Goal: Task Accomplishment & Management: Complete application form

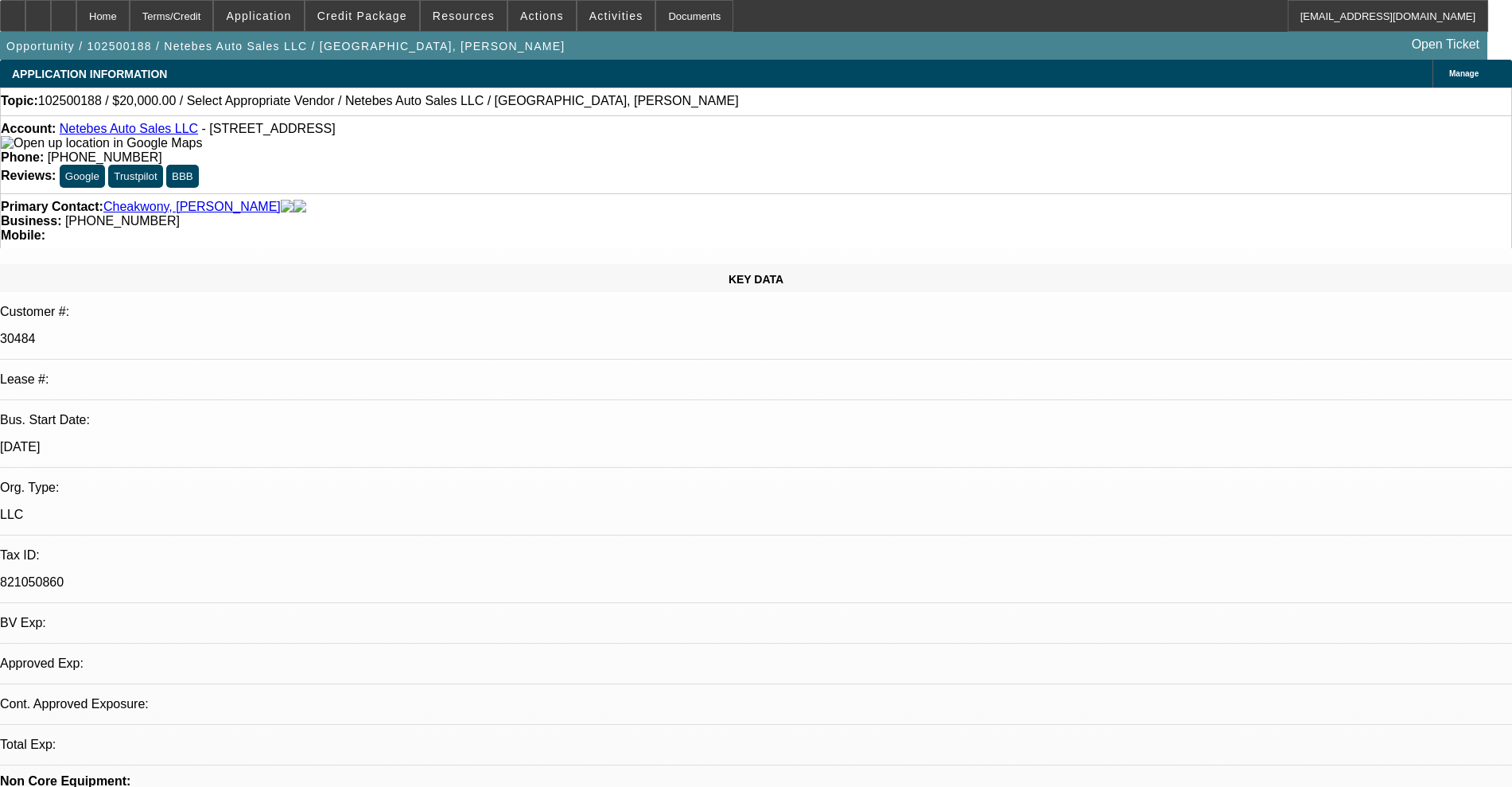
select select "0"
select select "2"
select select "0.1"
select select "4"
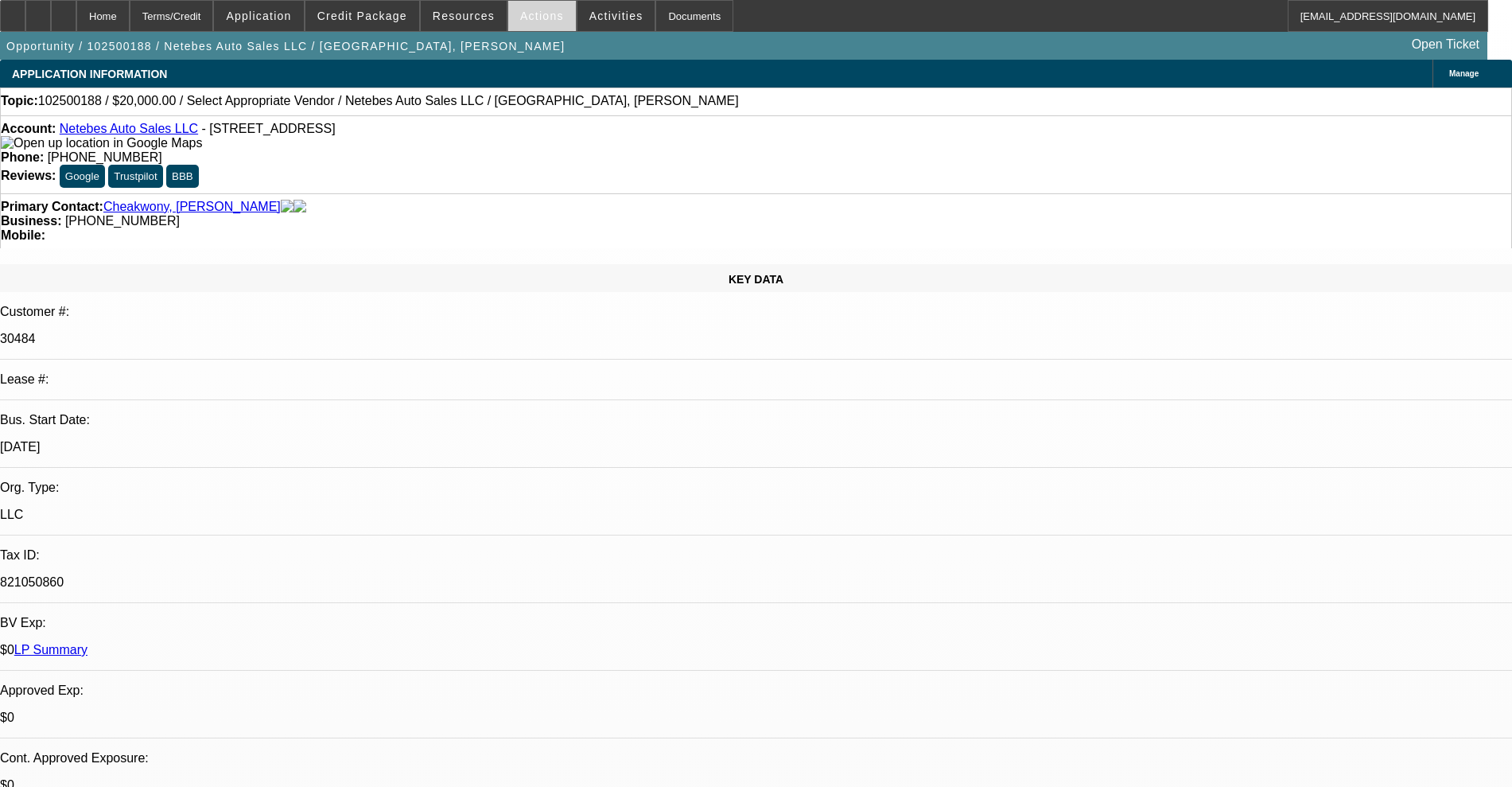
click at [540, 17] on span "Actions" at bounding box center [541, 15] width 44 height 13
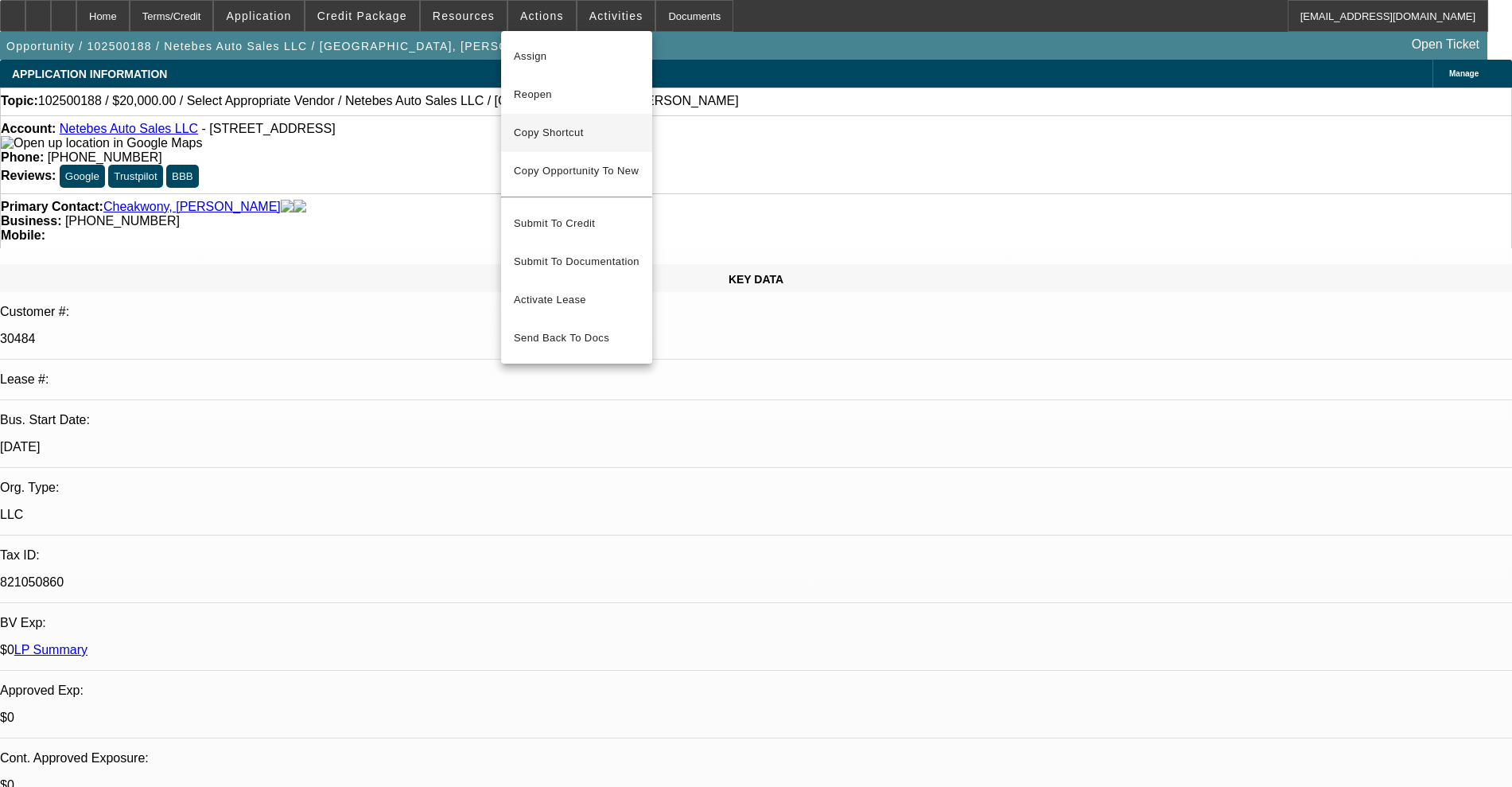
click at [542, 124] on span "Copy Shortcut" at bounding box center [577, 133] width 125 height 19
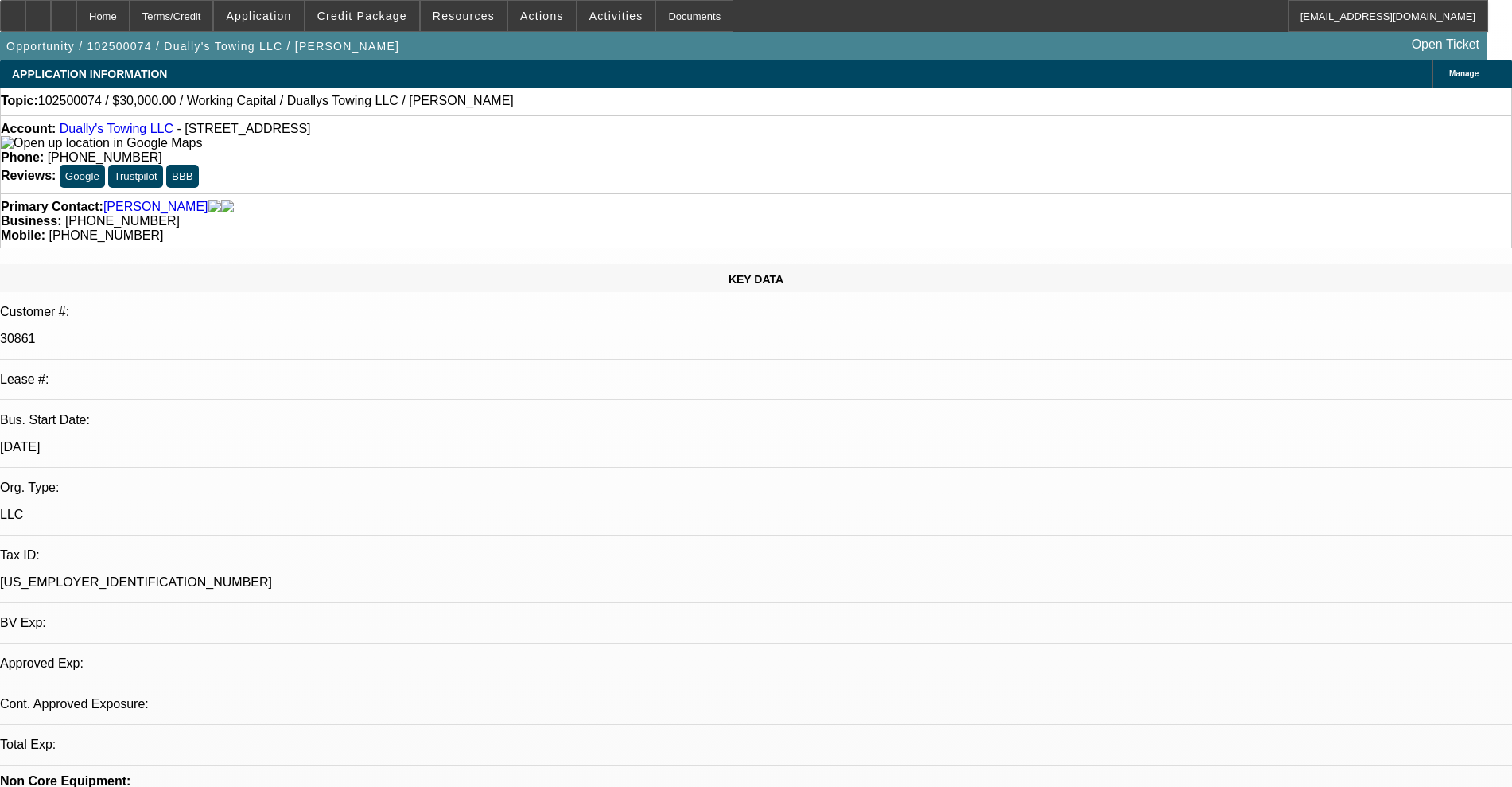
select select "0"
select select "2"
select select "0"
select select "6"
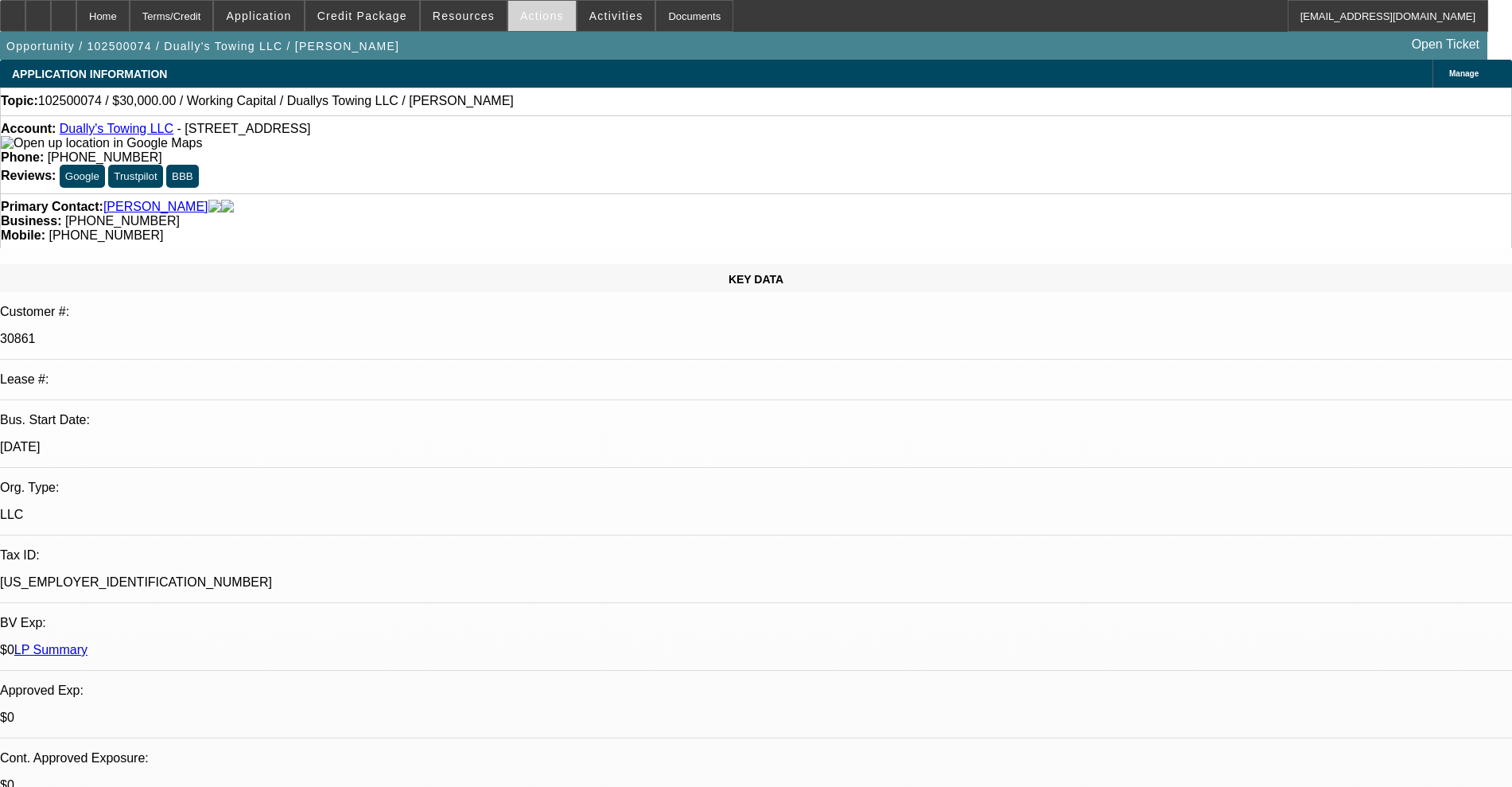
click at [541, 10] on span "Actions" at bounding box center [541, 15] width 44 height 13
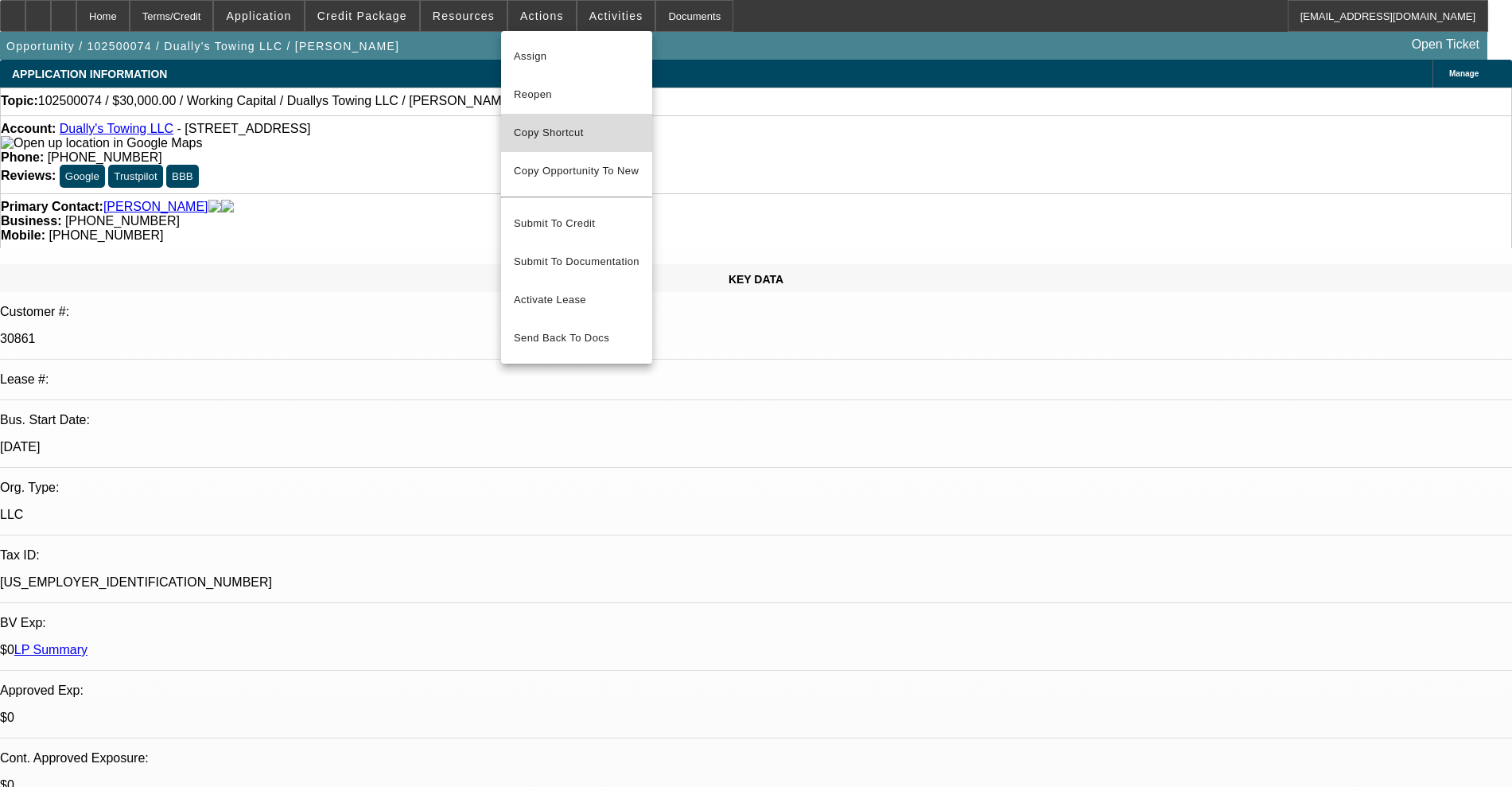
click at [559, 140] on span "Copy Shortcut" at bounding box center [577, 133] width 125 height 19
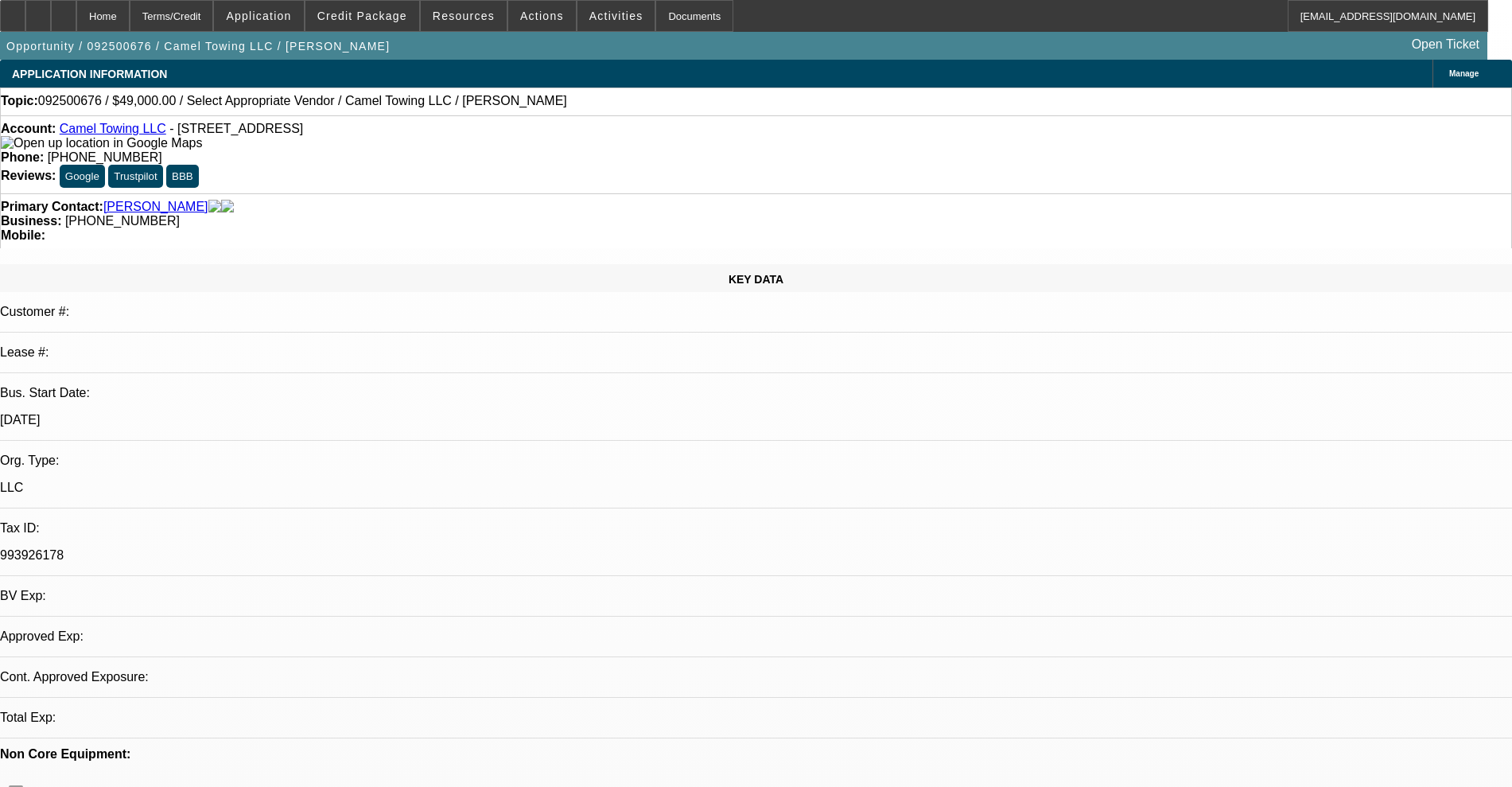
select select "0"
select select "2"
select select "0.1"
select select "4"
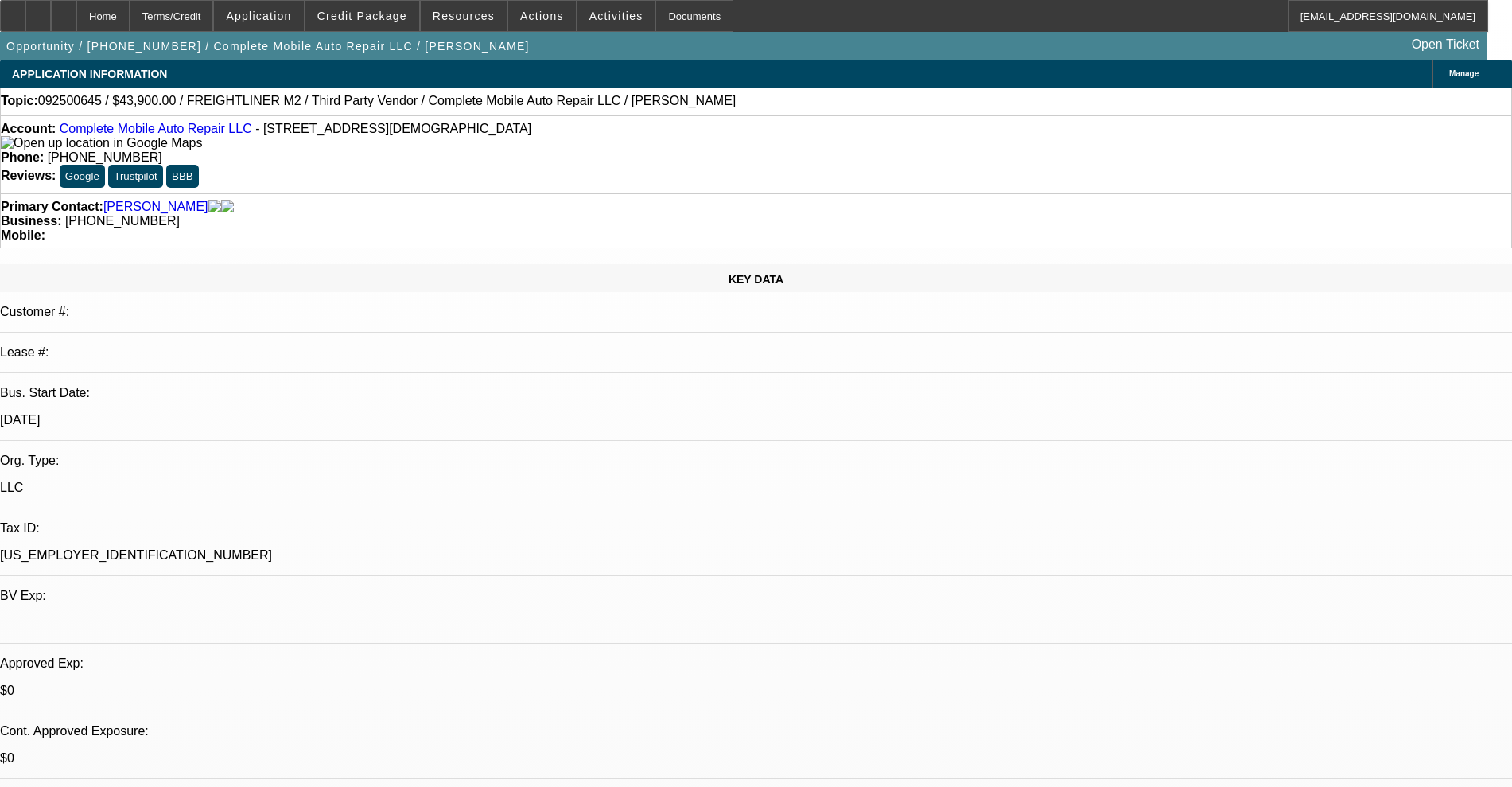
select select "0"
select select "2"
select select "0.1"
select select "4"
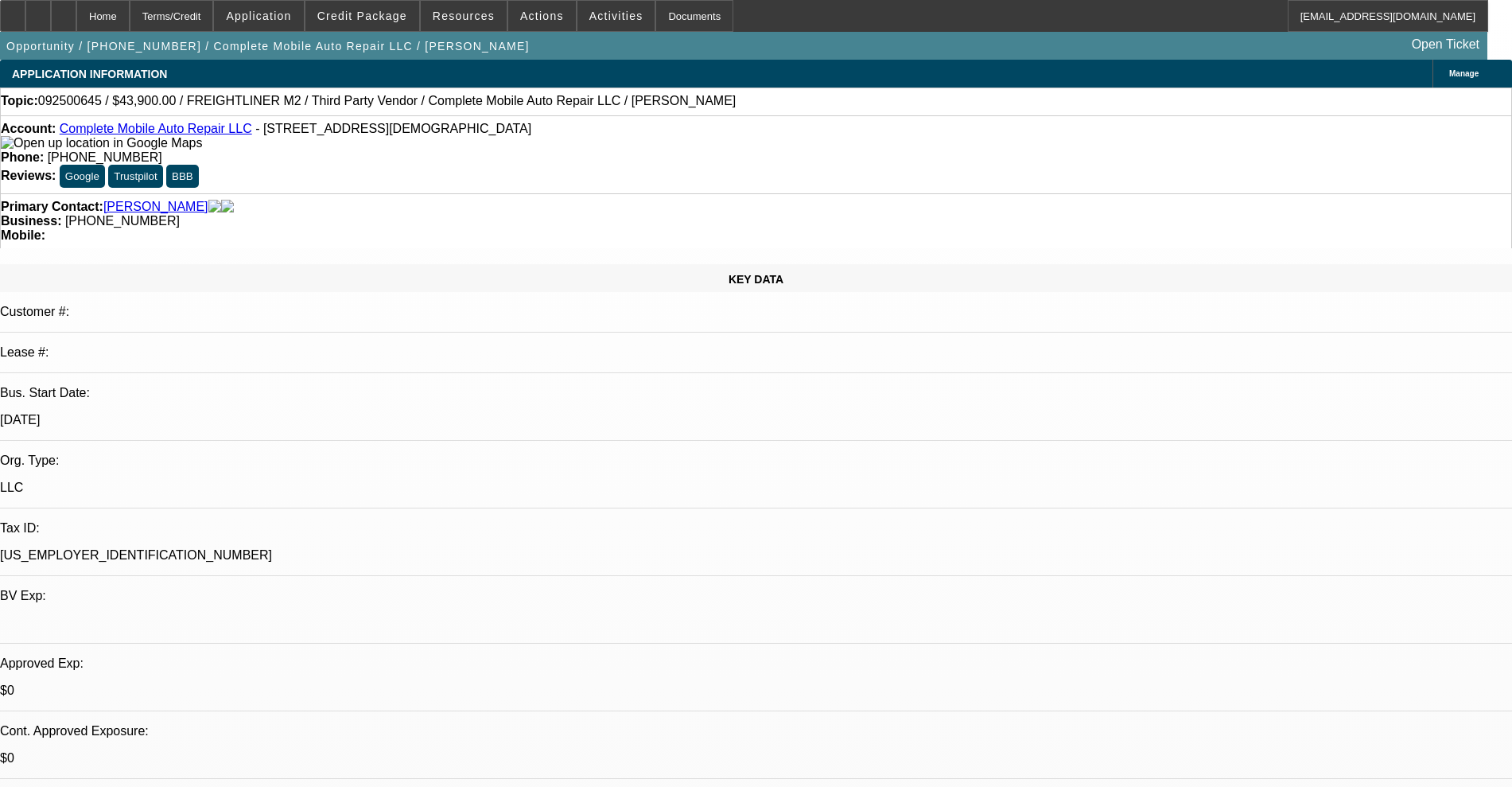
select select "0"
select select "2"
select select "0.1"
select select "4"
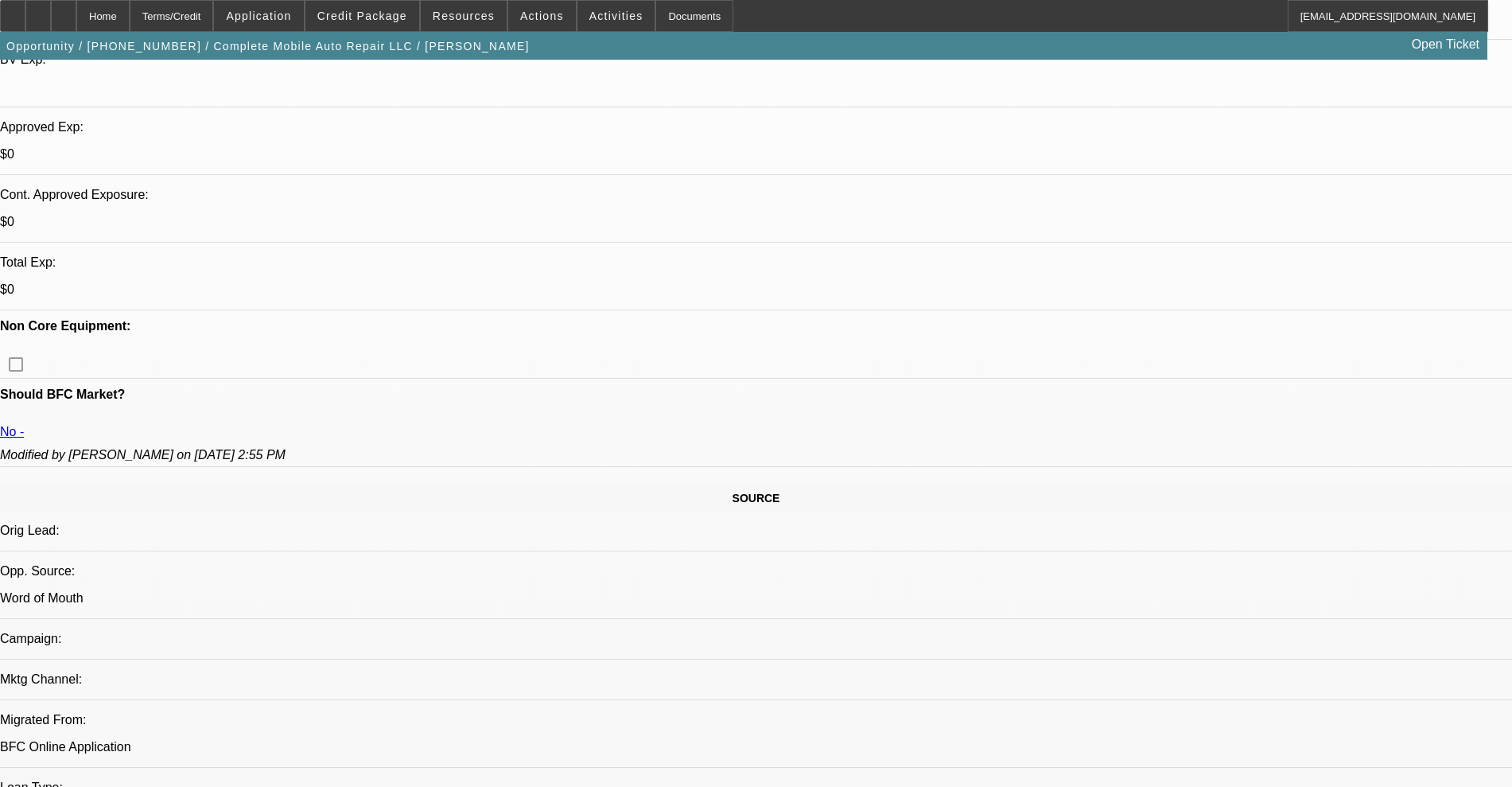
scroll to position [596, 0]
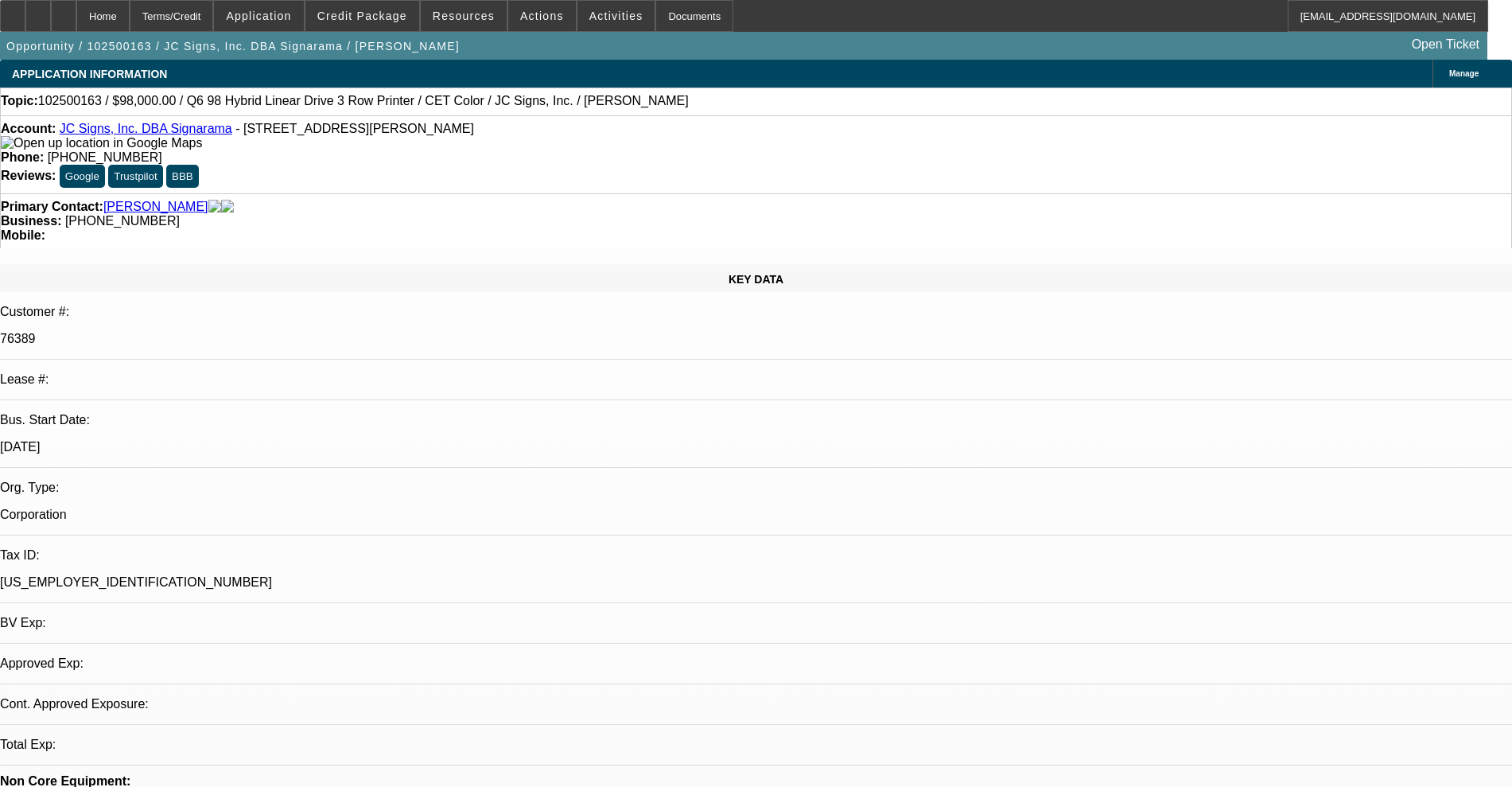
select select "0"
select select "2"
select select "0"
select select "6"
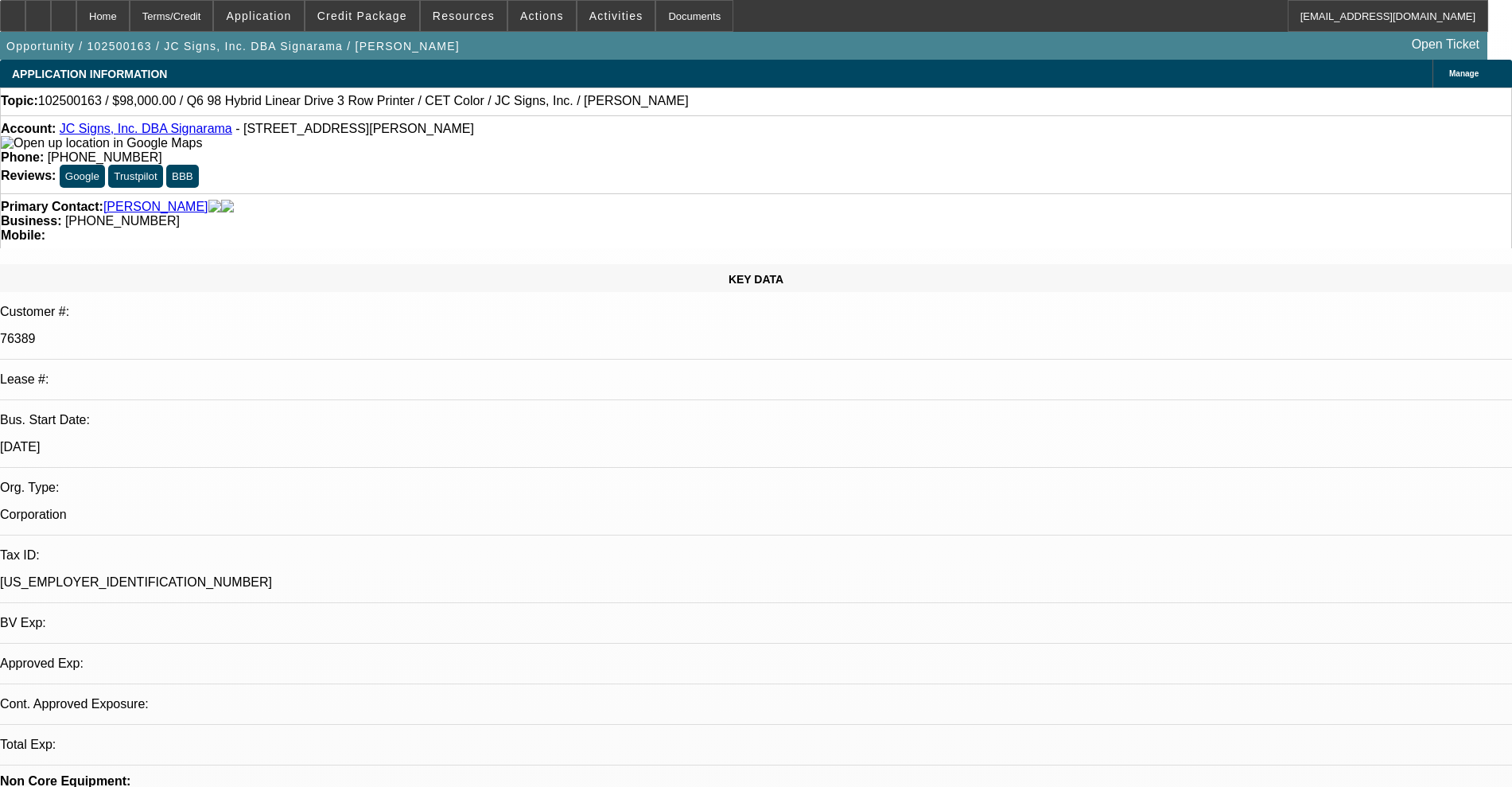
select select "0"
select select "2"
select select "0"
select select "6"
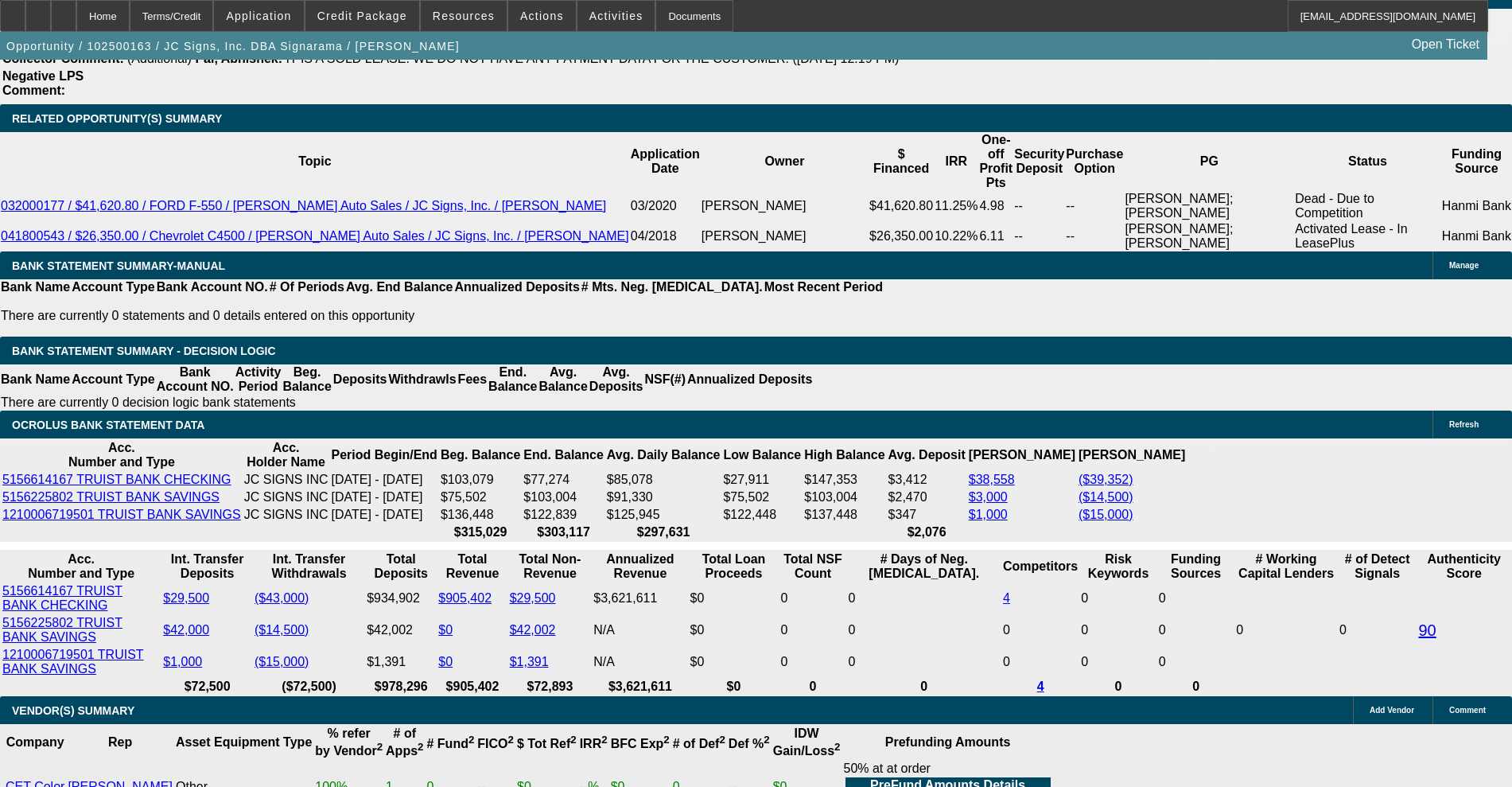
scroll to position [2785, 0]
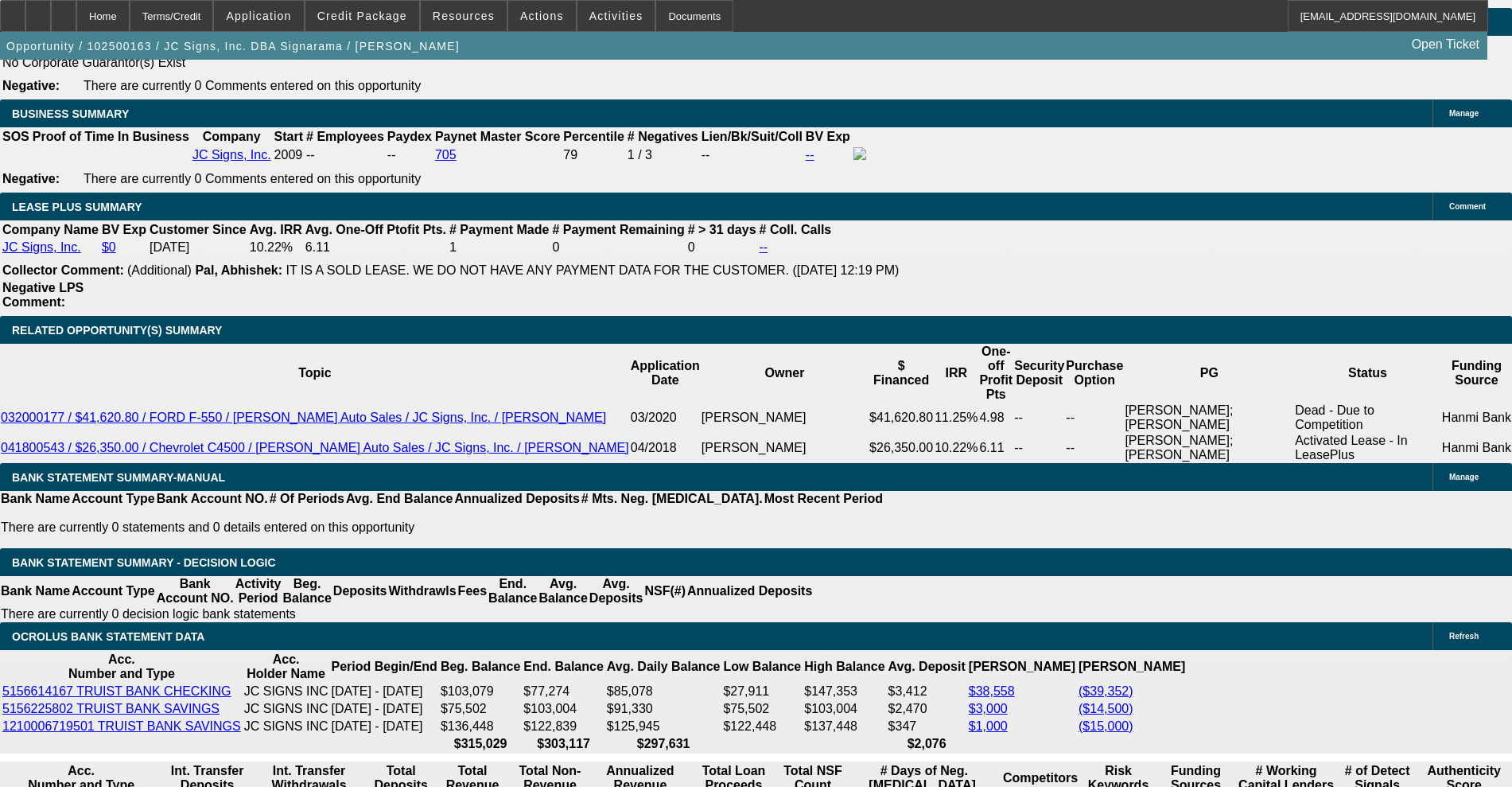
scroll to position [2685, 0]
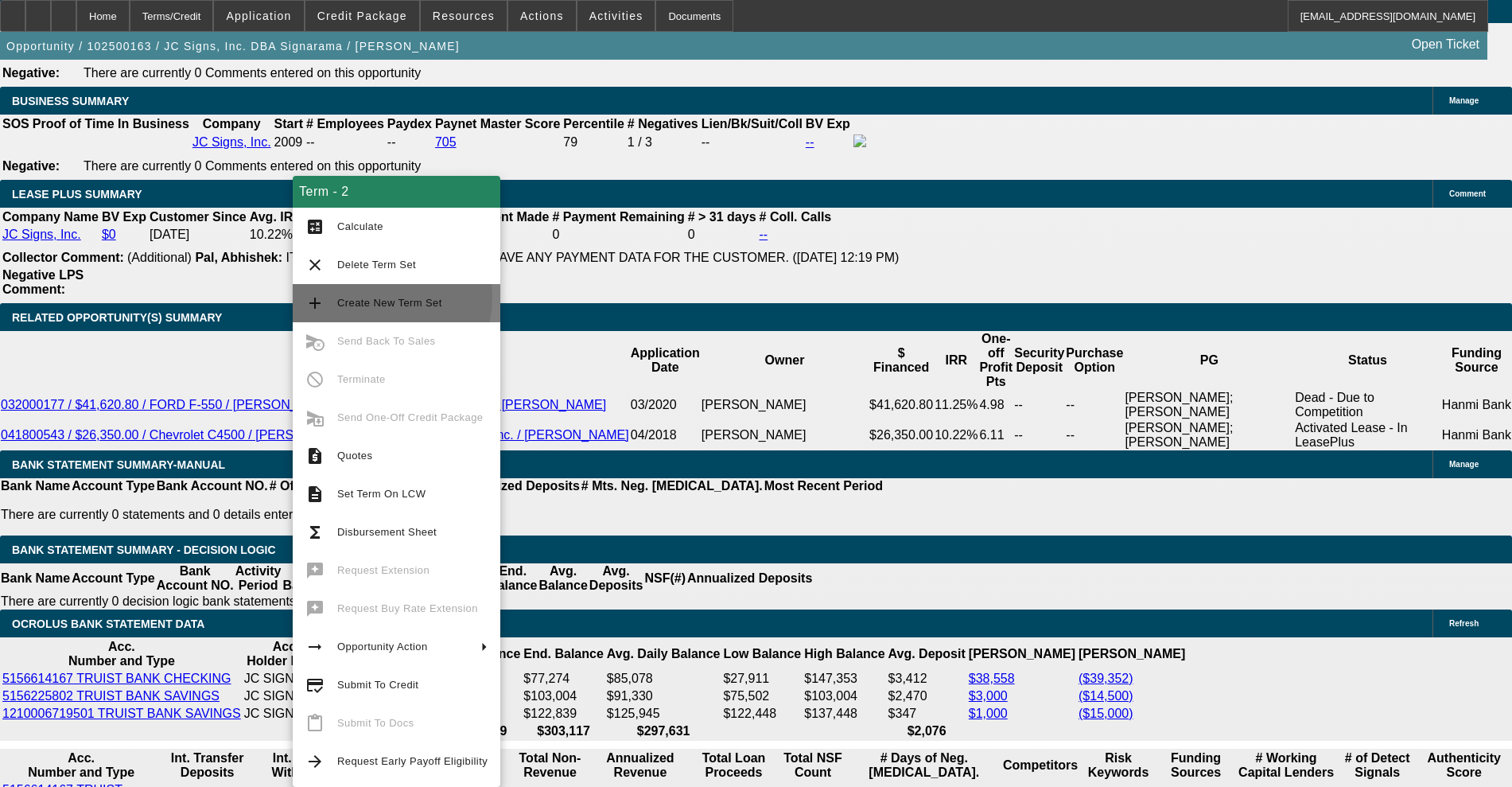
click at [366, 297] on span "Create New Term Set" at bounding box center [390, 303] width 105 height 12
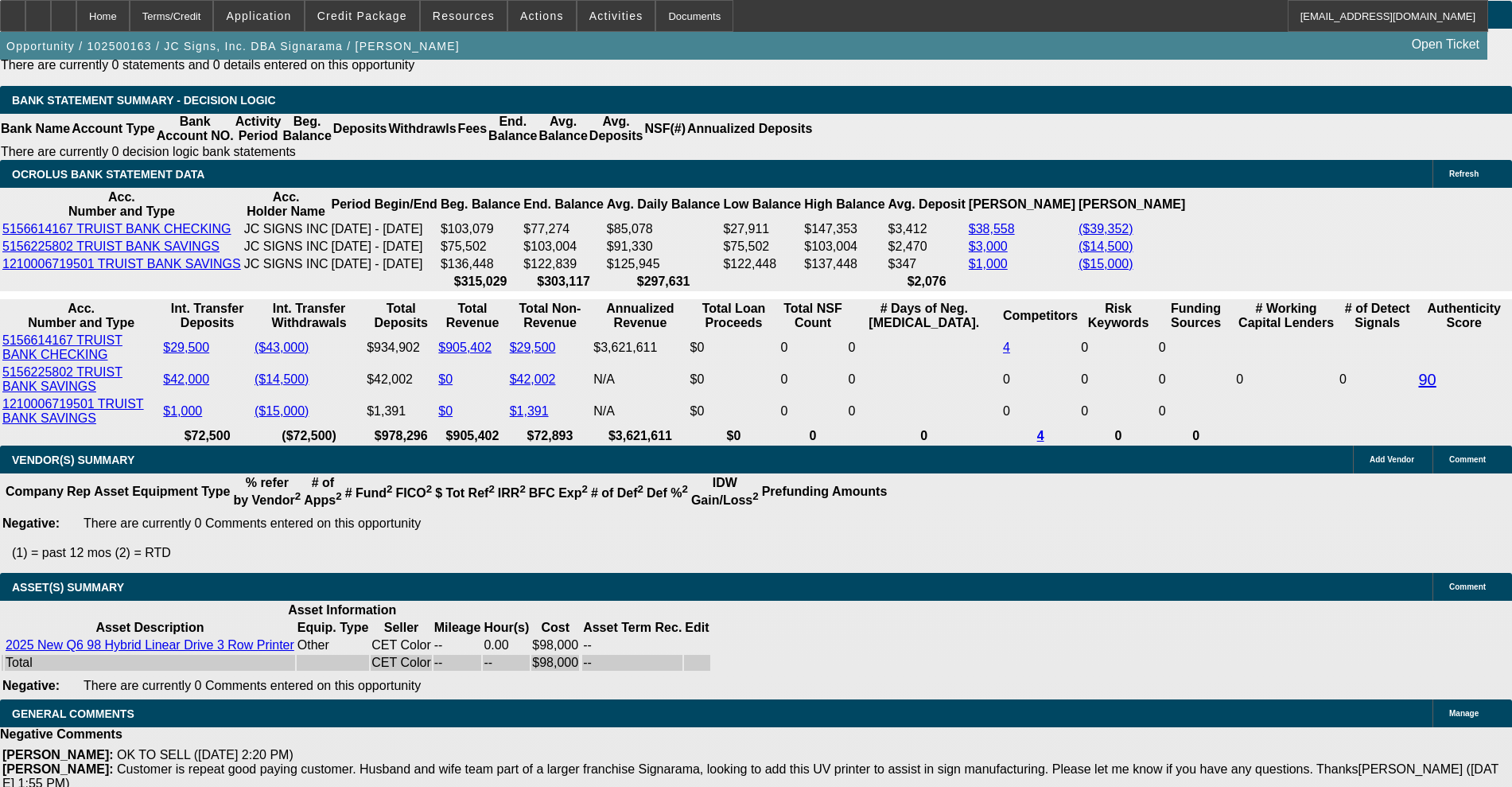
select select "0"
select select "2"
select select "0"
select select "2"
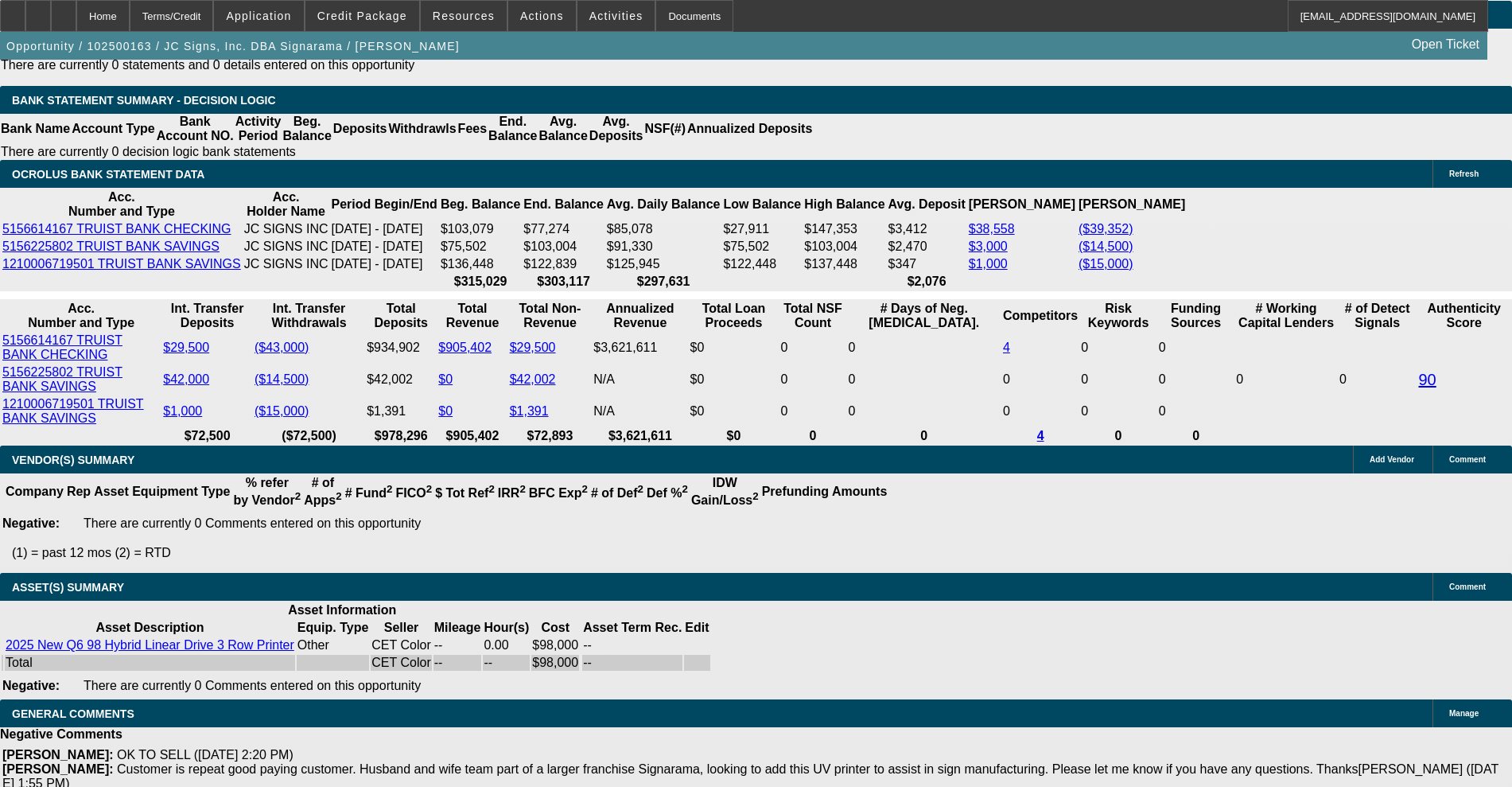
select select "0"
select select "2"
select select "0"
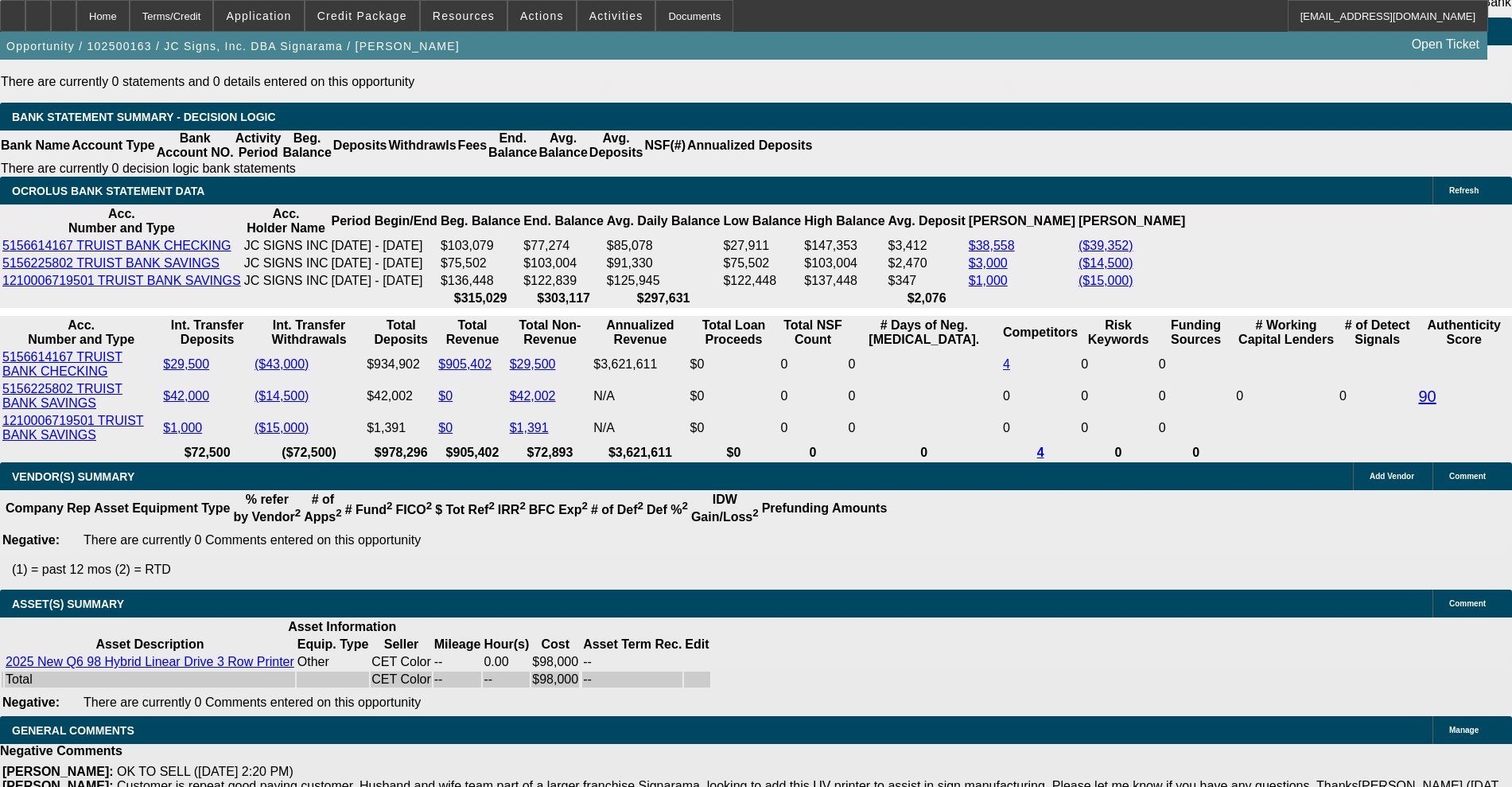
scroll to position [2895, 0]
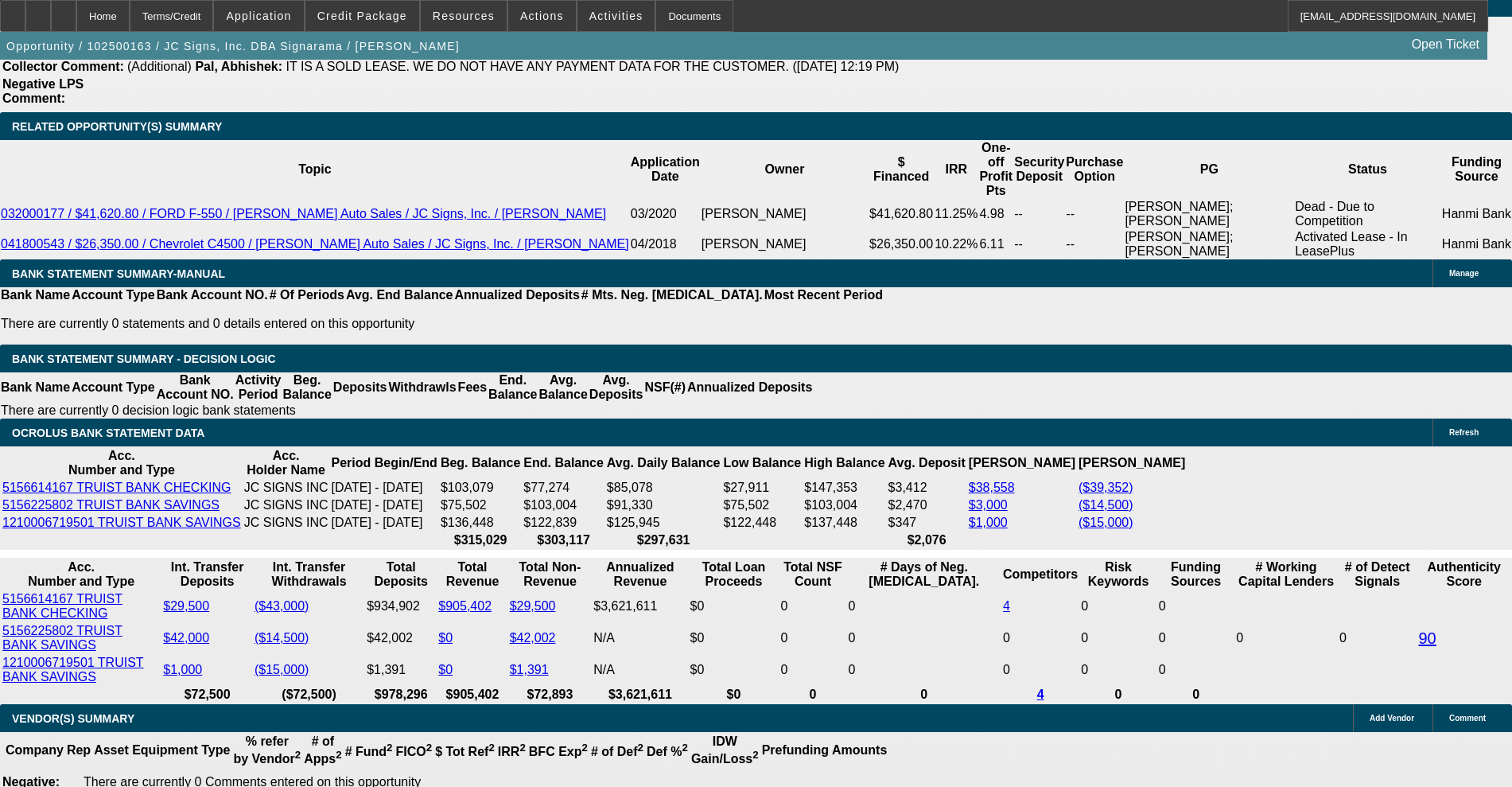
select select "1"
select select "2"
select select "6"
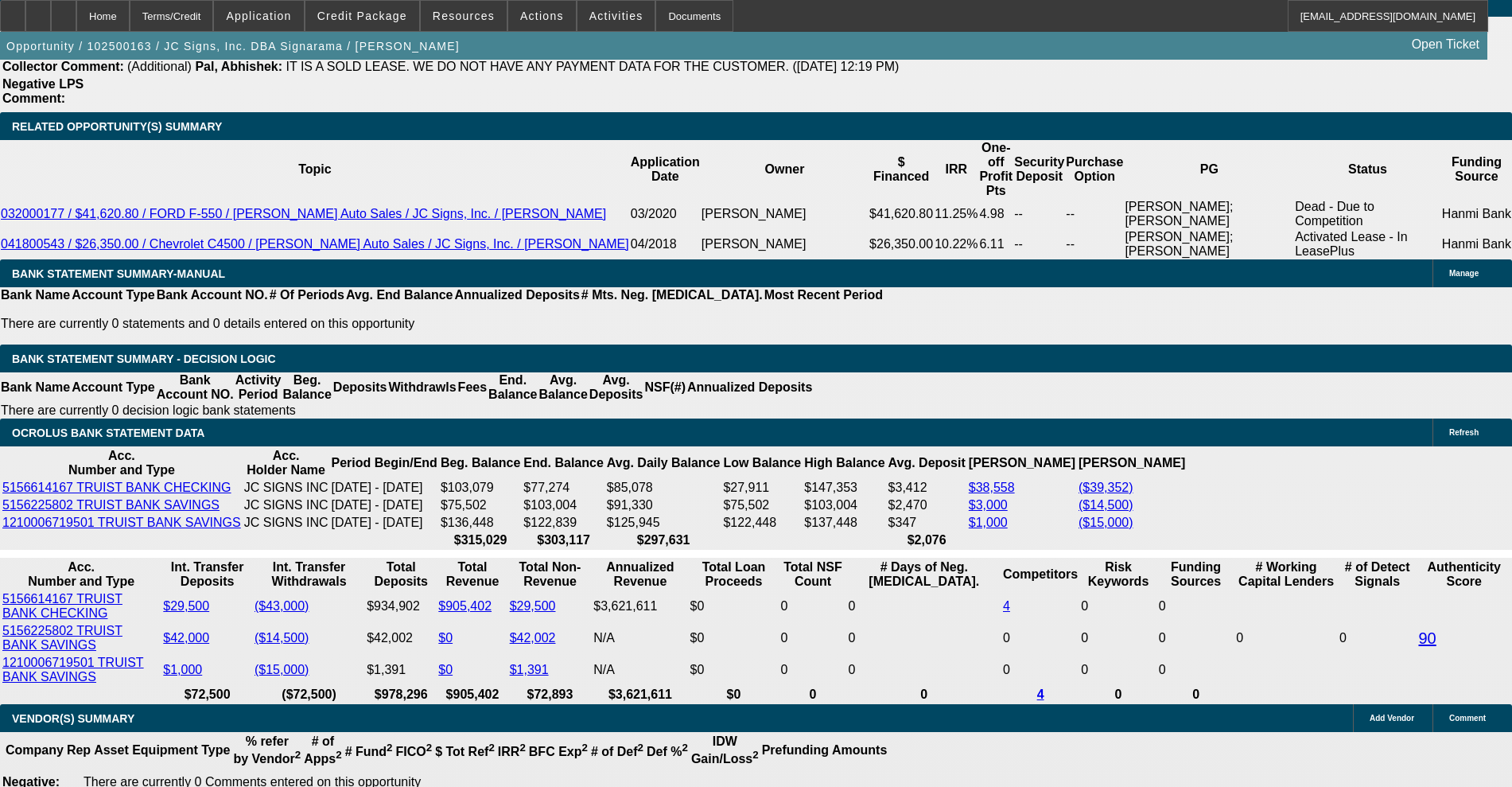
select select "2"
select select "6"
select select "2"
select select "6"
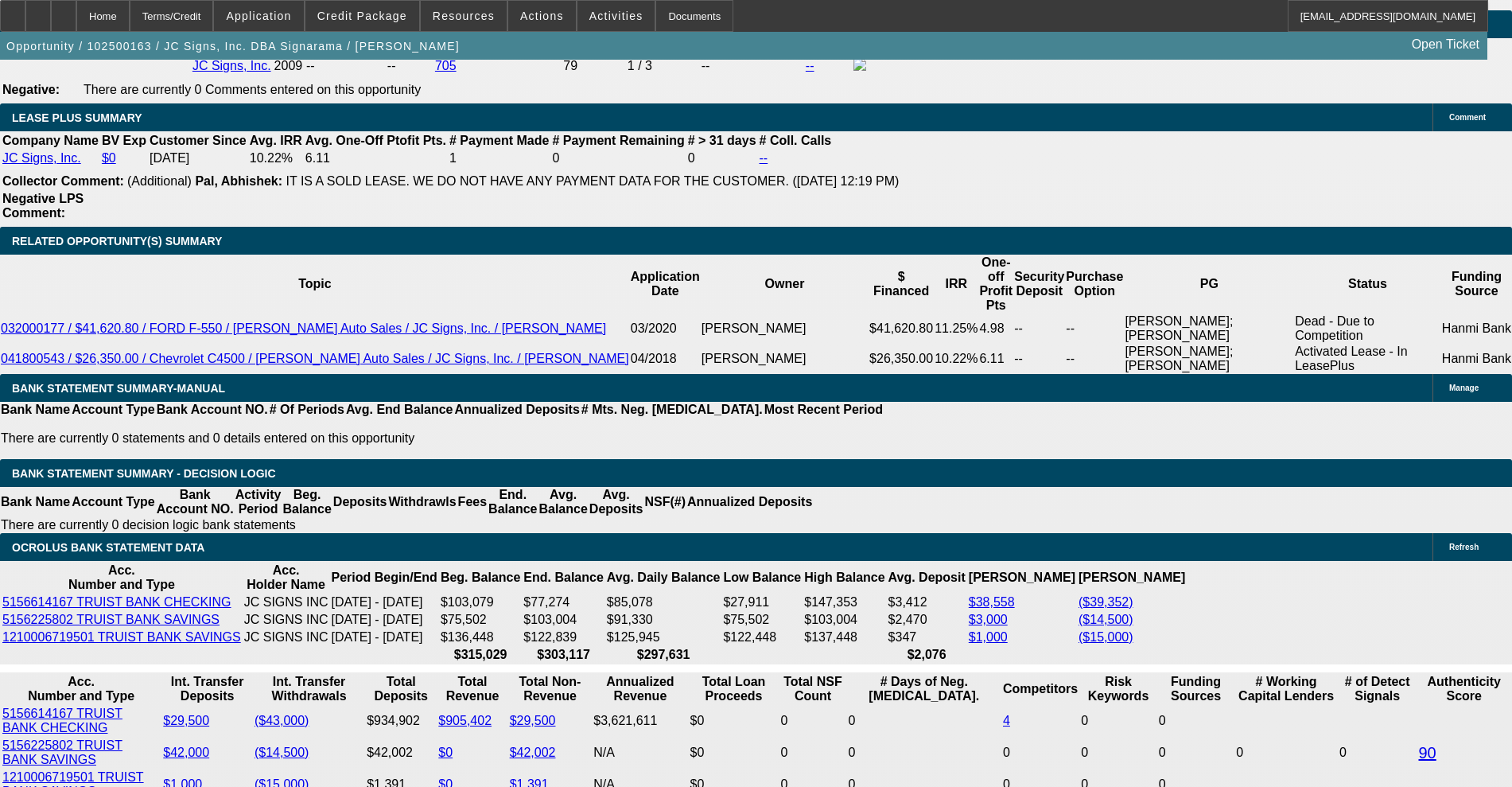
drag, startPoint x: 353, startPoint y: 400, endPoint x: 412, endPoint y: 408, distance: 59.5
type input "UNKNOWN"
type input "7."
type input "$3,341.60"
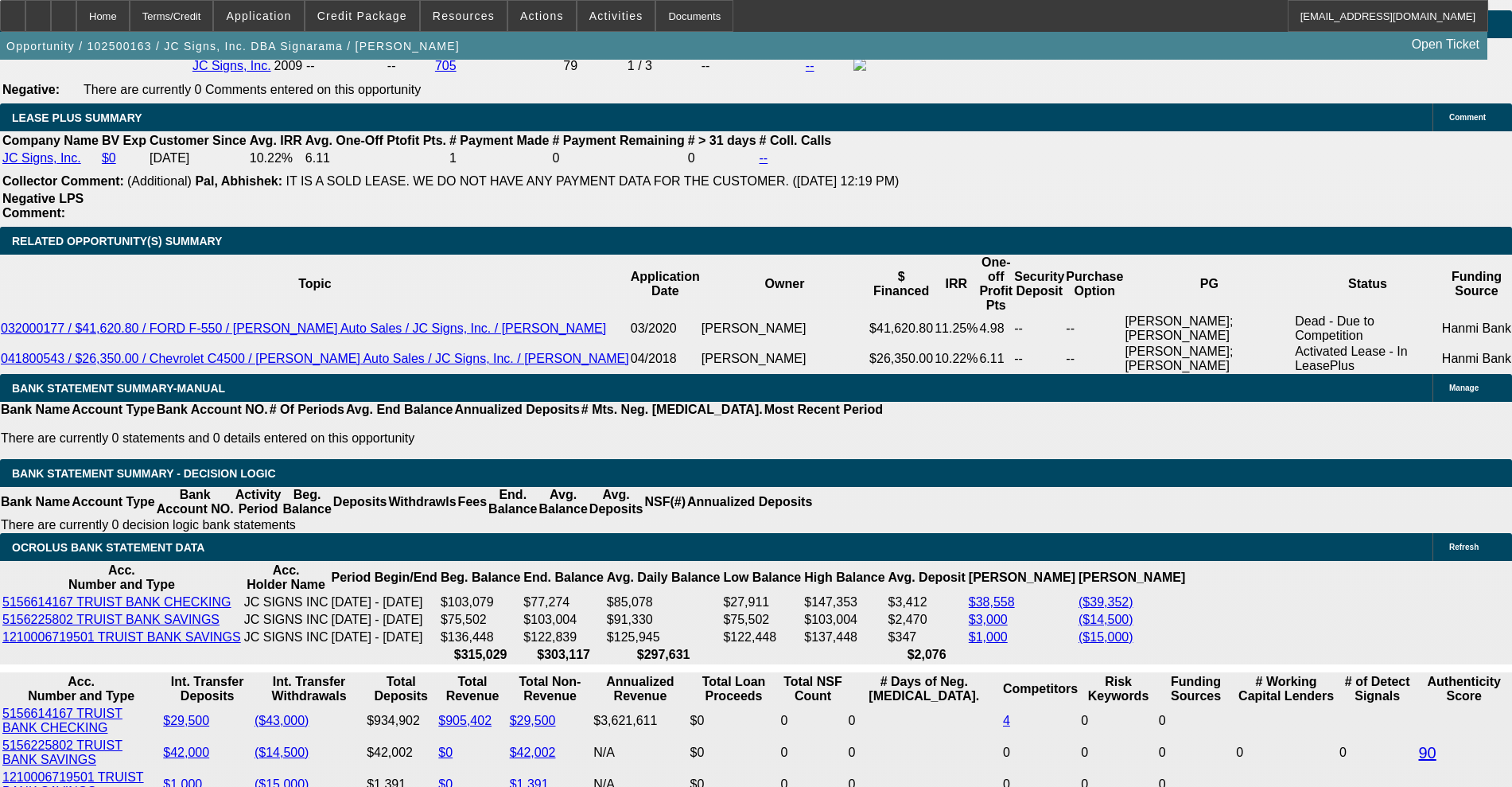
type input "$1,670.80"
type input "7.8"
type input "$3,417.40"
type input "$1,708.70"
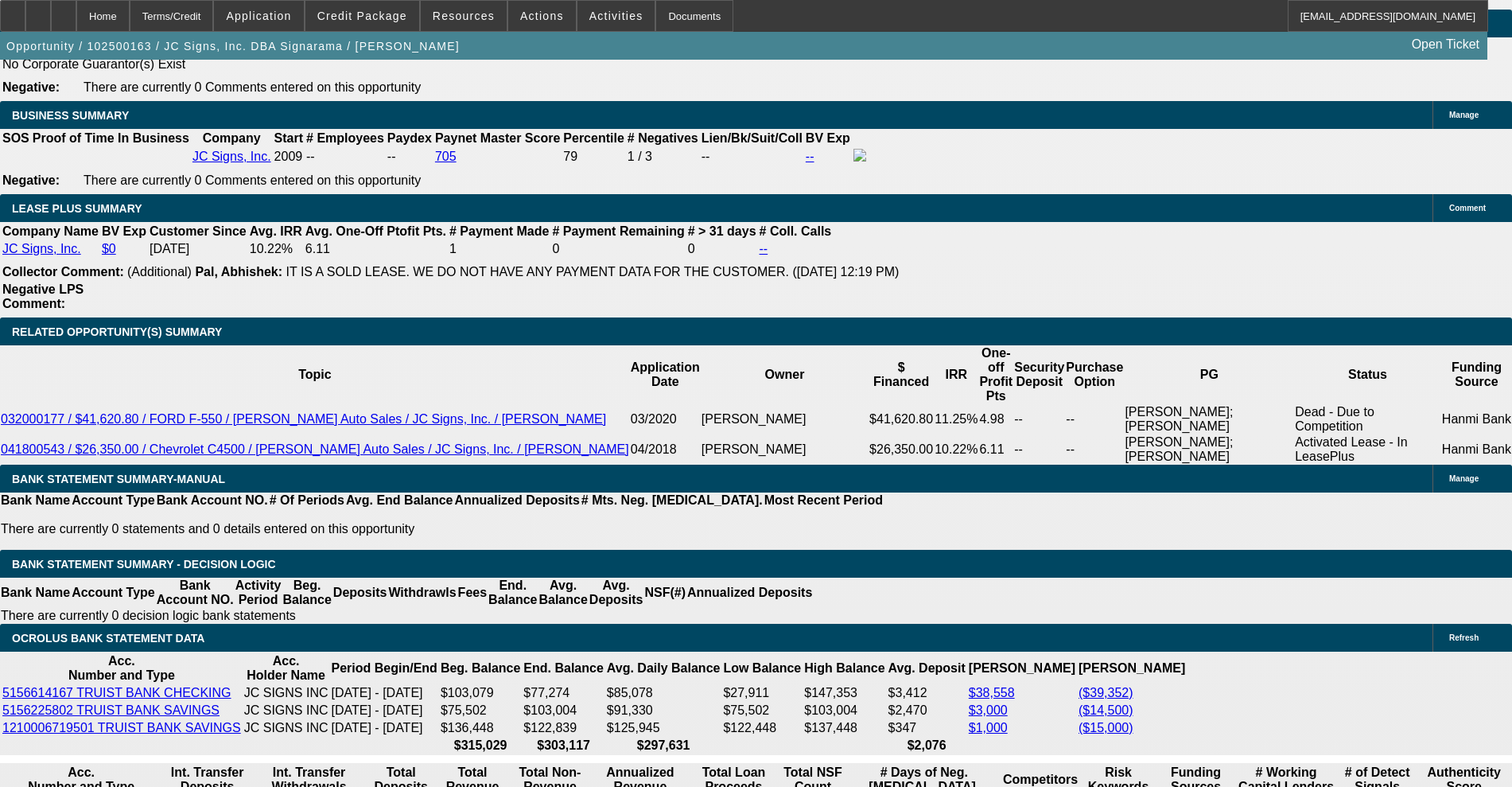
scroll to position [2690, 0]
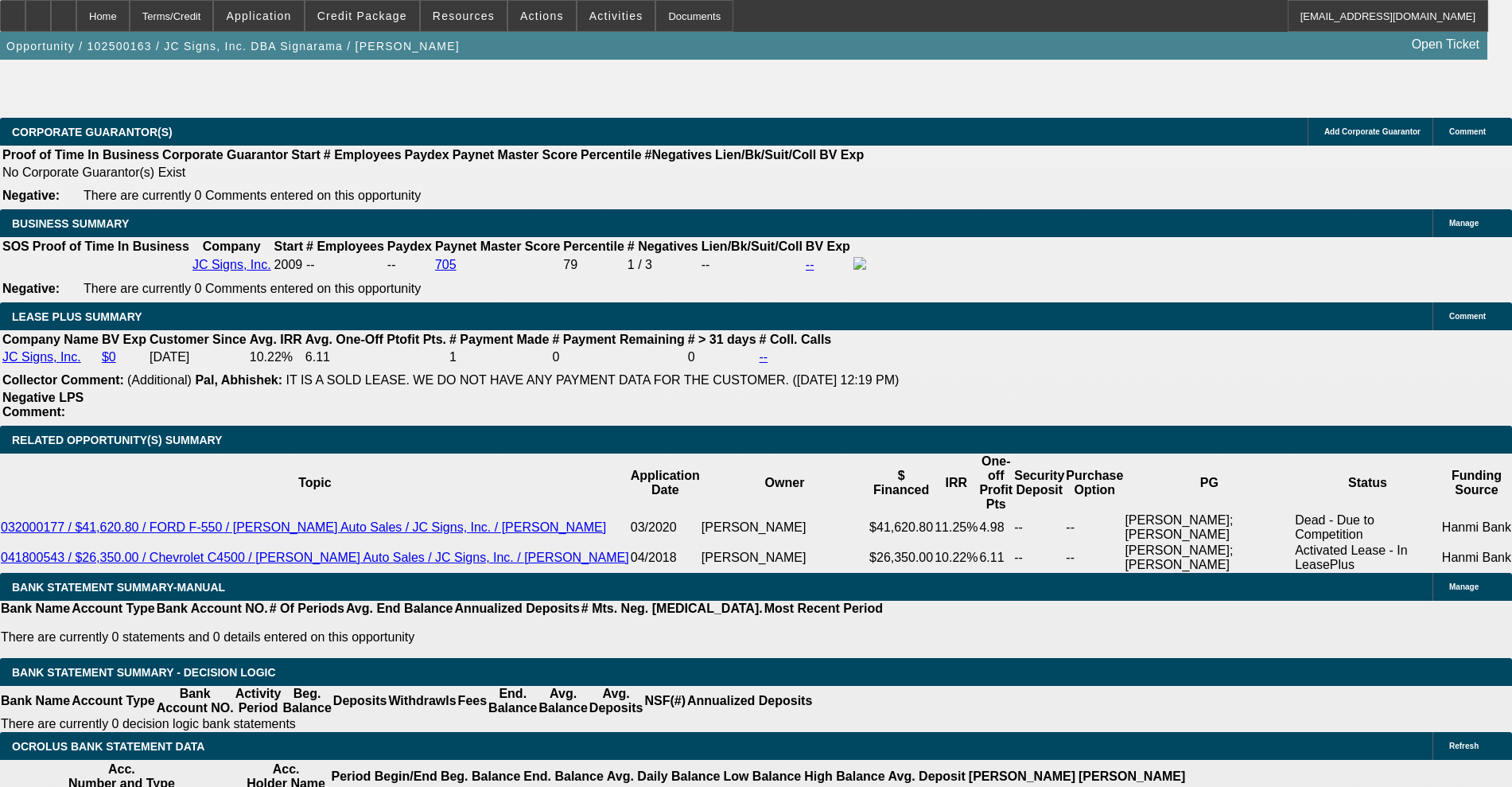
type input "7.8"
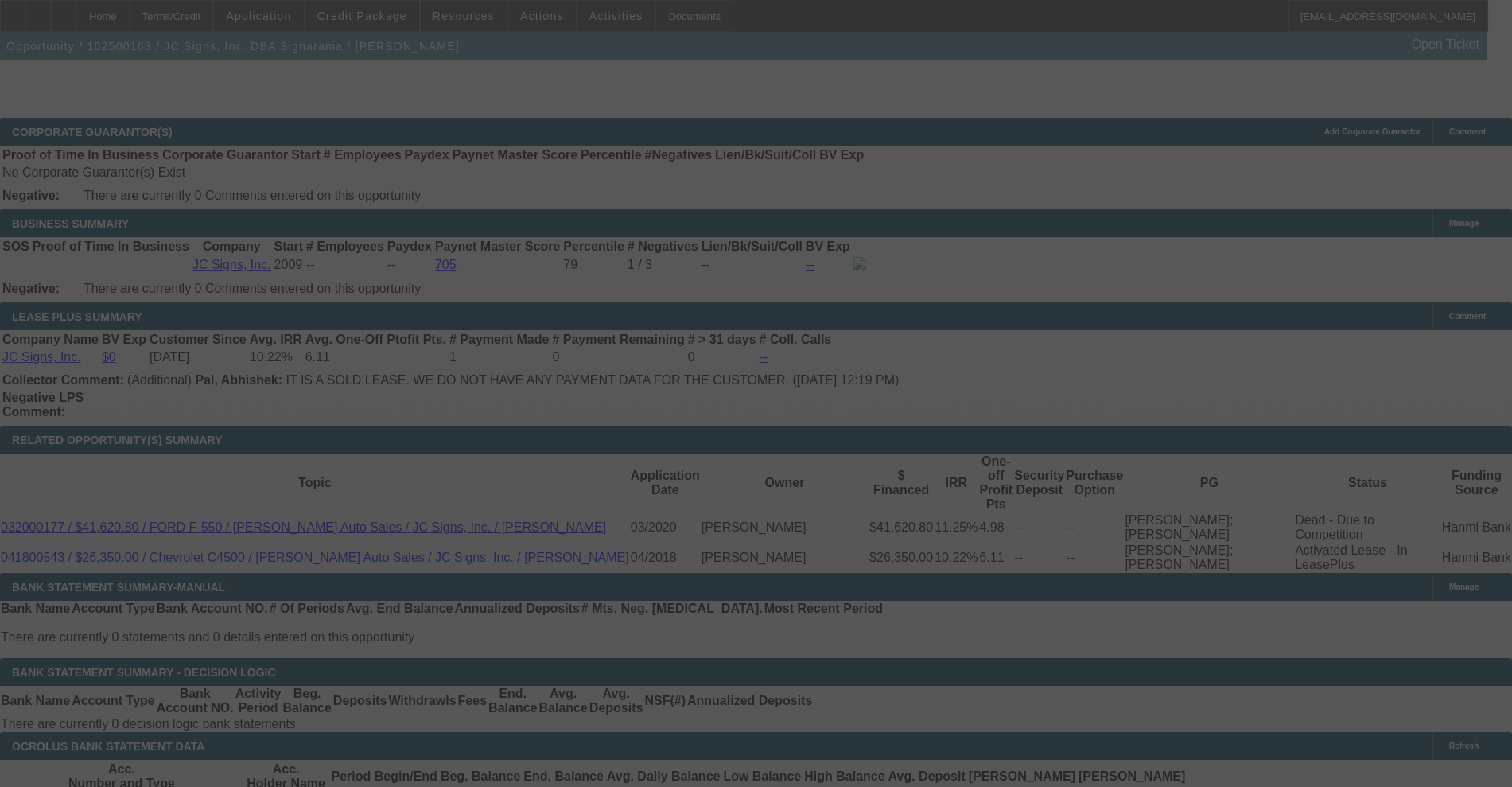
select select "0"
select select "2"
select select "0"
select select "6"
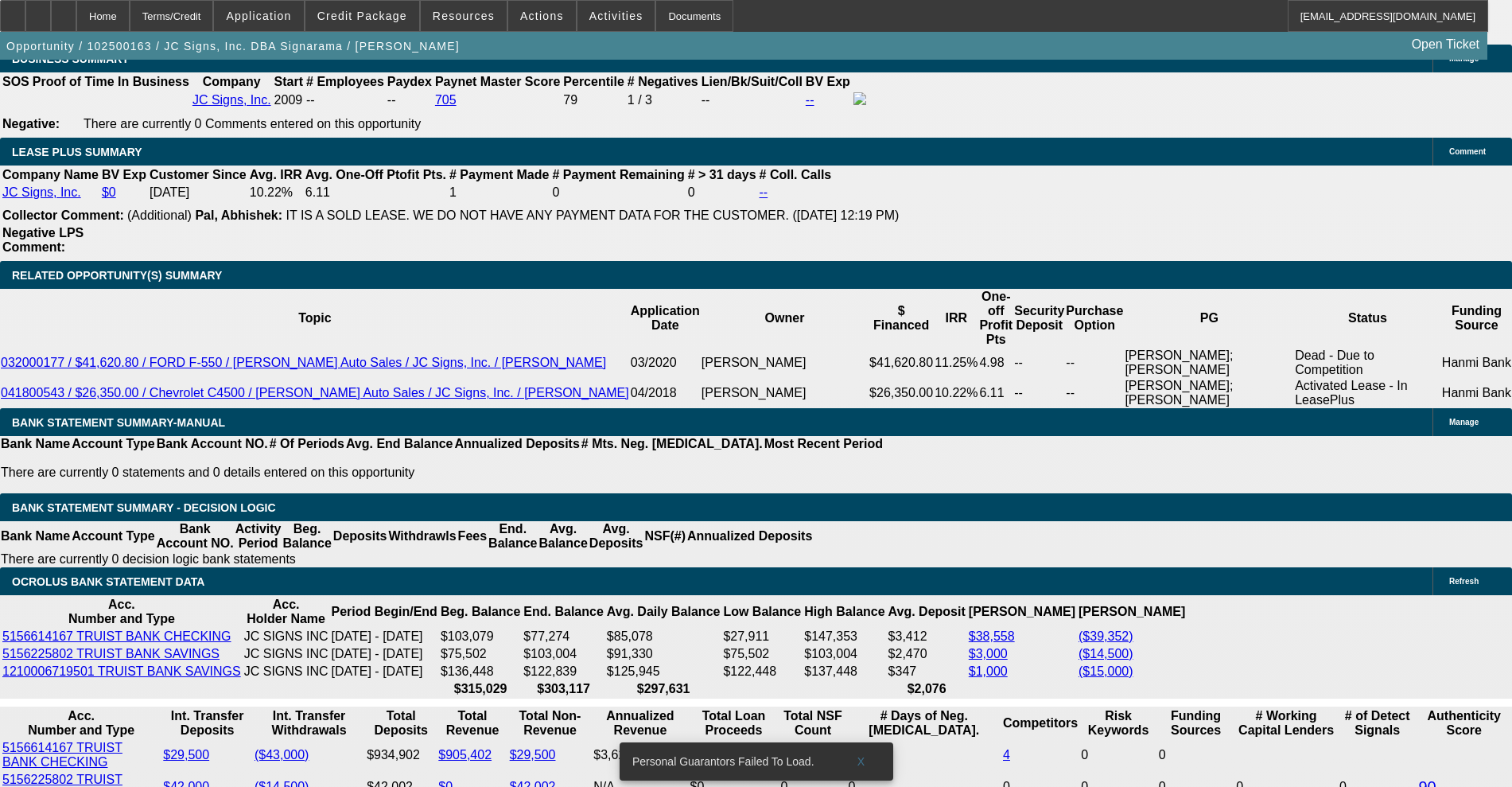
scroll to position [2888, 0]
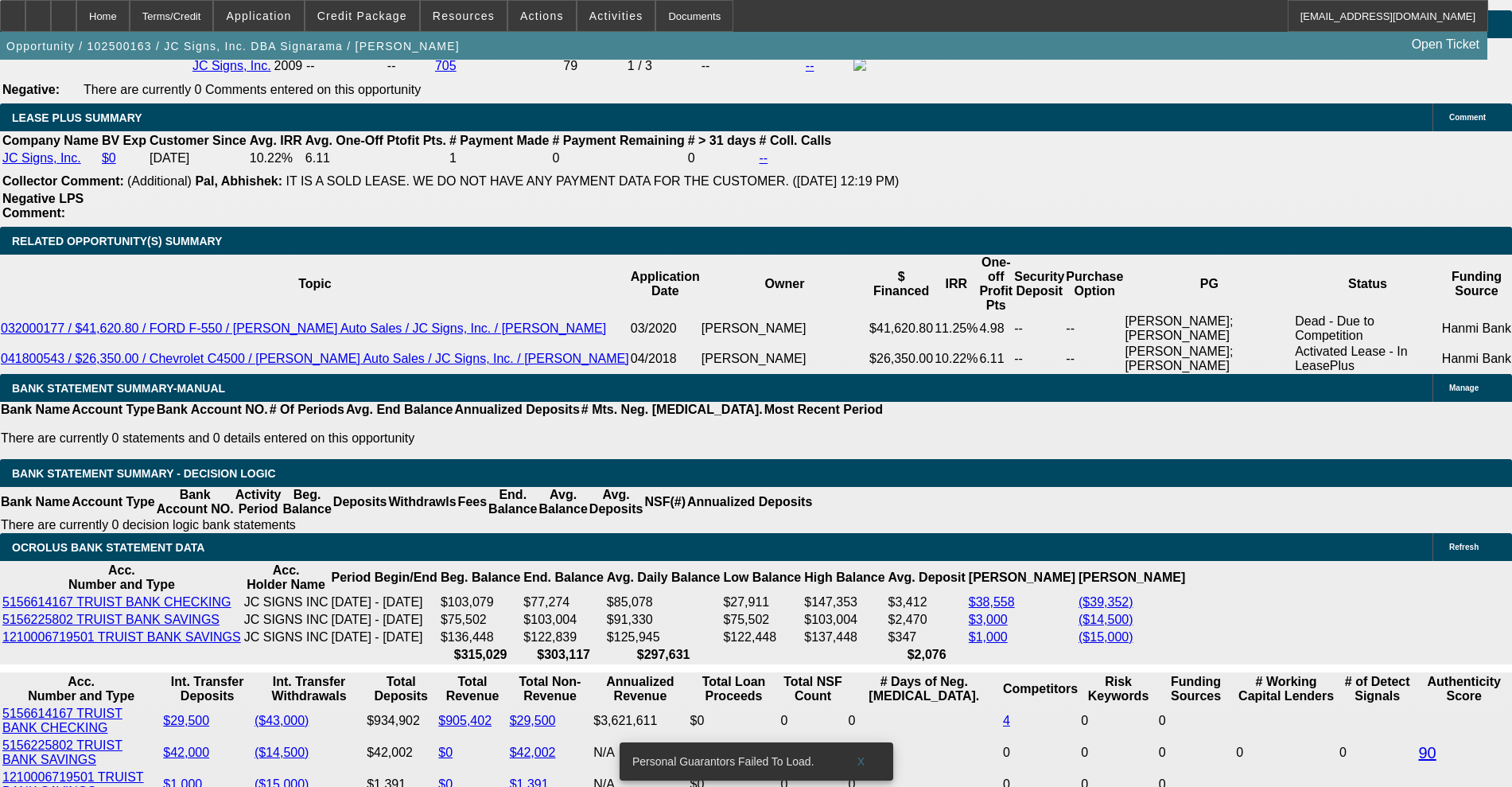
drag, startPoint x: 245, startPoint y: 398, endPoint x: 318, endPoint y: 389, distance: 73.6
type input "1"
type input "$2.00"
type input "UNKNOWN"
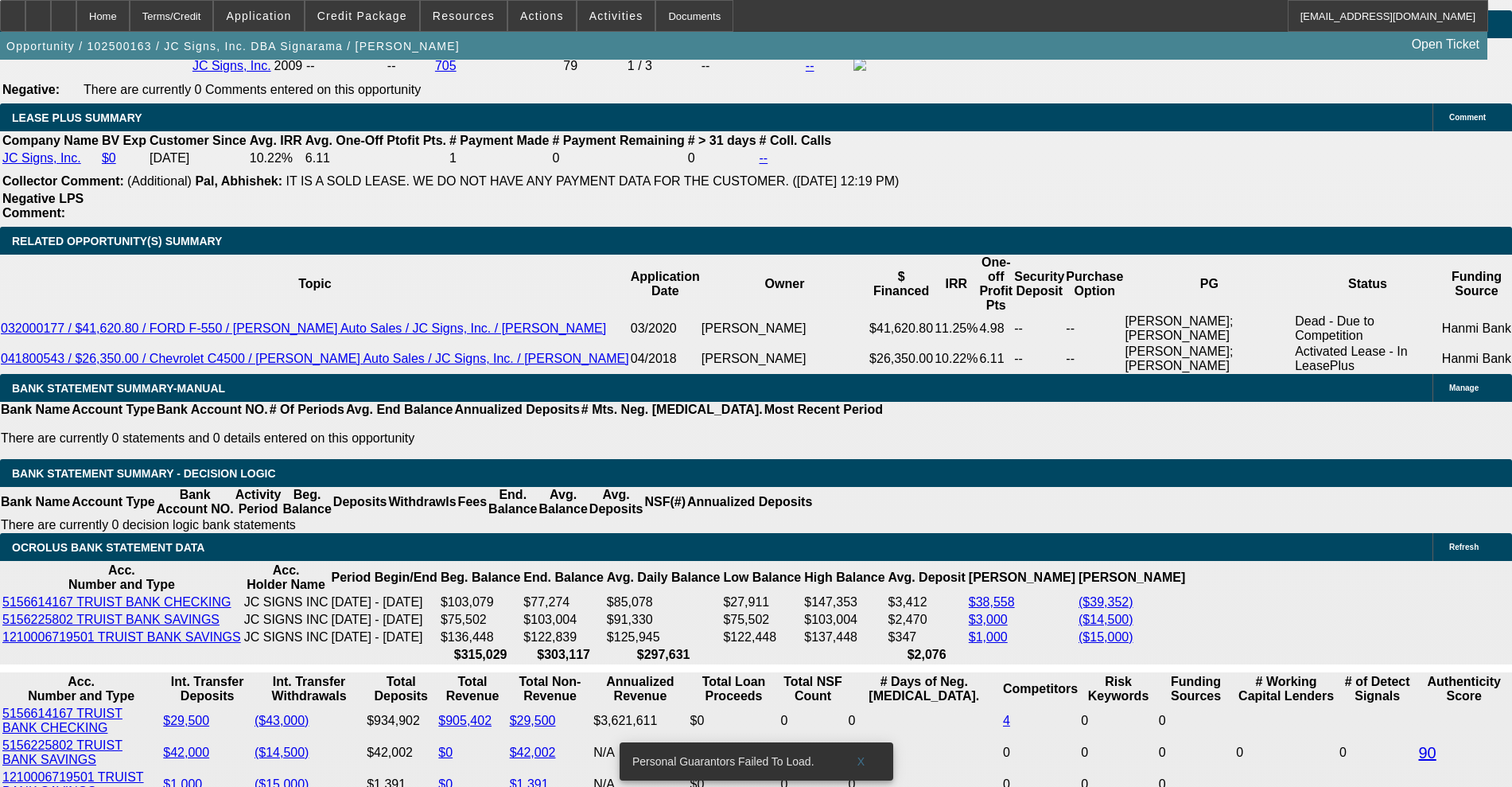
type input "1715"
type input "$3,430.00"
type input "7.9"
type input "$1,715.00"
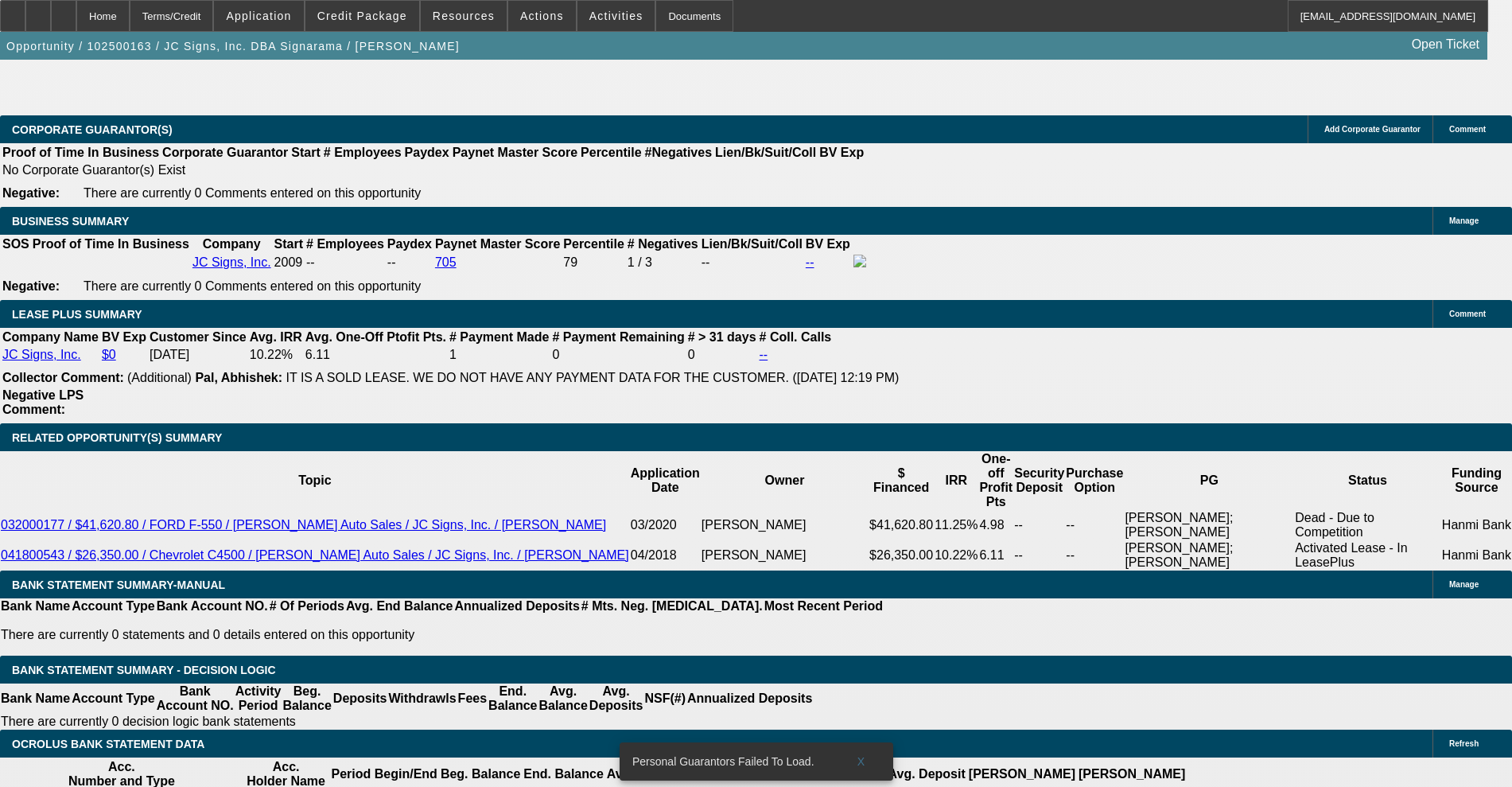
scroll to position [2690, 0]
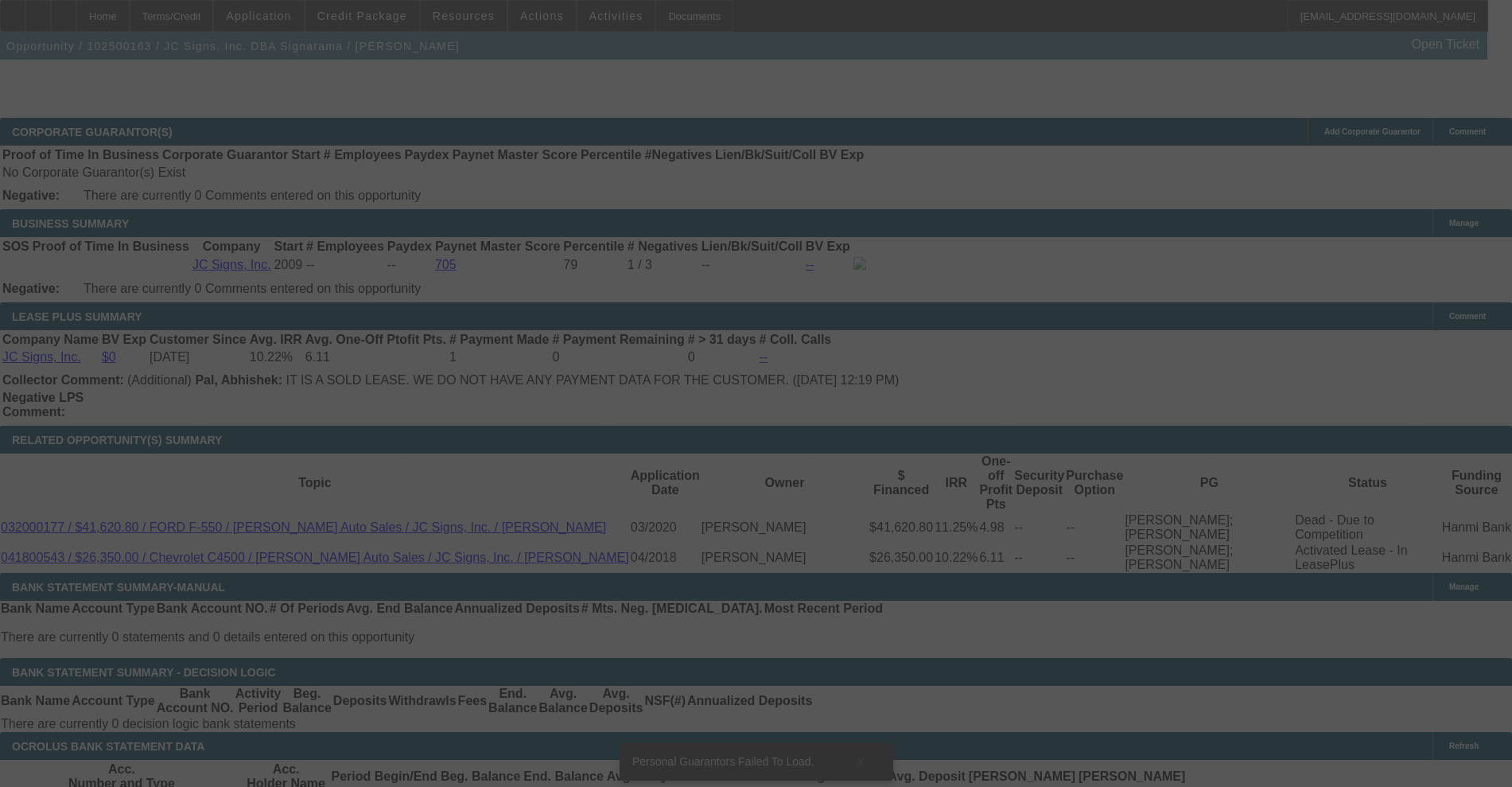
scroll to position [2788, 0]
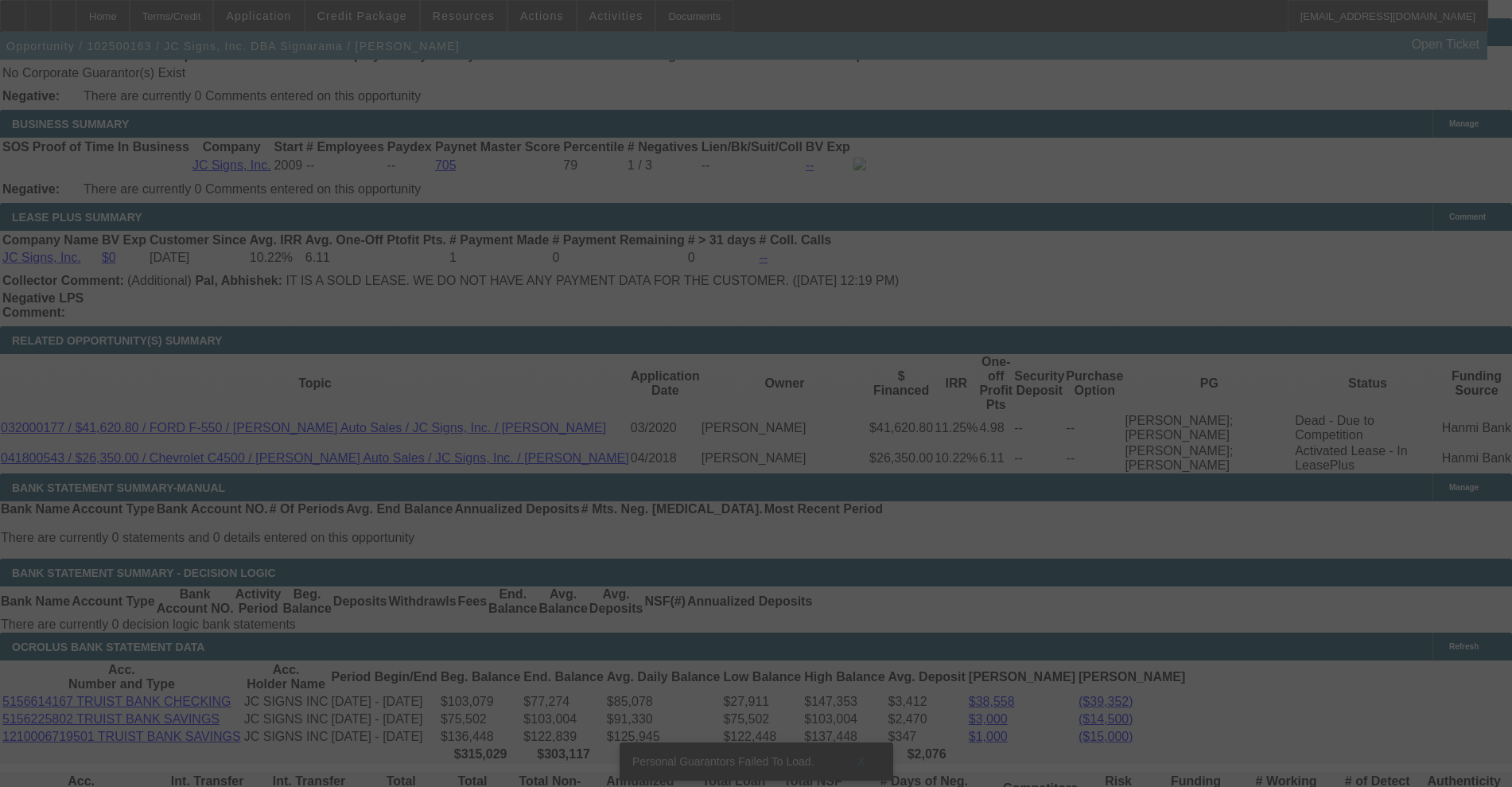
select select "0"
select select "2"
select select "0"
select select "6"
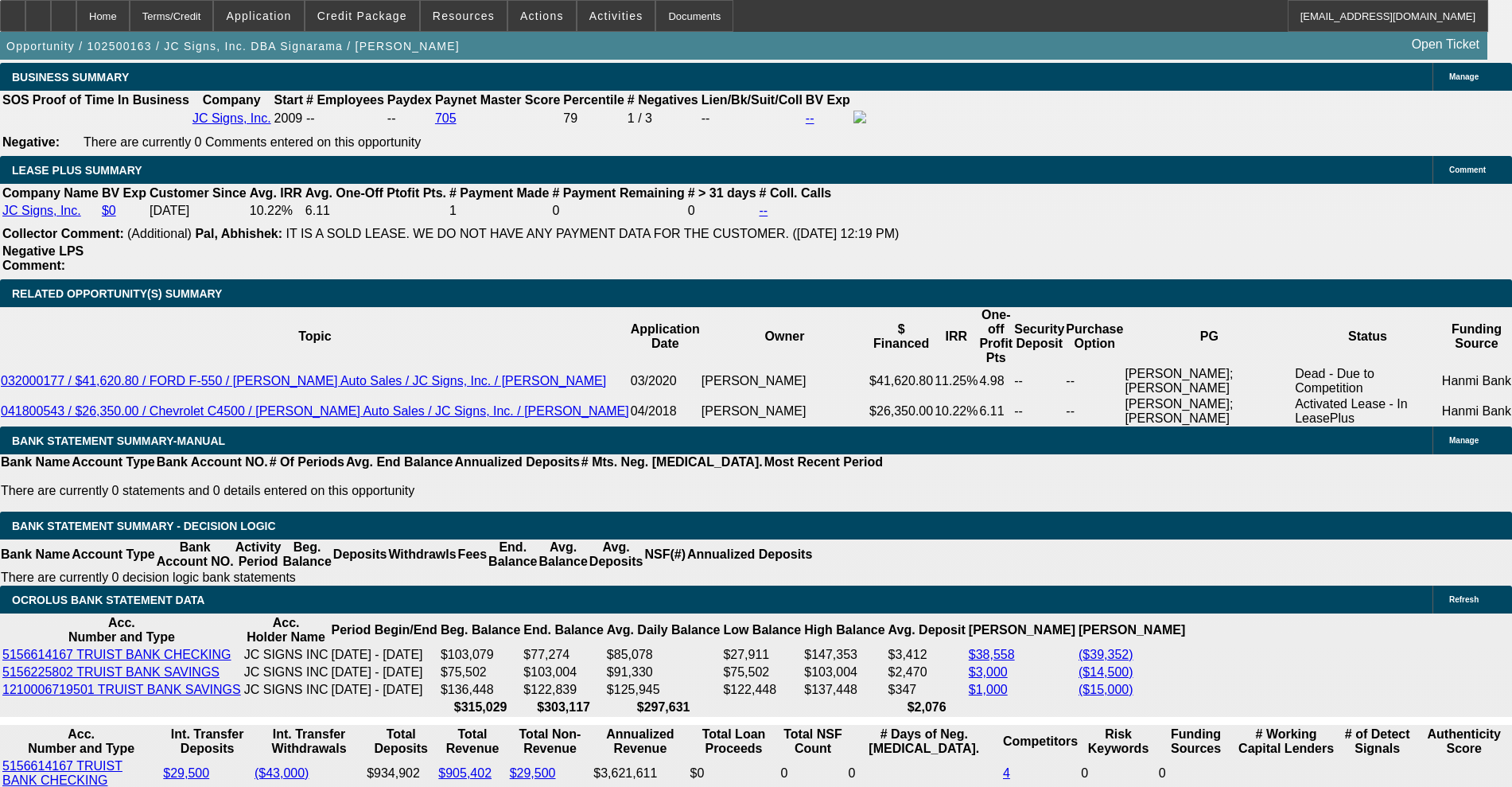
scroll to position [199, 0]
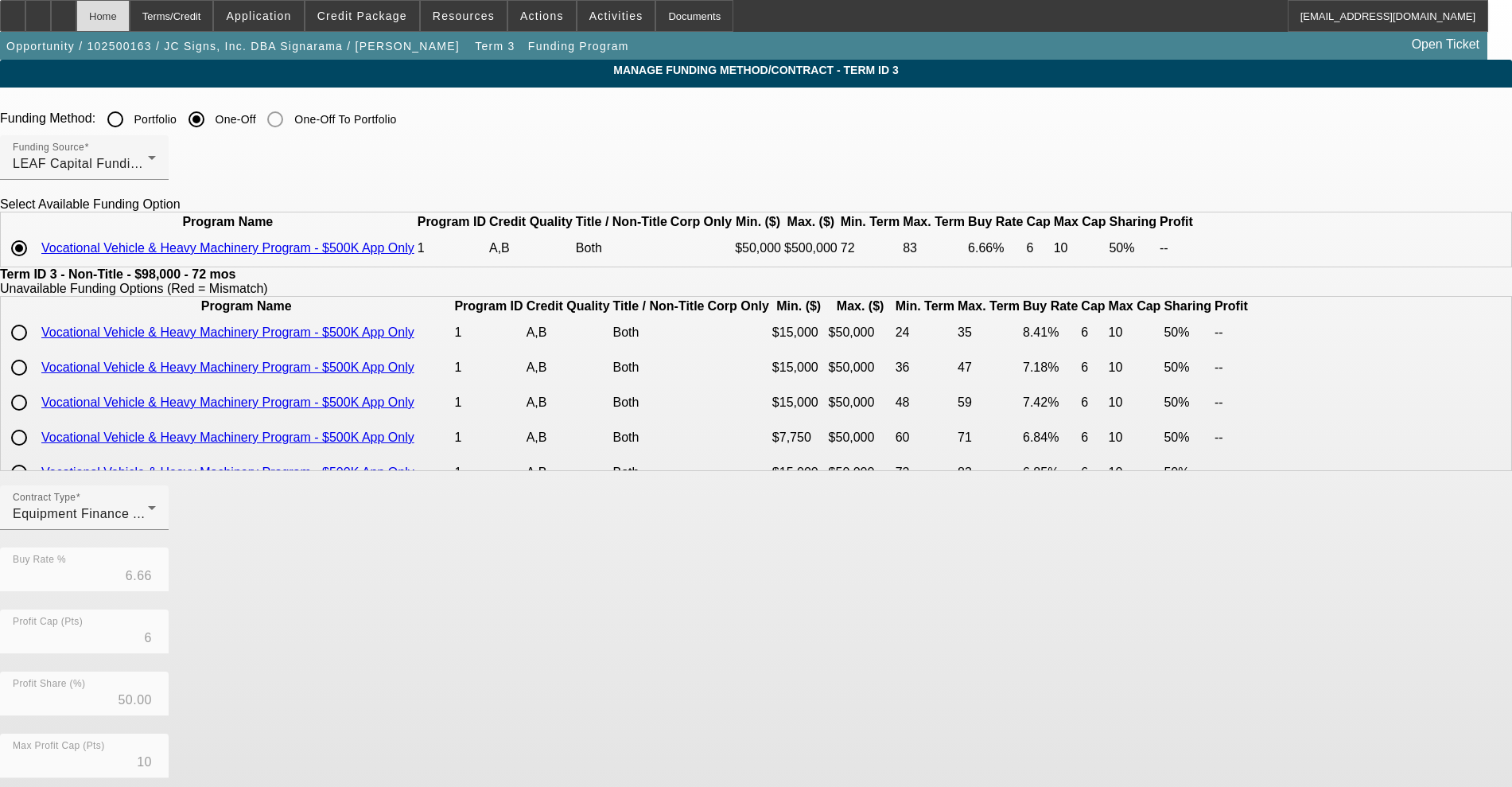
click at [130, 23] on div "Home" at bounding box center [103, 15] width 53 height 32
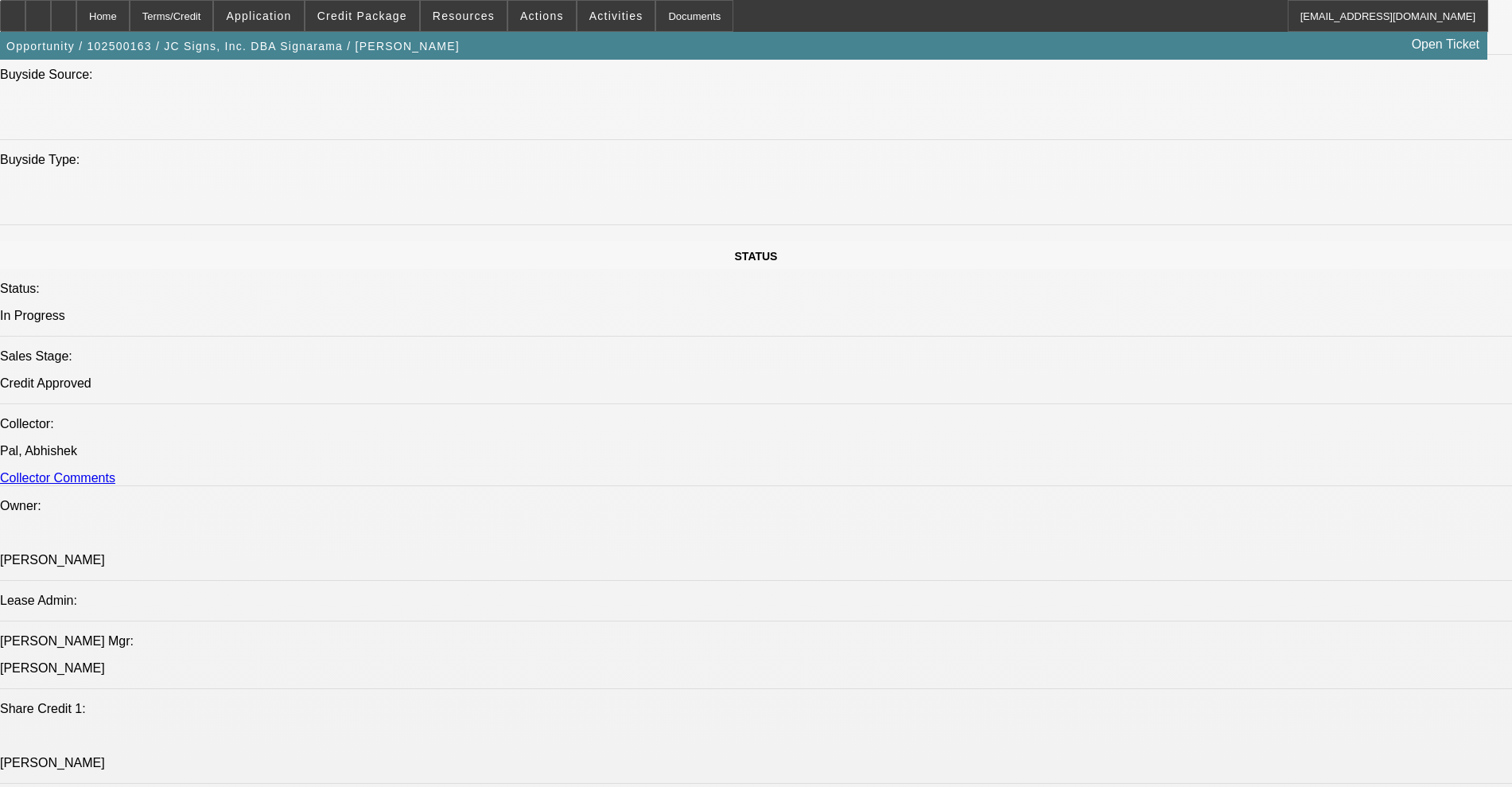
select select "0"
select select "2"
select select "0"
select select "6"
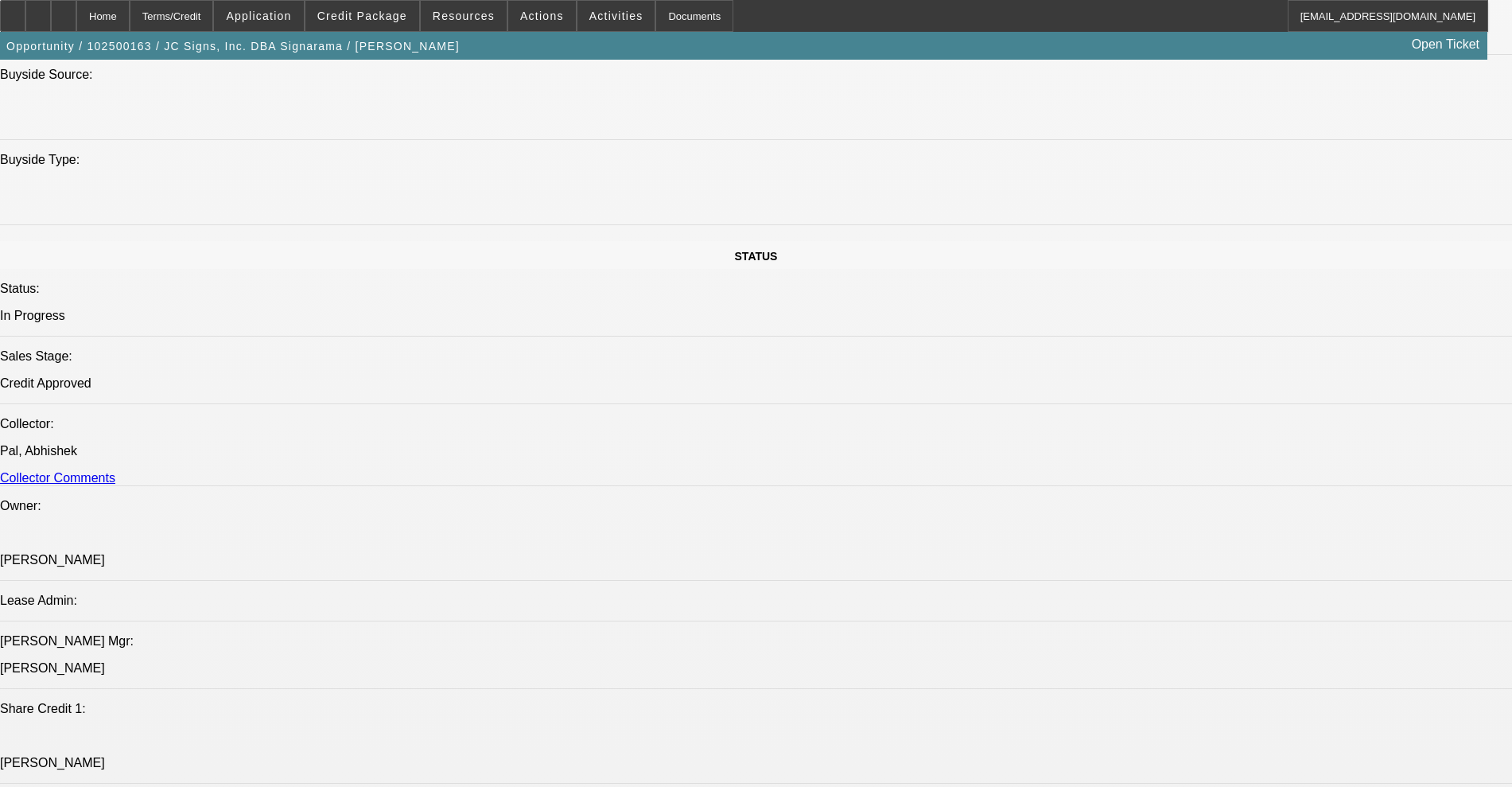
select select "0"
select select "2"
select select "0"
select select "6"
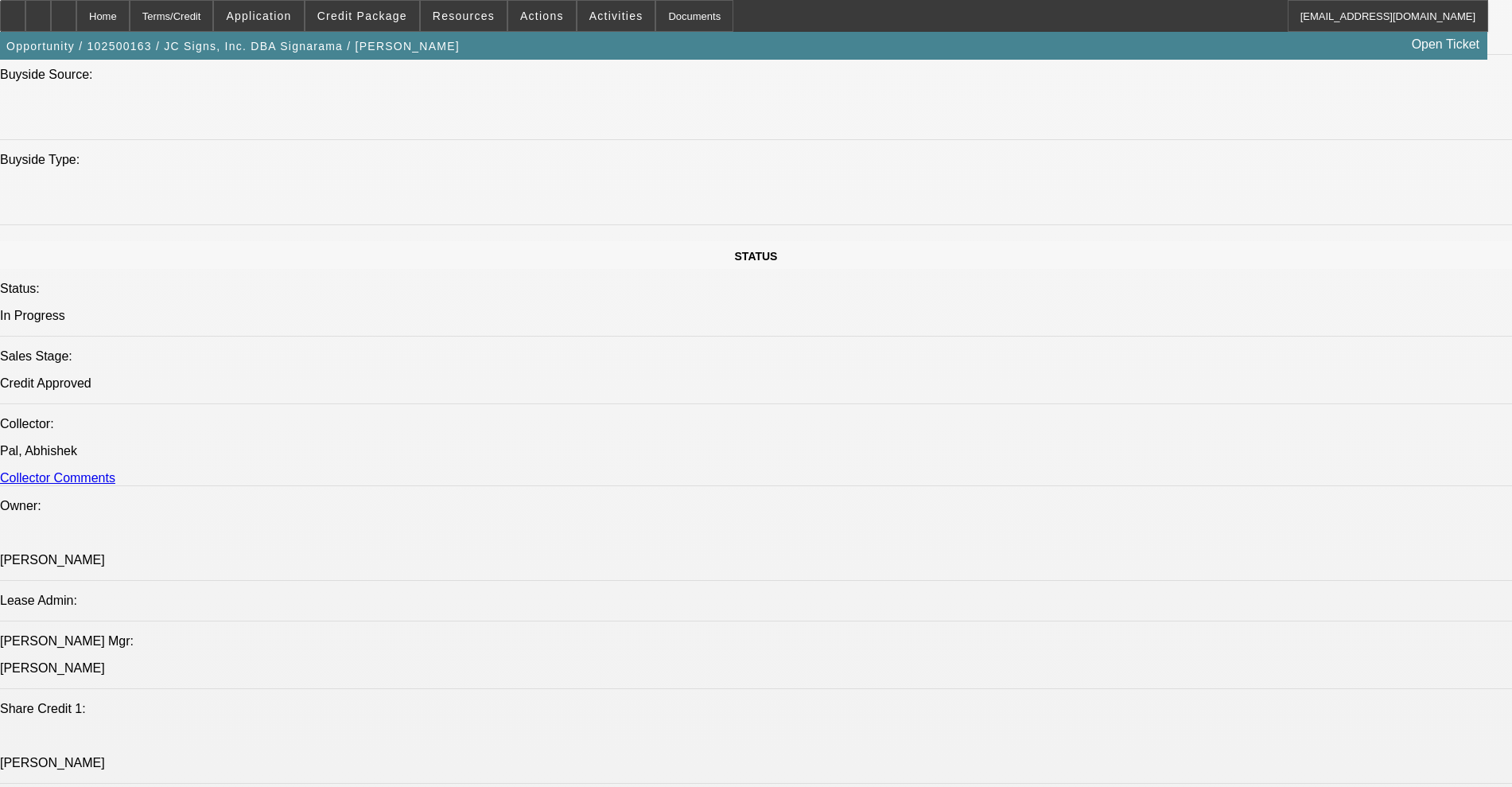
select select "0"
select select "2"
select select "0"
select select "6"
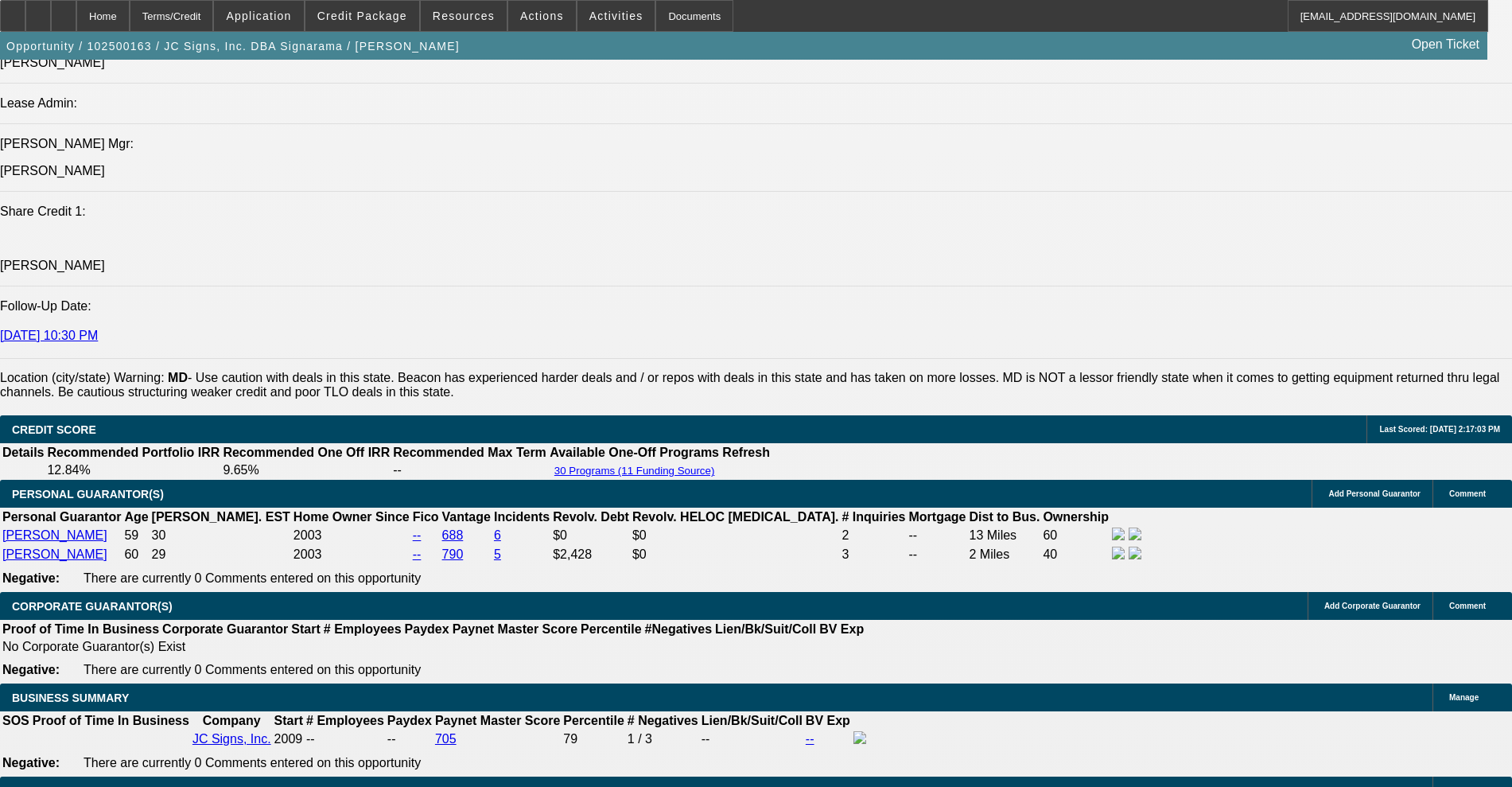
scroll to position [2586, 0]
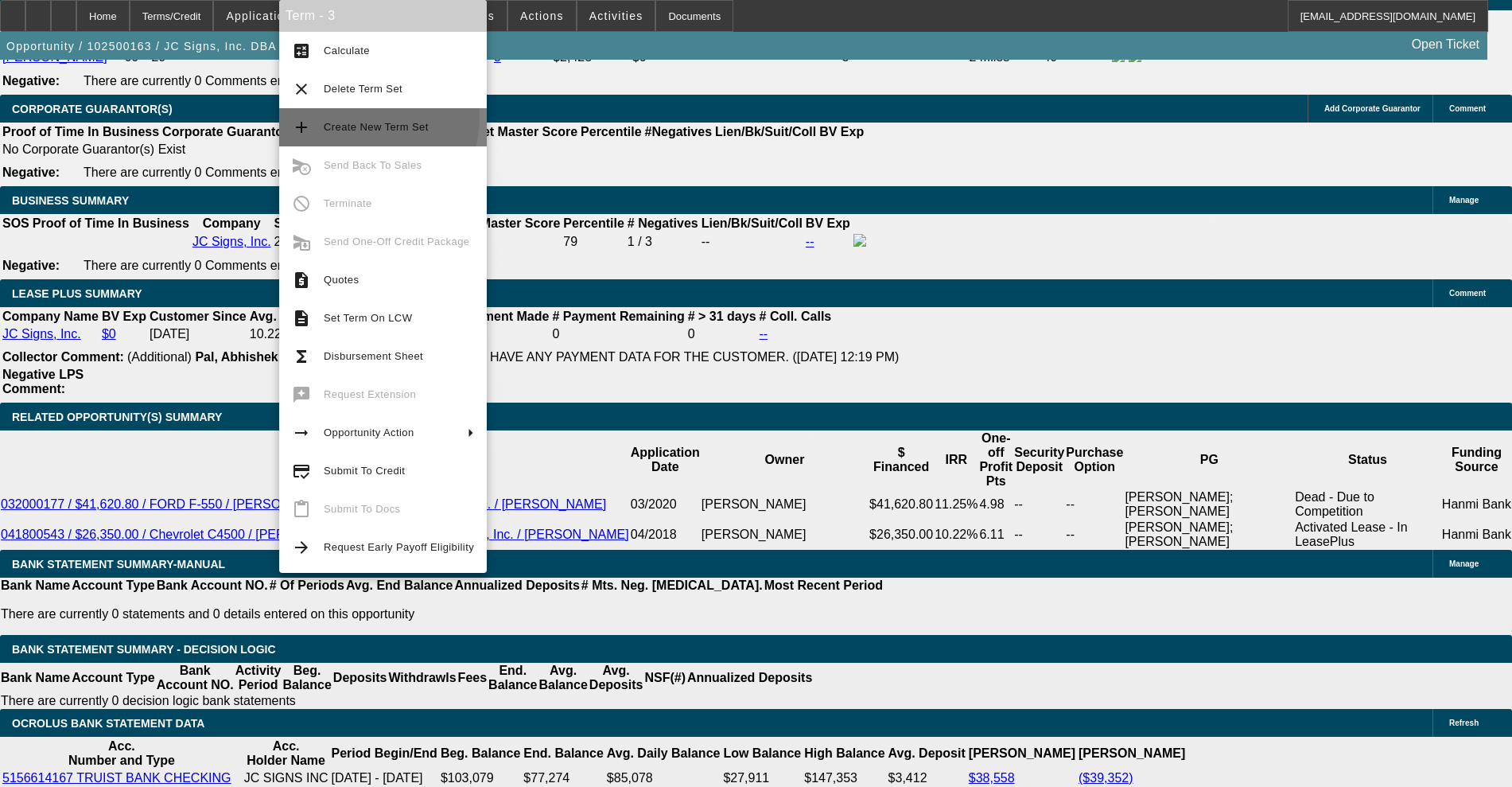
click at [350, 118] on span "Create New Term Set" at bounding box center [398, 127] width 150 height 19
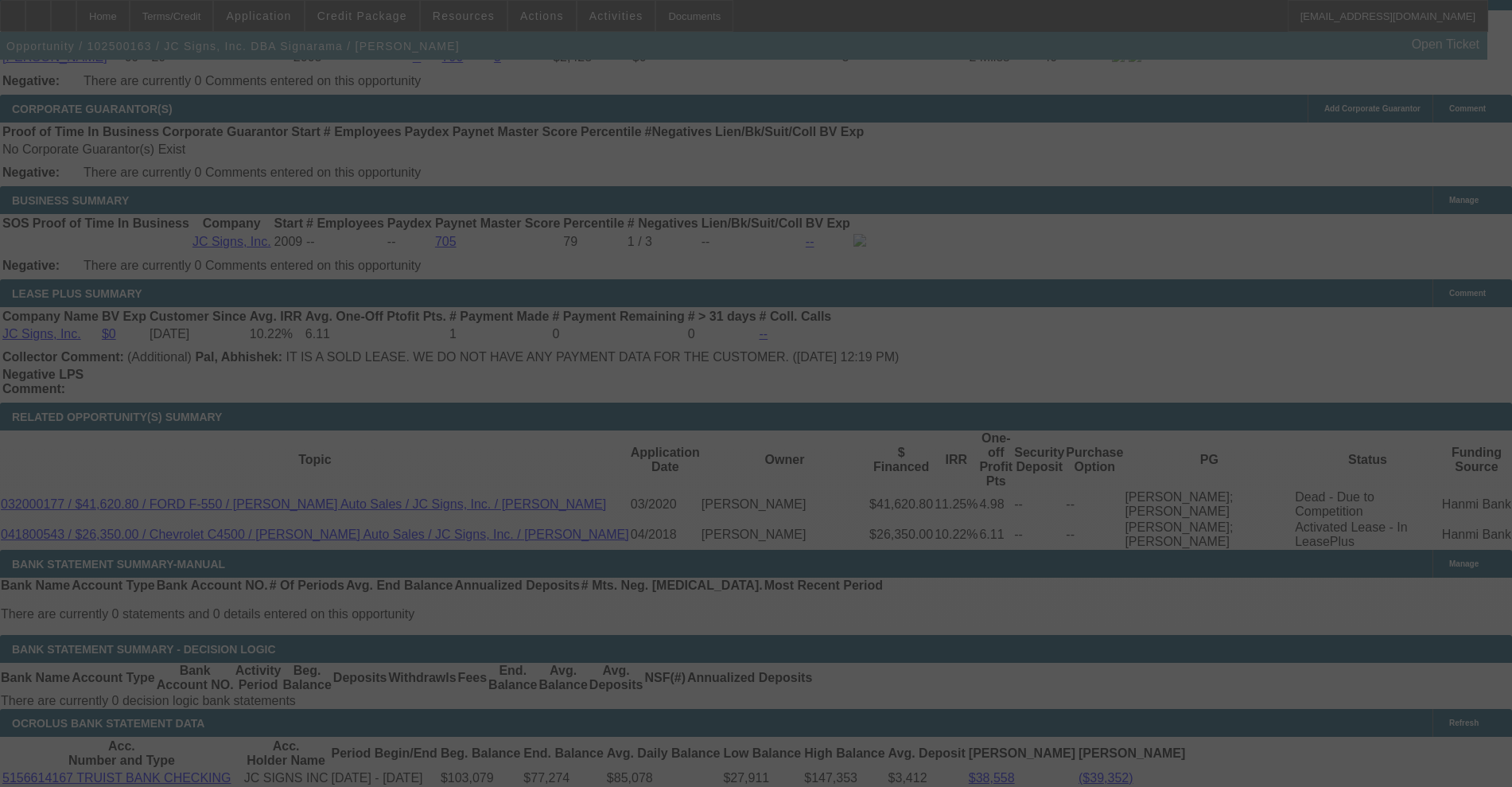
scroll to position [2634, 0]
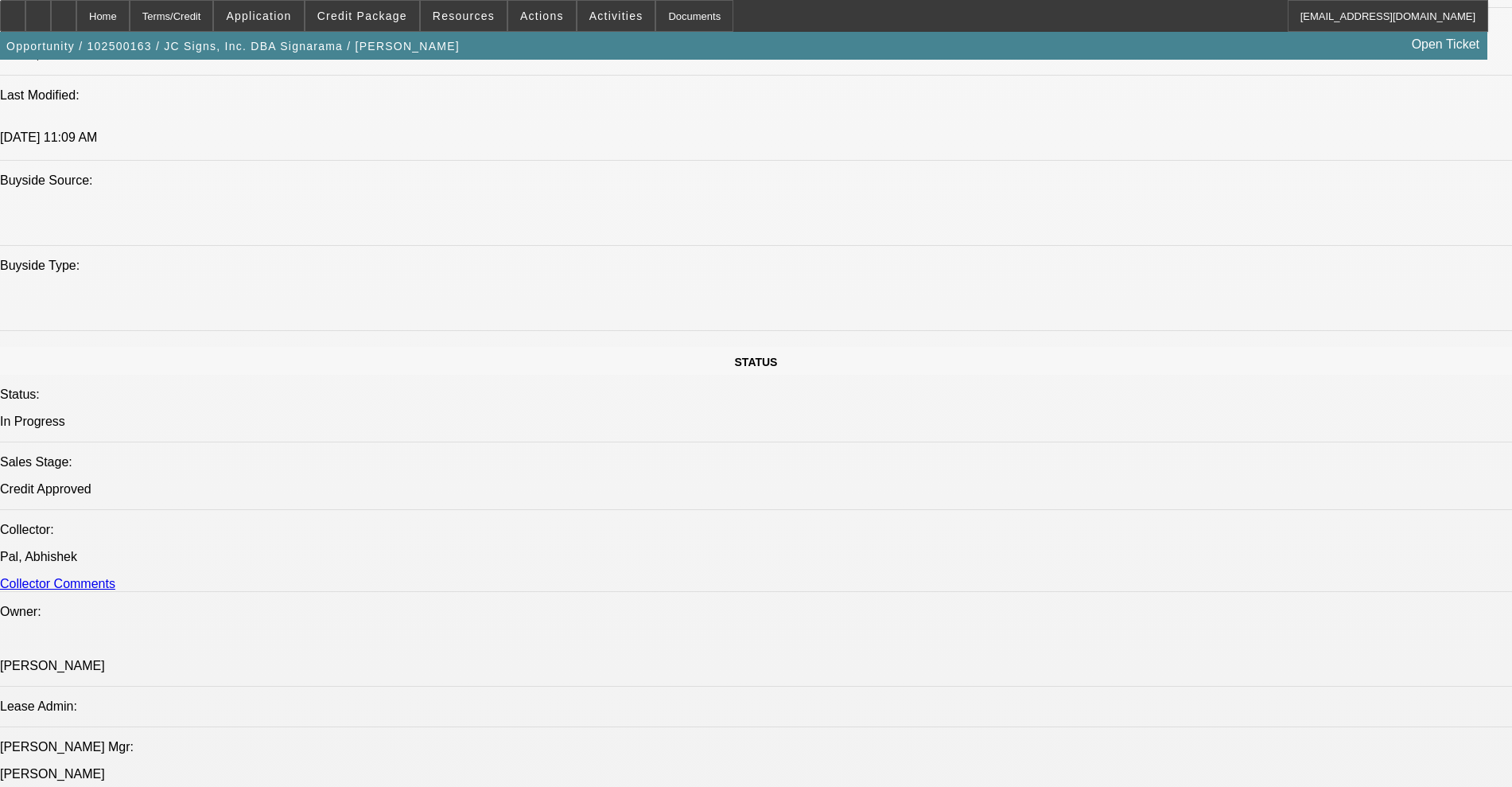
select select "0"
select select "2"
select select "0"
select select "6"
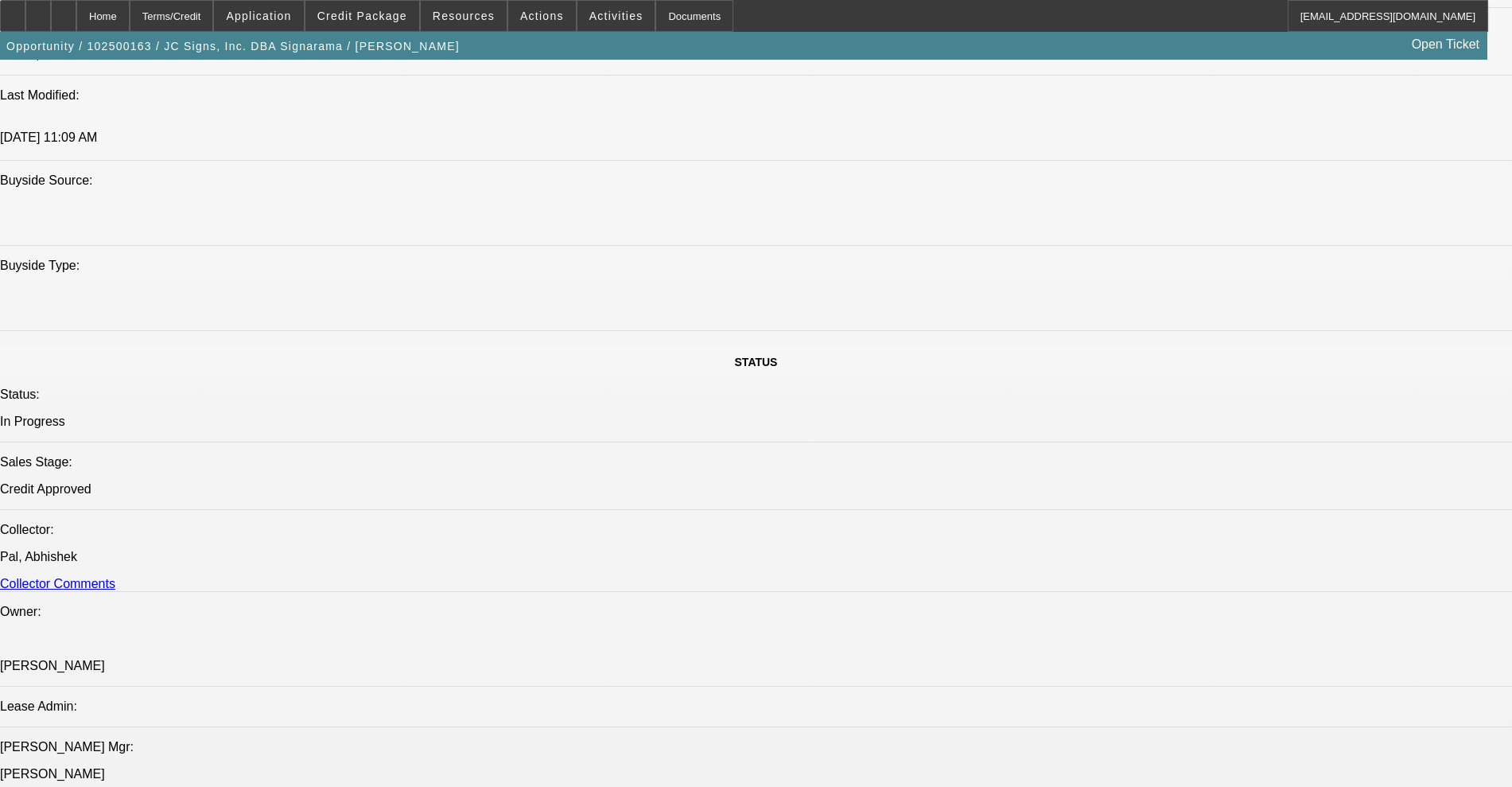
select select "0"
select select "2"
select select "0"
select select "6"
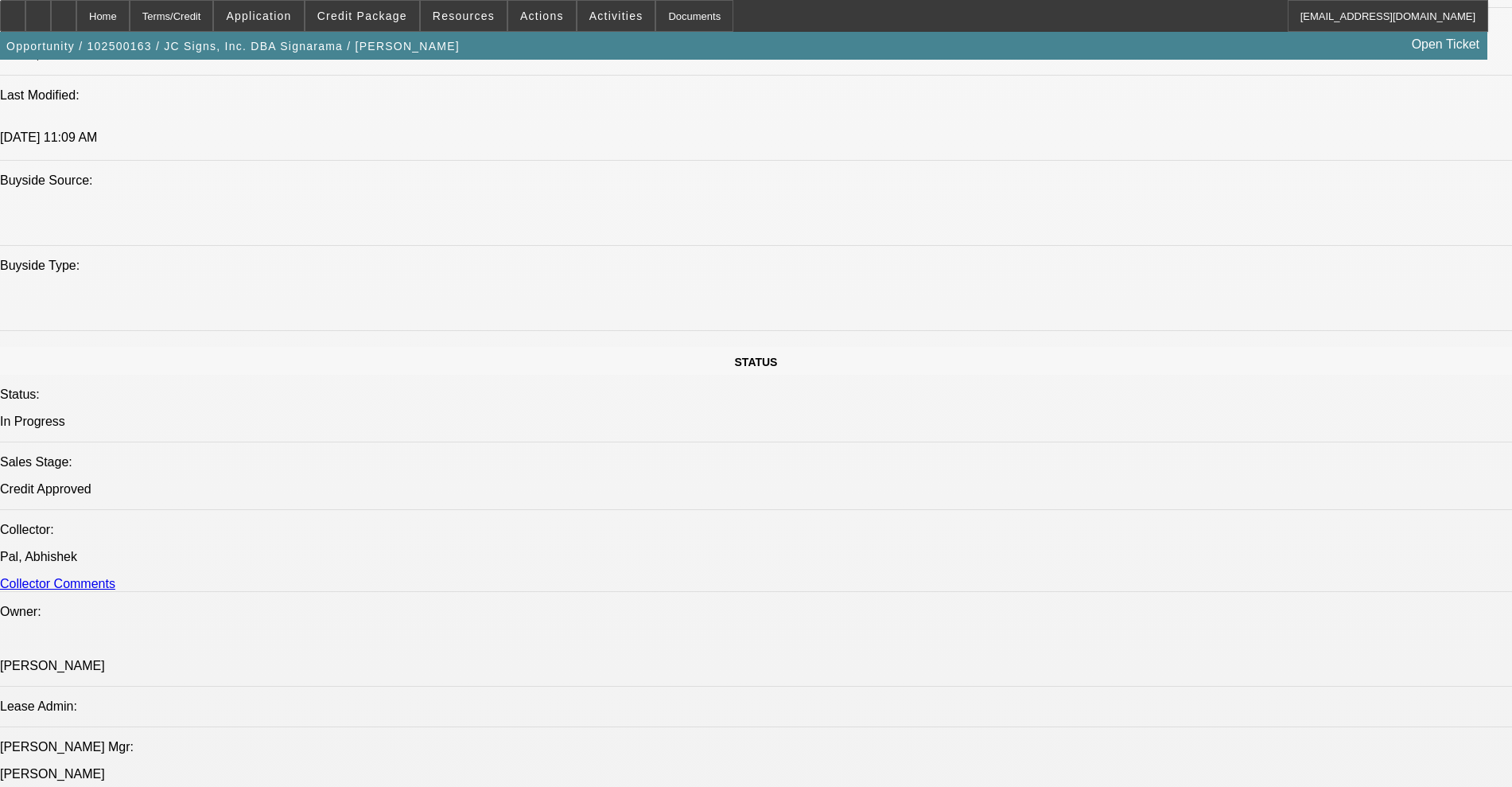
select select "0"
select select "2"
select select "0"
select select "6"
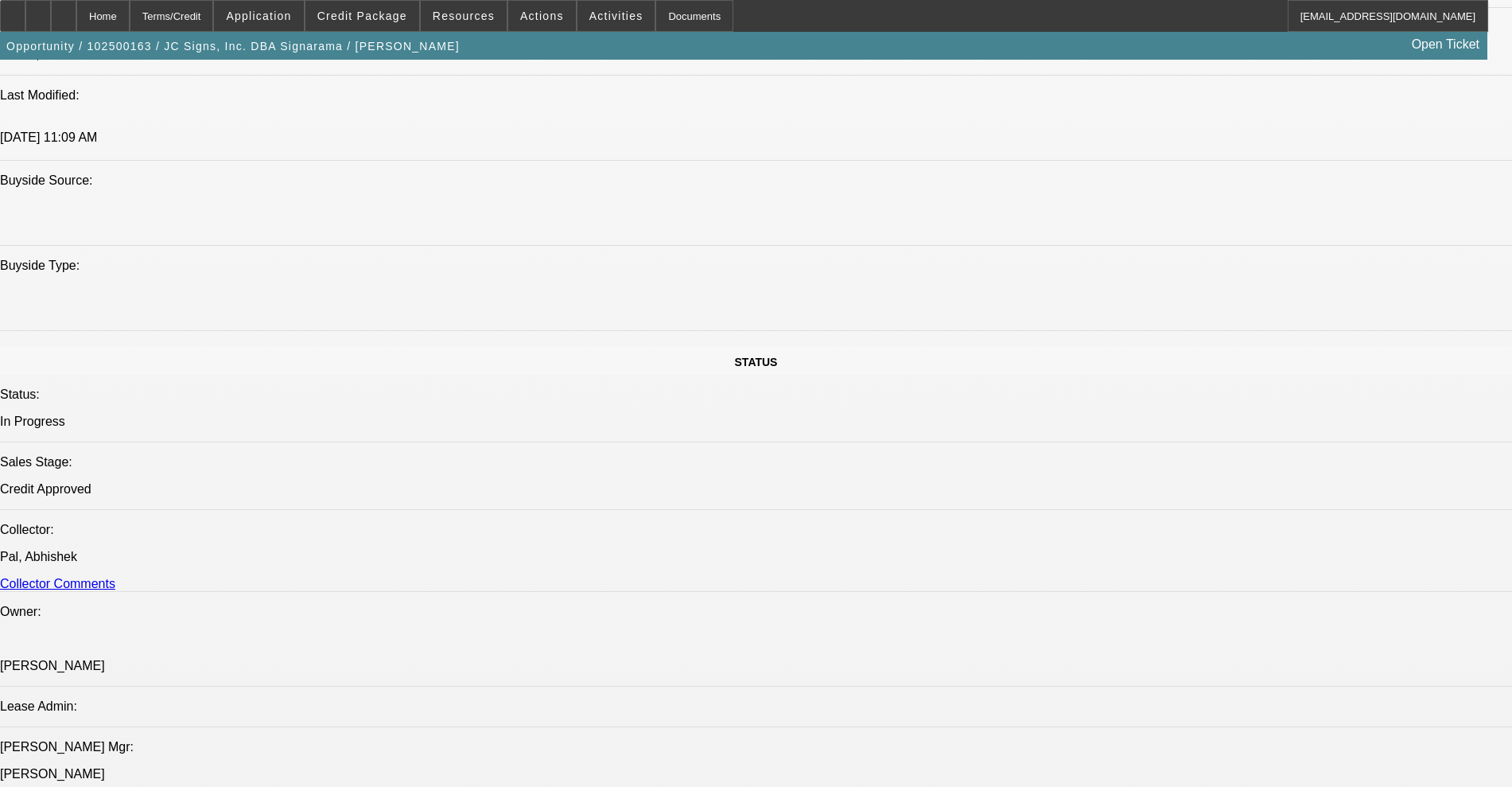
select select "0"
select select "2"
select select "0"
select select "6"
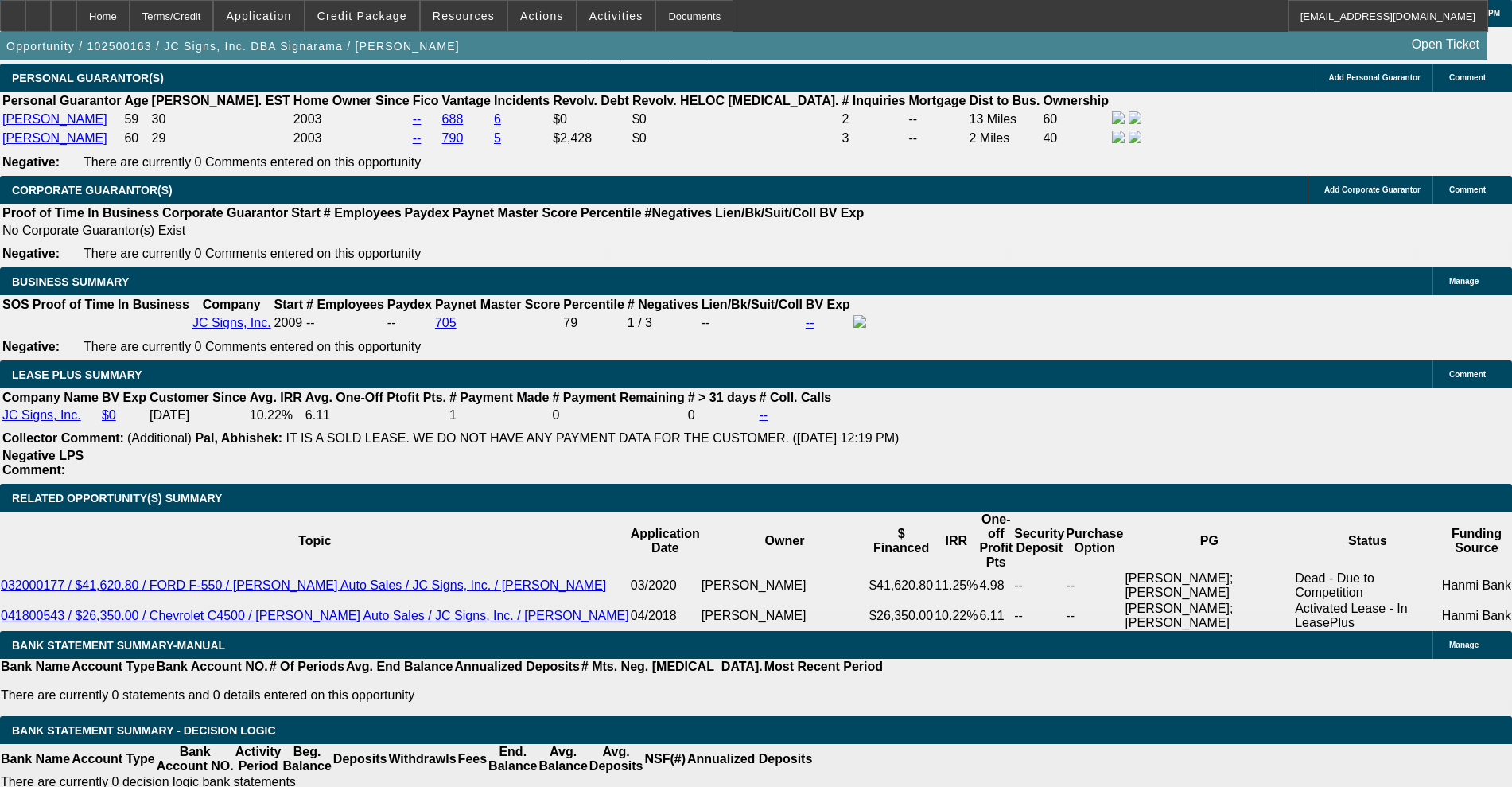
scroll to position [2649, 0]
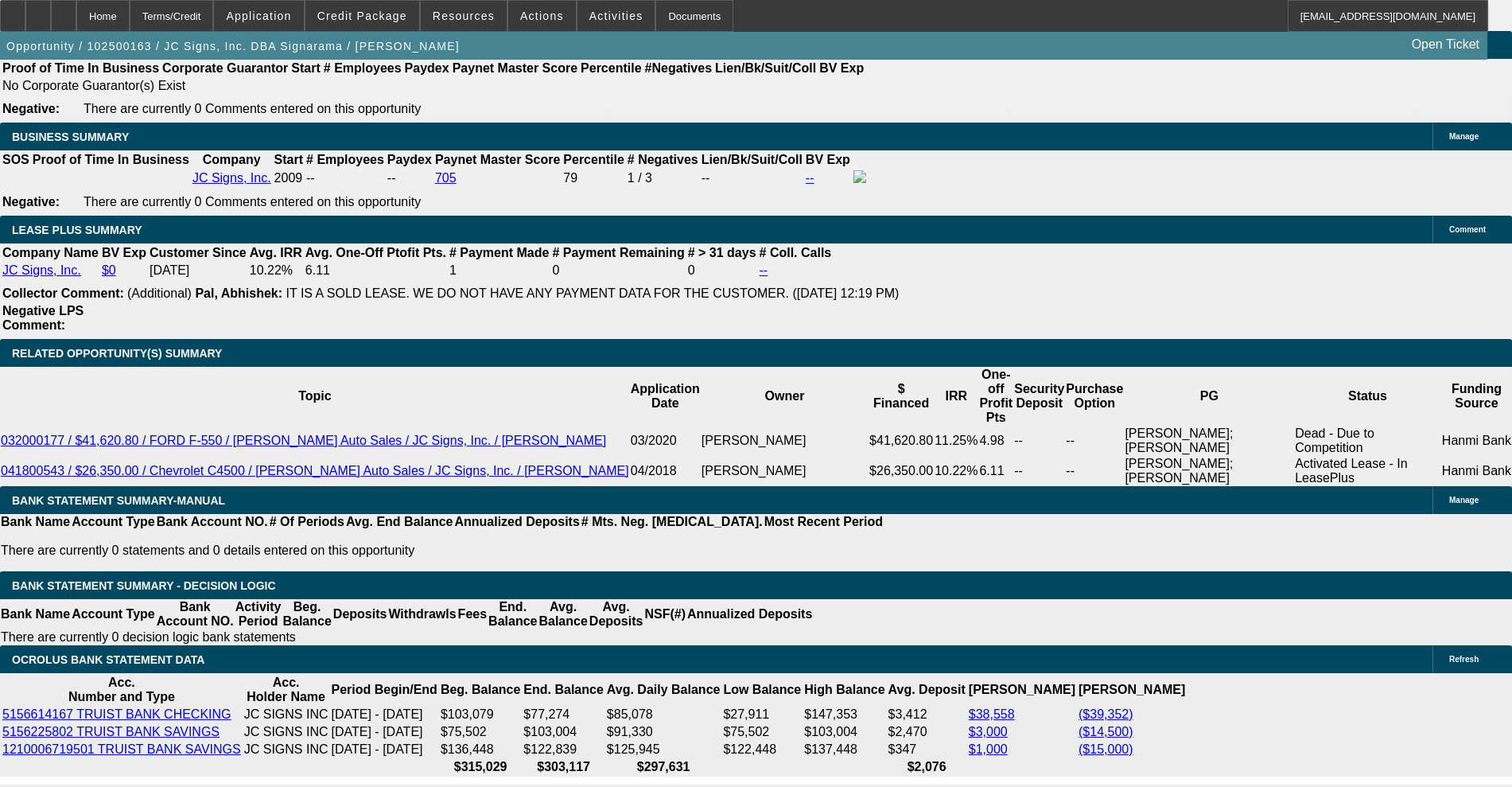
drag, startPoint x: 311, startPoint y: 542, endPoint x: 338, endPoint y: 545, distance: 27.2
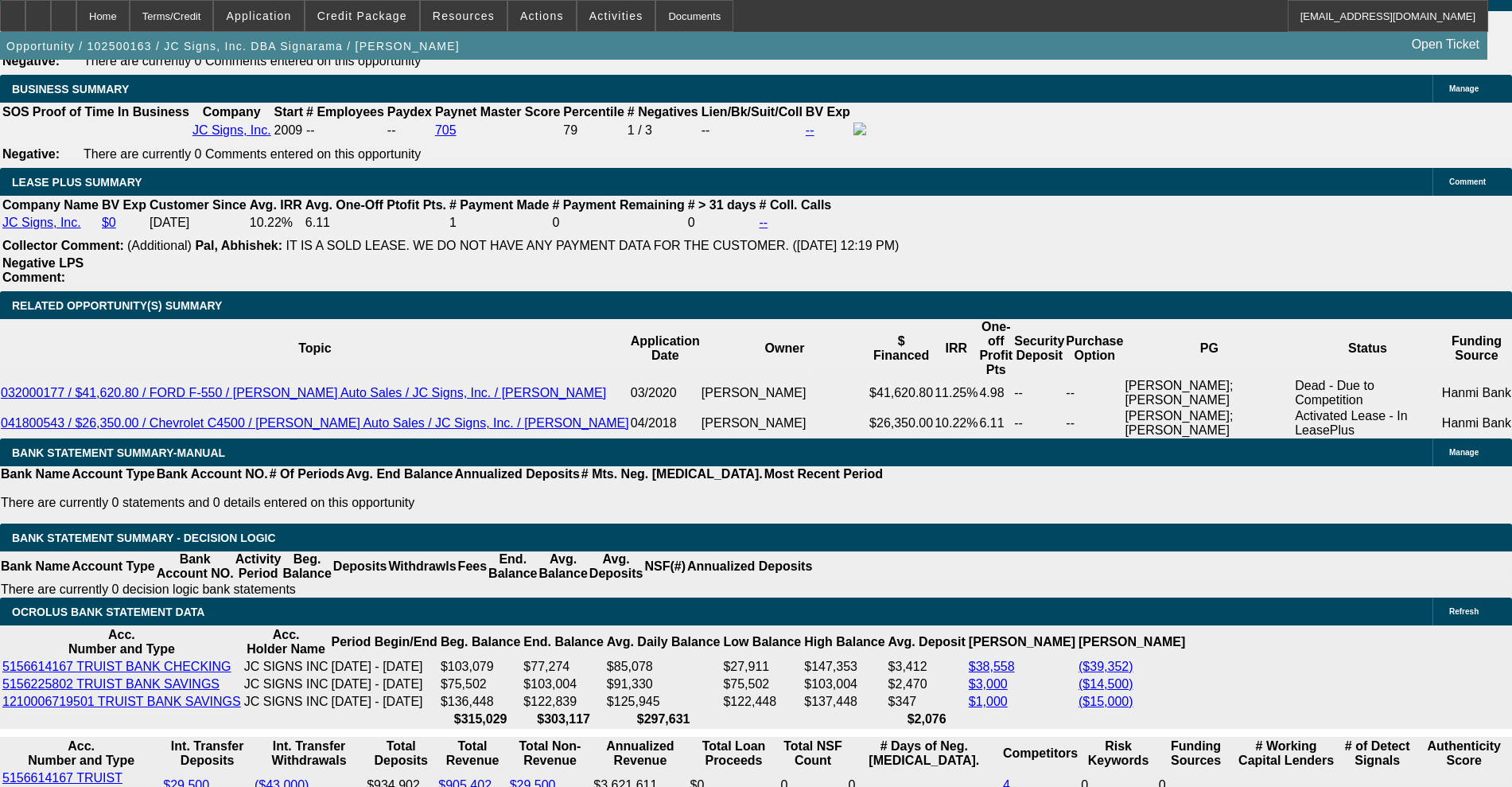
type input "UNKNOWN"
type input "60"
type input "$3,967.80"
type input "$1,983.90"
type input "$33,426.56"
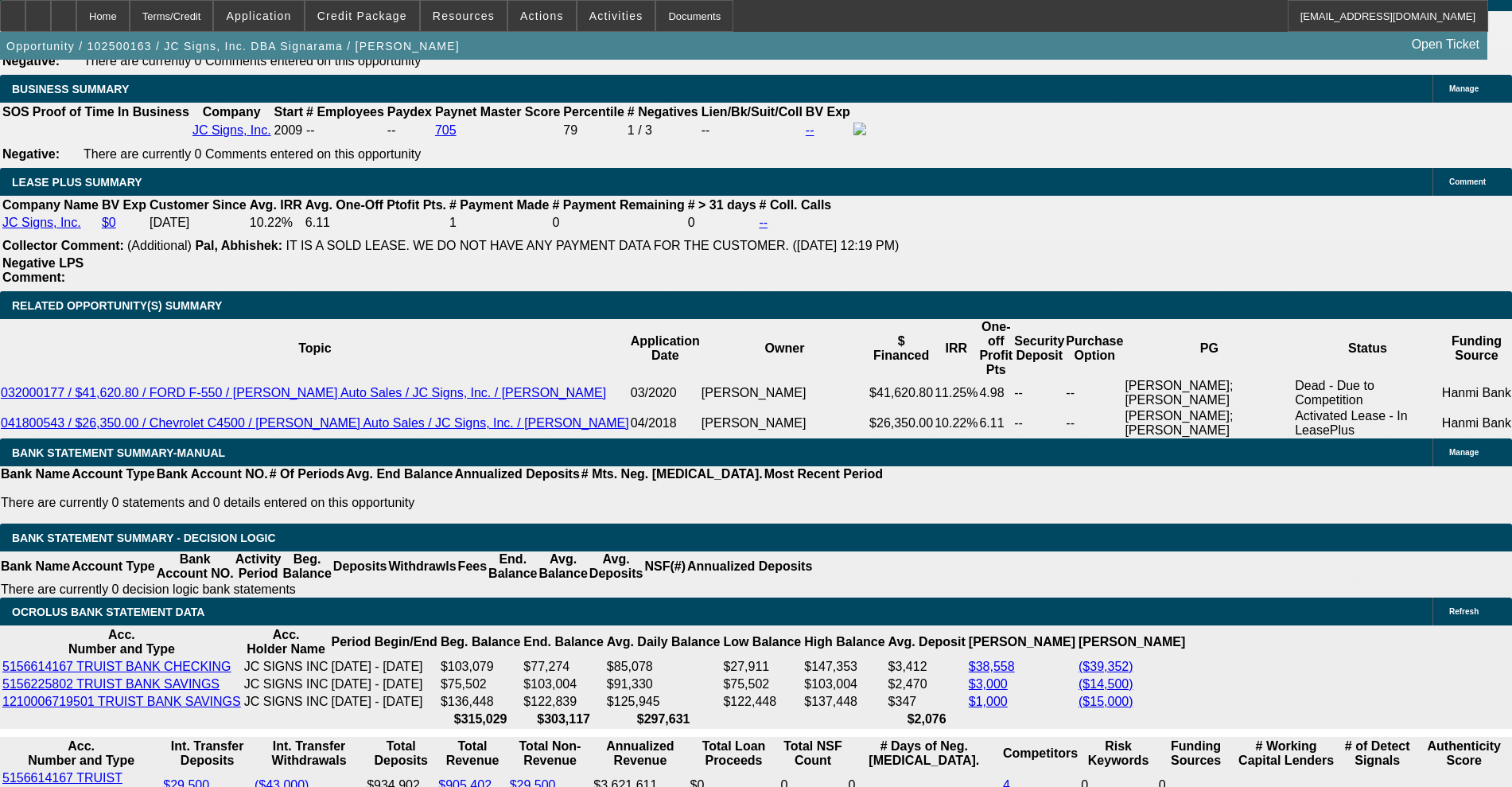
type input "$16,713.28"
drag, startPoint x: 303, startPoint y: 543, endPoint x: 350, endPoint y: 546, distance: 47.1
type input "60"
type input "$3,967.80"
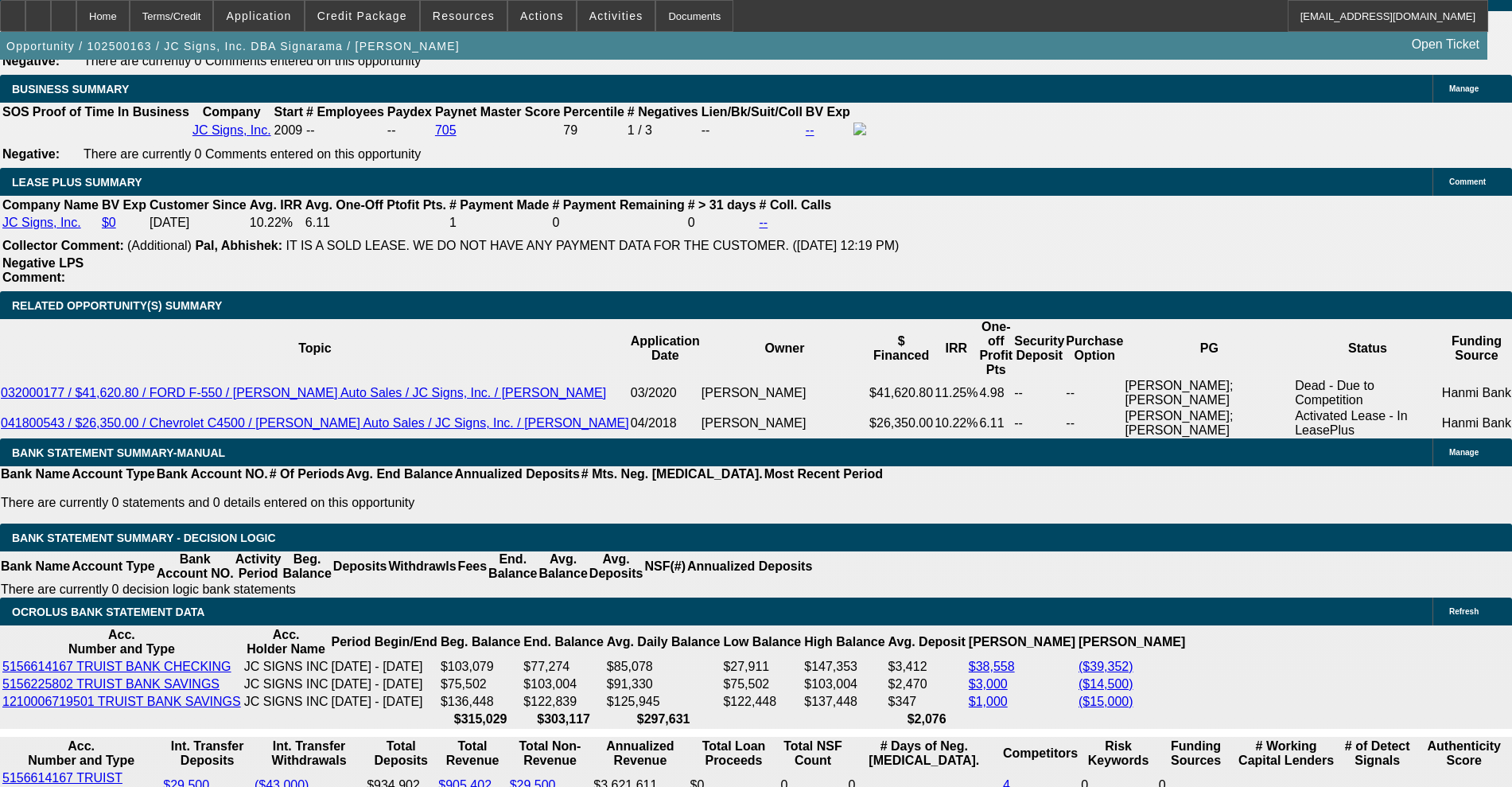
type input "$1,983.90"
type input "60"
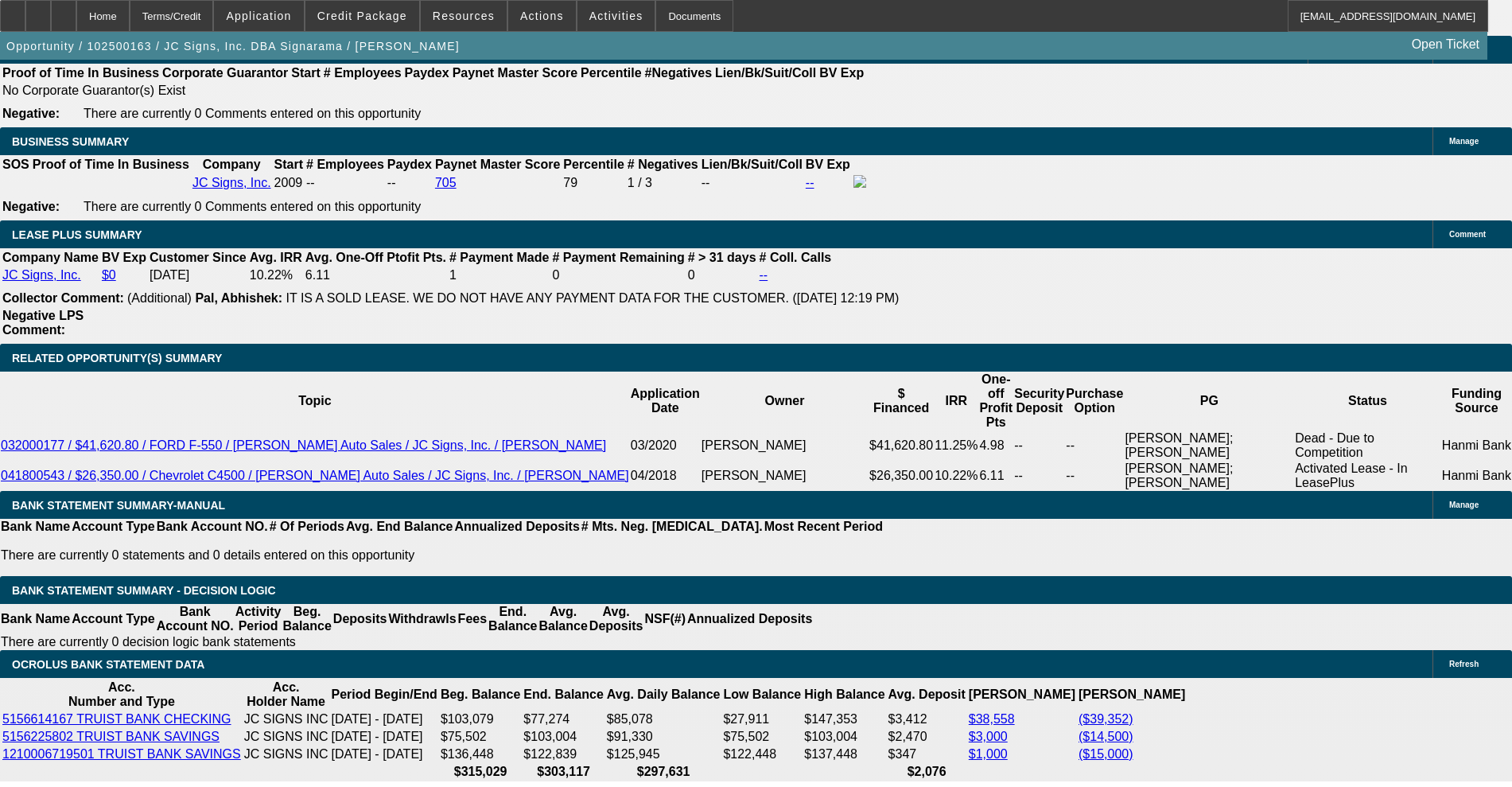
scroll to position [2598, 0]
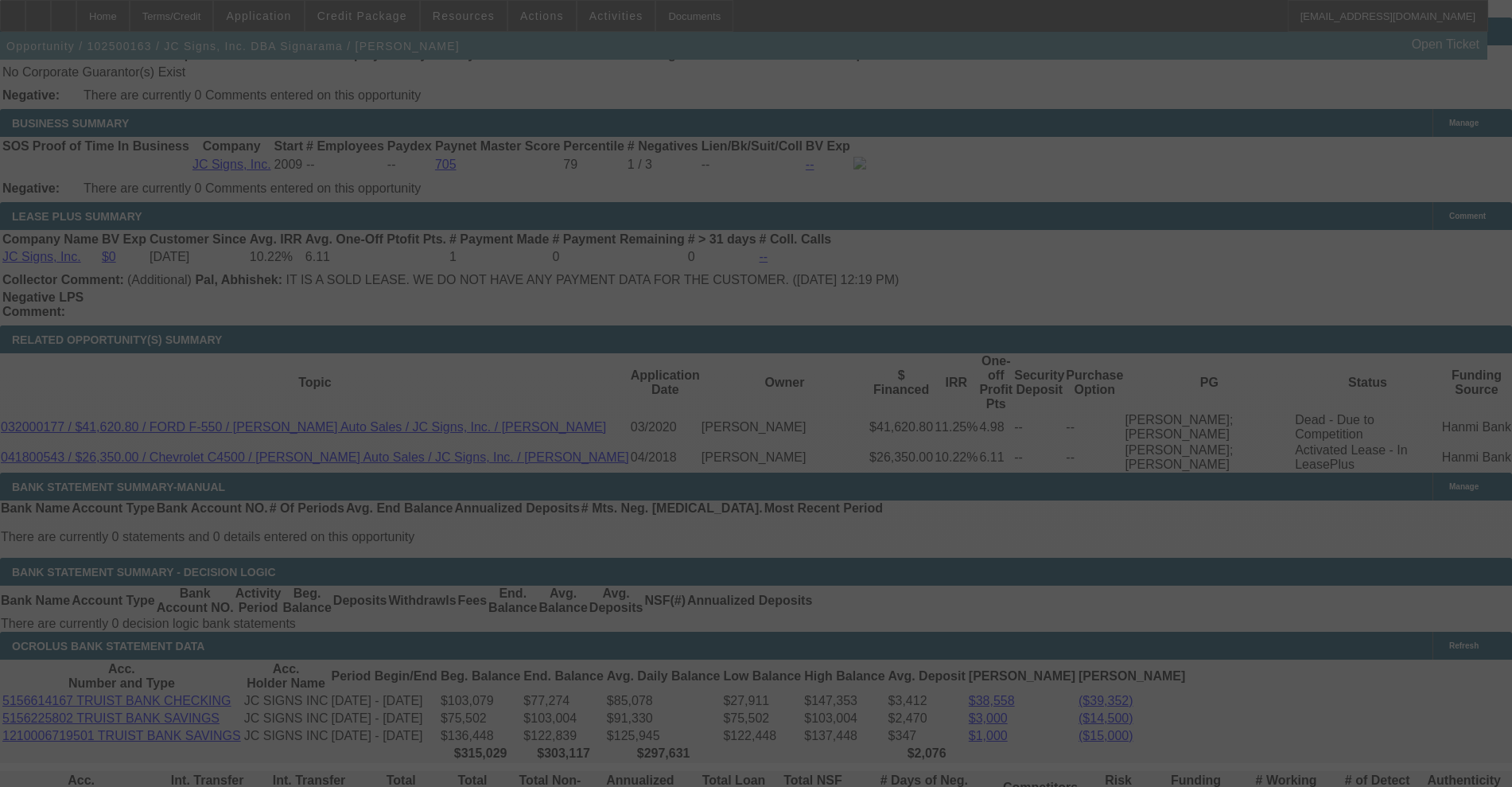
scroll to position [2697, 0]
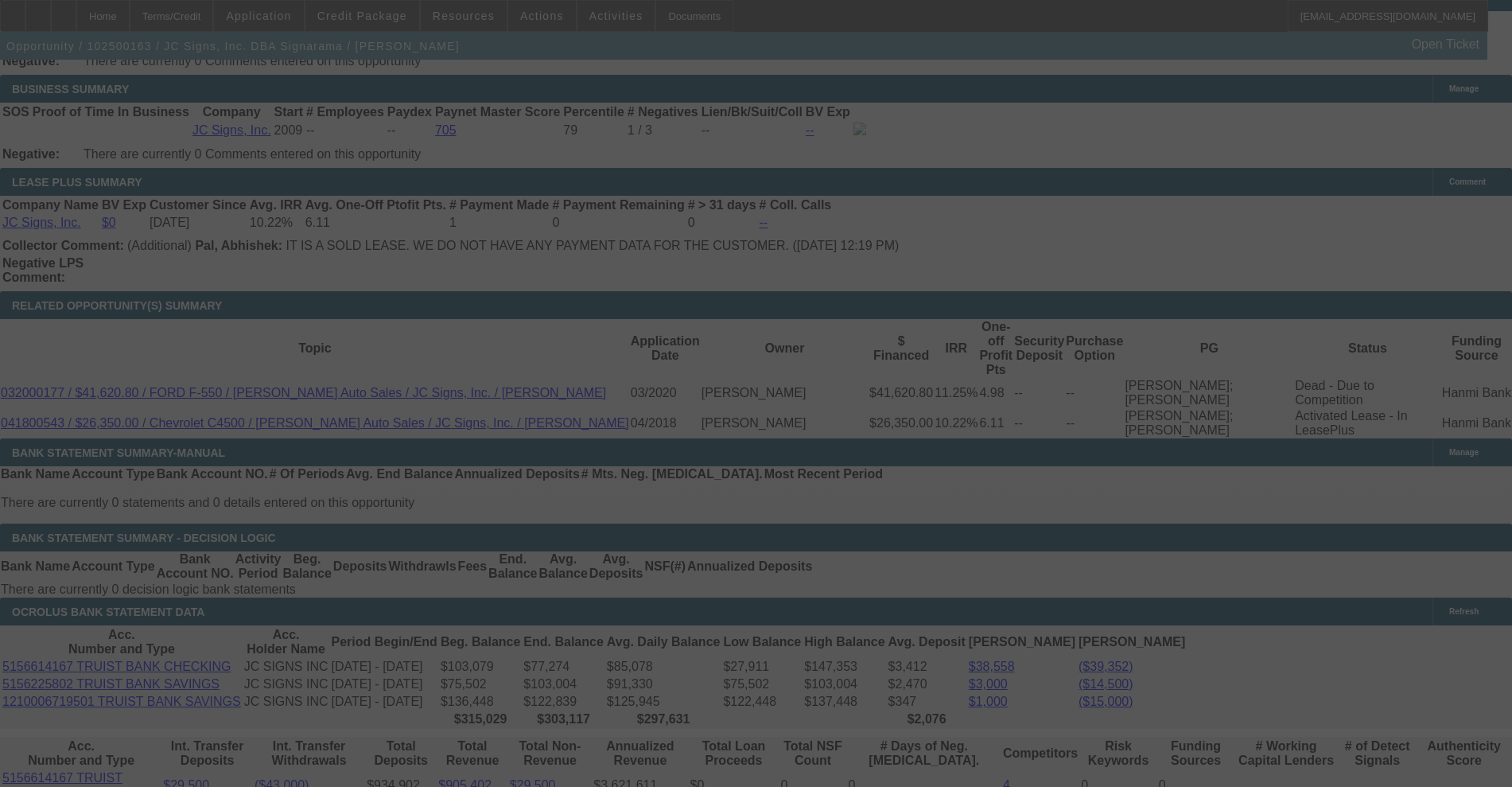
select select "0"
select select "2"
select select "0"
select select "6"
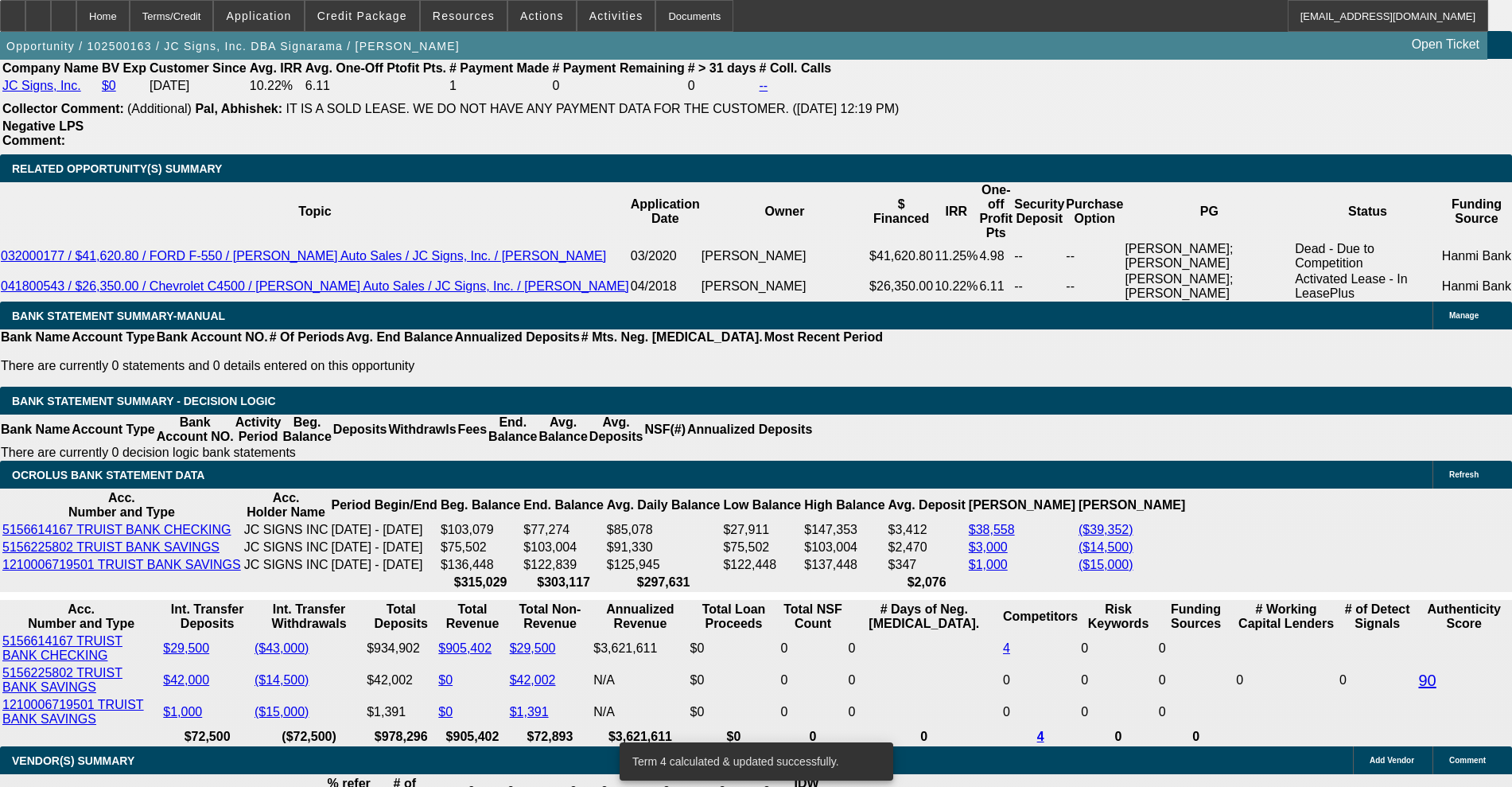
scroll to position [2797, 0]
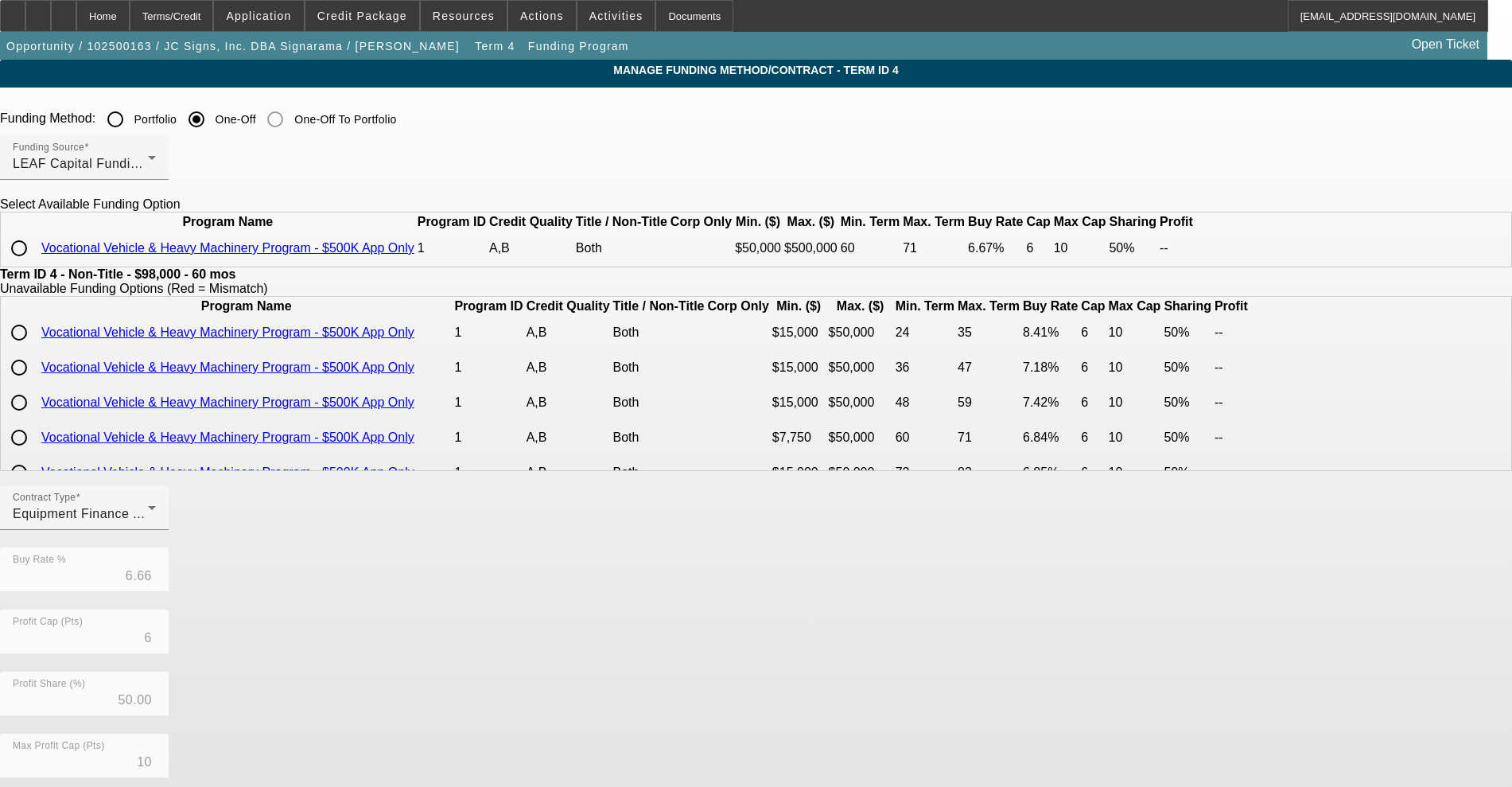
click at [35, 264] on input "radio" at bounding box center [19, 248] width 32 height 32
radio input "true"
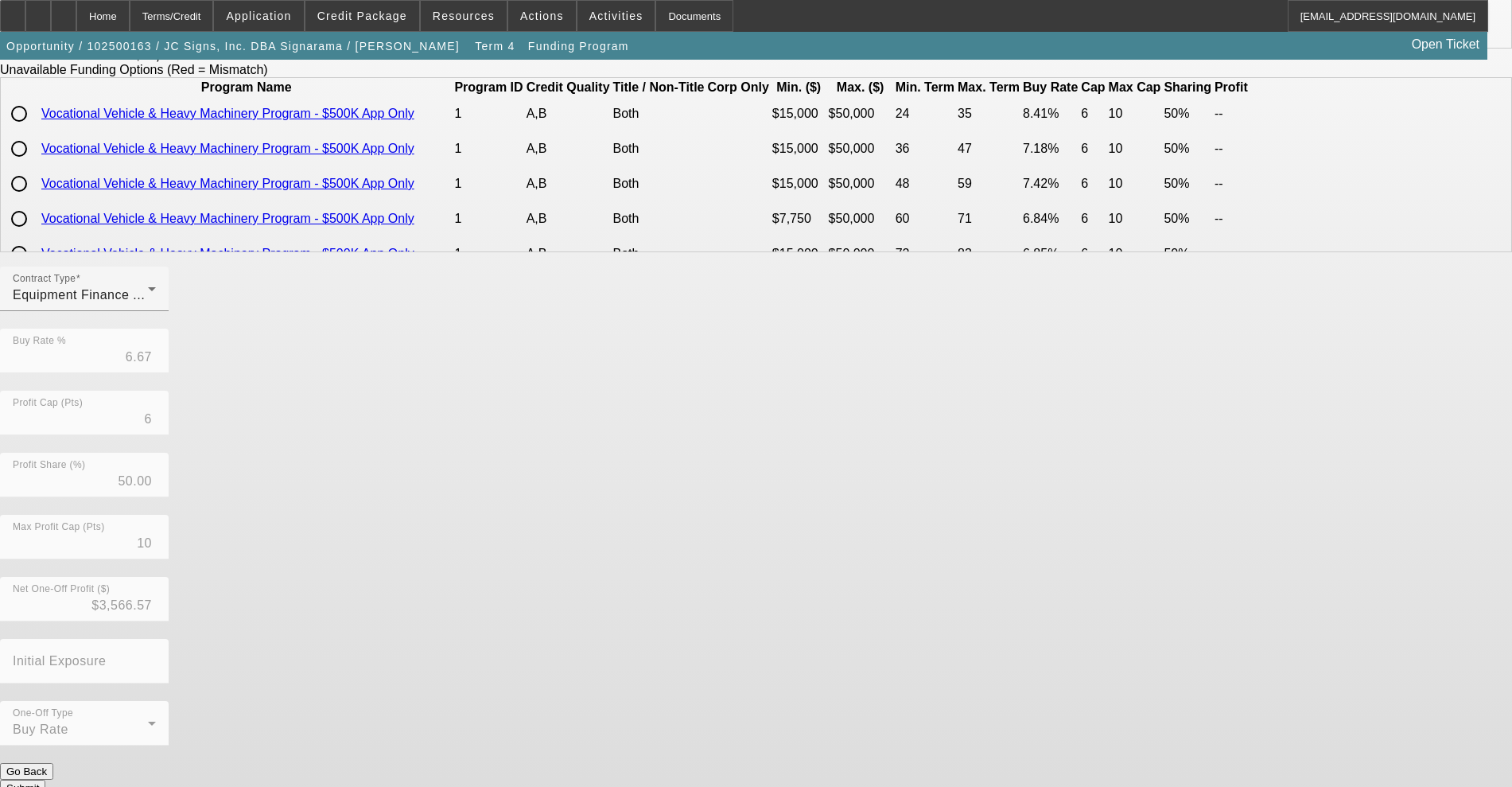
scroll to position [221, 0]
click at [45, 778] on button "Submit" at bounding box center [22, 786] width 45 height 16
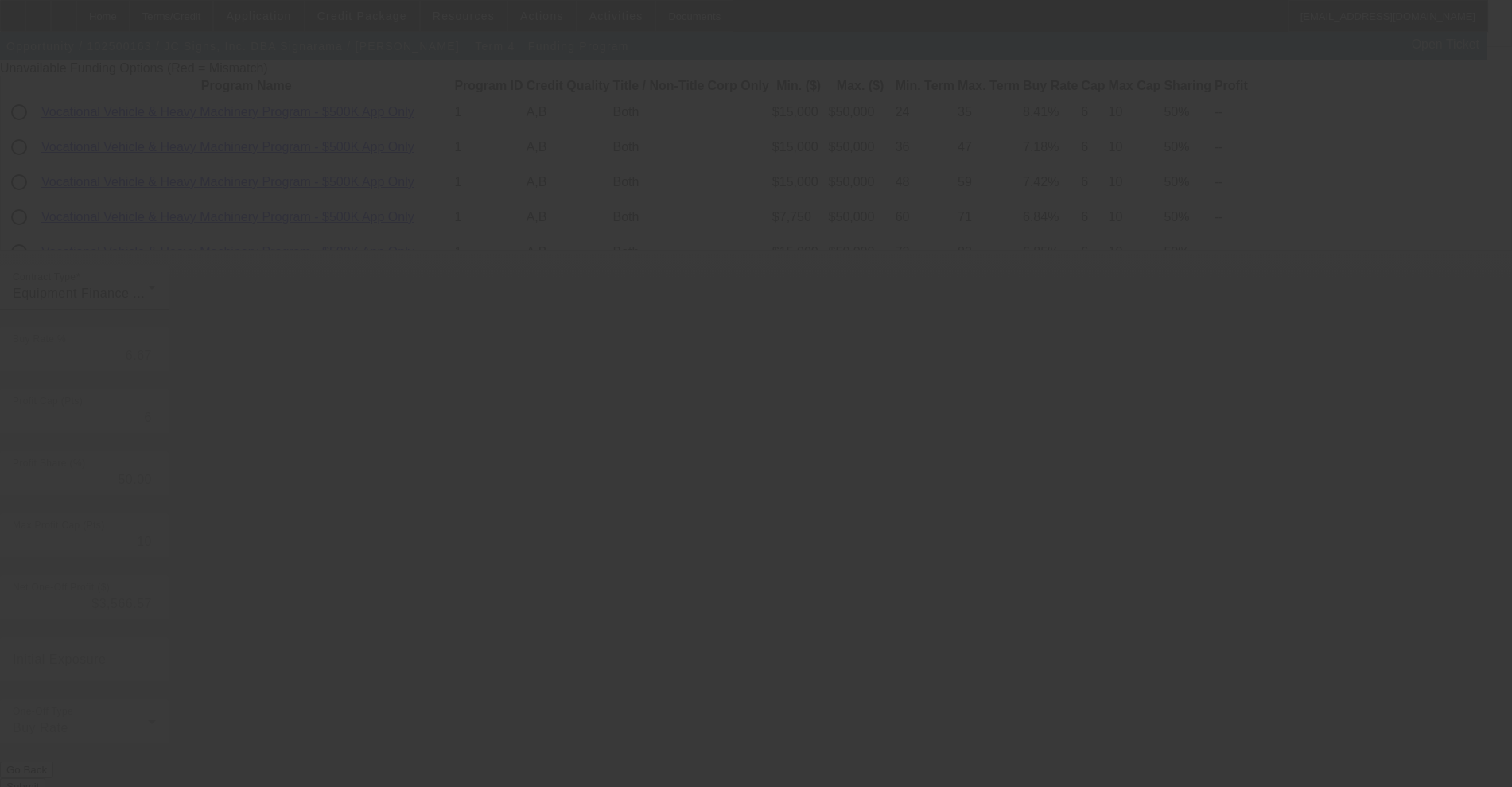
type input "6.66"
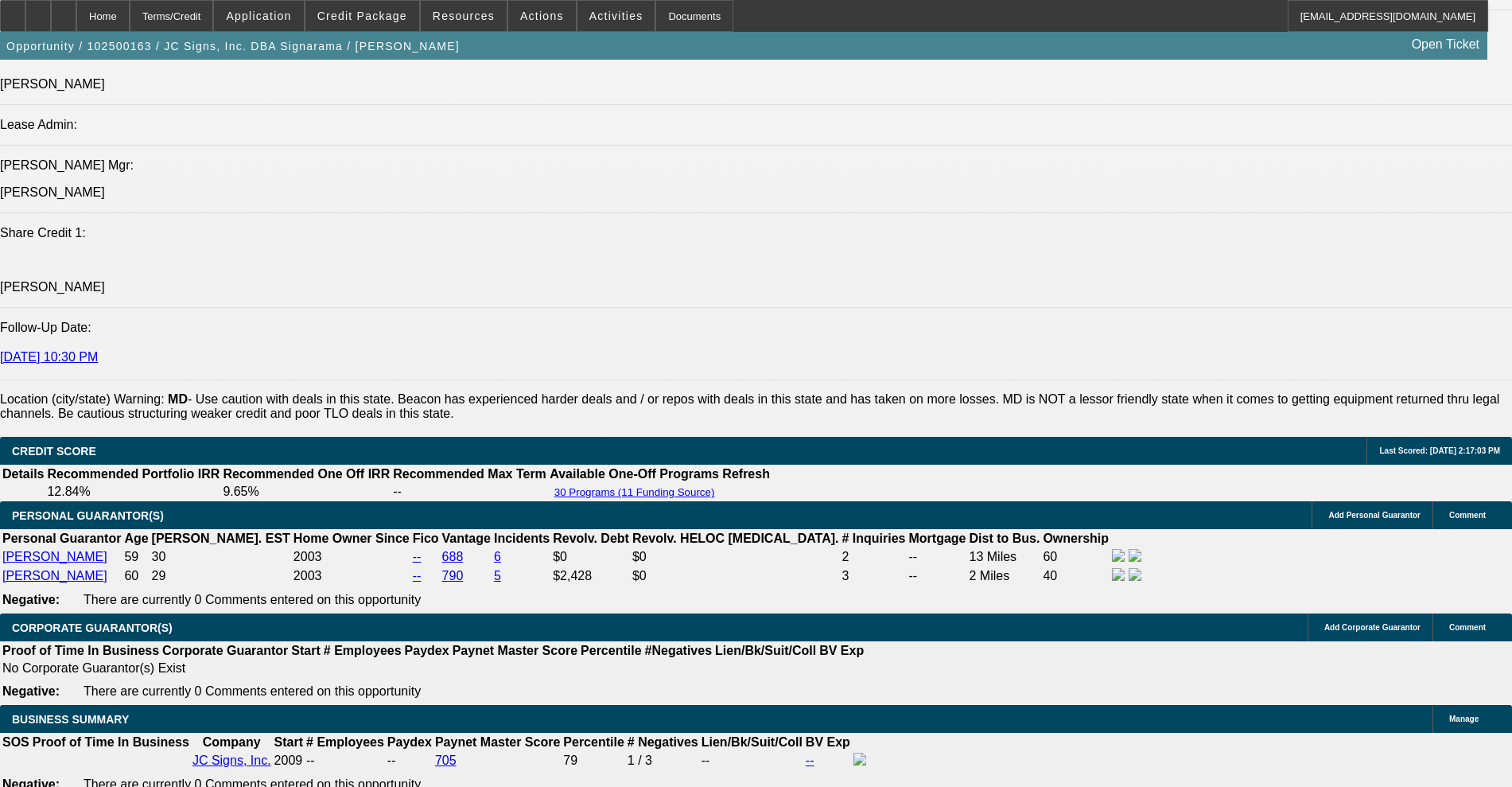
select select "0"
select select "2"
select select "0"
select select "6"
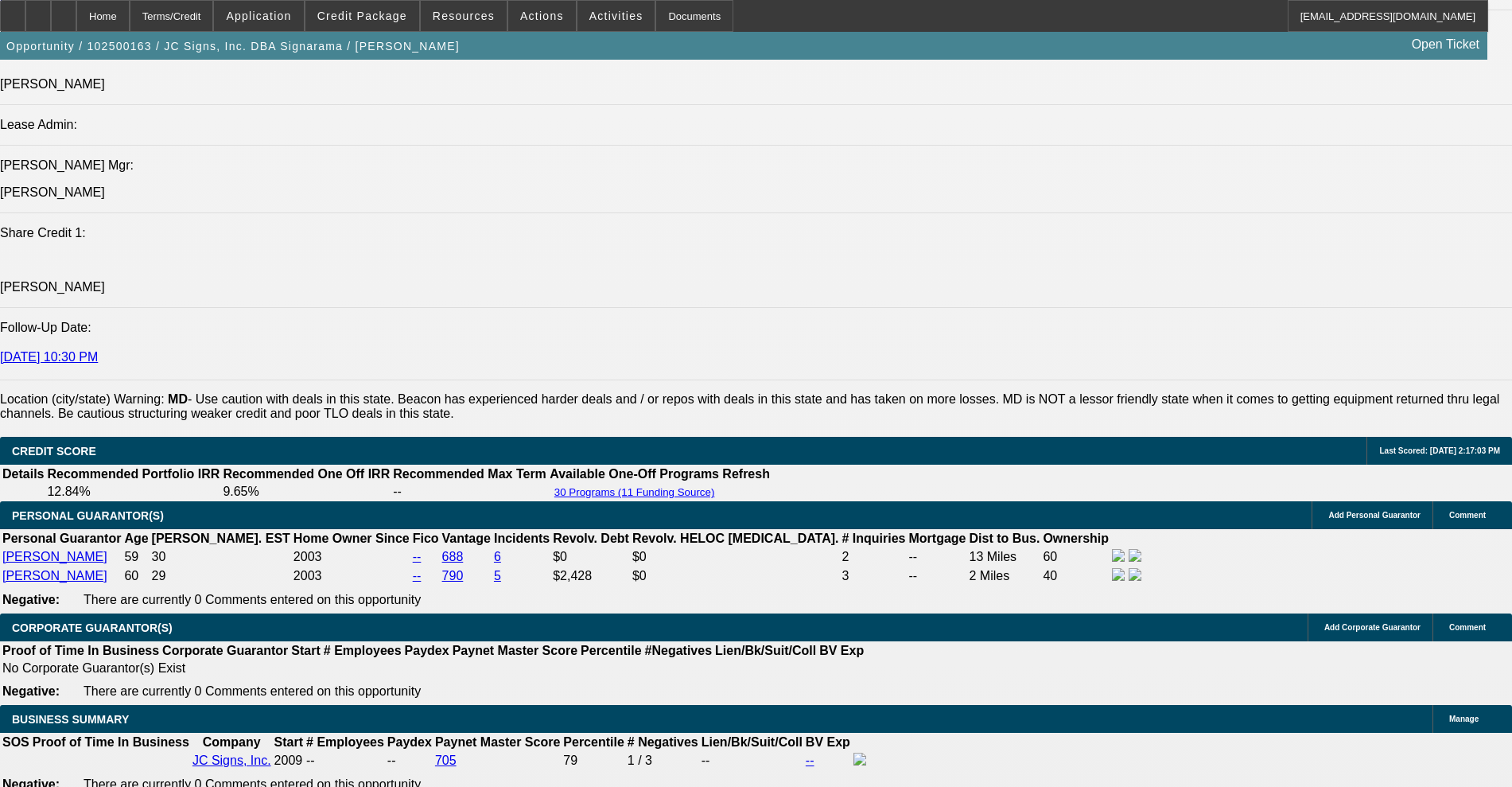
select select "0"
select select "2"
select select "0"
select select "6"
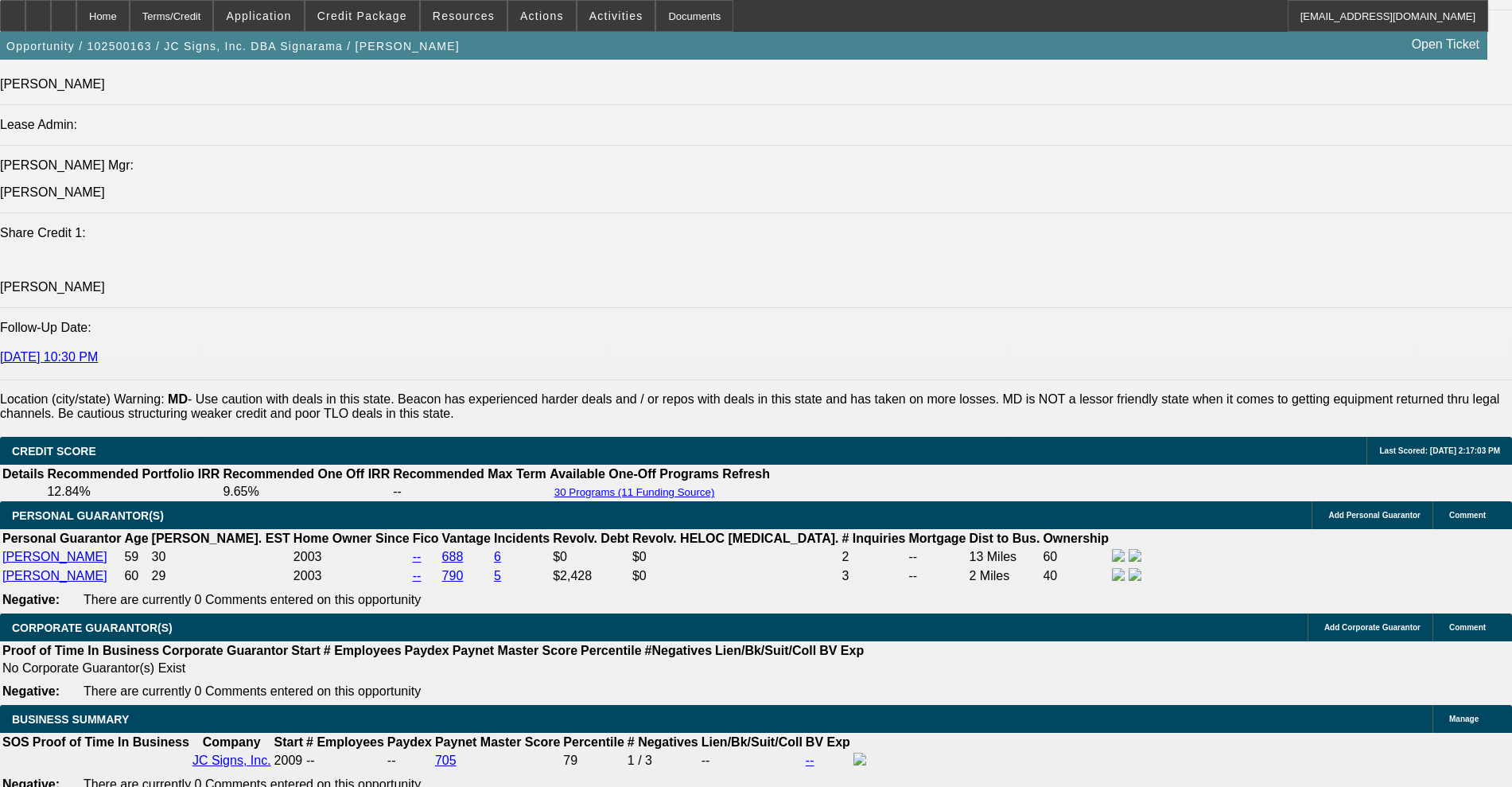
select select "0"
select select "2"
select select "0"
select select "6"
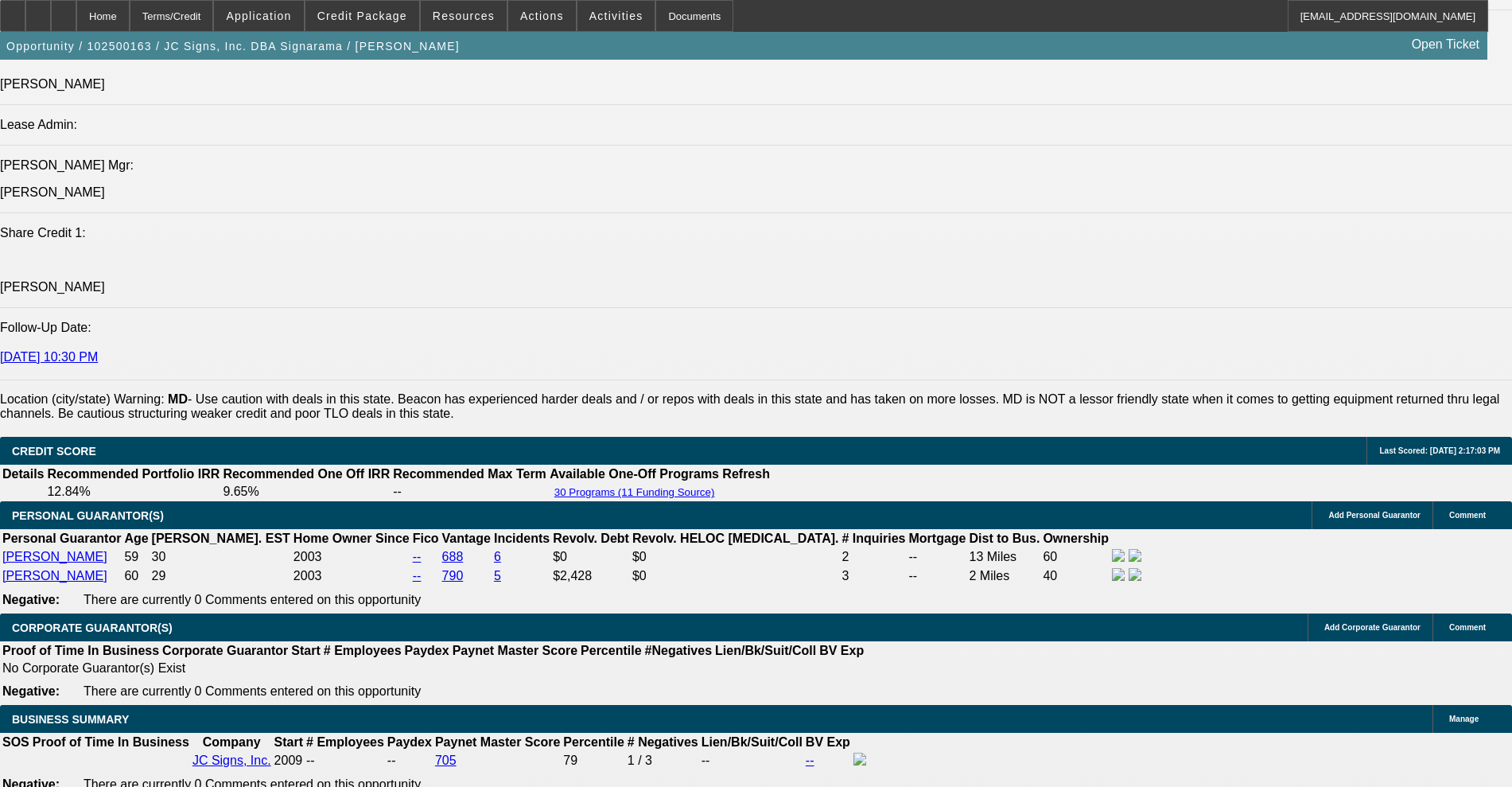
select select "0"
select select "2"
select select "0"
select select "6"
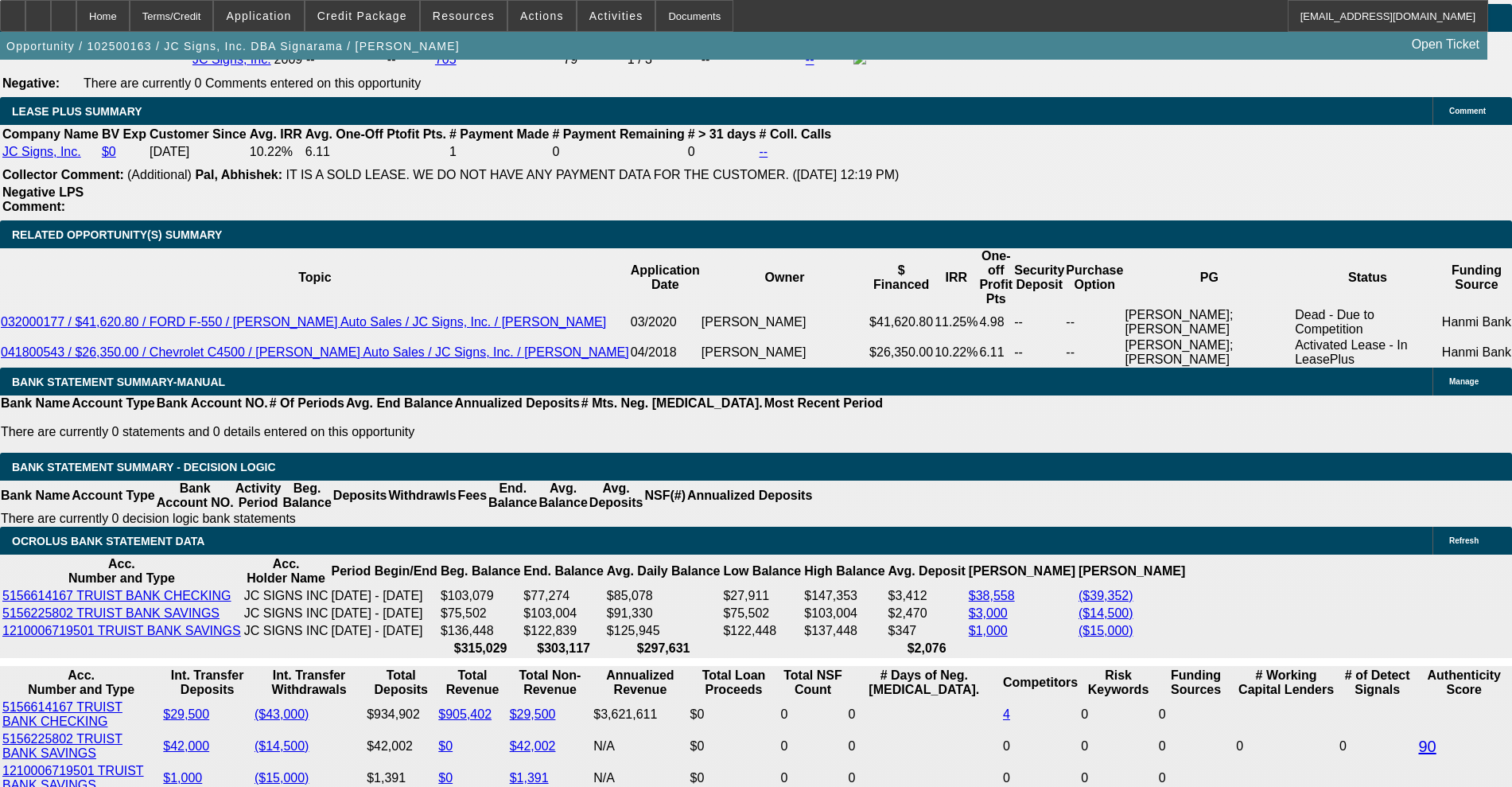
scroll to position [2721, 0]
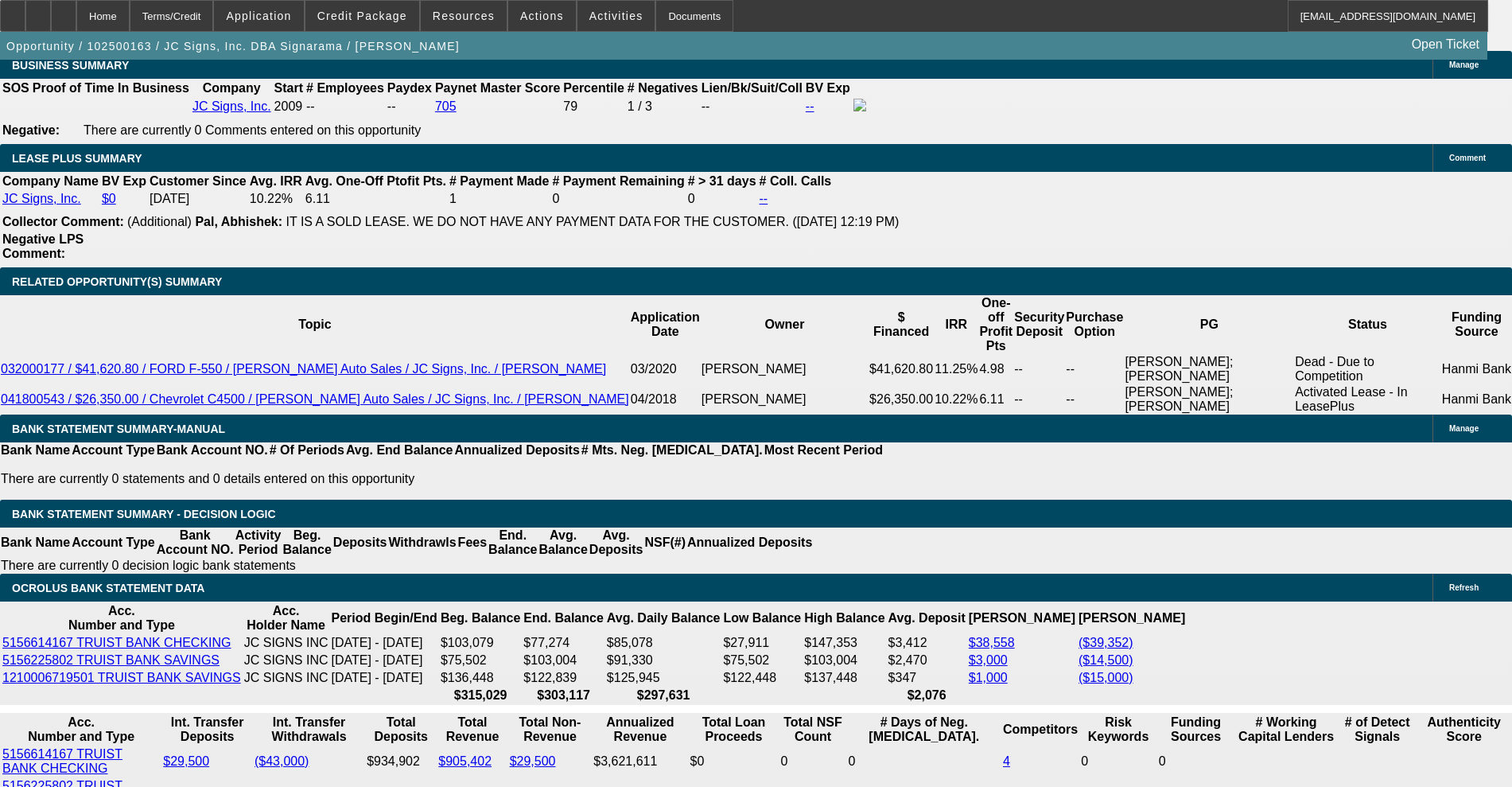
click at [379, 20] on span "Credit Package" at bounding box center [362, 15] width 90 height 13
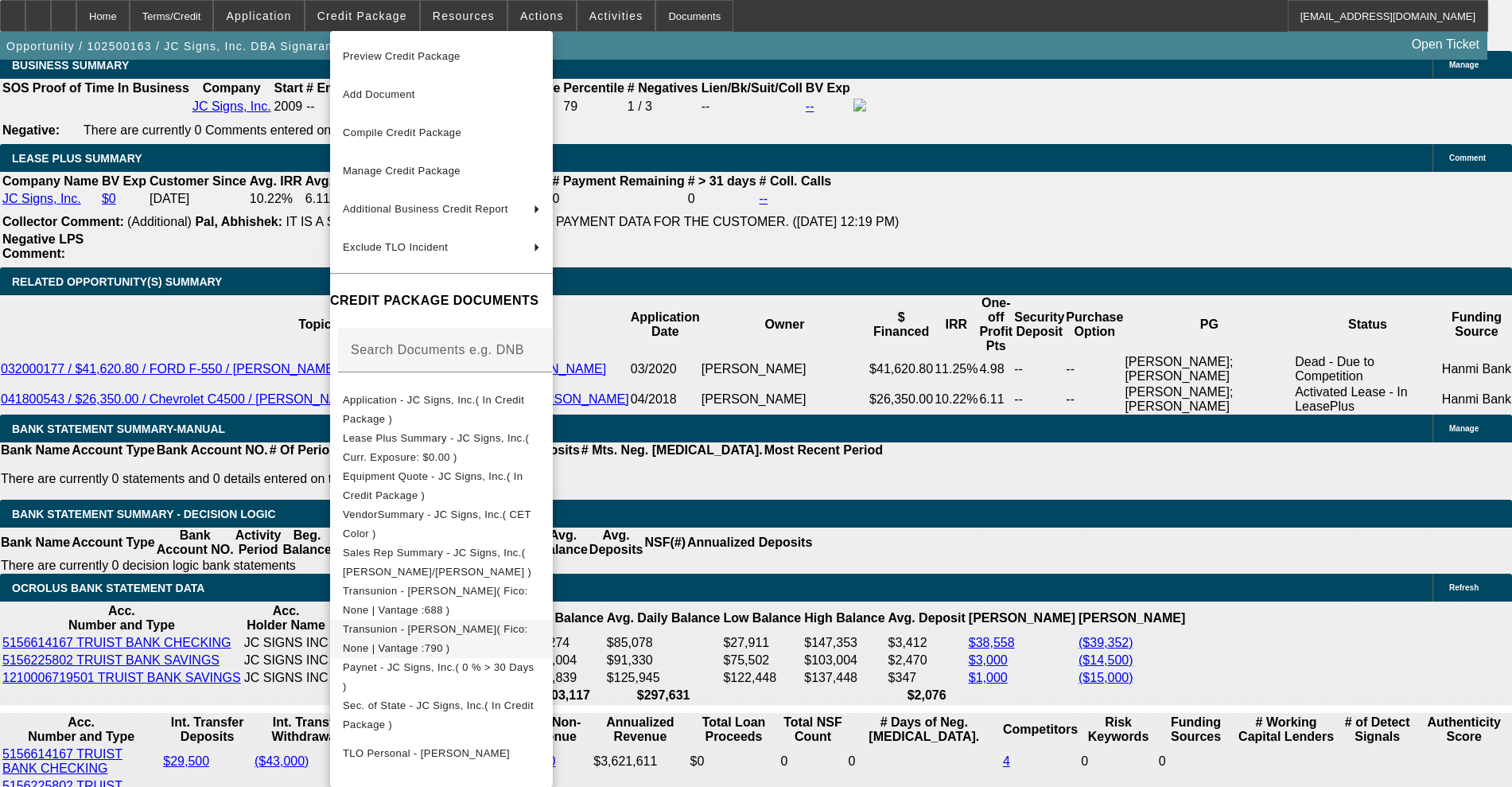
scroll to position [192, 0]
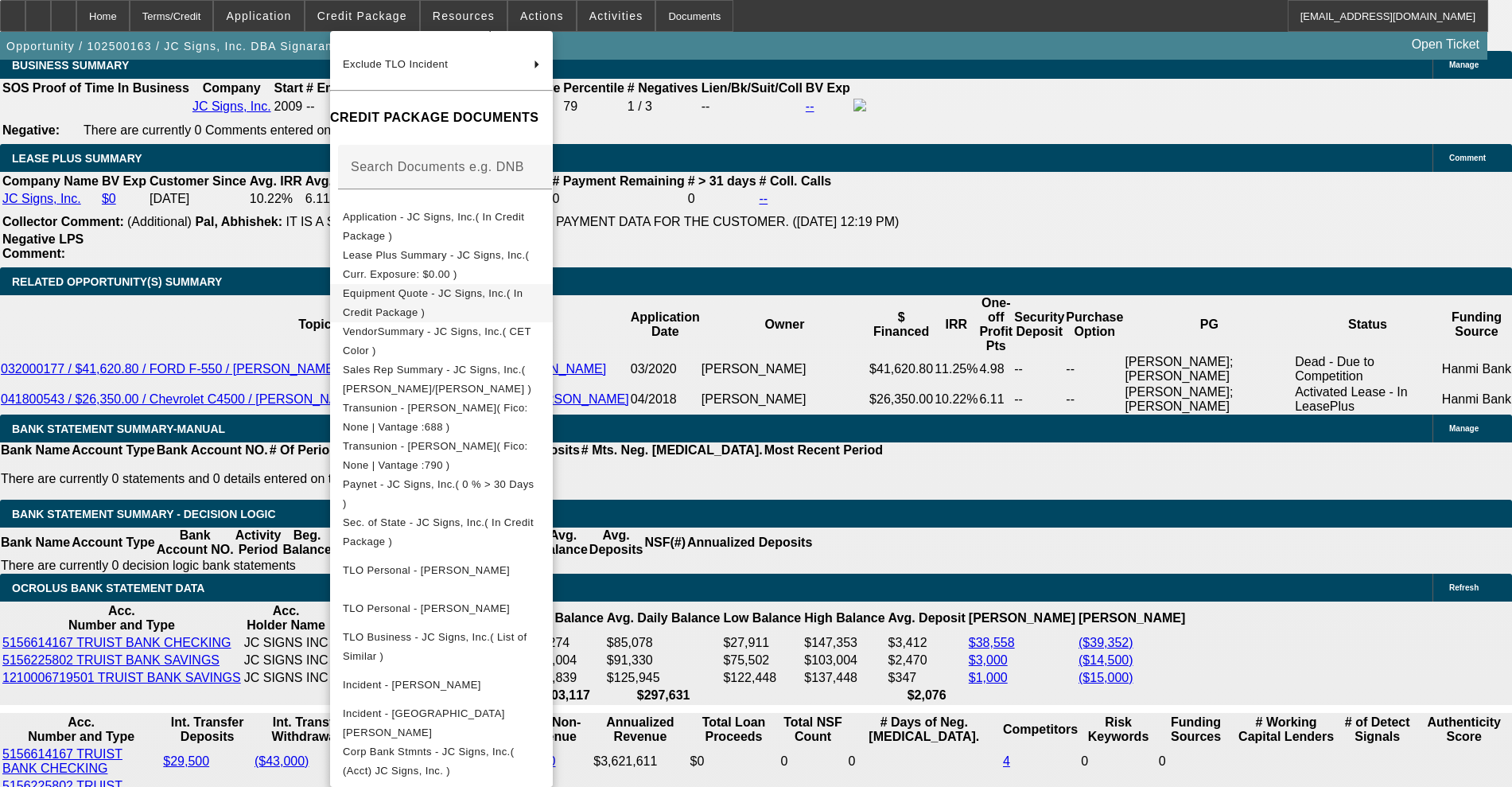
click at [438, 284] on button "Equipment Quote - JC Signs, Inc.( In Credit Package )" at bounding box center [442, 303] width 223 height 38
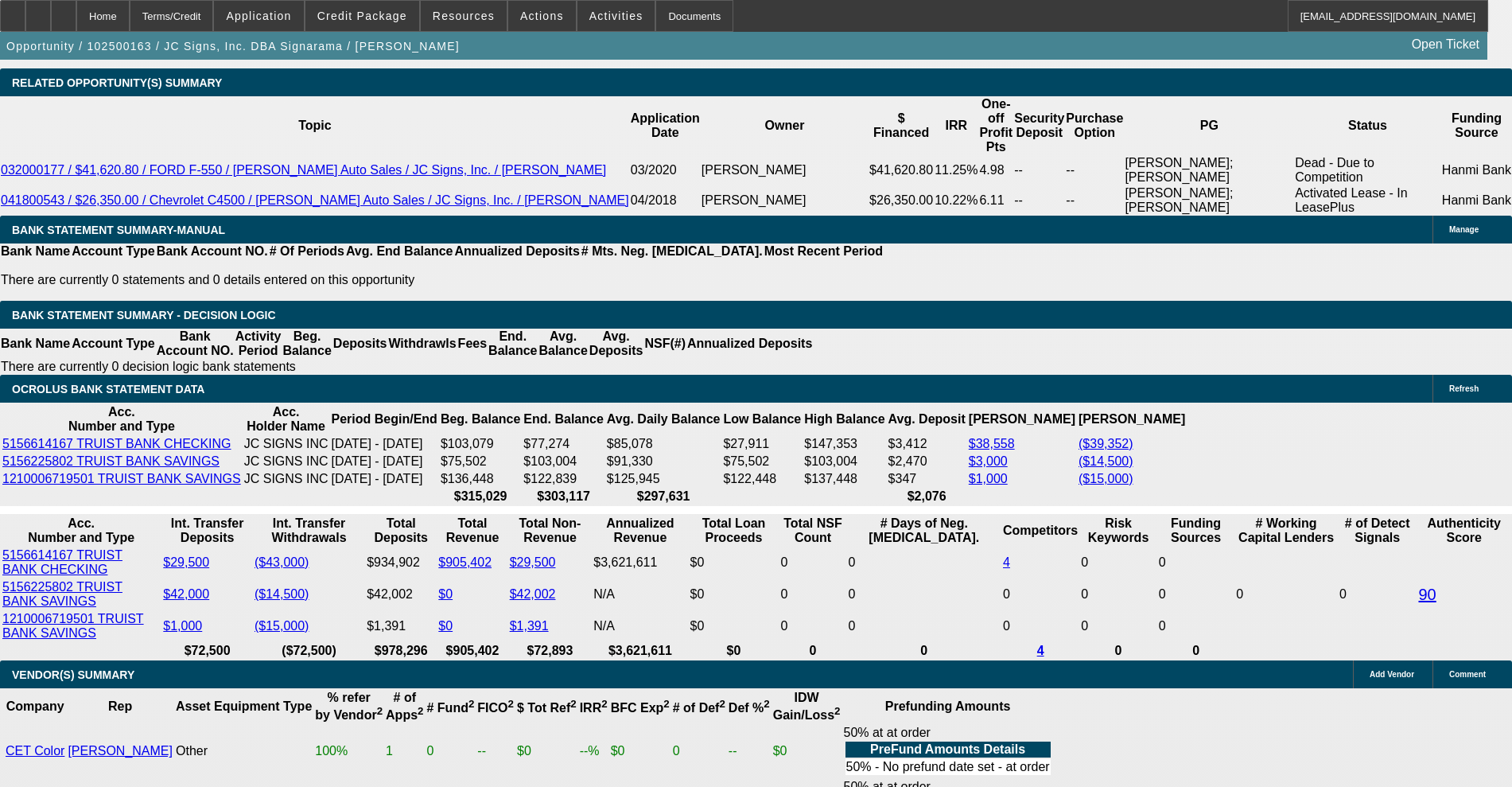
scroll to position [2821, 0]
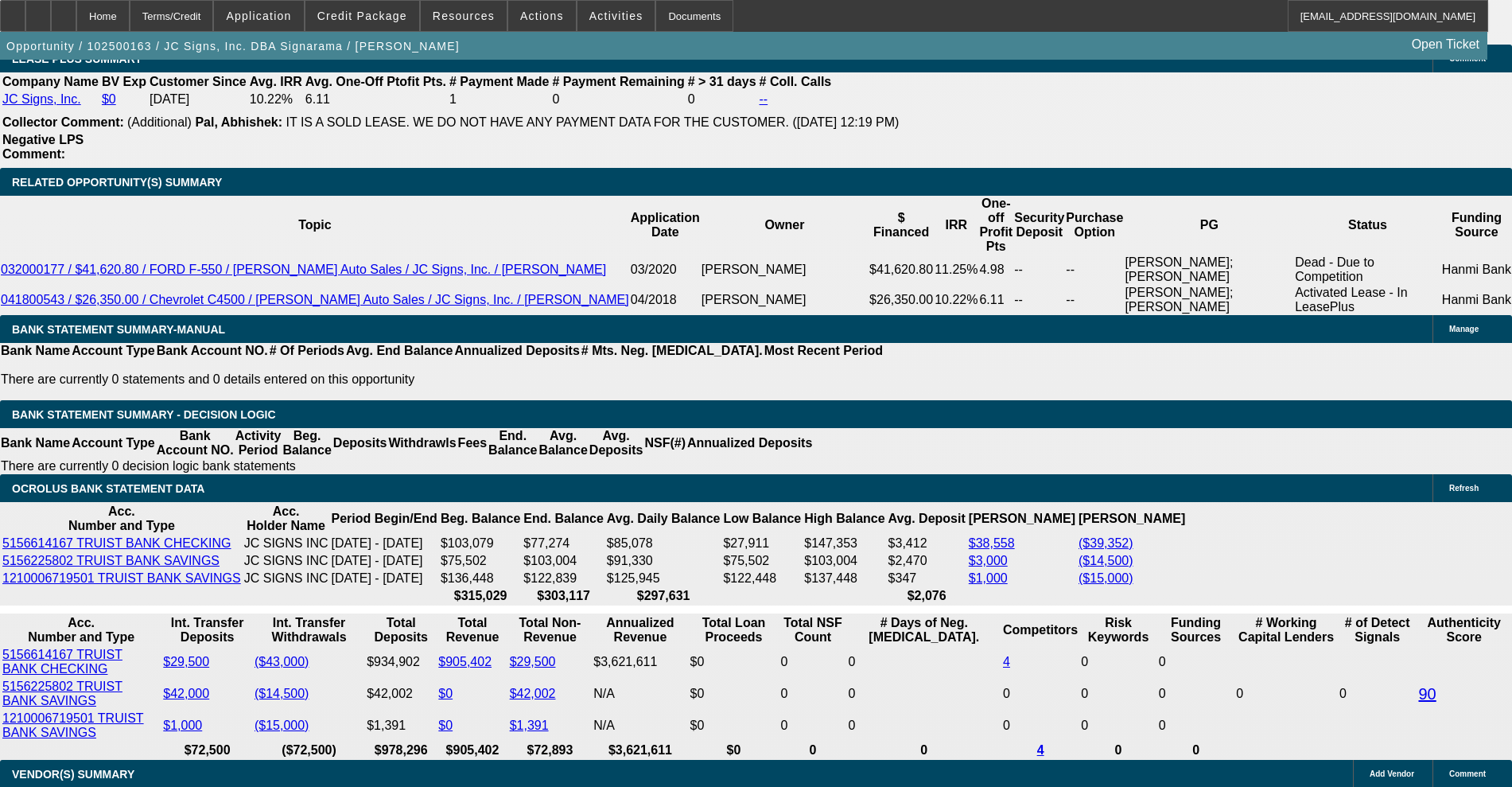
drag, startPoint x: 438, startPoint y: 420, endPoint x: 527, endPoint y: 414, distance: 89.2
type input "17"
type input "$34.00"
type input "UNKNOWN"
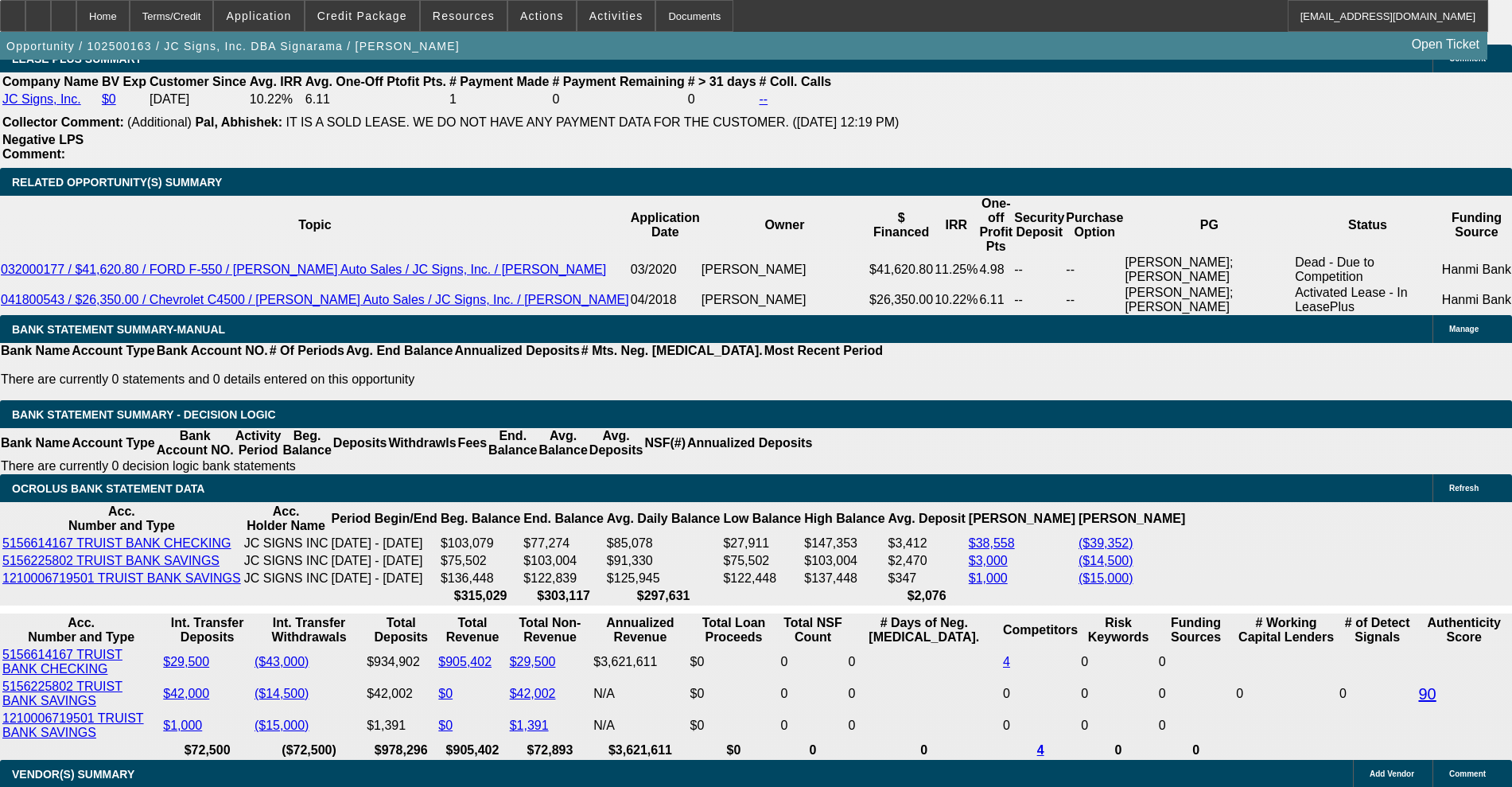
type input "1750"
type input "$3,500.00"
type input "8.7"
type input "$1,750.00"
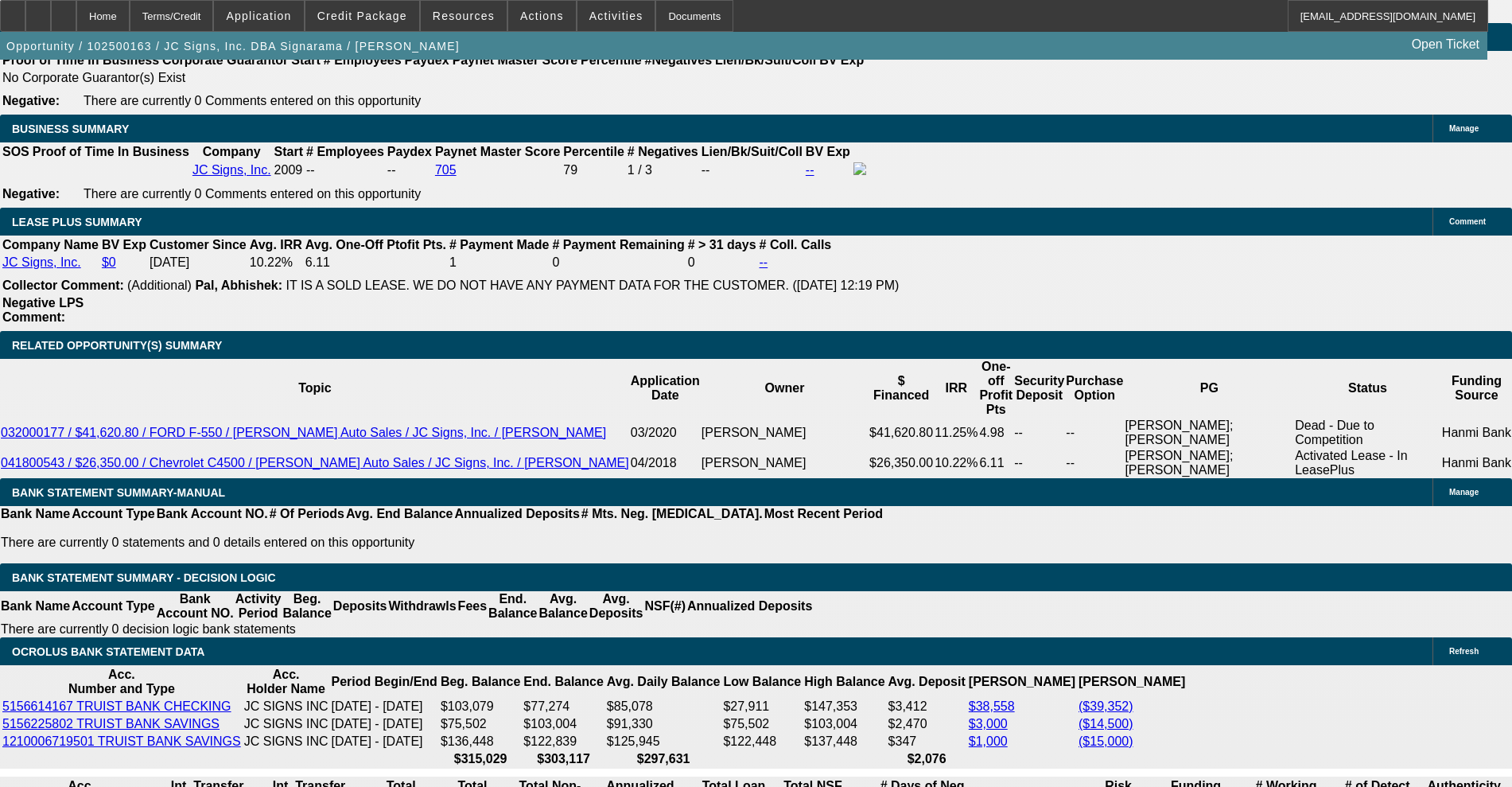
scroll to position [2622, 0]
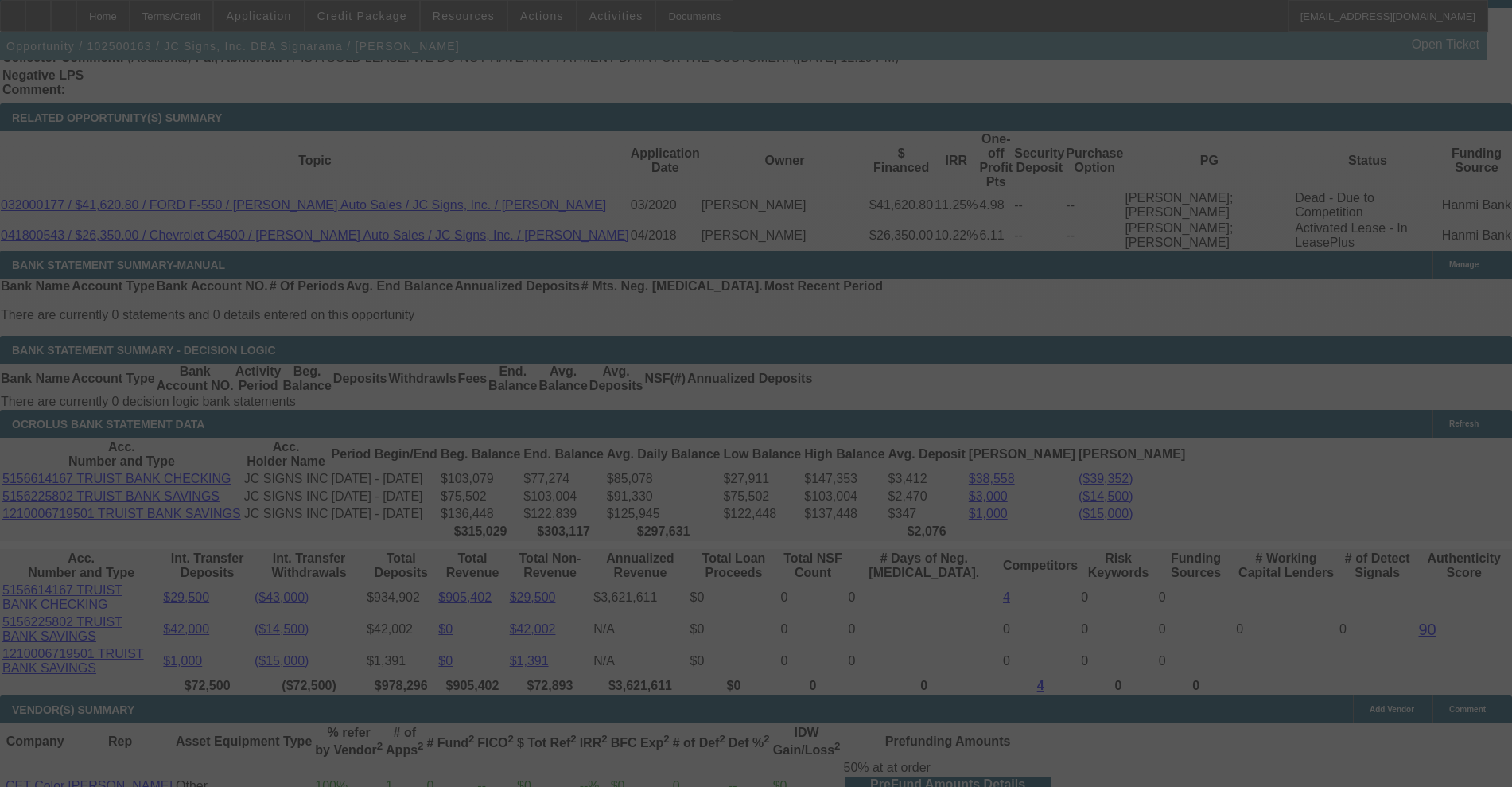
scroll to position [2920, 0]
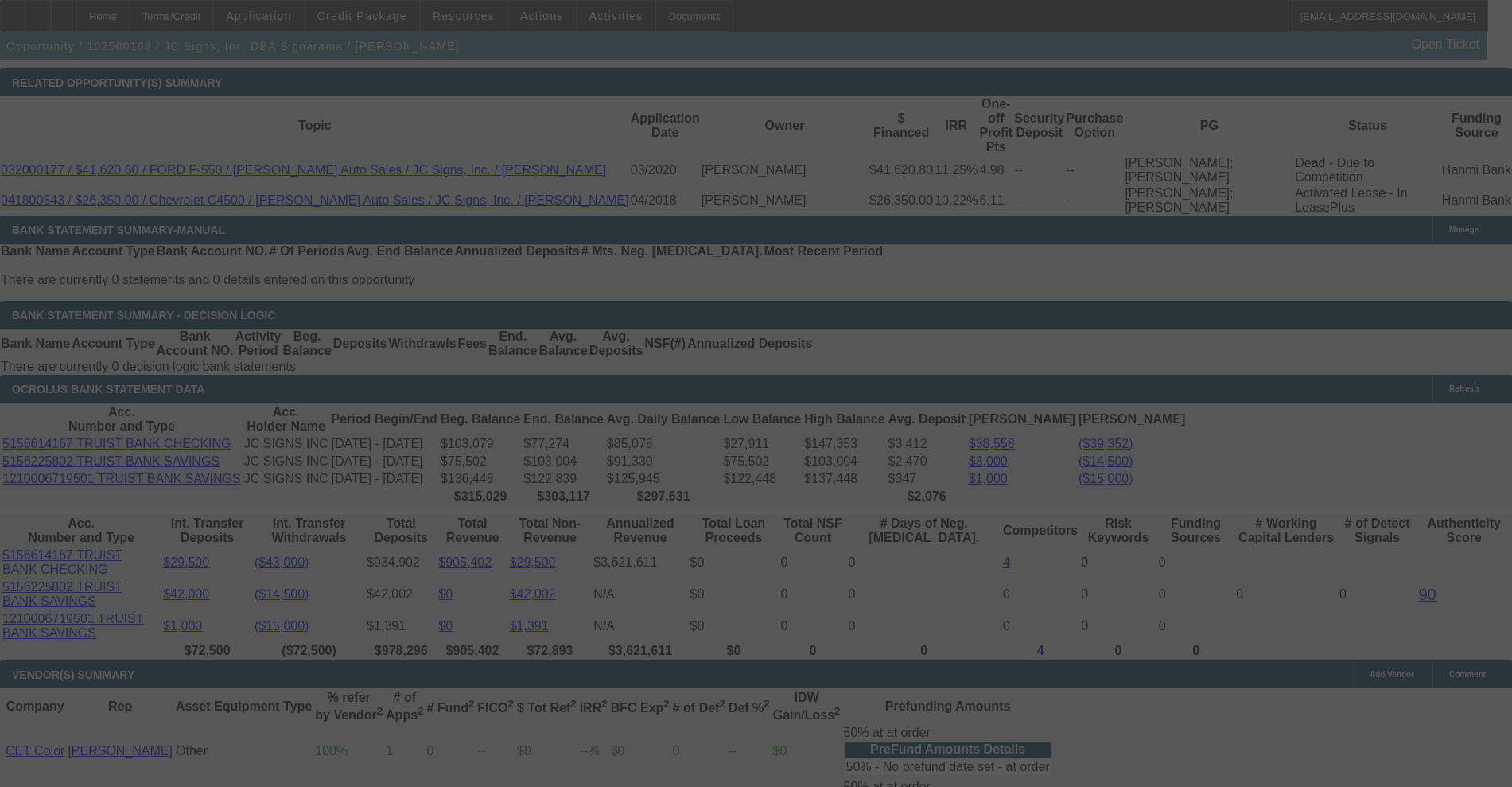
select select "0"
select select "2"
select select "0"
select select "6"
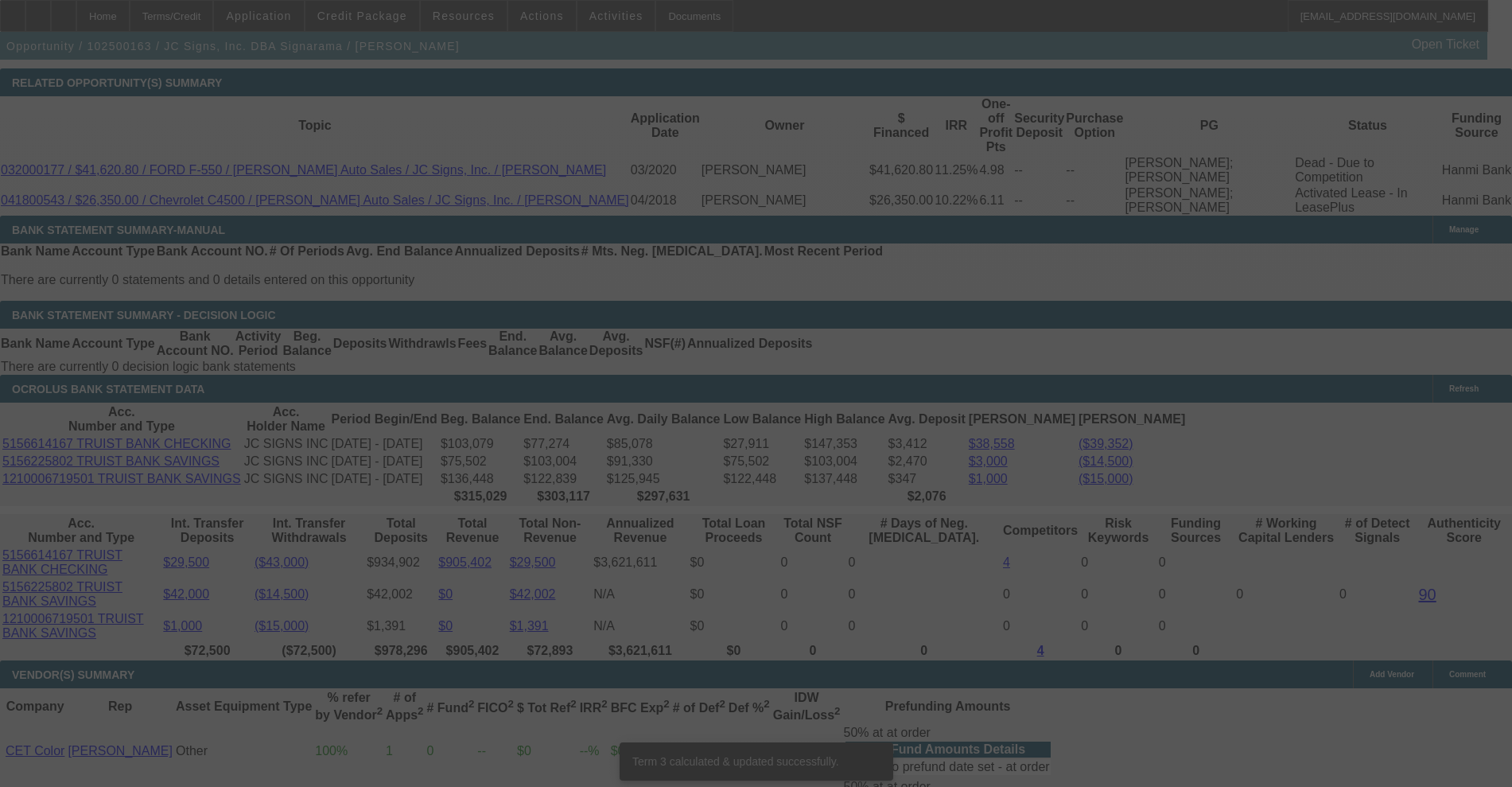
scroll to position [2897, 0]
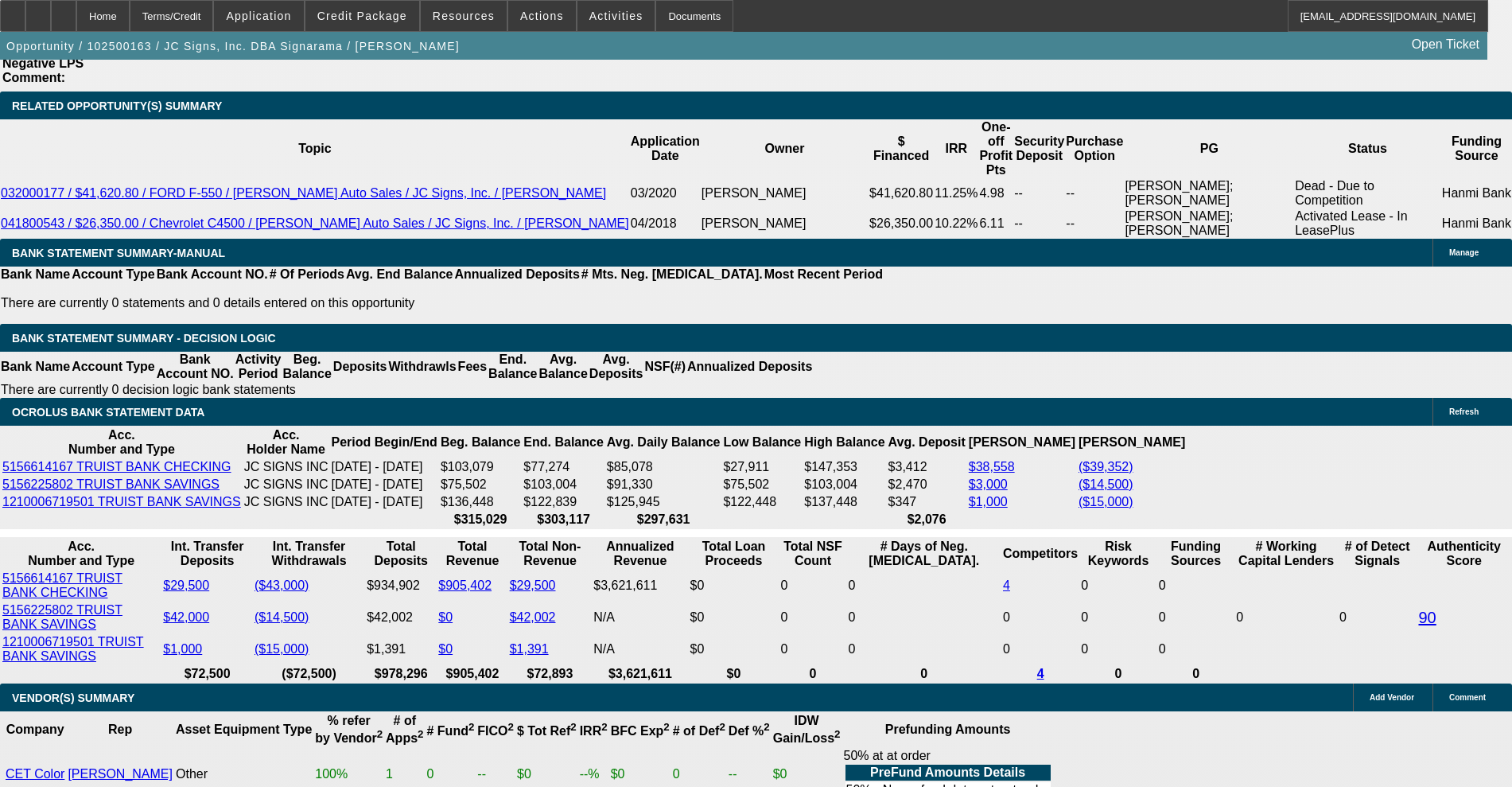
drag, startPoint x: 535, startPoint y: 343, endPoint x: 582, endPoint y: 348, distance: 47.3
type input "UNKNOWN"
type input "70"
type input "$3,341.60"
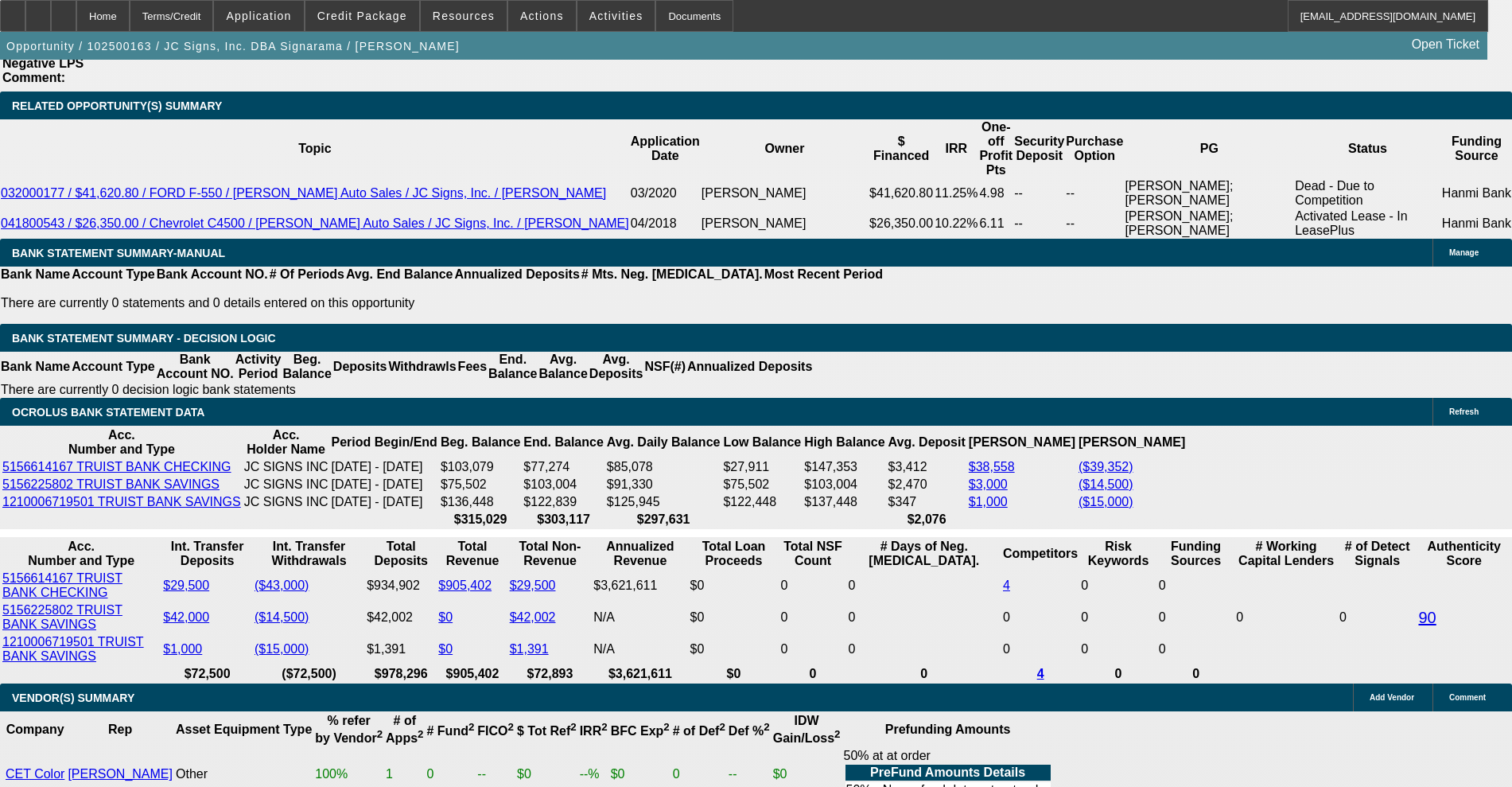
type input "$1,670.80"
type input "$11,629.56"
type input "$5,814.78"
type input "7"
type input "$3,341.60"
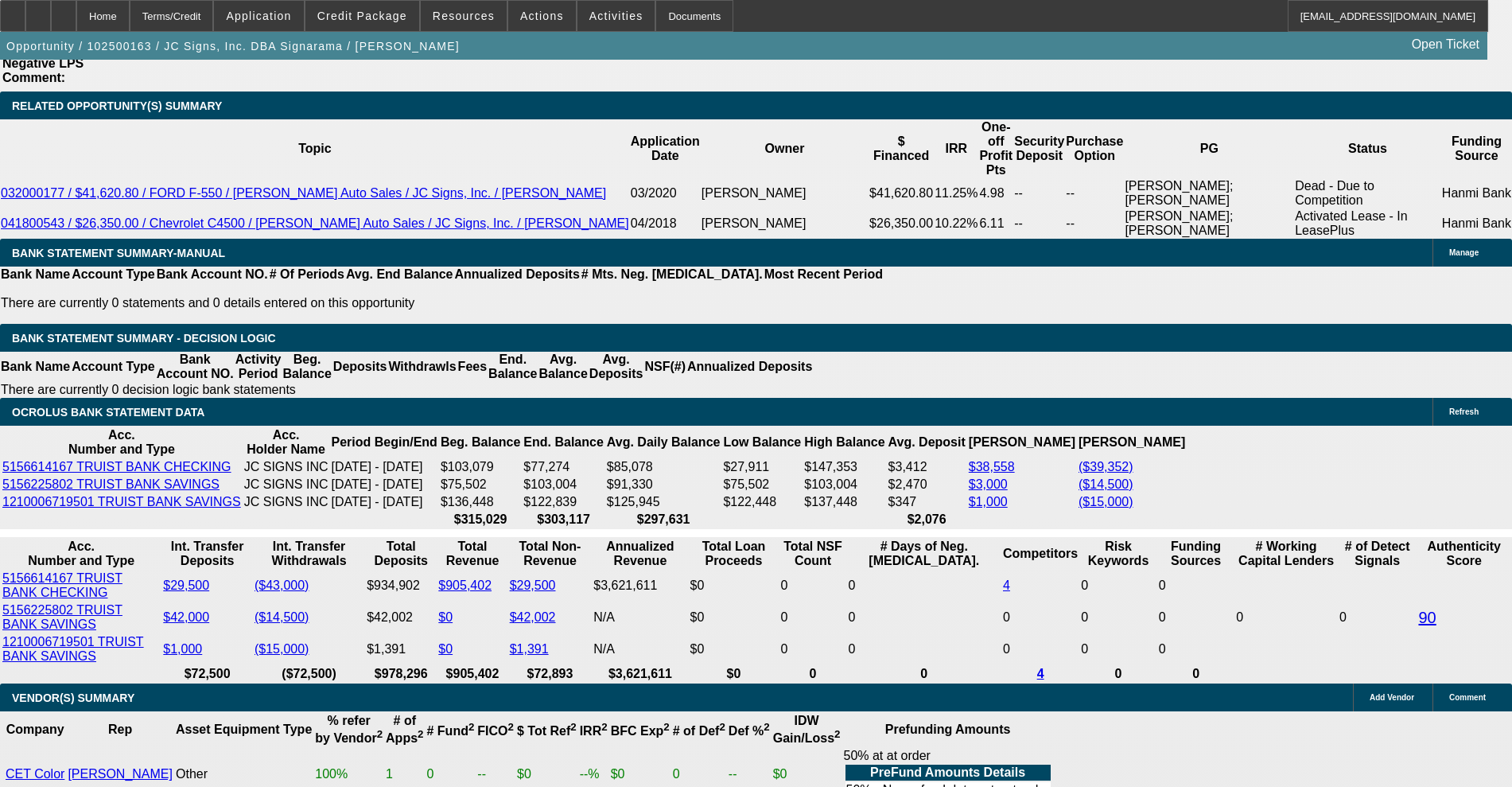
type input "$1,670.80"
type input "7.9"
type input "$3,426.96"
type input "$1,713.48"
type input "7.9"
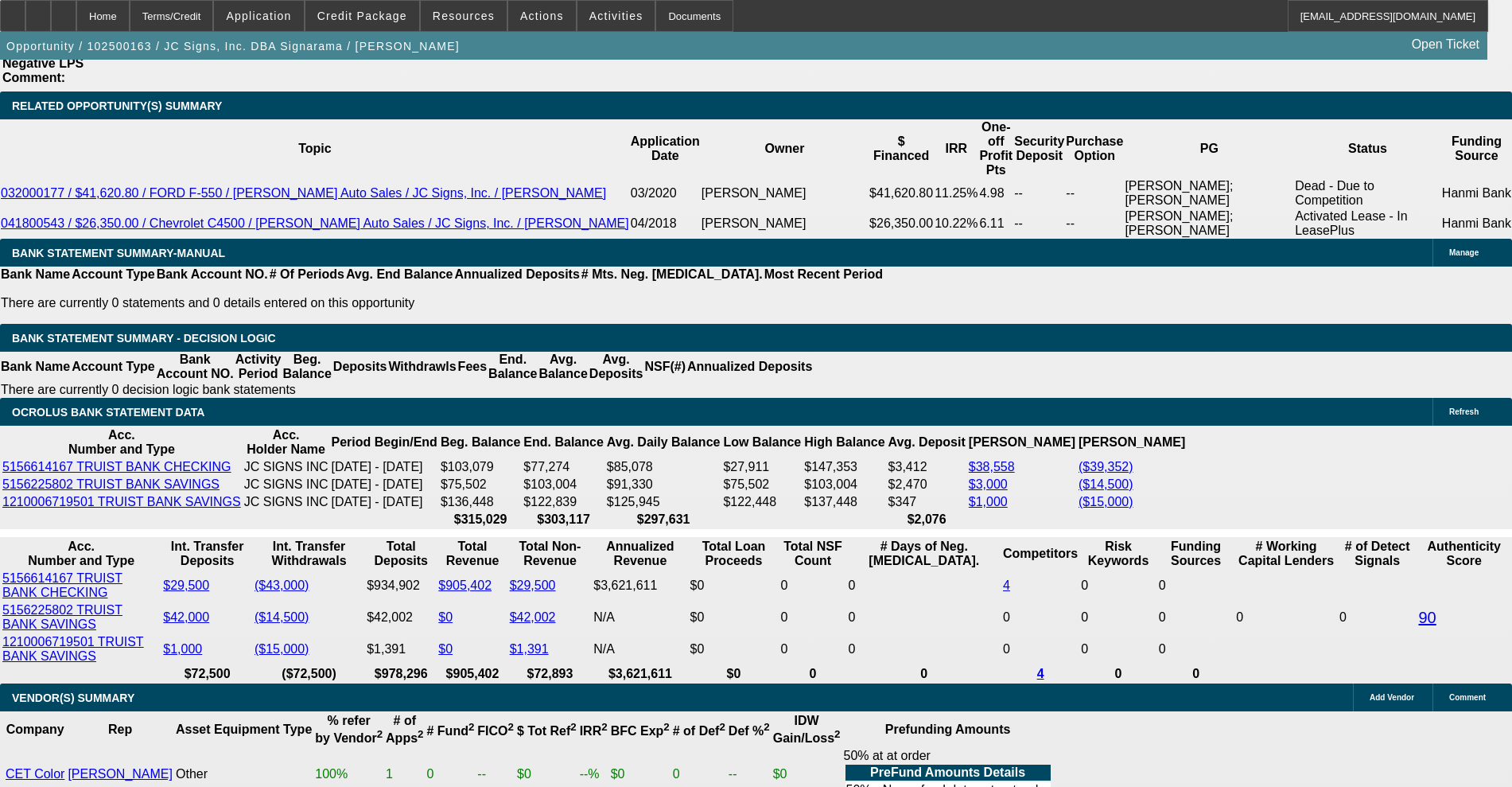
drag, startPoint x: 428, startPoint y: 346, endPoint x: 538, endPoint y: 333, distance: 110.8
type input "17"
type input "$34.00"
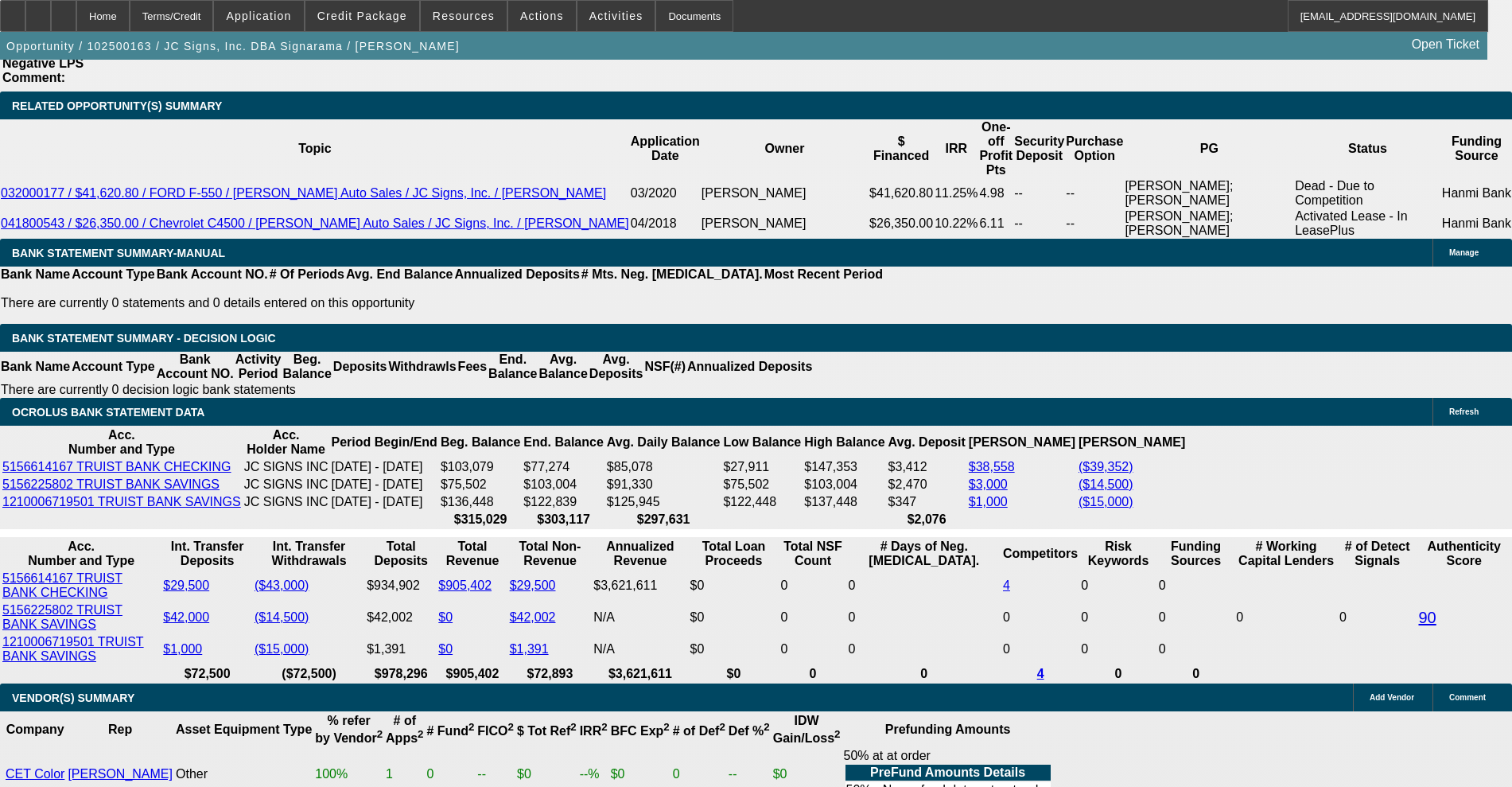
type input "1715"
type input "$3,430.00"
type input "7.9"
type input "$1,715.00"
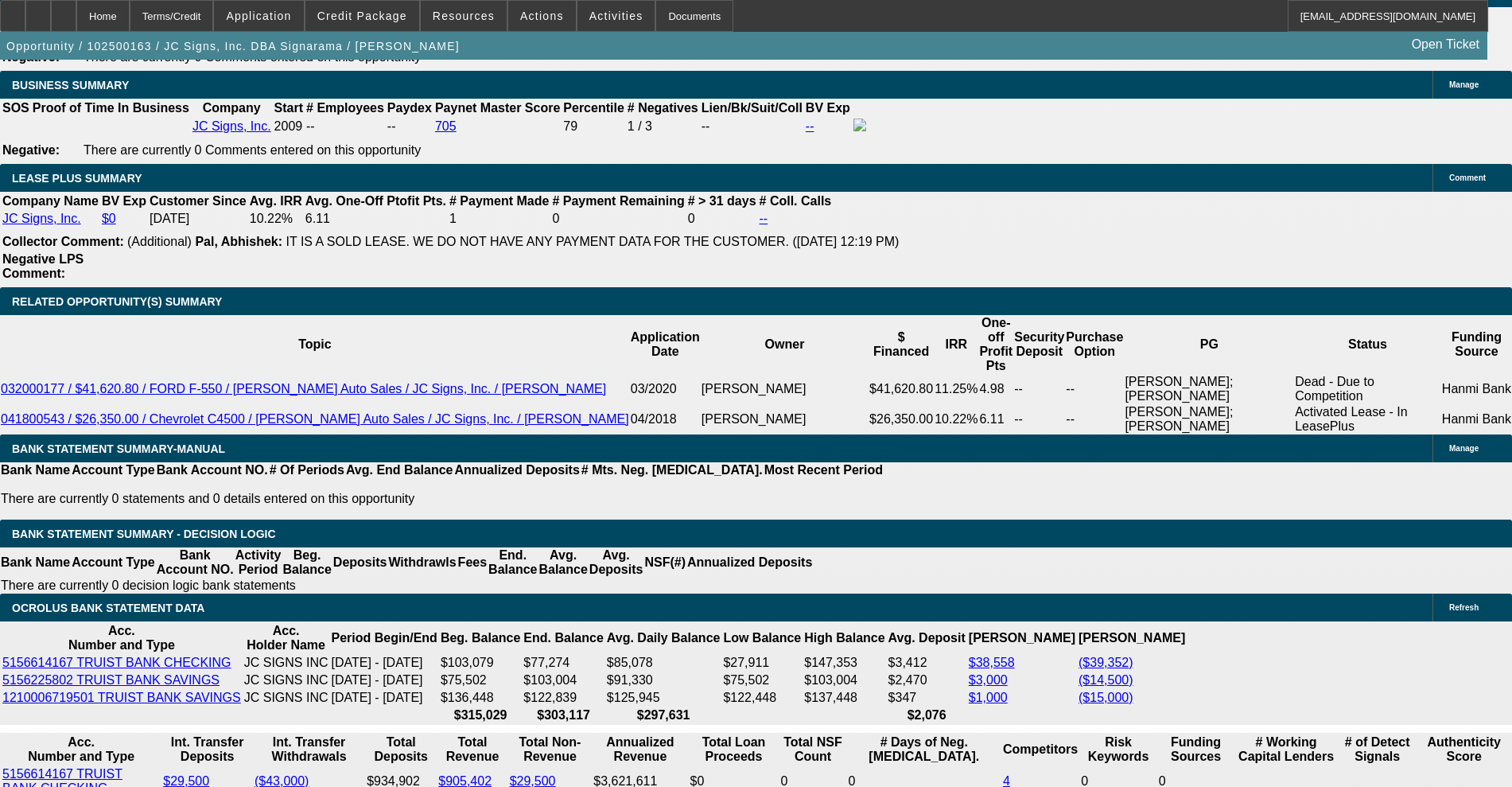
scroll to position [2698, 0]
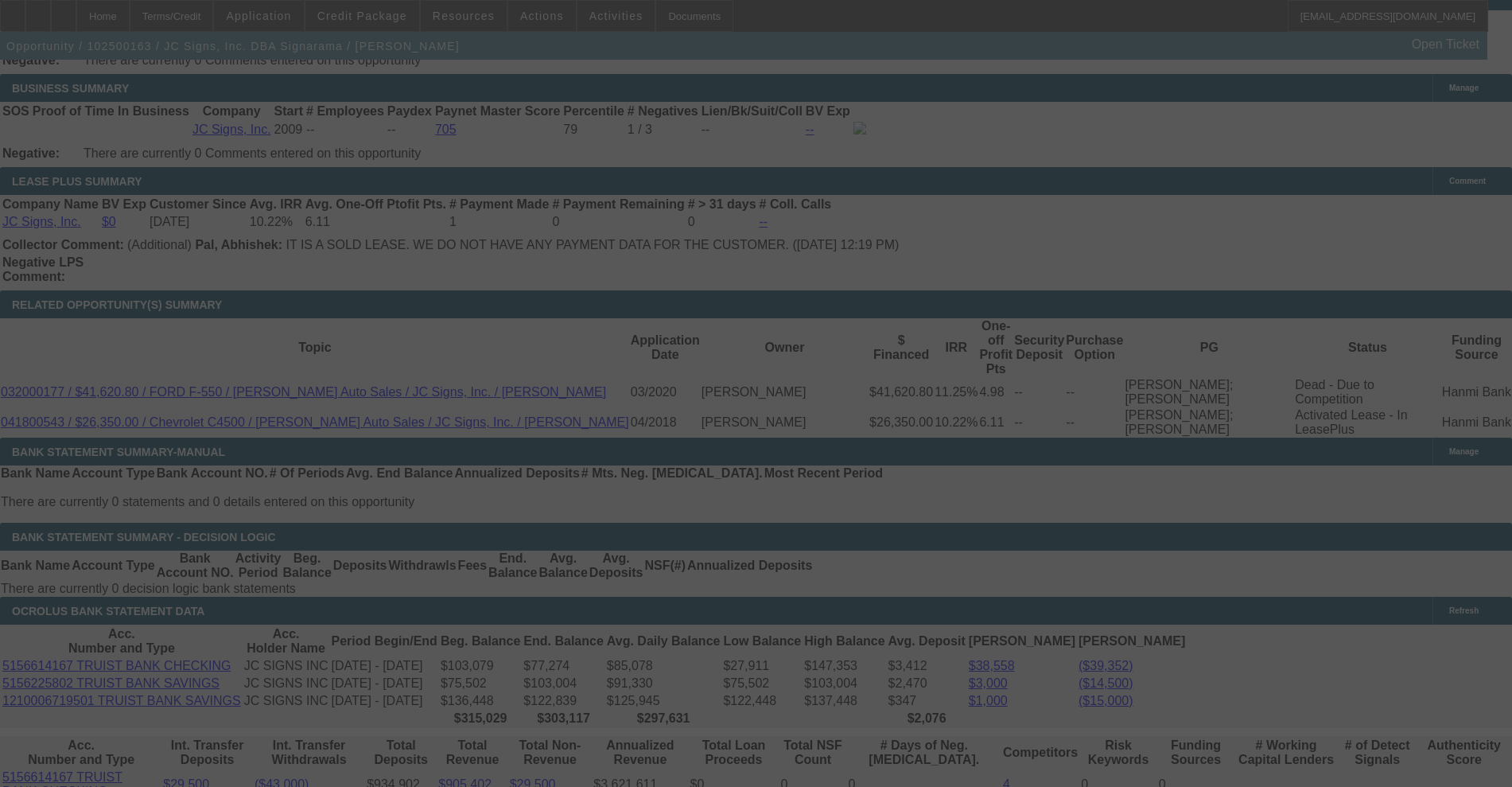
select select "0"
select select "2"
select select "0"
select select "6"
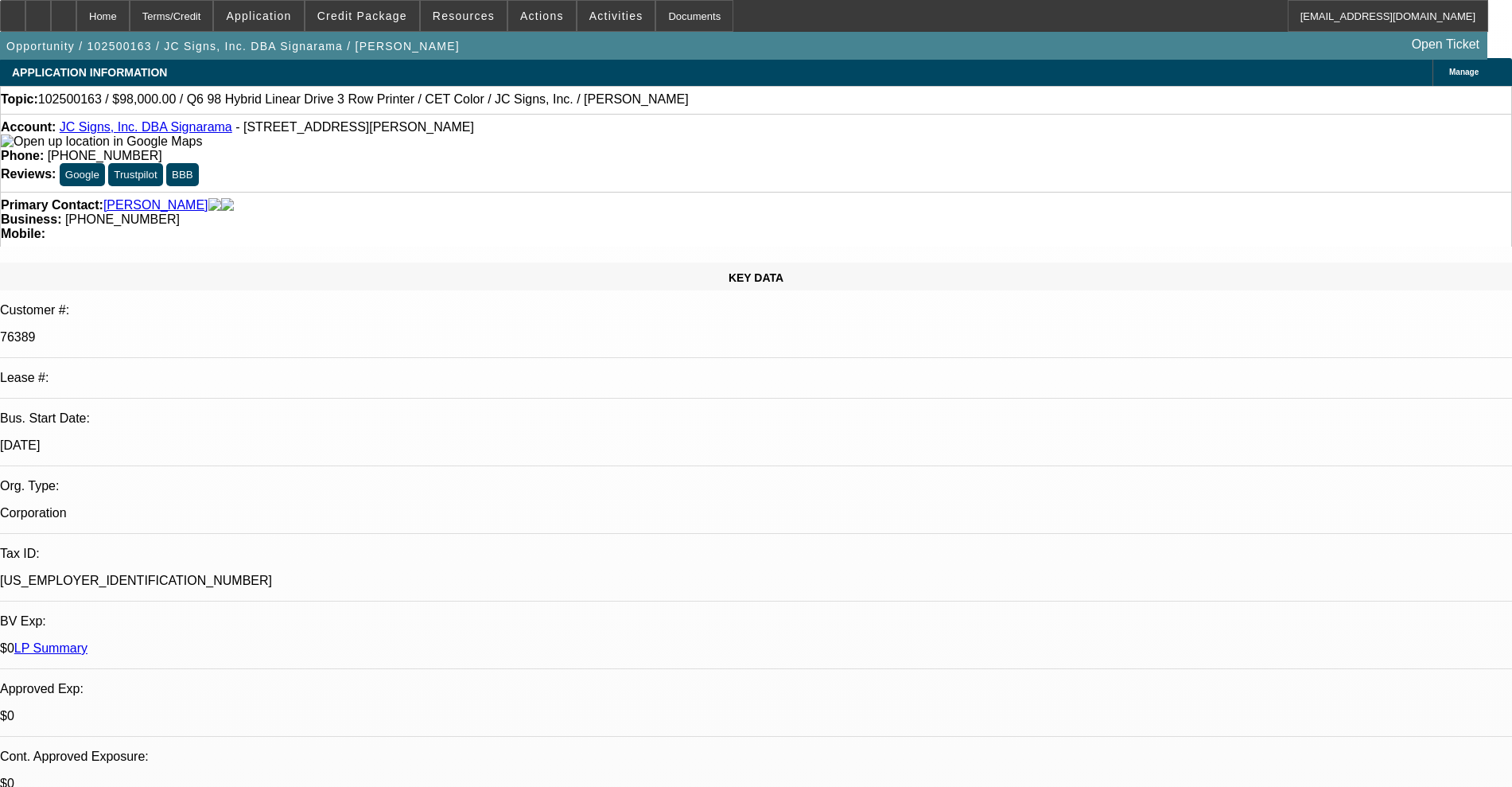
scroll to position [0, 0]
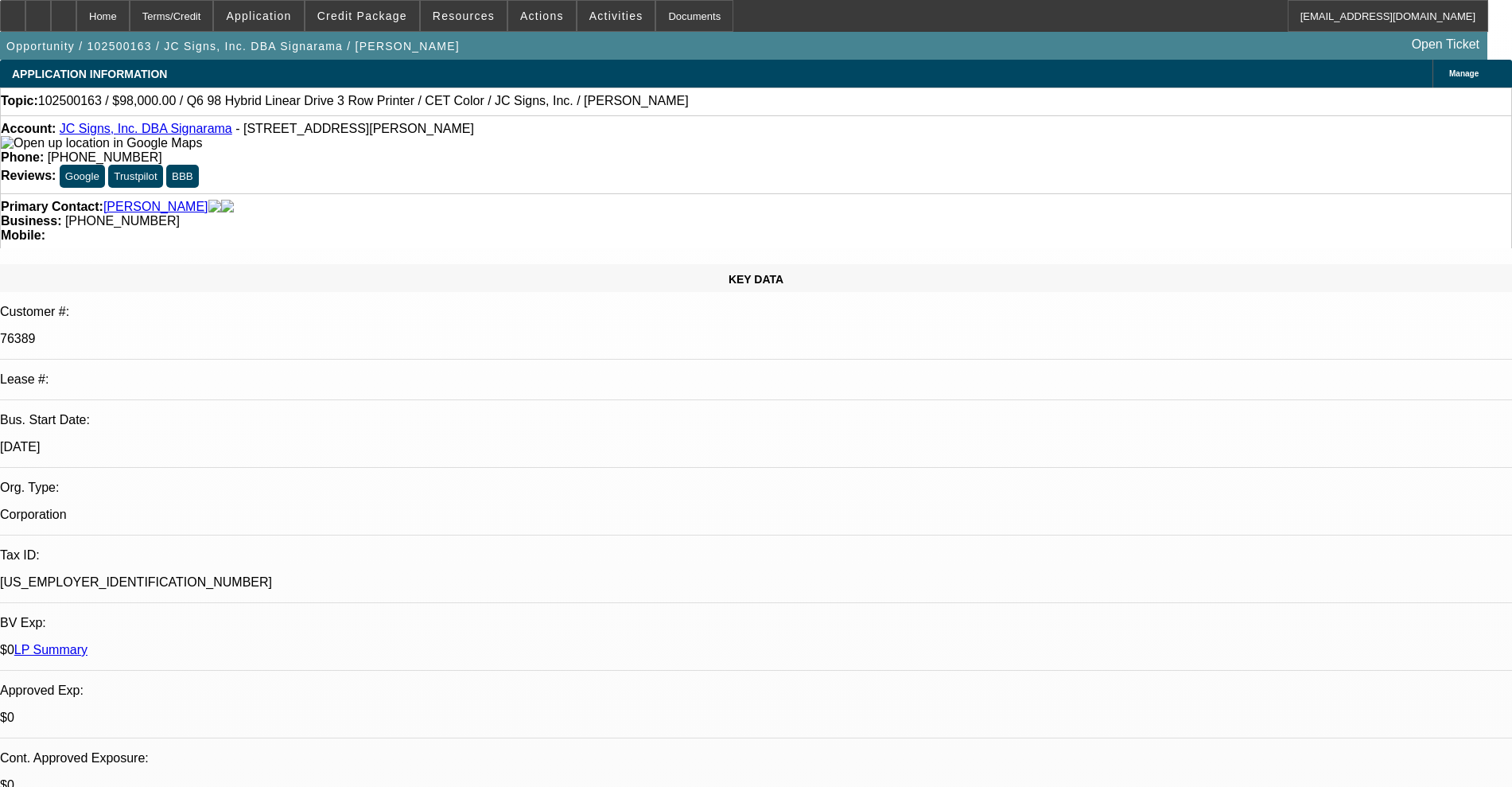
click at [136, 131] on link "JC Signs, Inc. DBA Signarama" at bounding box center [146, 129] width 172 height 14
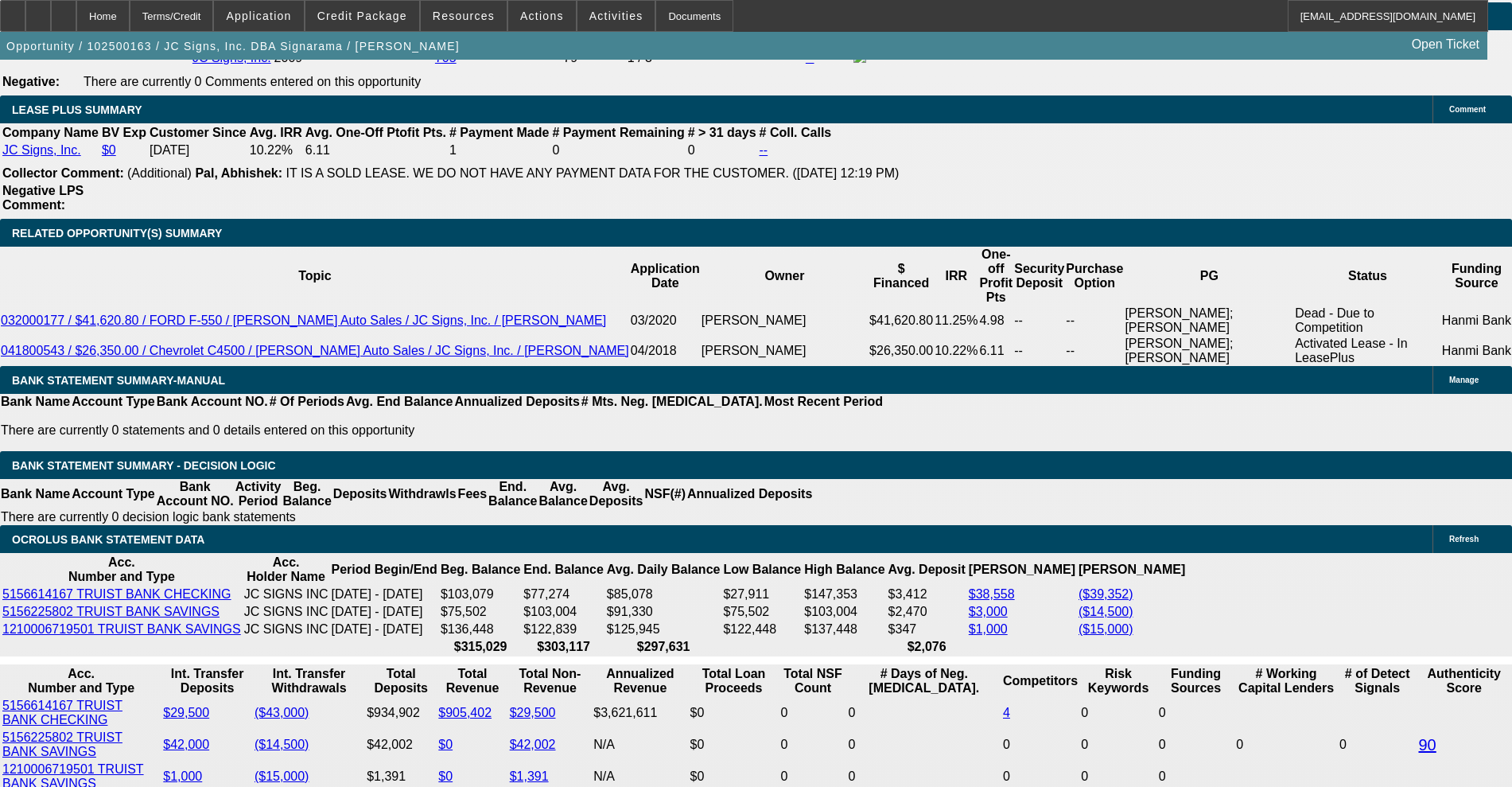
scroll to position [2885, 0]
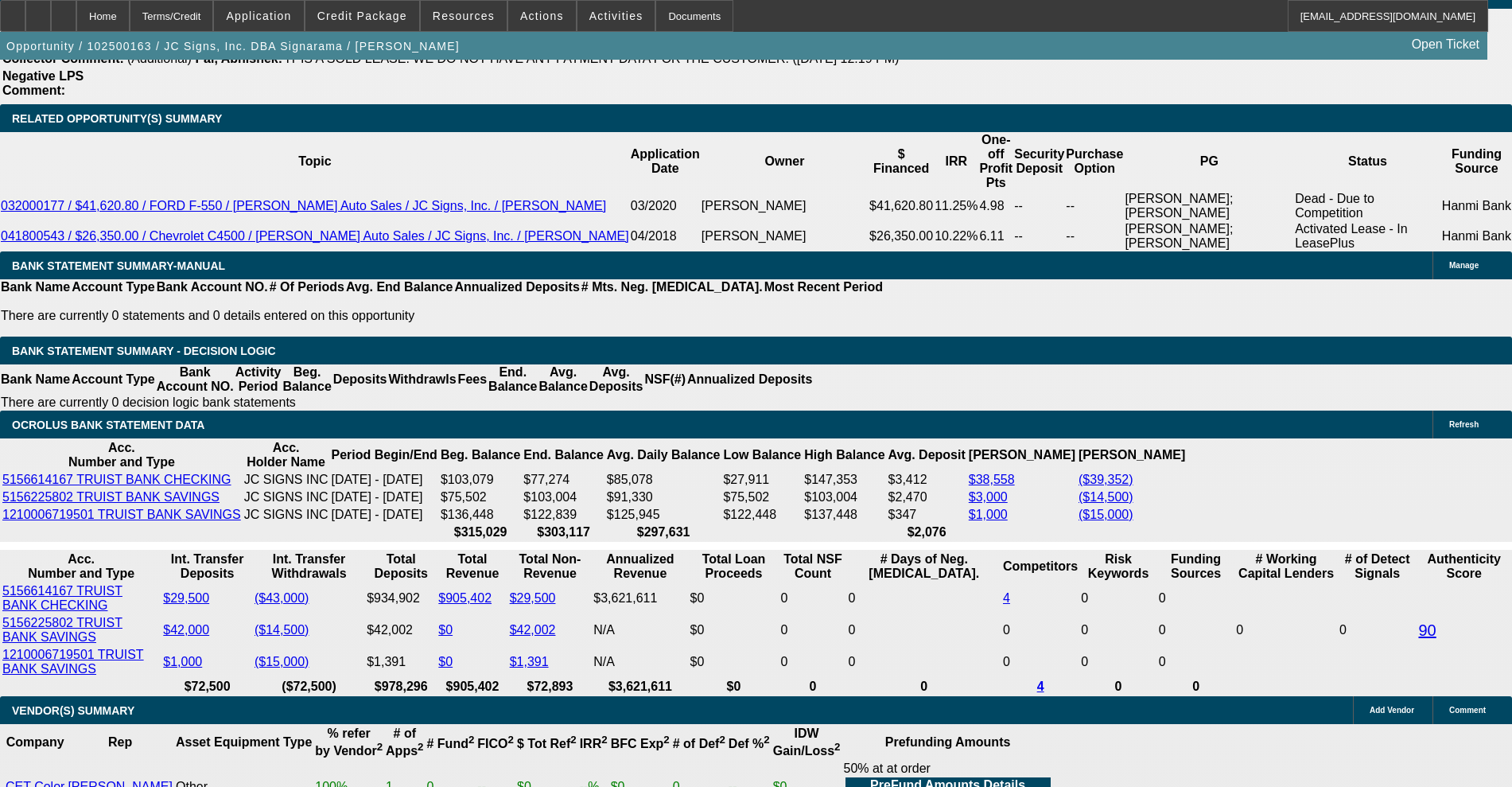
drag, startPoint x: 228, startPoint y: 362, endPoint x: 411, endPoint y: 329, distance: 186.0
type input "1985"
type input "8"
type input "$3,970.00"
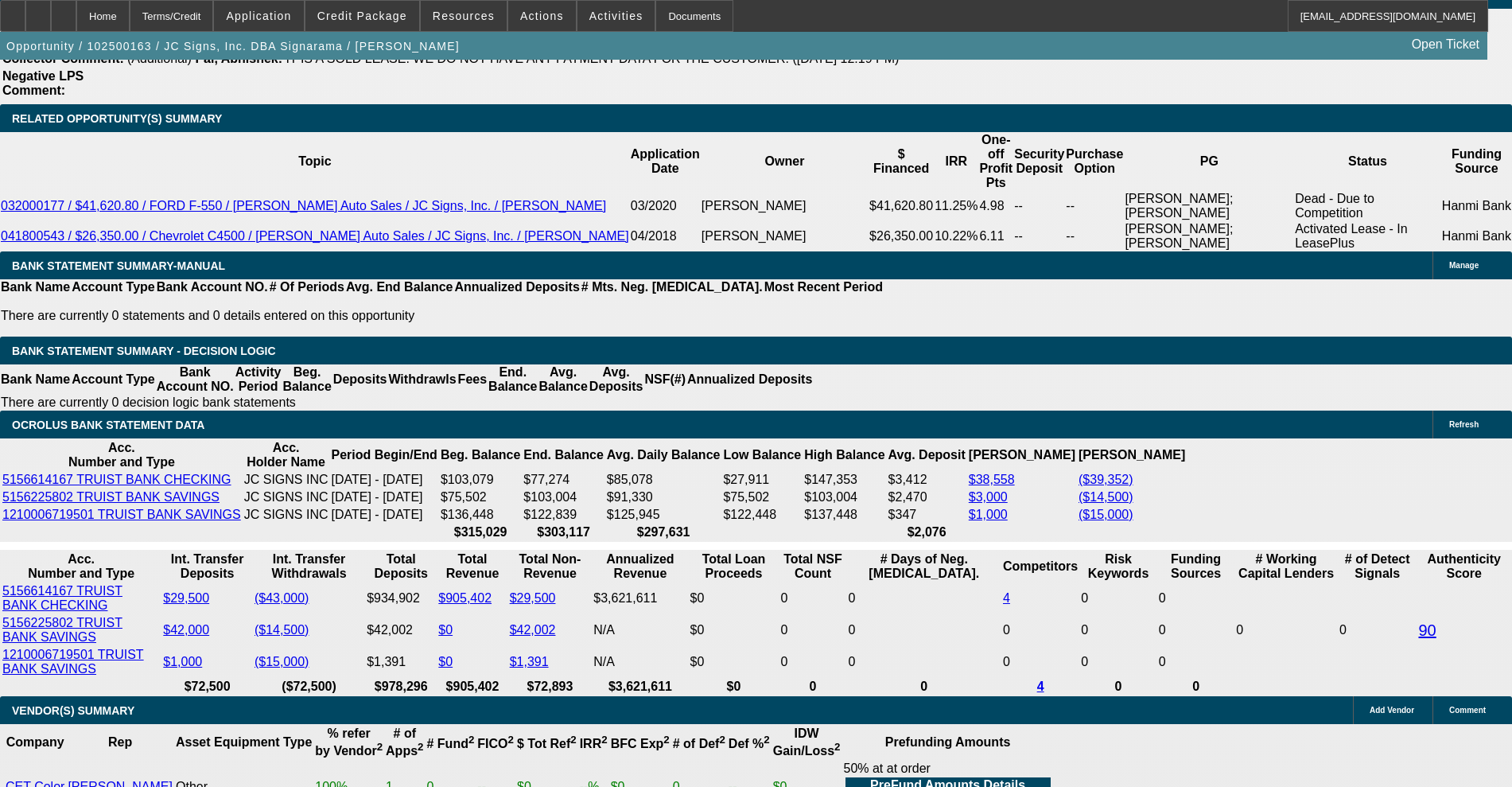
type input "UNKNOWN"
type input "$1,985.00"
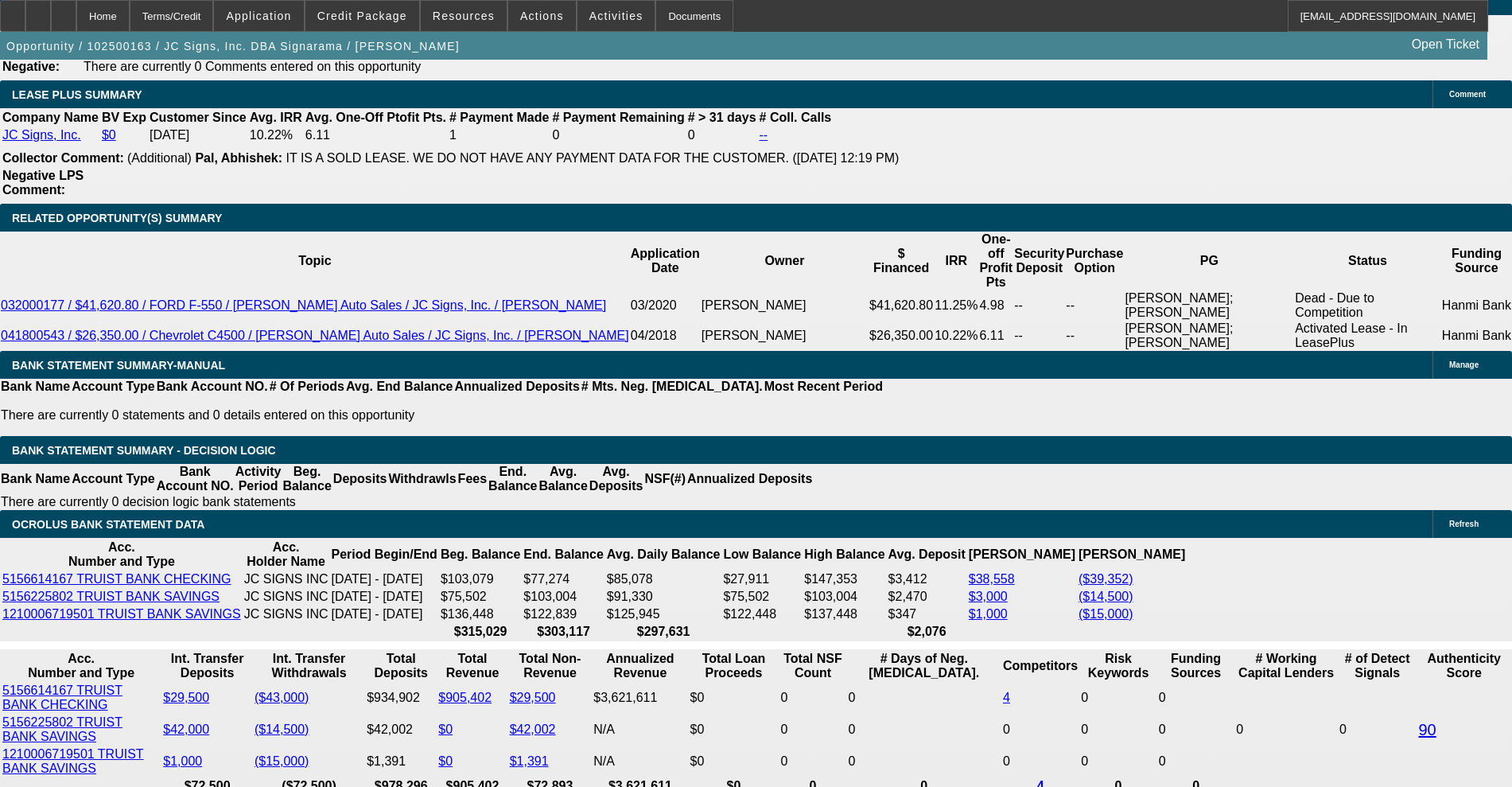
scroll to position [2685, 0]
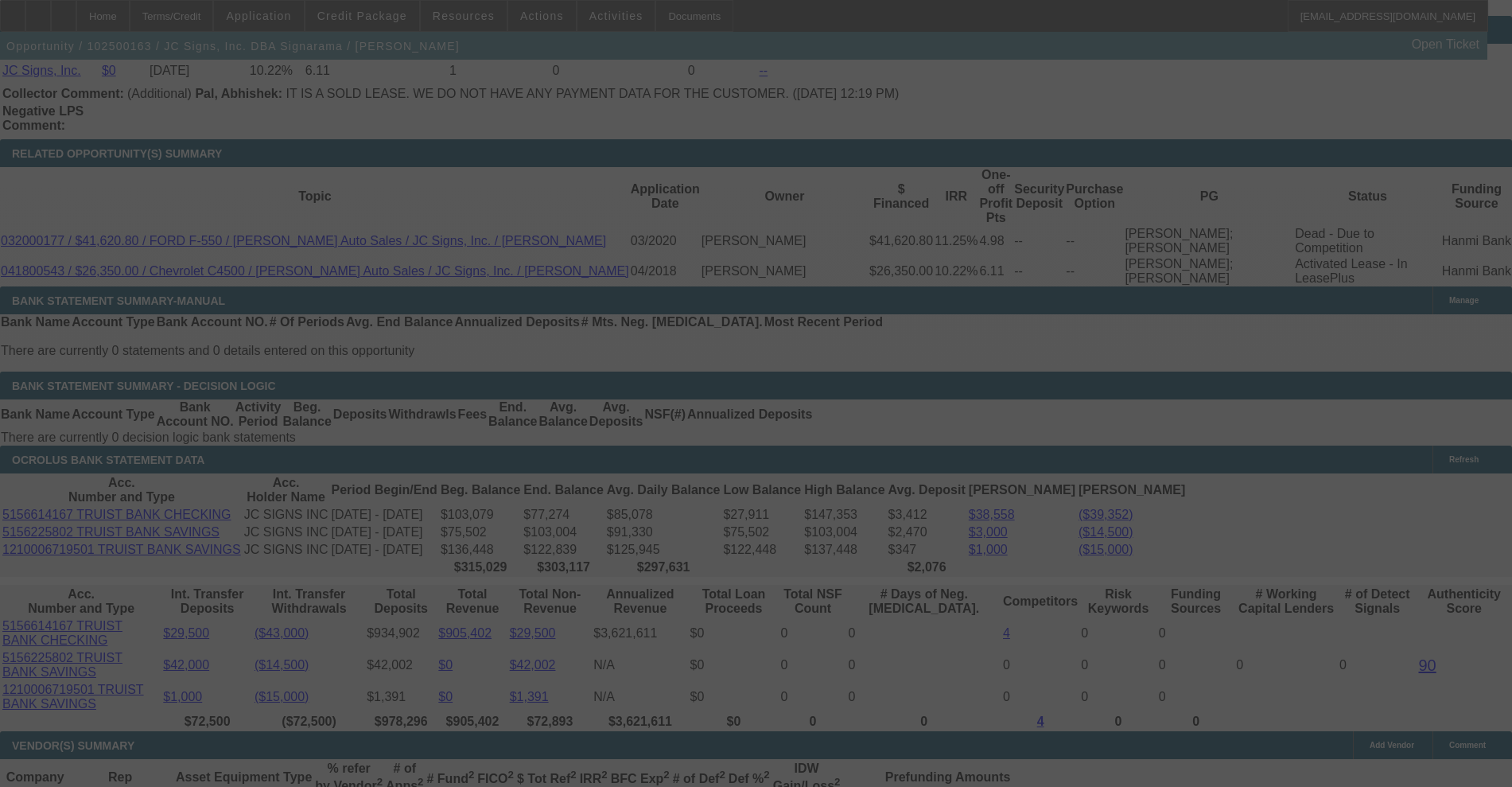
scroll to position [2885, 0]
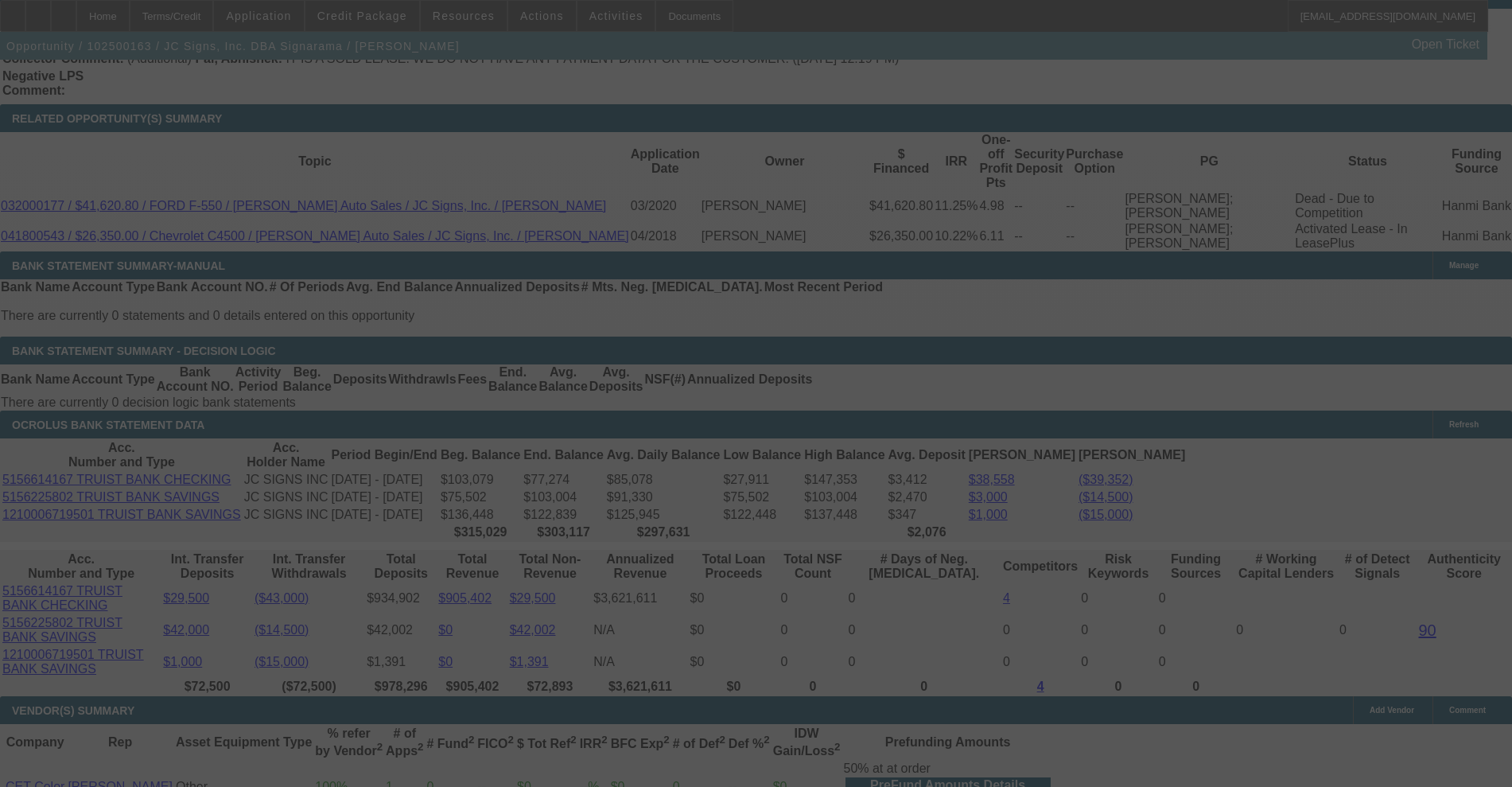
select select "0"
select select "2"
select select "0"
select select "6"
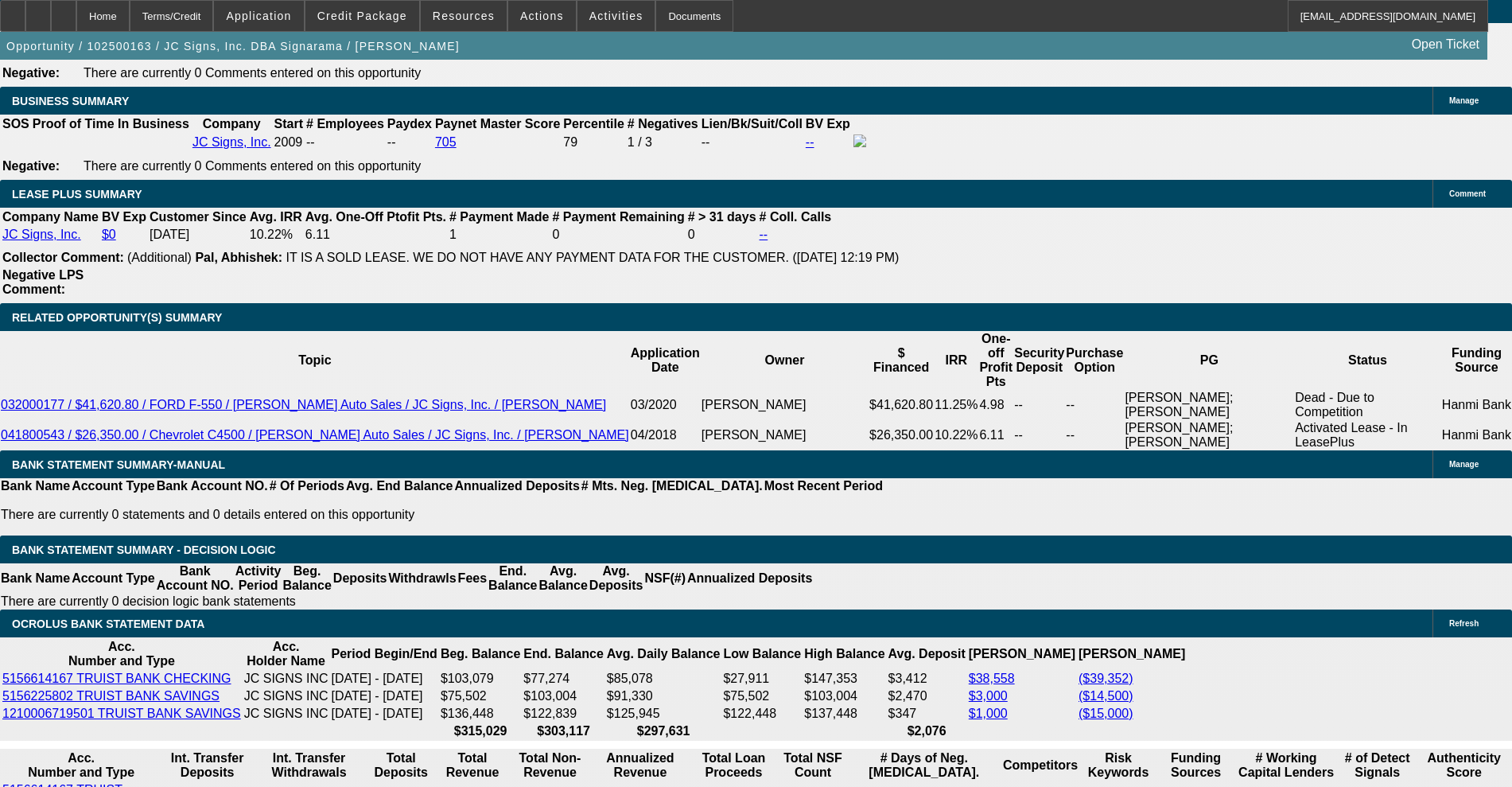
scroll to position [2785, 0]
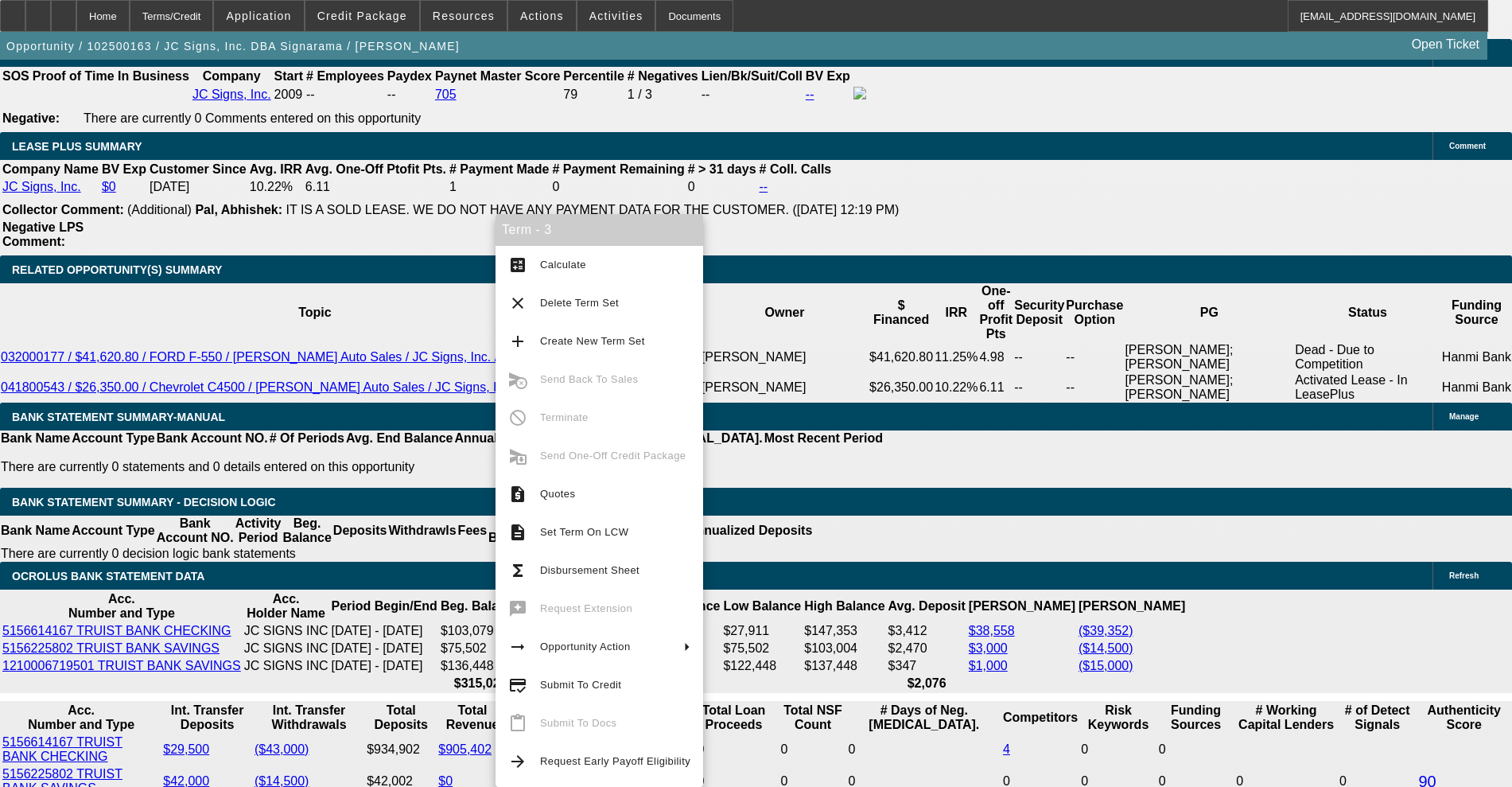
scroll to position [2685, 0]
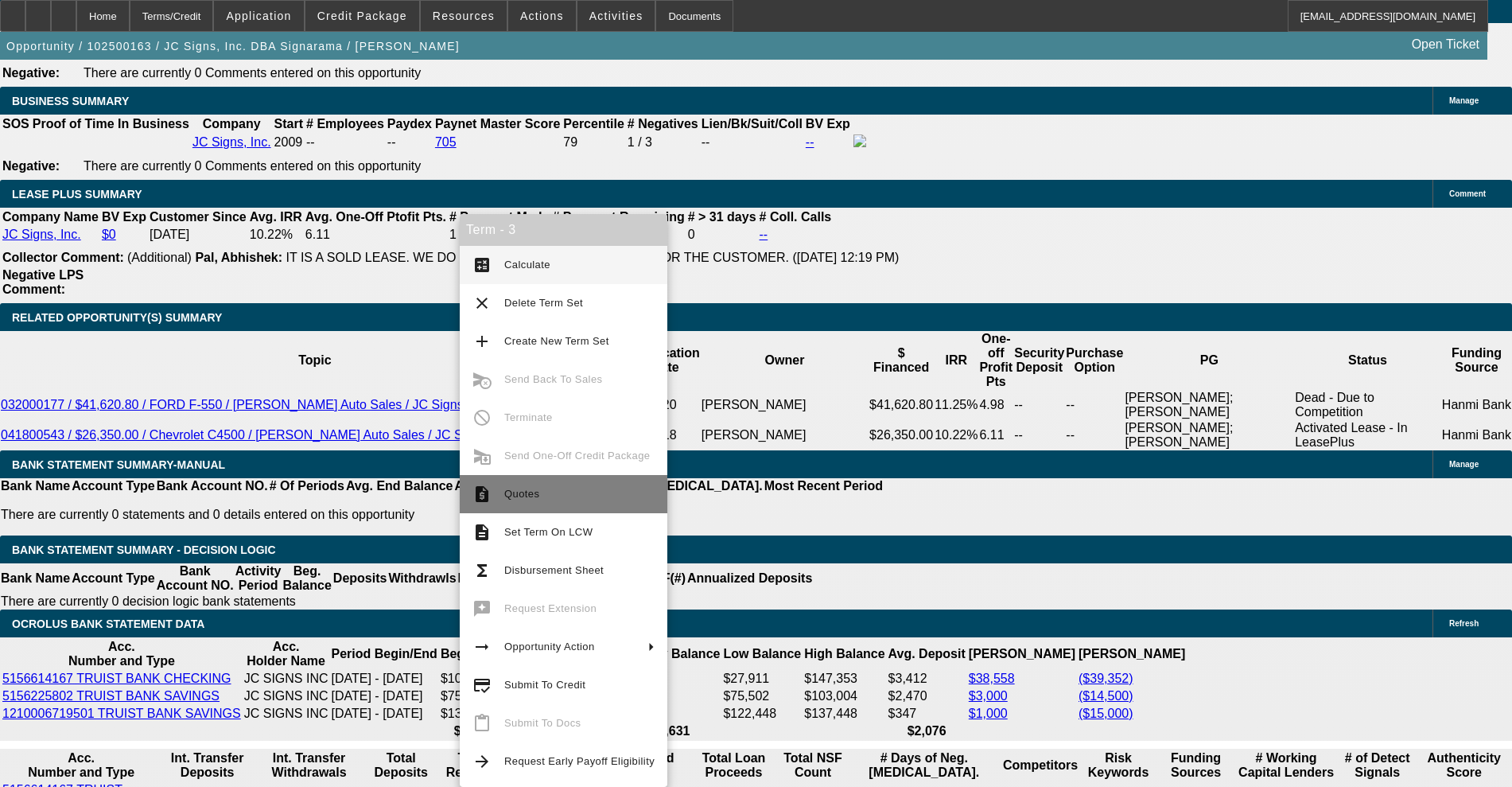
click at [549, 488] on span "Quotes" at bounding box center [579, 494] width 150 height 19
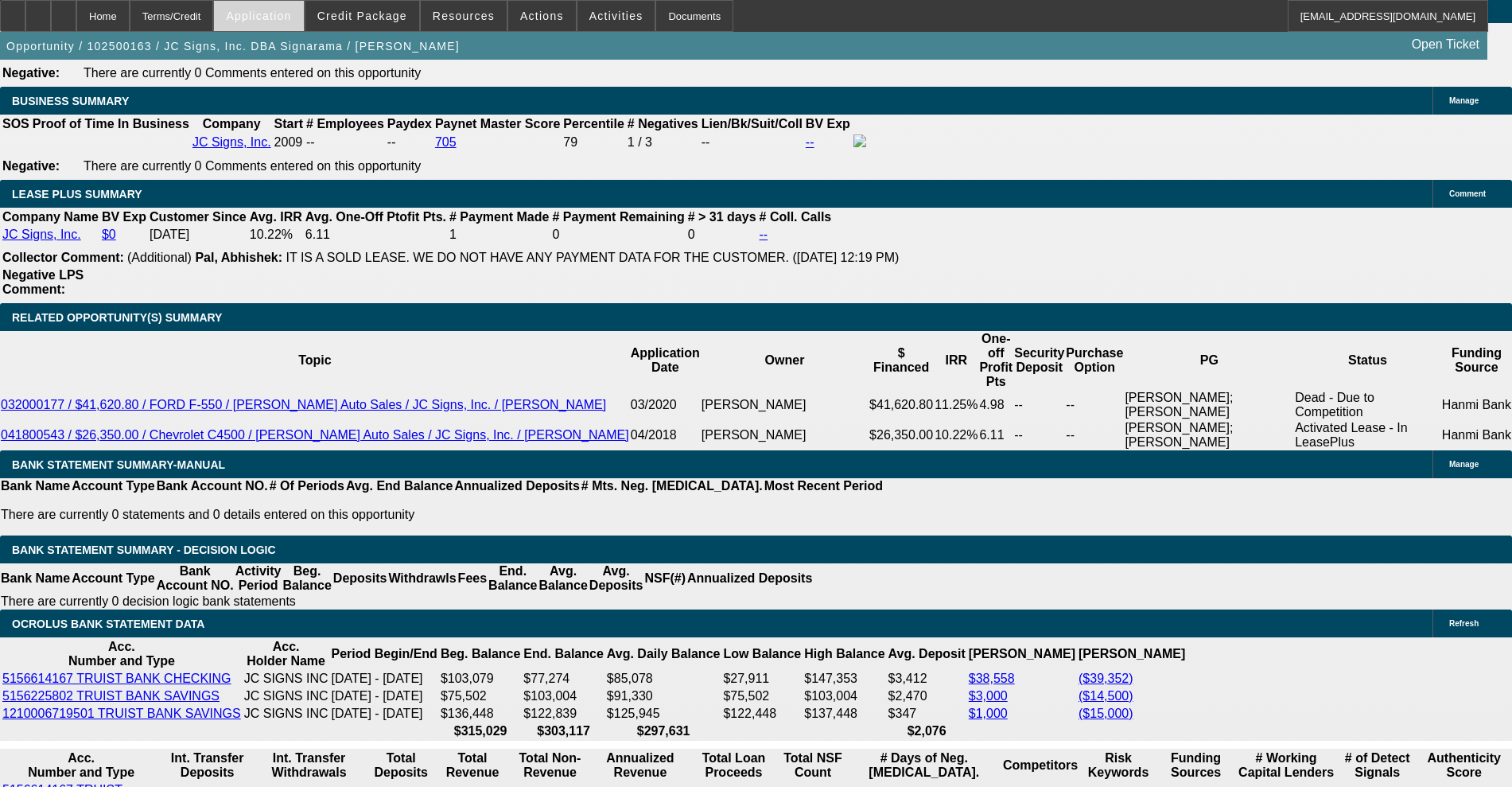
click at [278, 7] on span at bounding box center [258, 15] width 89 height 38
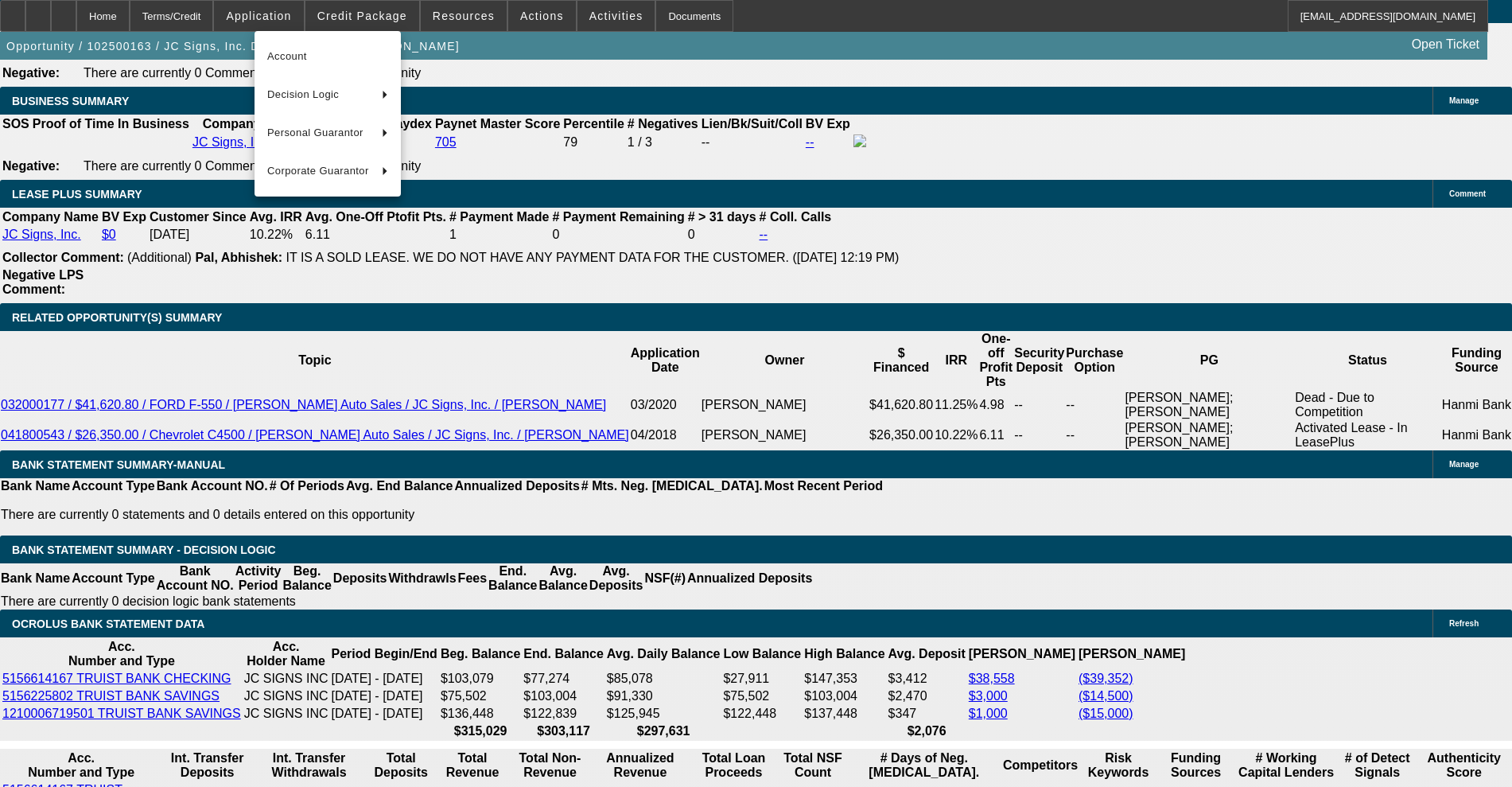
click at [378, 9] on div at bounding box center [756, 393] width 1512 height 787
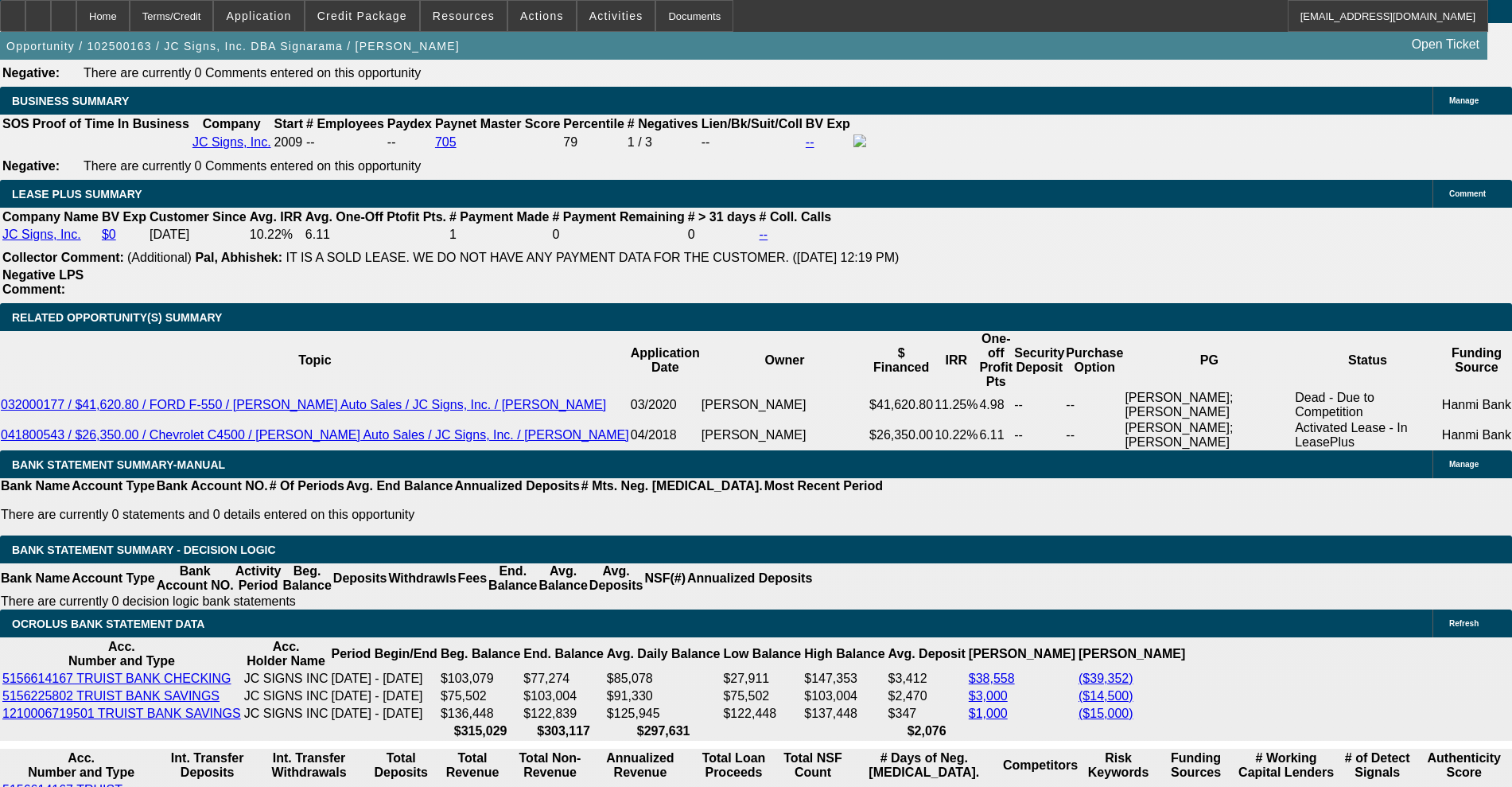
click at [378, 9] on span "Credit Package" at bounding box center [362, 15] width 90 height 13
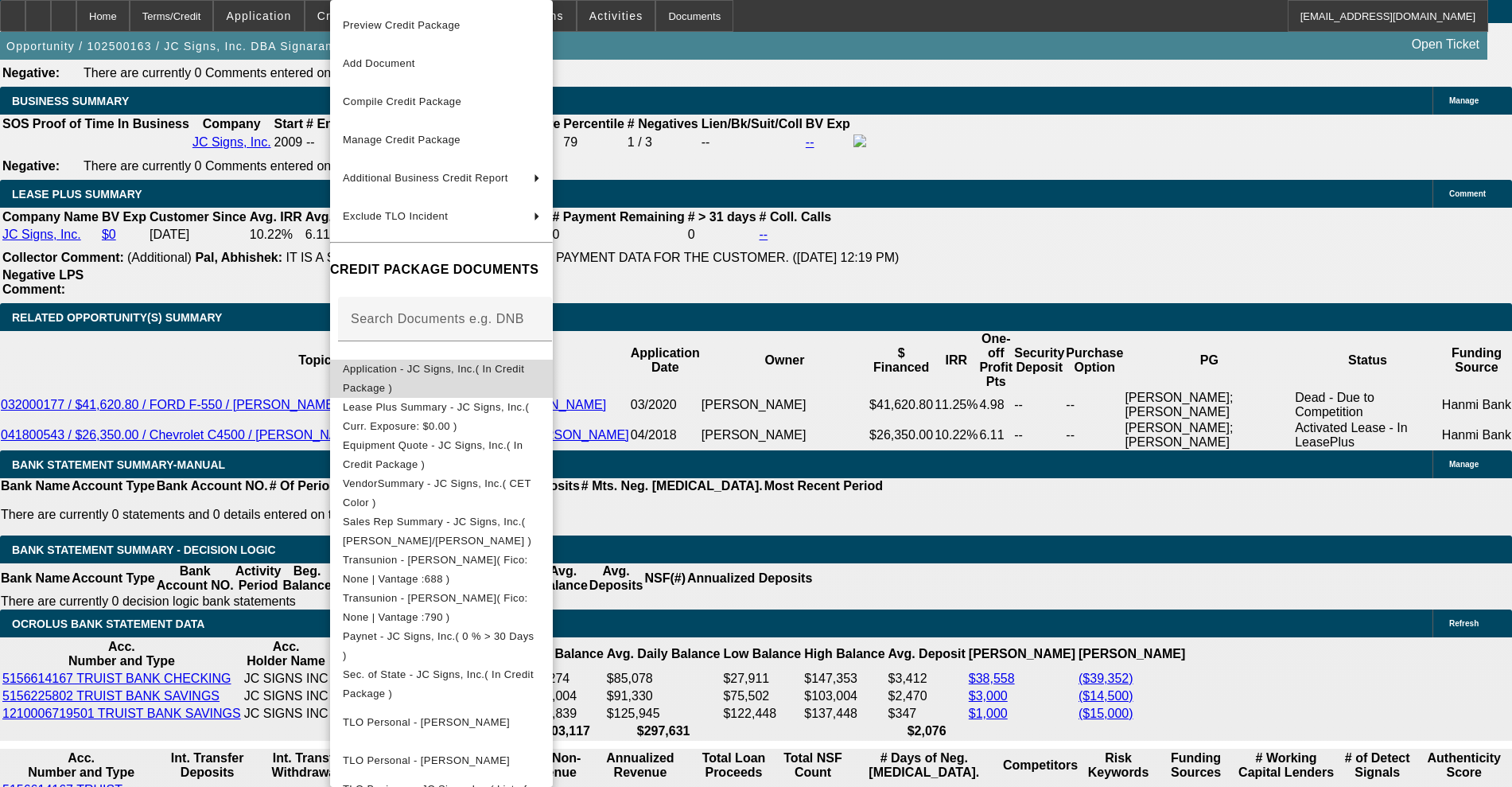
click at [442, 365] on span "Application - JC Signs, Inc.( In Credit Package )" at bounding box center [442, 378] width 197 height 38
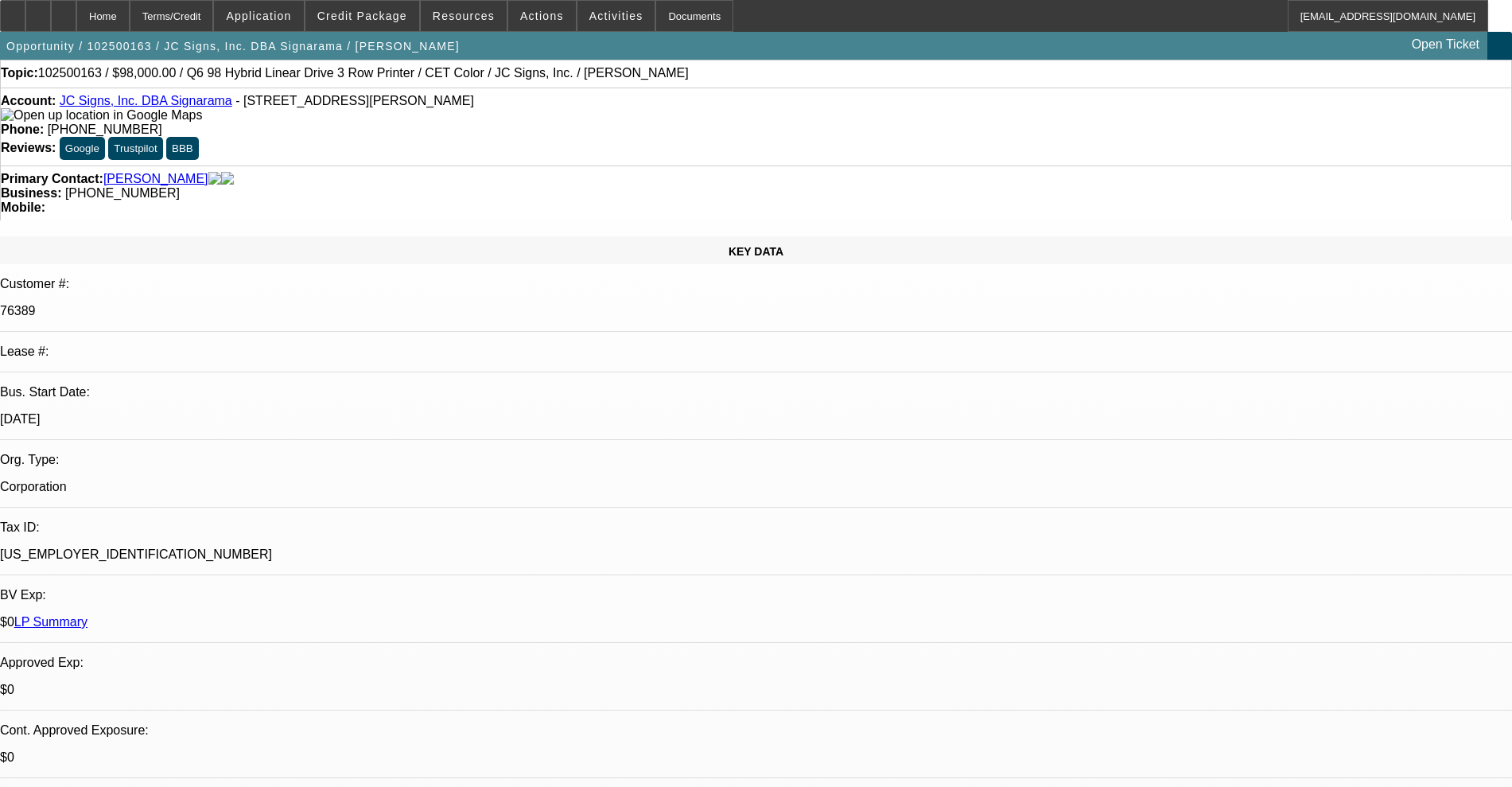
scroll to position [0, 0]
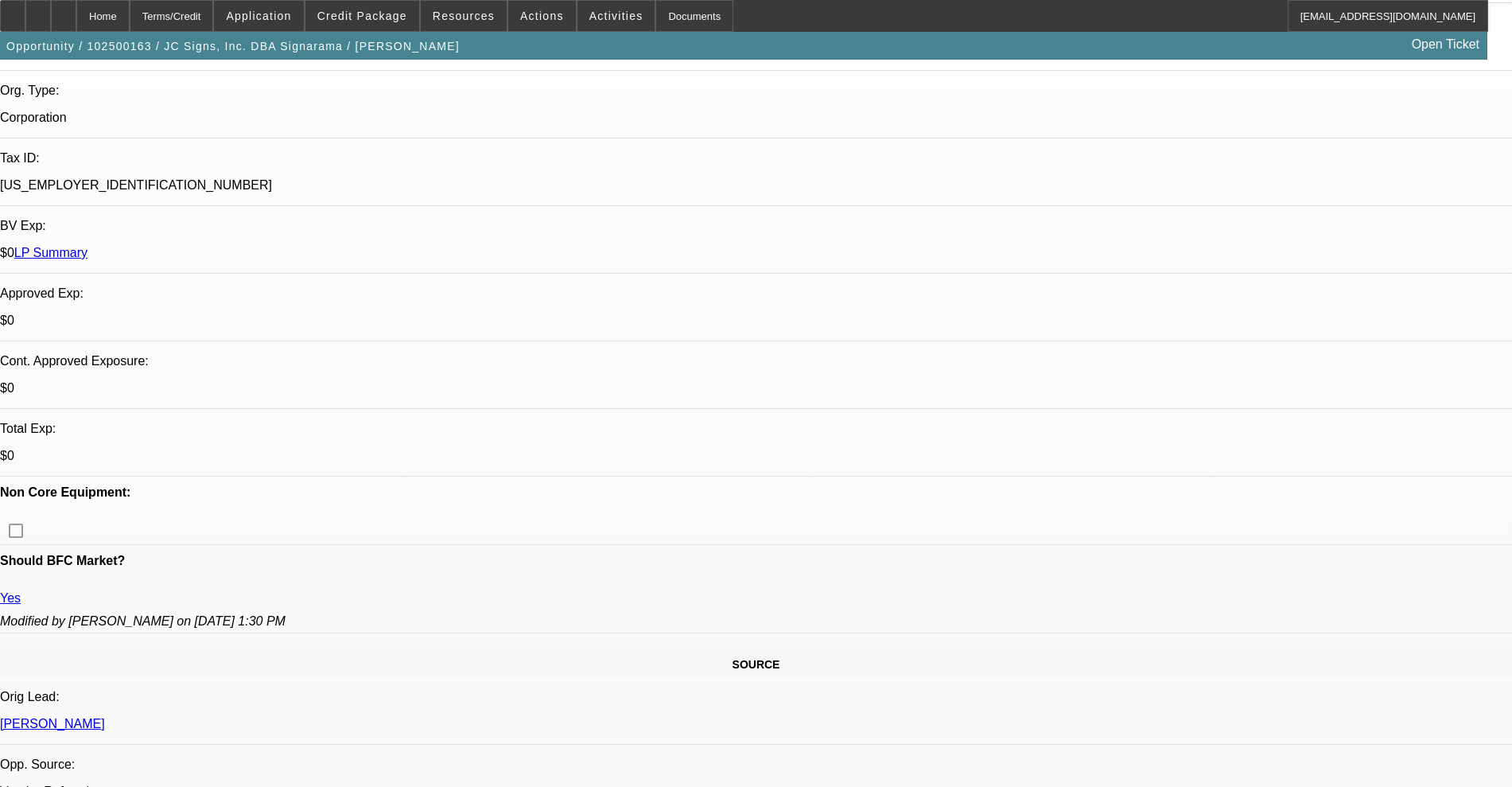
scroll to position [398, 0]
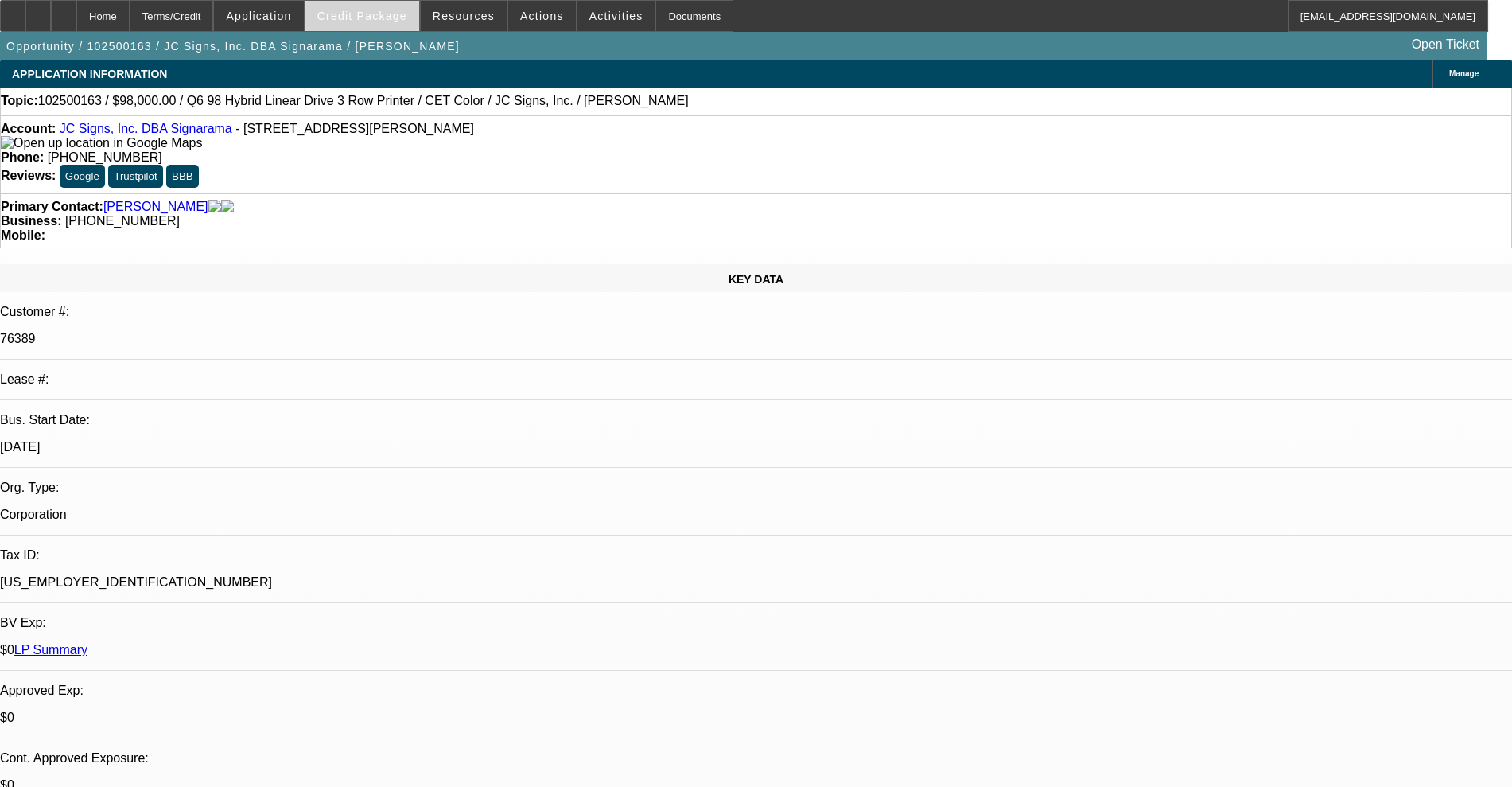
click at [375, 18] on span "Credit Package" at bounding box center [362, 15] width 90 height 13
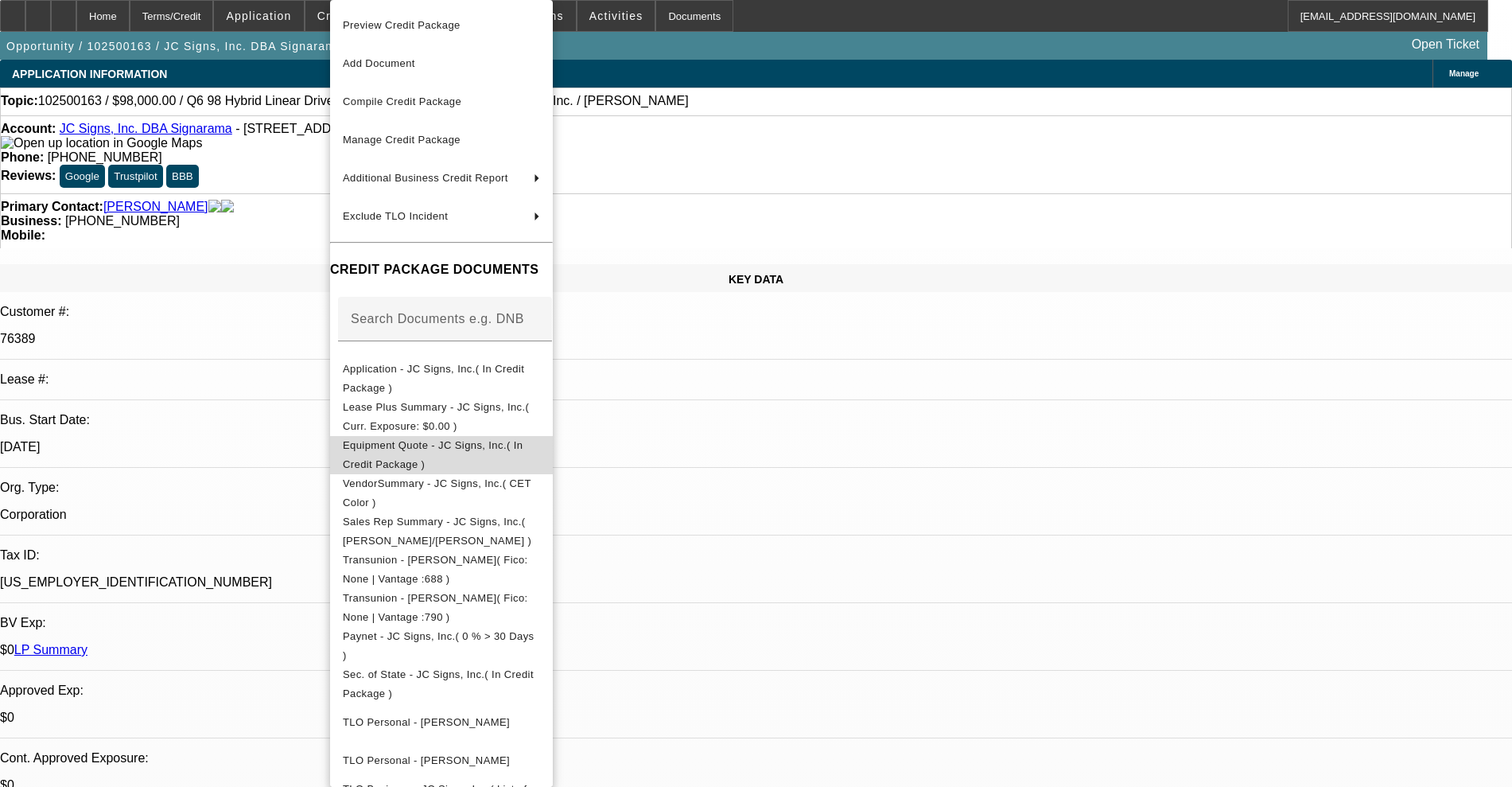
click at [426, 454] on span "Equipment Quote - JC Signs, Inc.( In Credit Package )" at bounding box center [433, 455] width 180 height 31
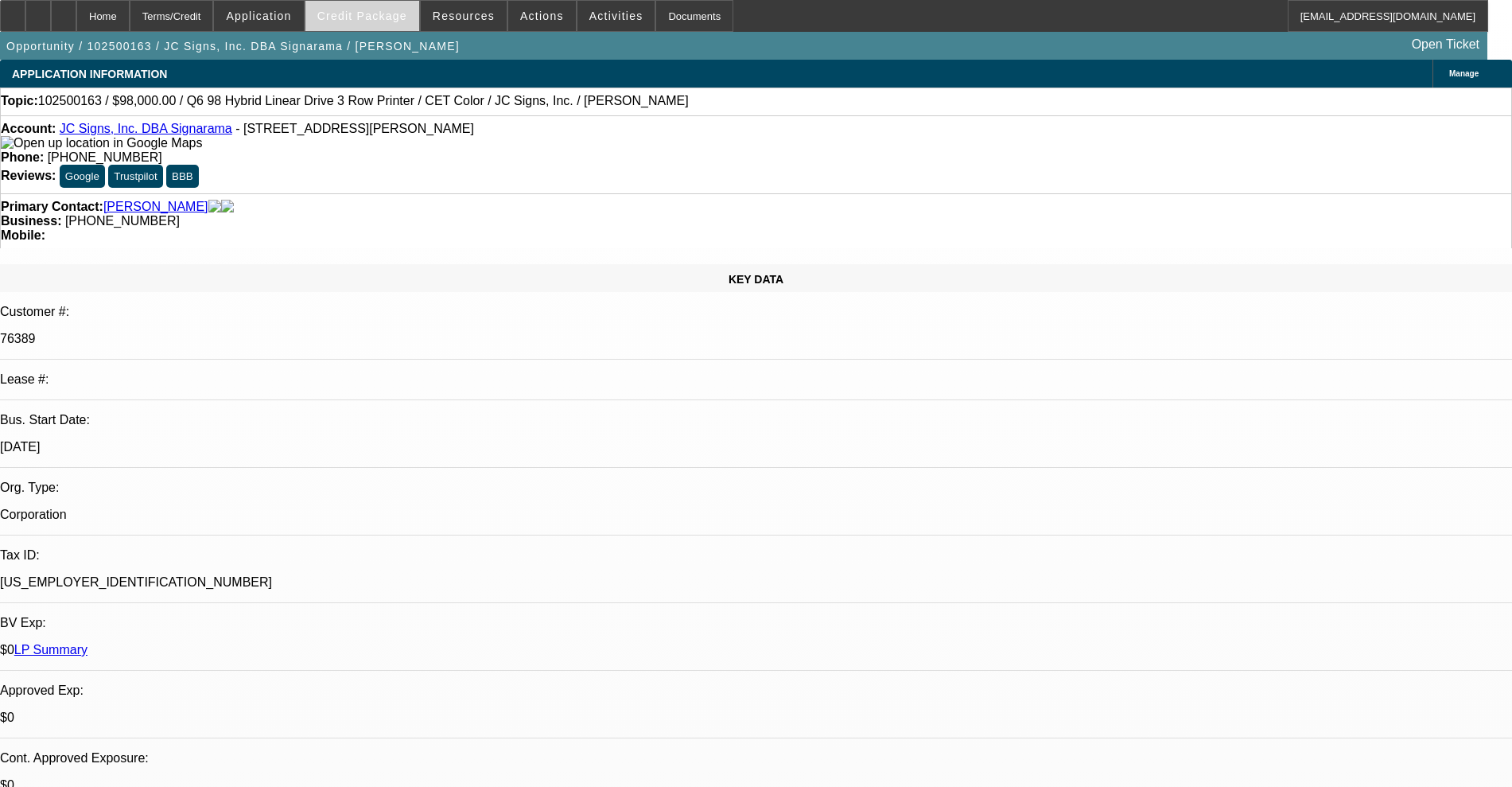
click at [357, 10] on span "Credit Package" at bounding box center [362, 15] width 90 height 13
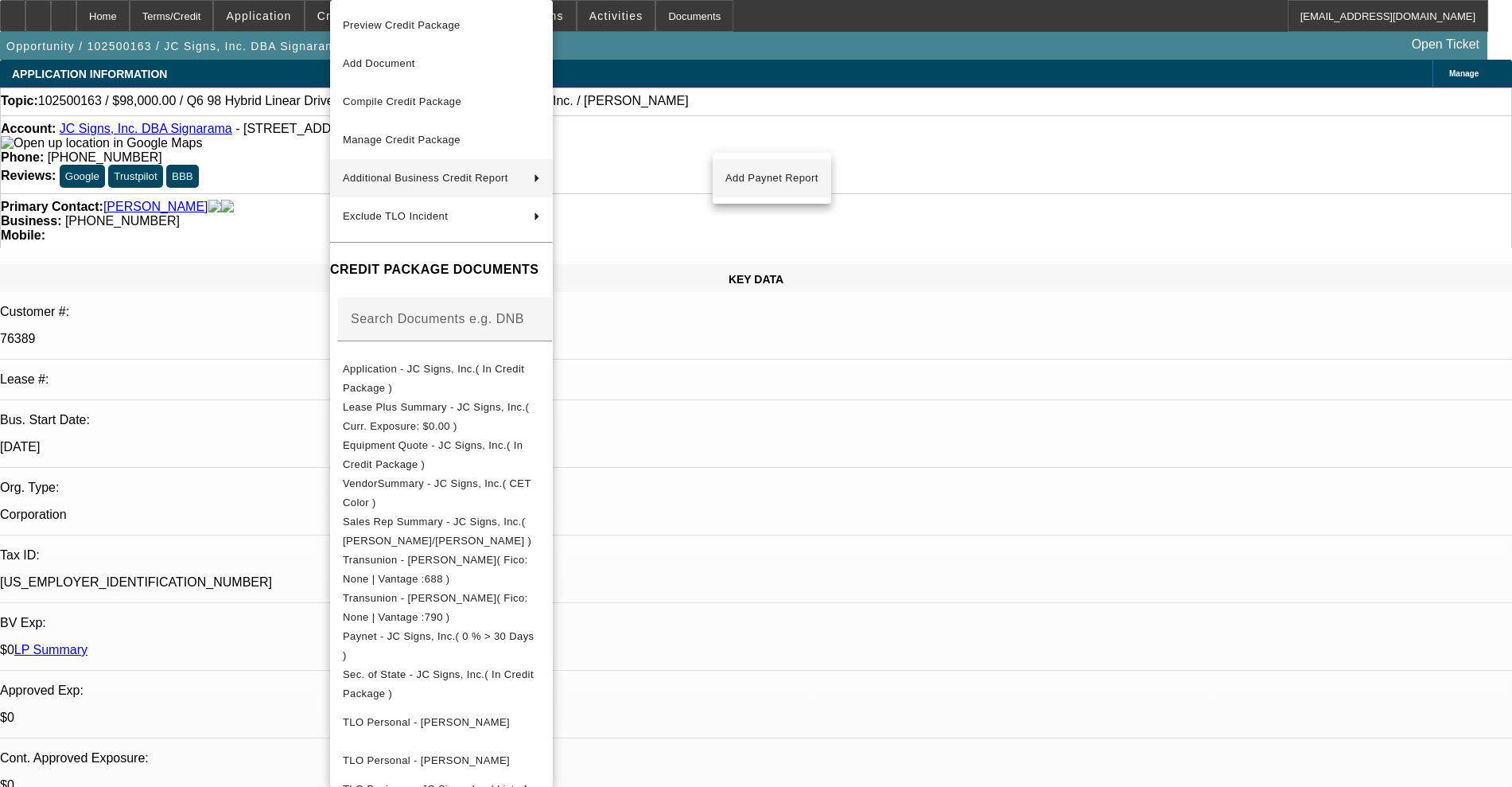
click at [765, 179] on span "Add Paynet Report" at bounding box center [771, 179] width 93 height 19
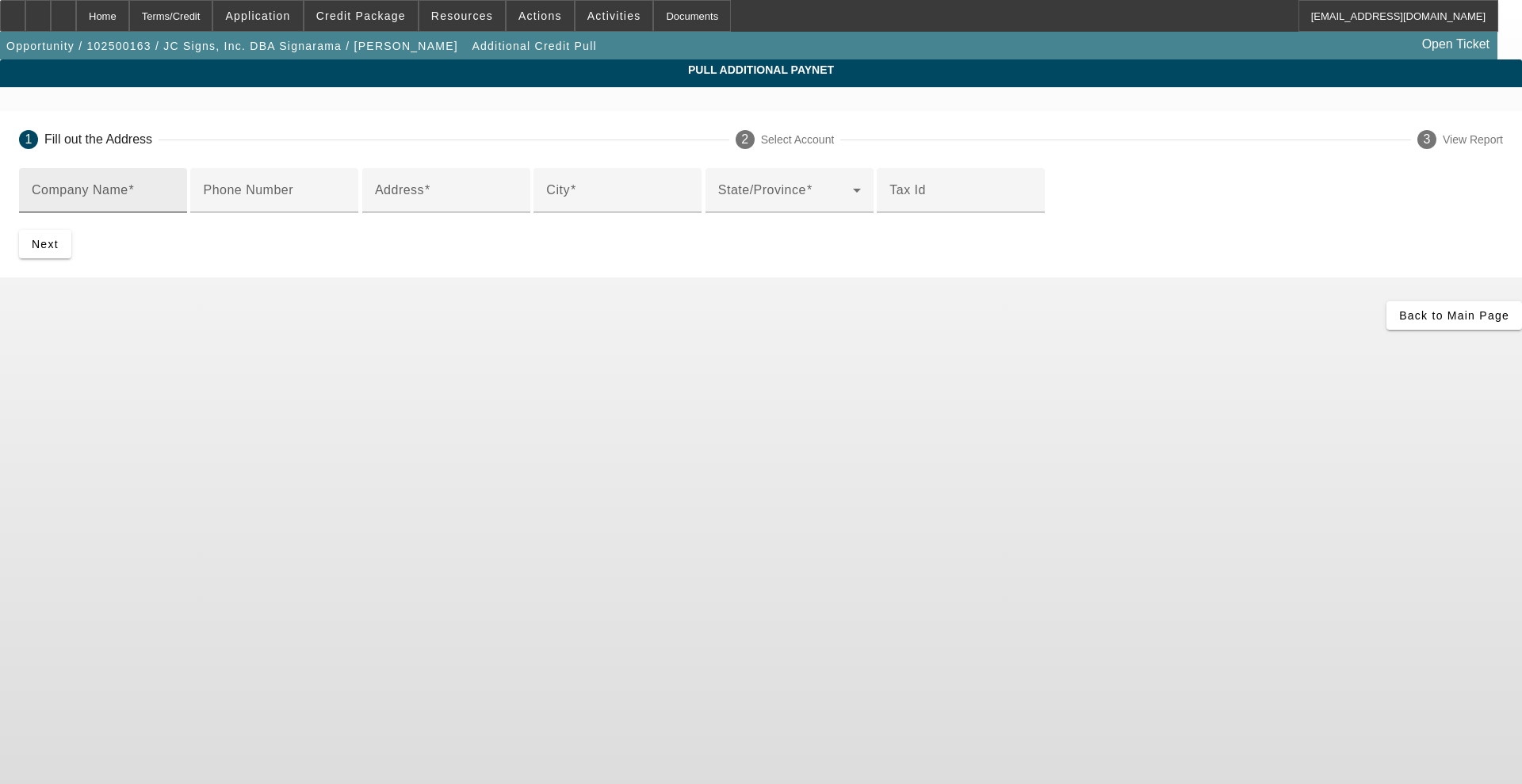
click at [128, 195] on mat-label "Company Name" at bounding box center [80, 190] width 97 height 14
click at [174, 195] on input "Company Name" at bounding box center [103, 197] width 143 height 19
type input "CET color"
click at [409, 206] on input "Address" at bounding box center [446, 197] width 143 height 19
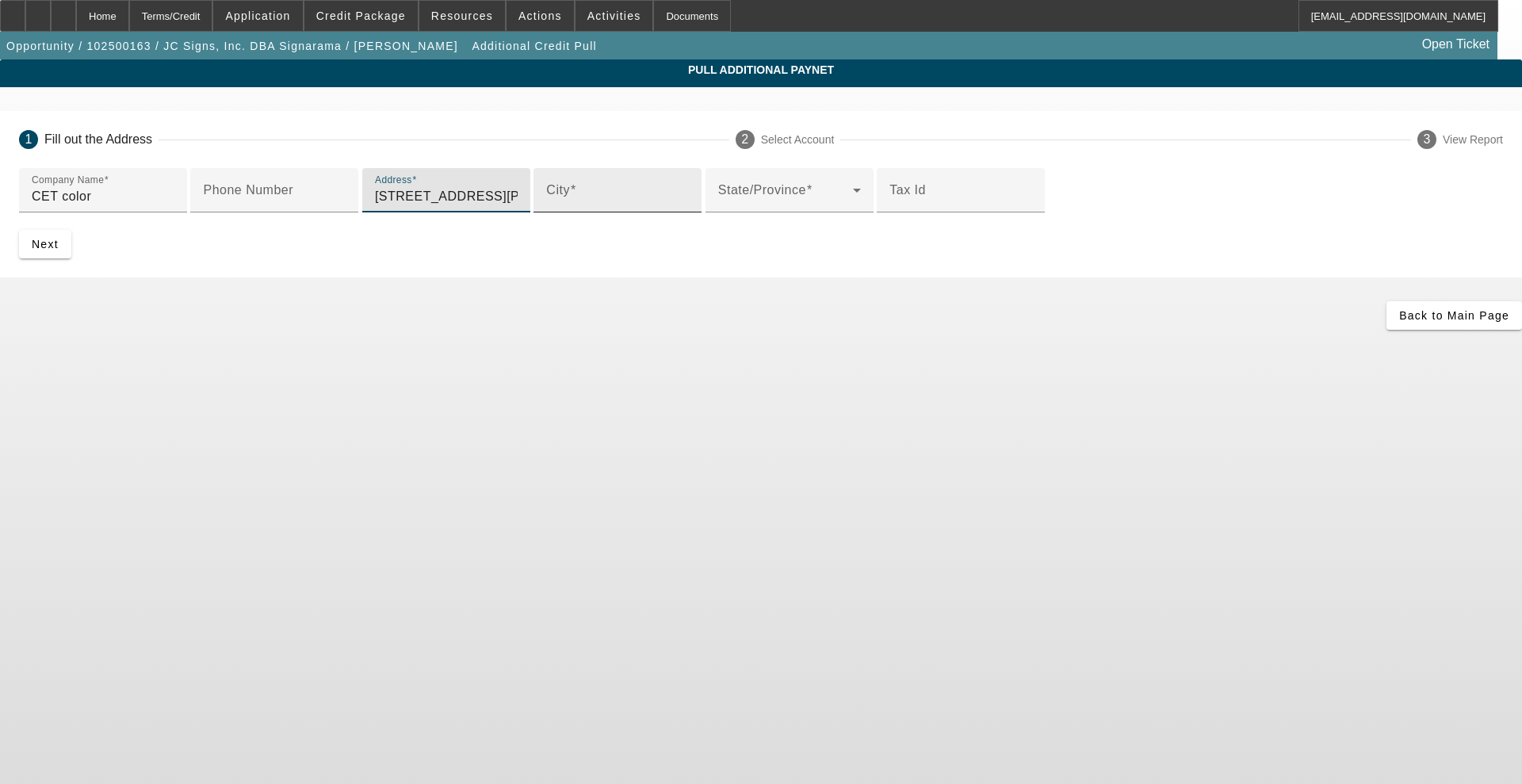
type input "4450 Commerce dr sw"
click at [546, 206] on input "City" at bounding box center [617, 197] width 143 height 19
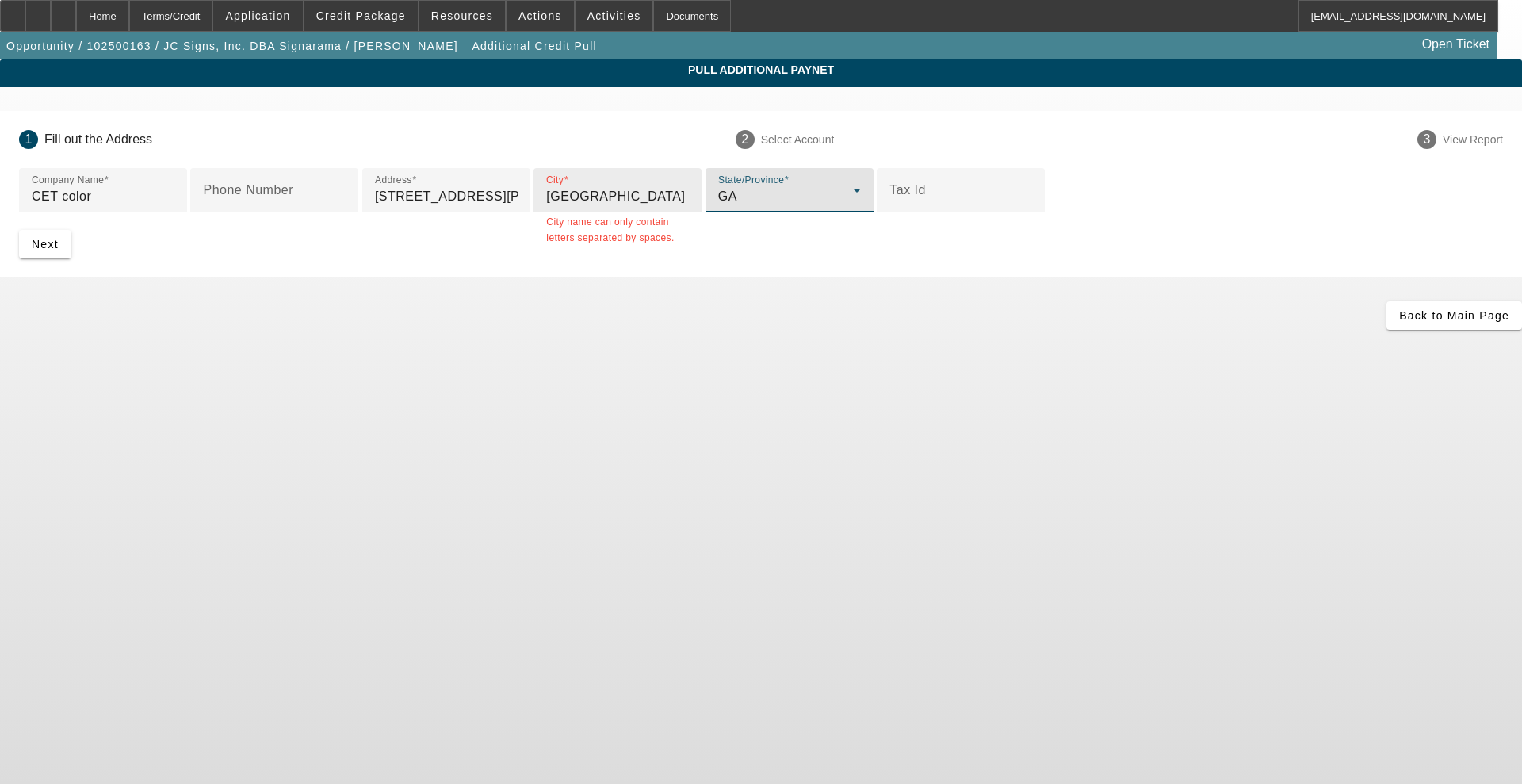
click at [546, 206] on input "atlanta" at bounding box center [617, 197] width 143 height 19
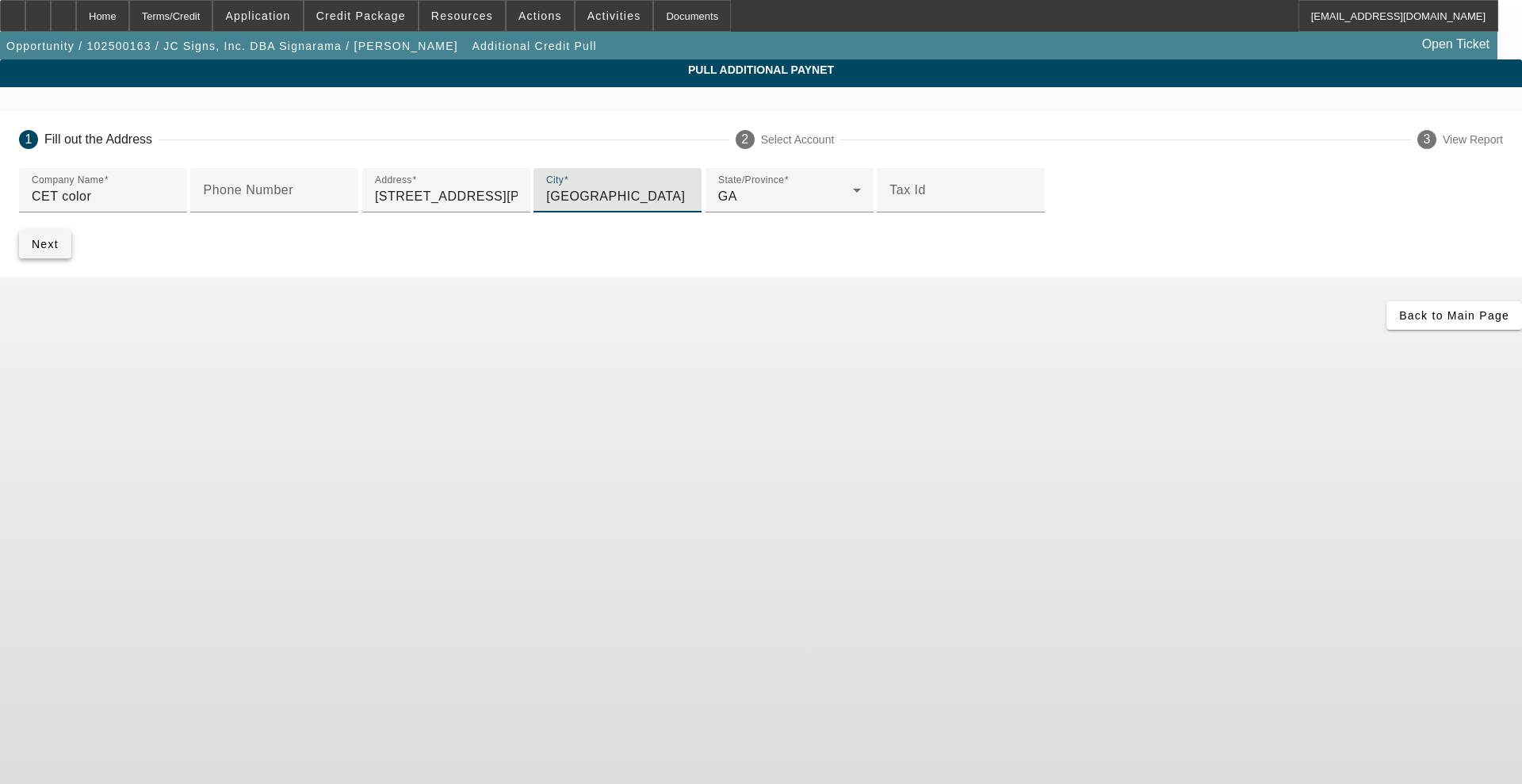
type input "atlanta"
click at [71, 263] on span "submit" at bounding box center [44, 244] width 52 height 38
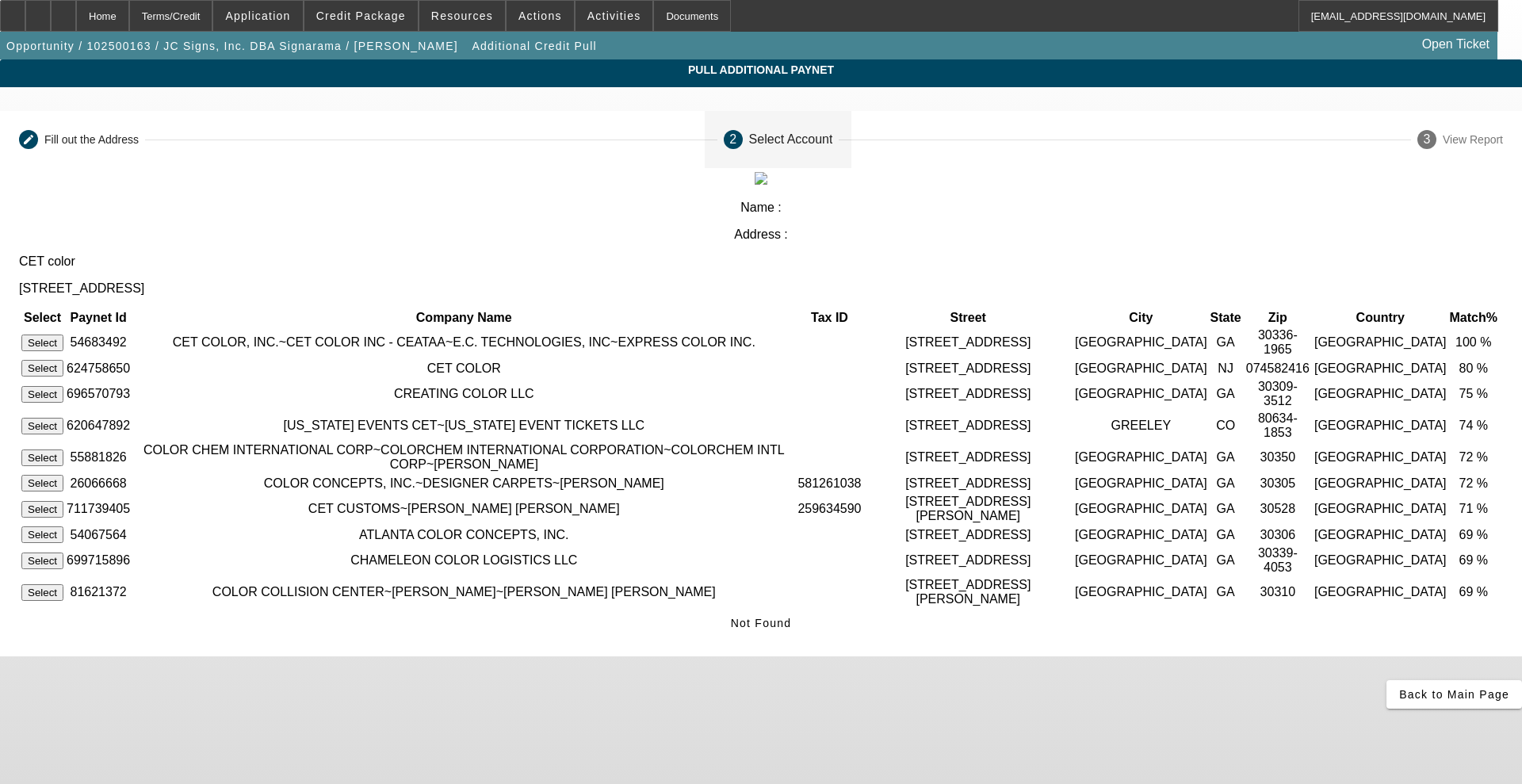
click at [63, 334] on button "Select" at bounding box center [42, 342] width 42 height 16
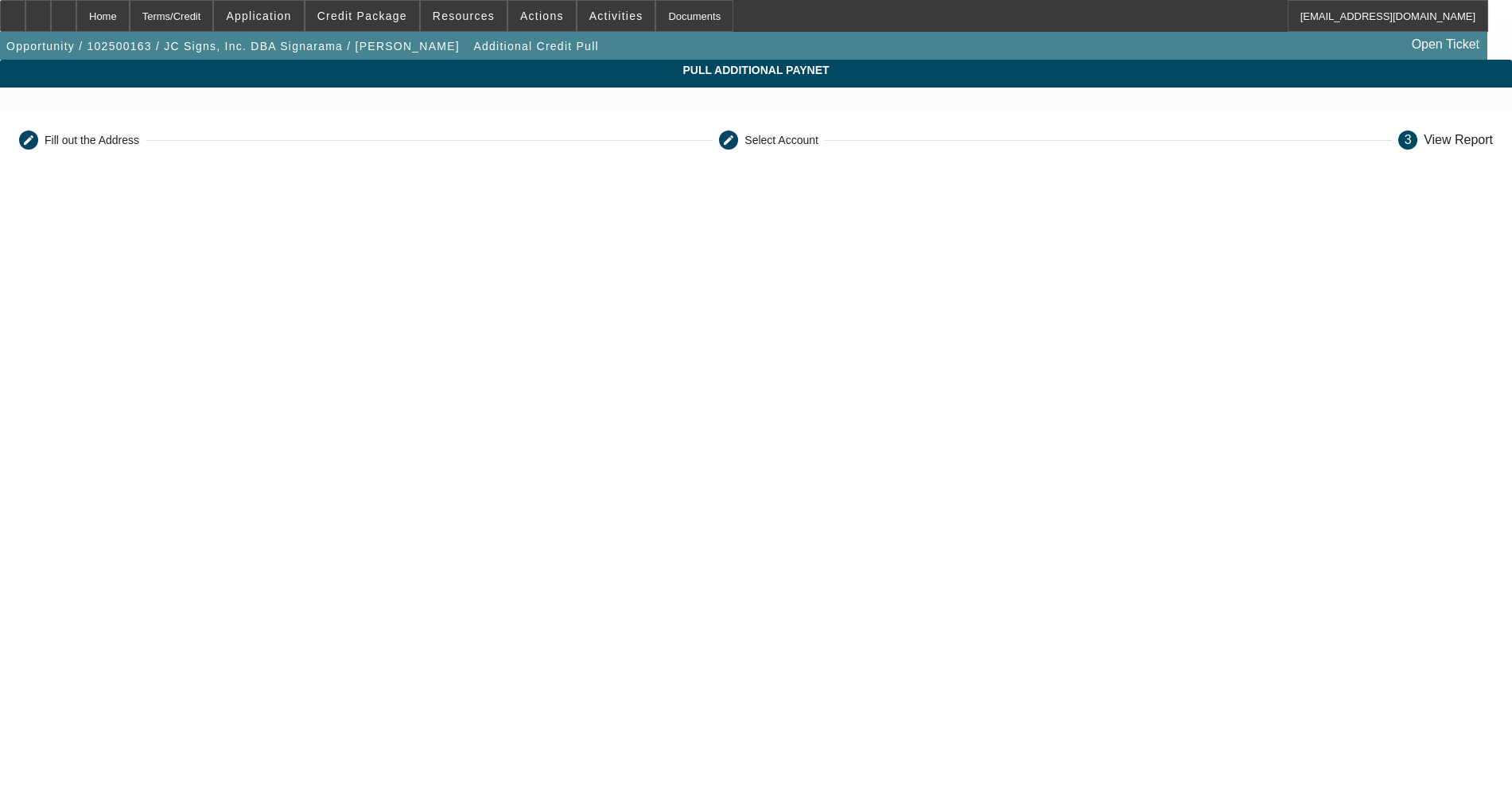
scroll to position [277, 0]
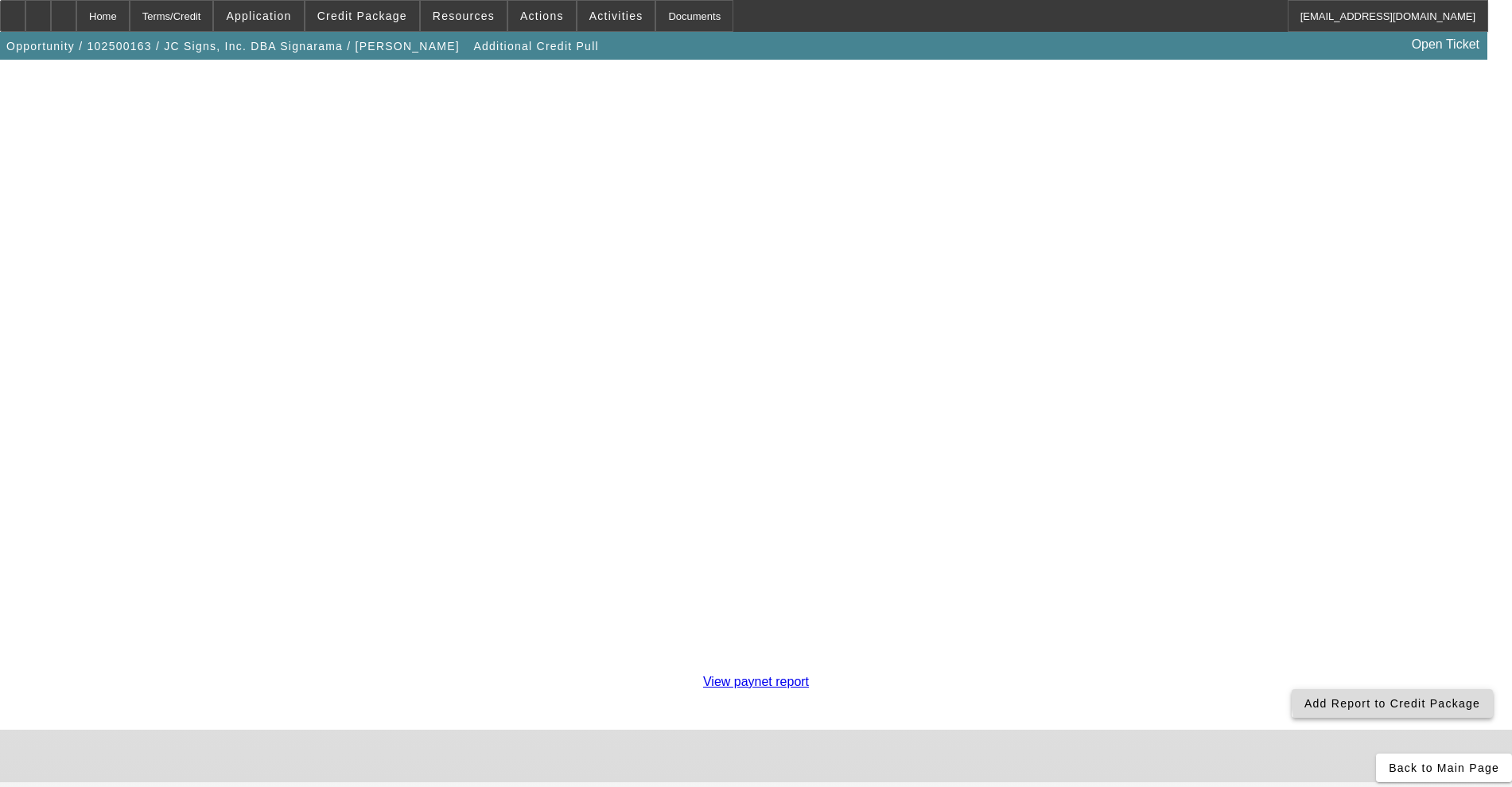
click at [1292, 684] on span at bounding box center [1393, 703] width 202 height 38
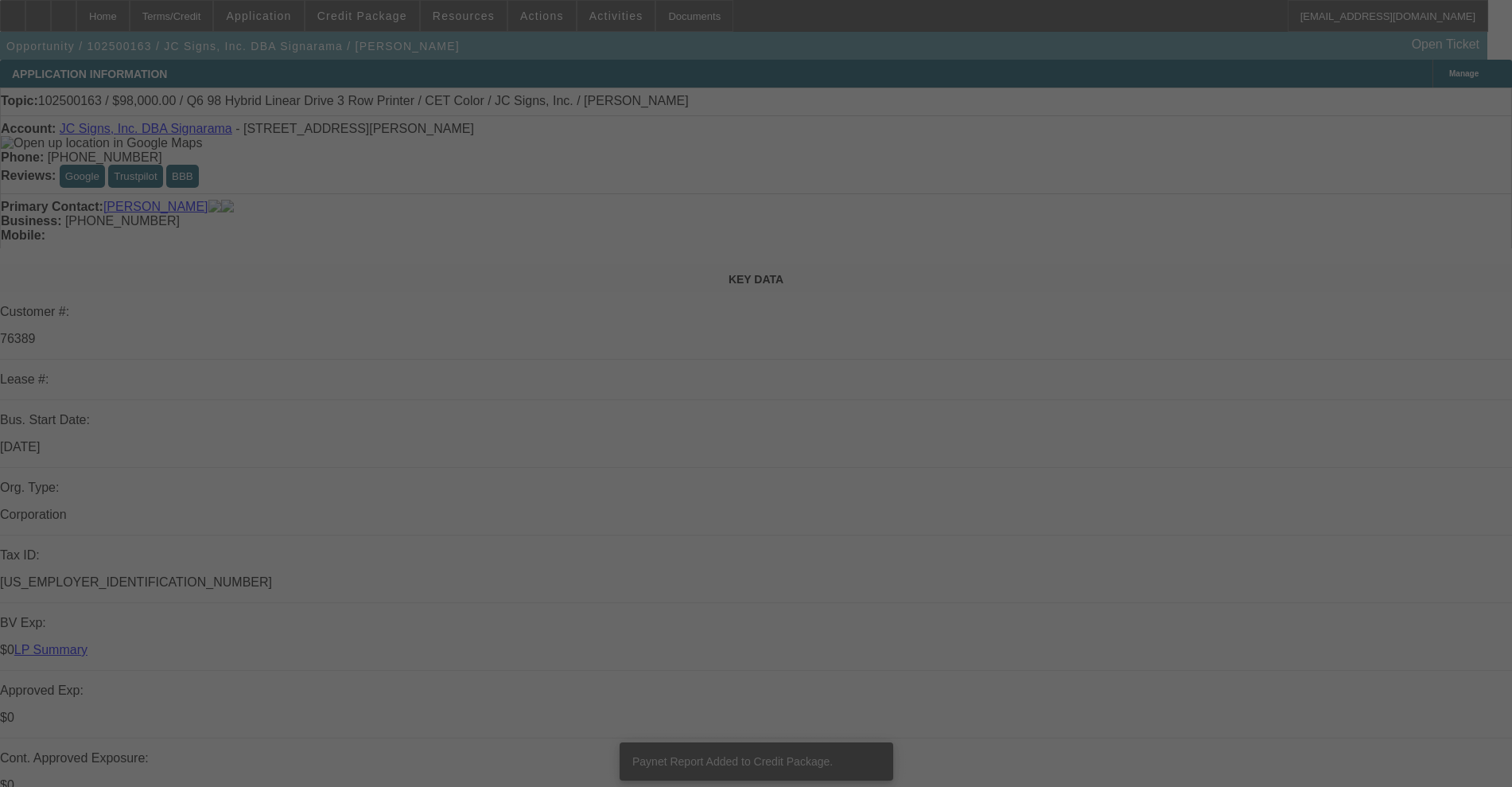
select select "0"
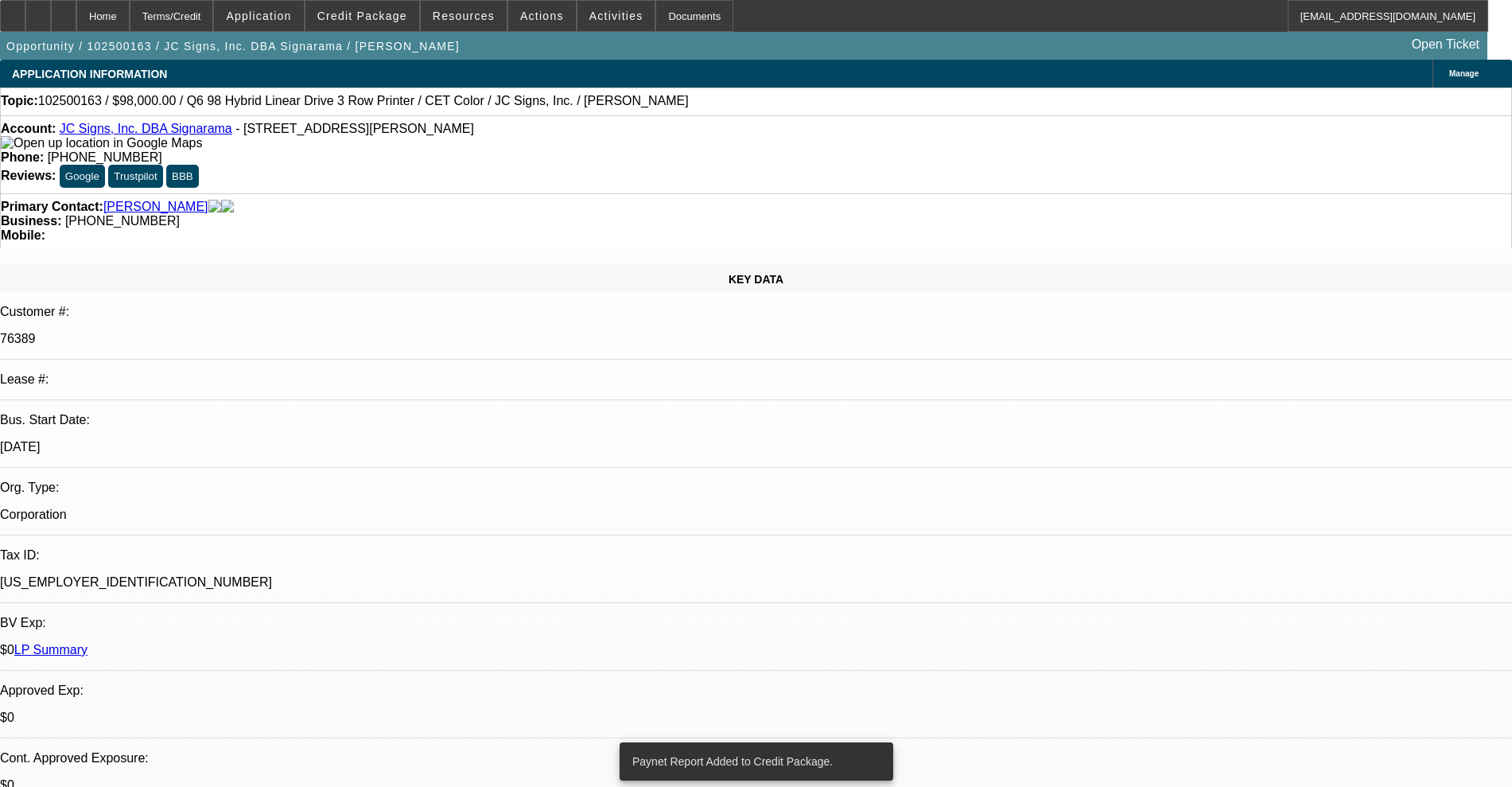
select select "2"
select select "0"
select select "6"
select select "0"
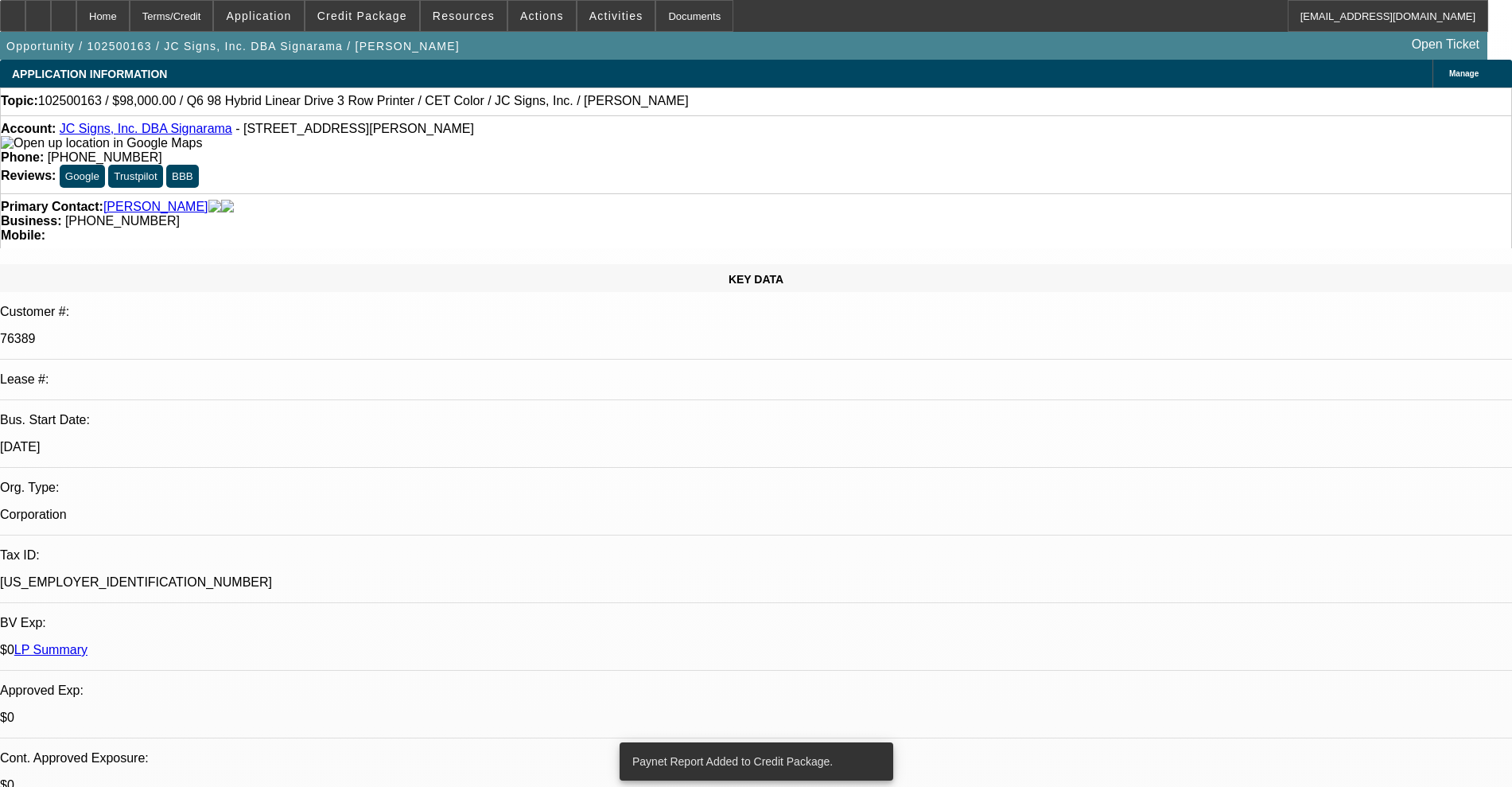
select select "2"
select select "0"
select select "6"
select select "0"
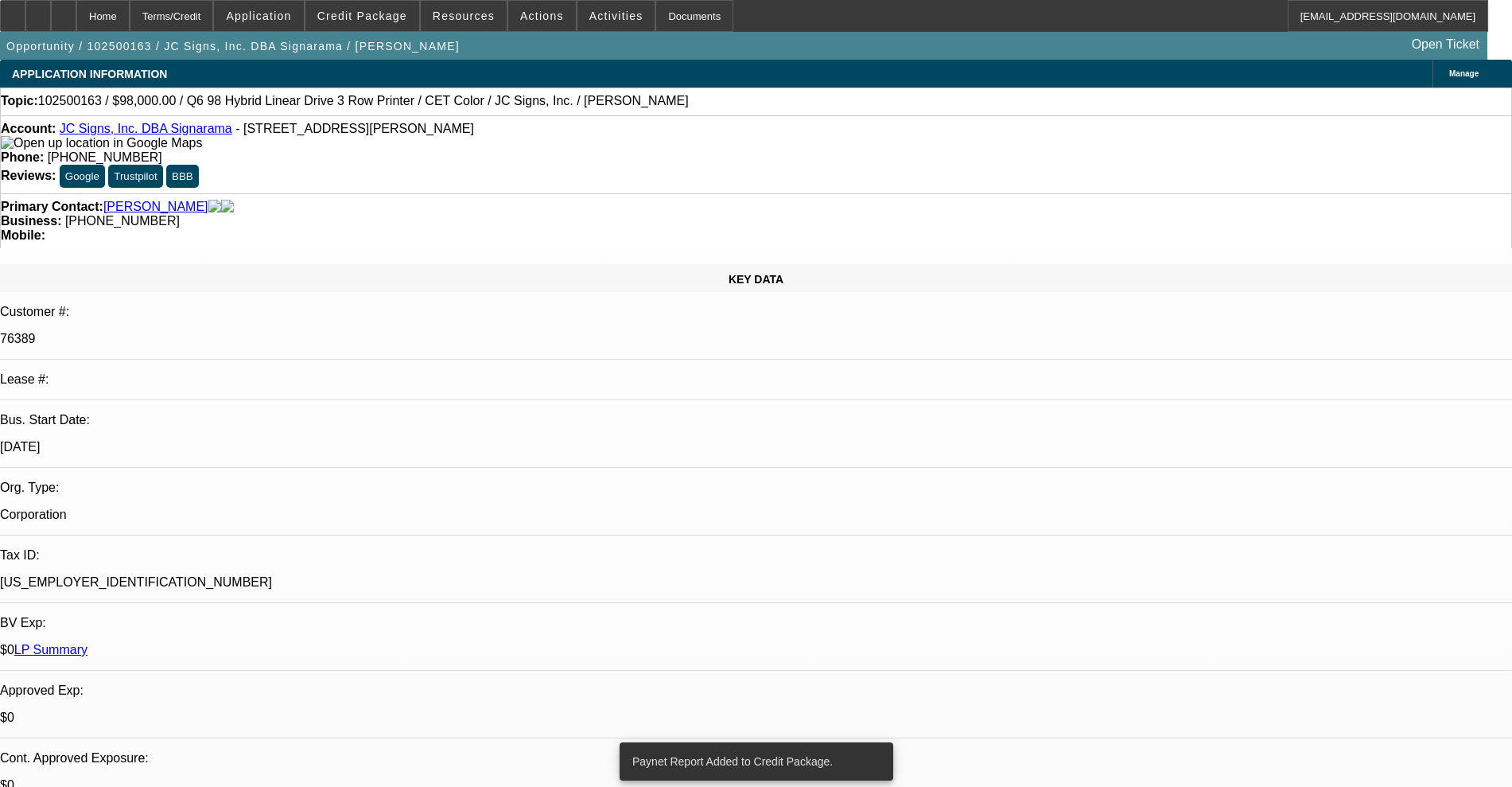
select select "2"
select select "0"
select select "6"
select select "0"
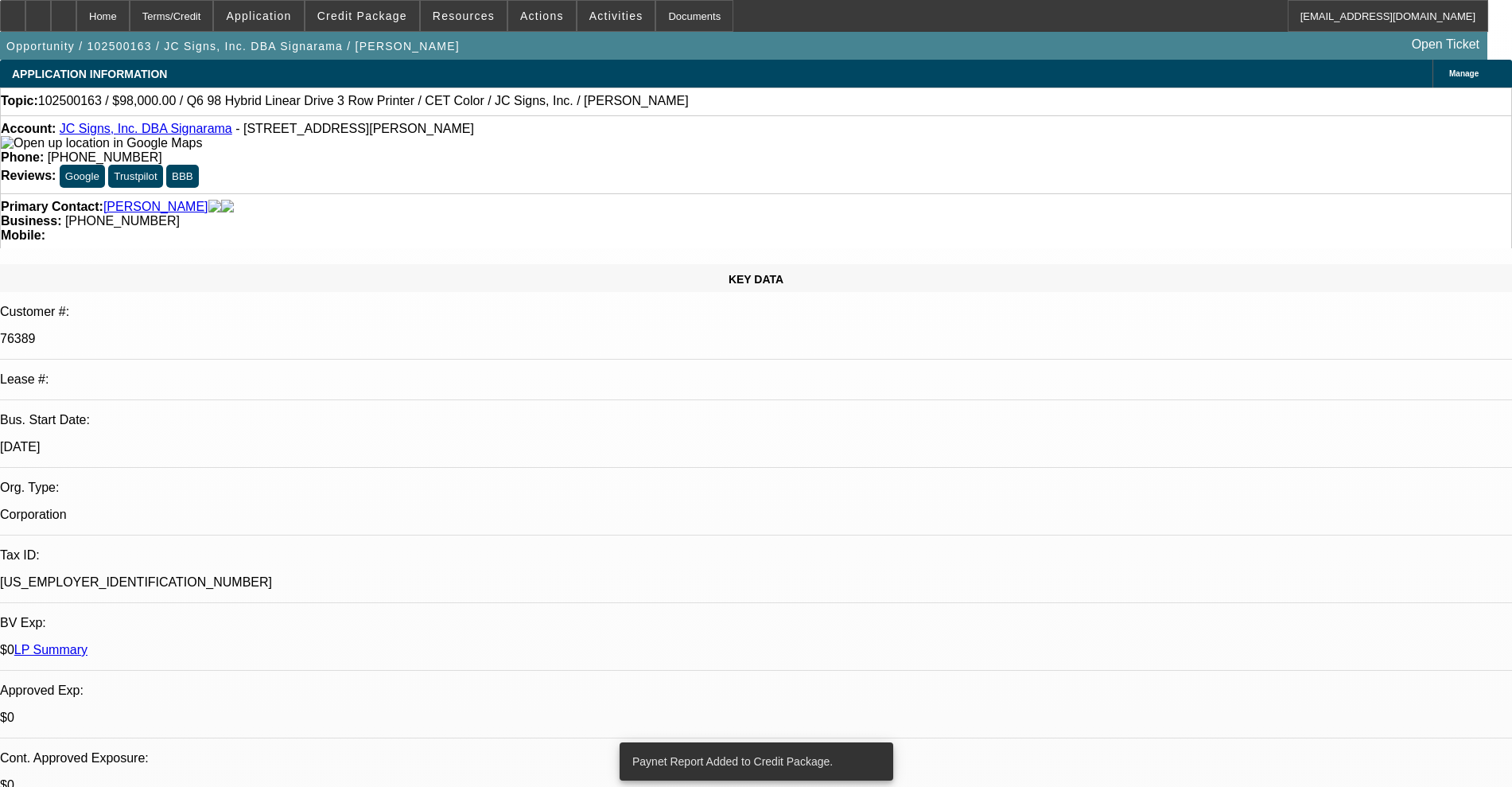
select select "2"
select select "0"
select select "6"
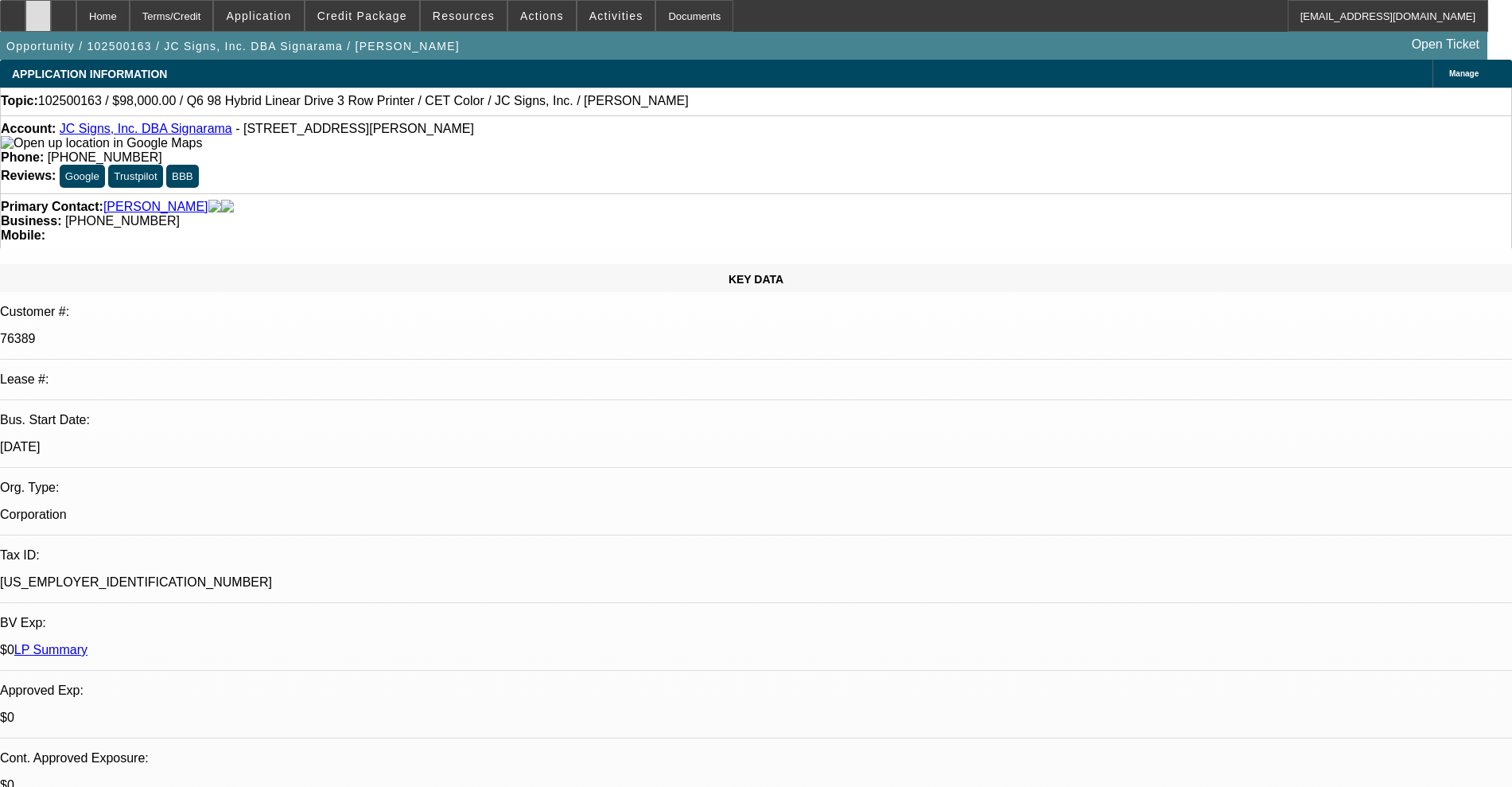
click at [38, 10] on icon at bounding box center [38, 10] width 0 height 0
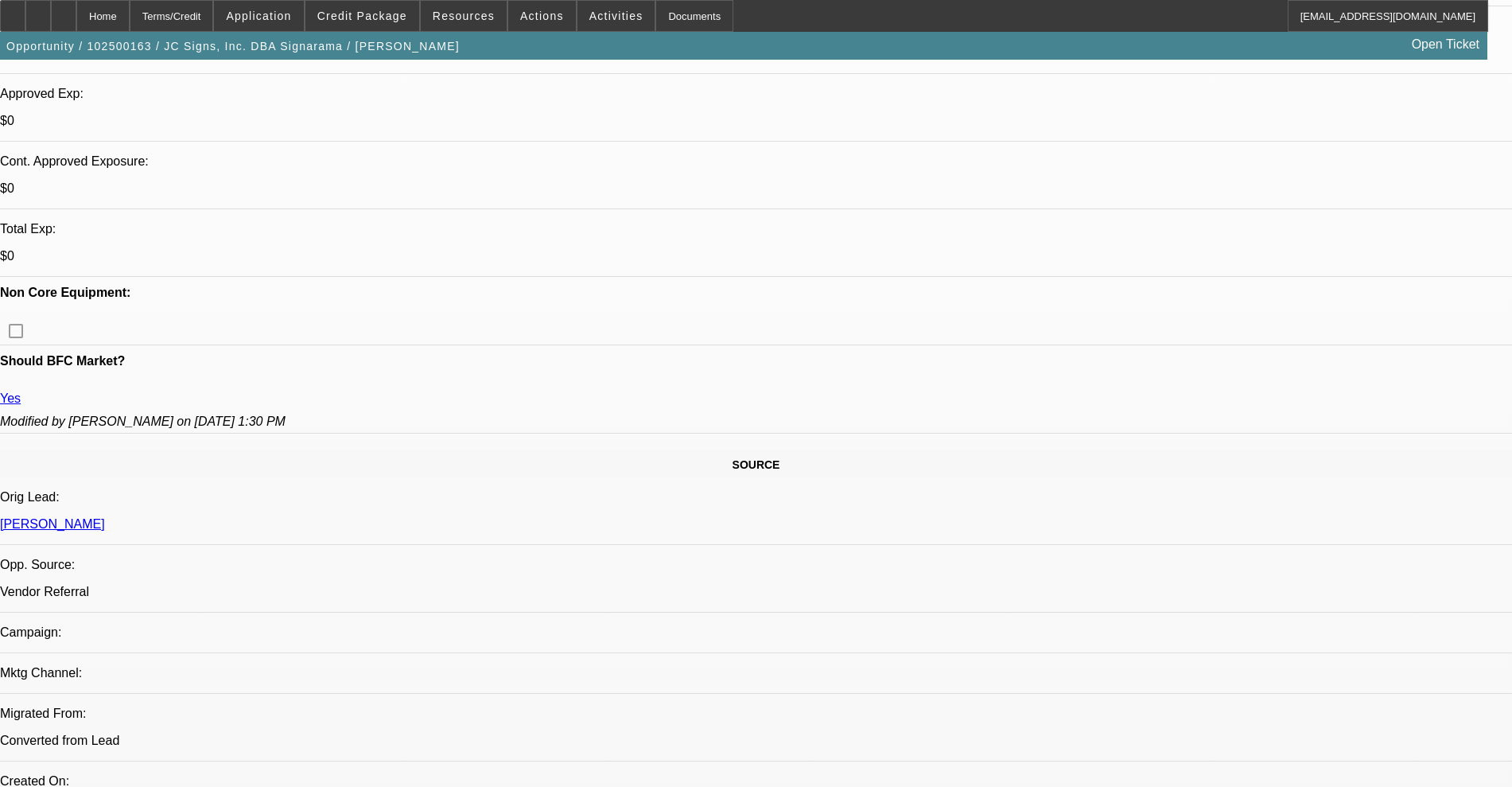
scroll to position [696, 0]
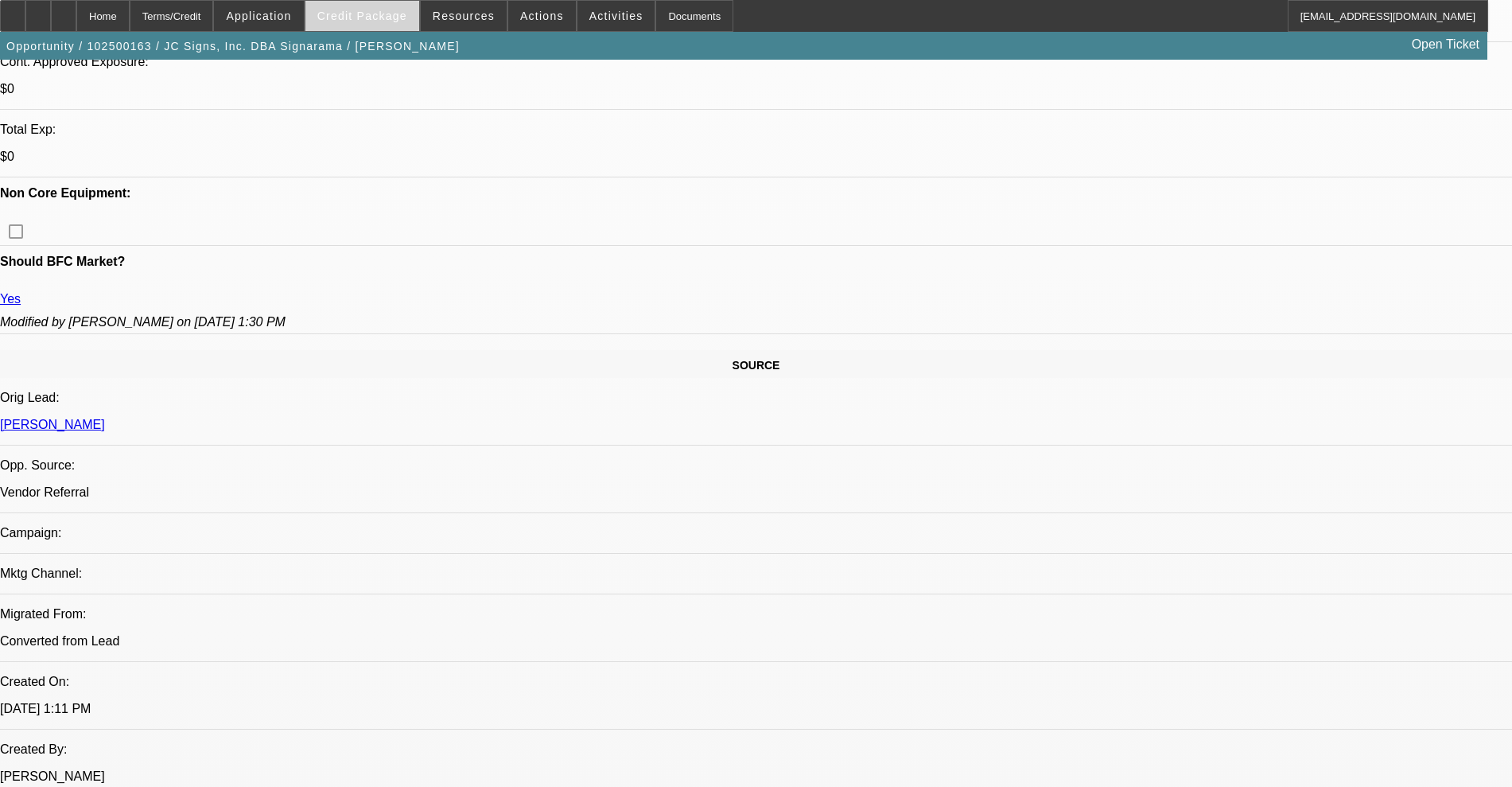
click at [388, 18] on span "Credit Package" at bounding box center [362, 15] width 90 height 13
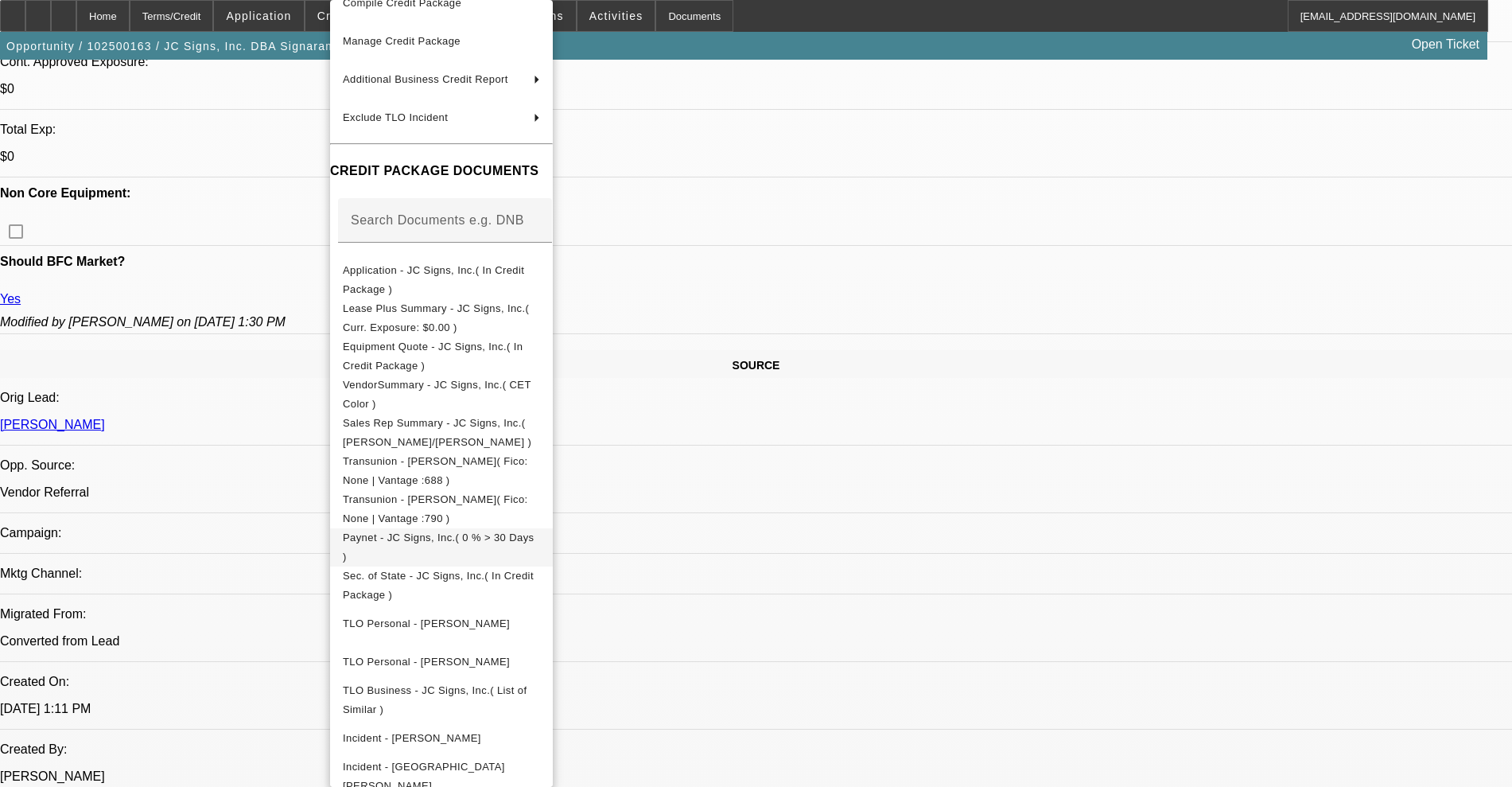
scroll to position [238, 0]
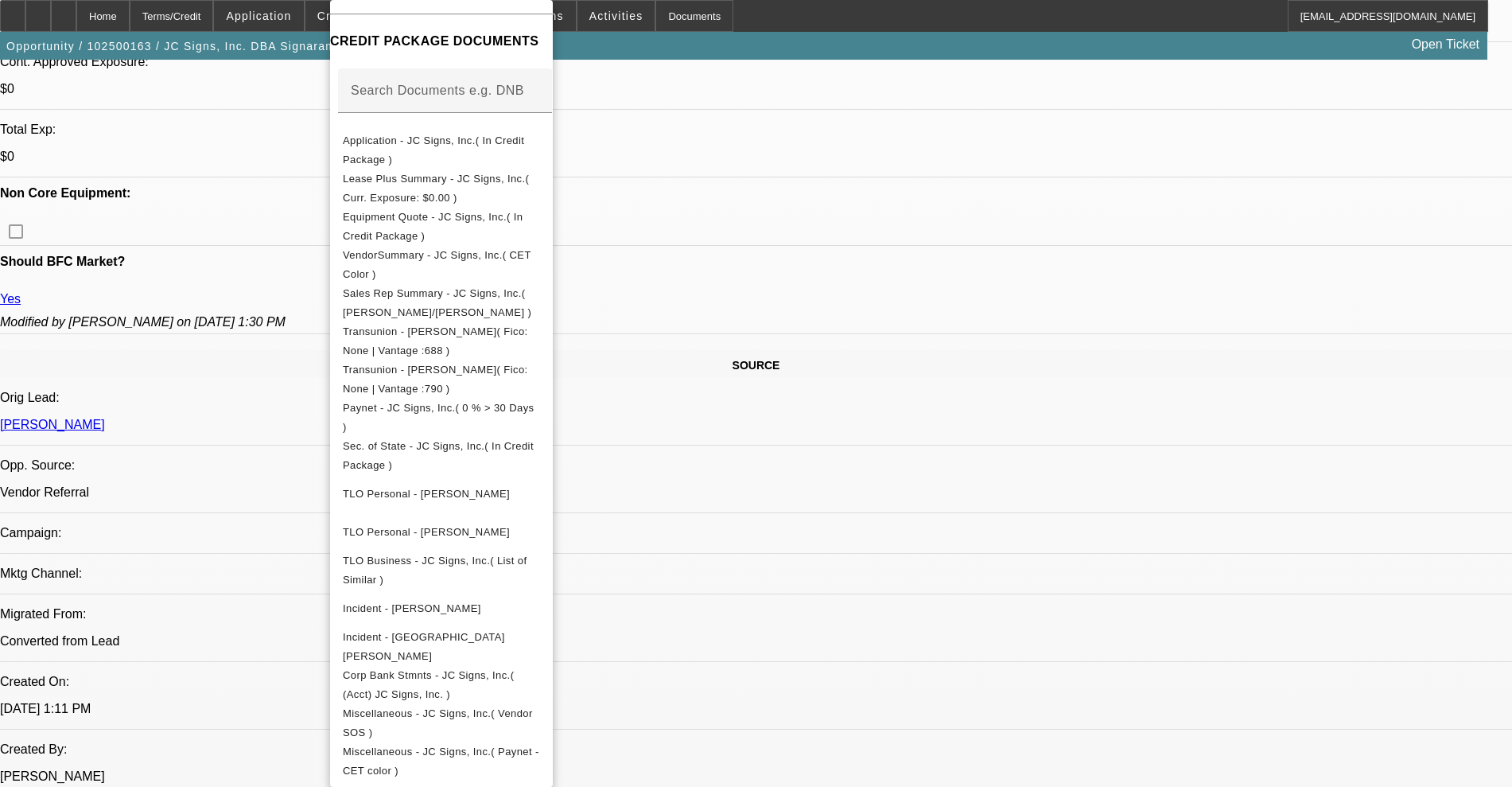
click at [818, 660] on div at bounding box center [756, 393] width 1512 height 787
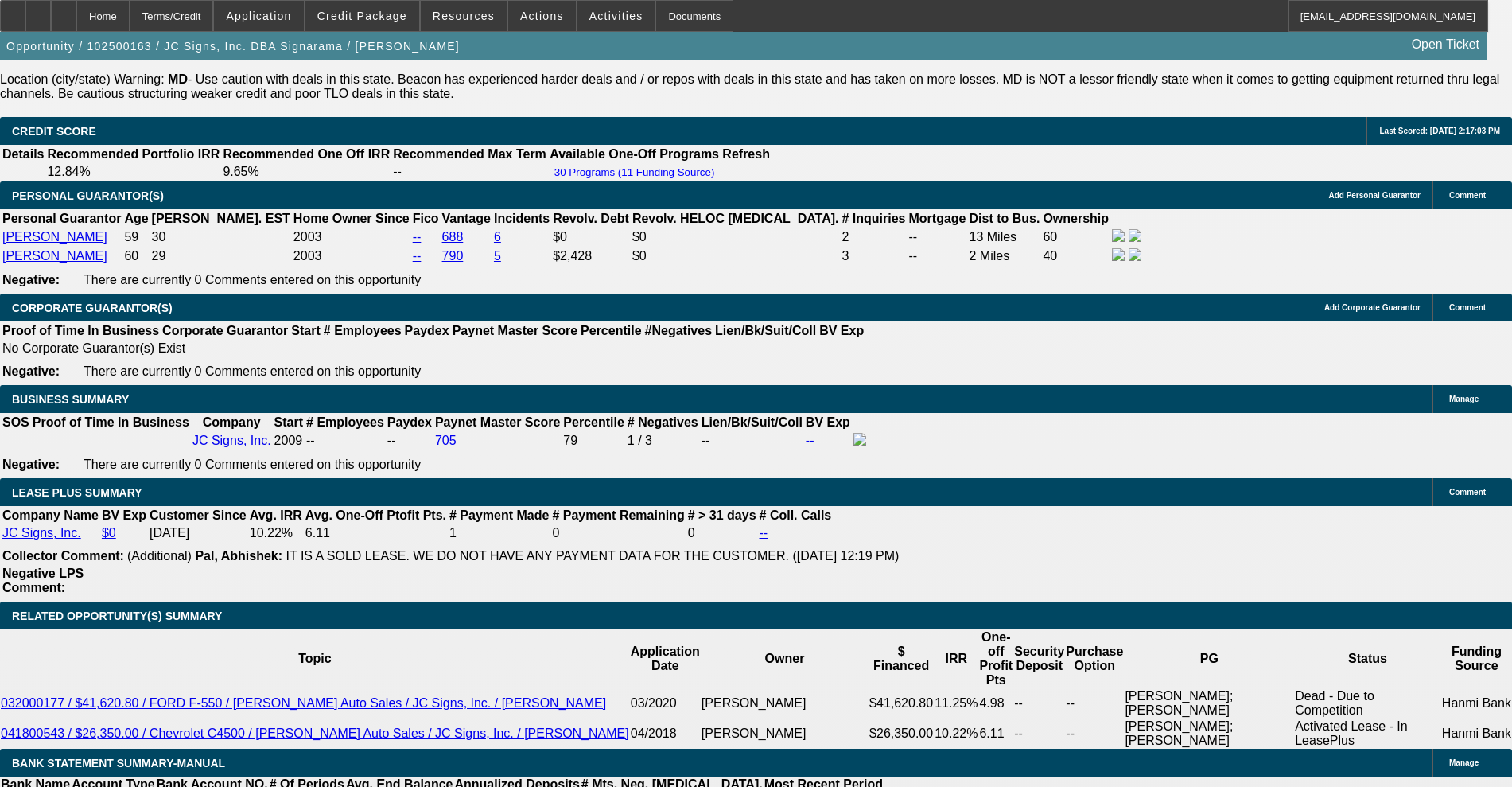
scroll to position [2486, 0]
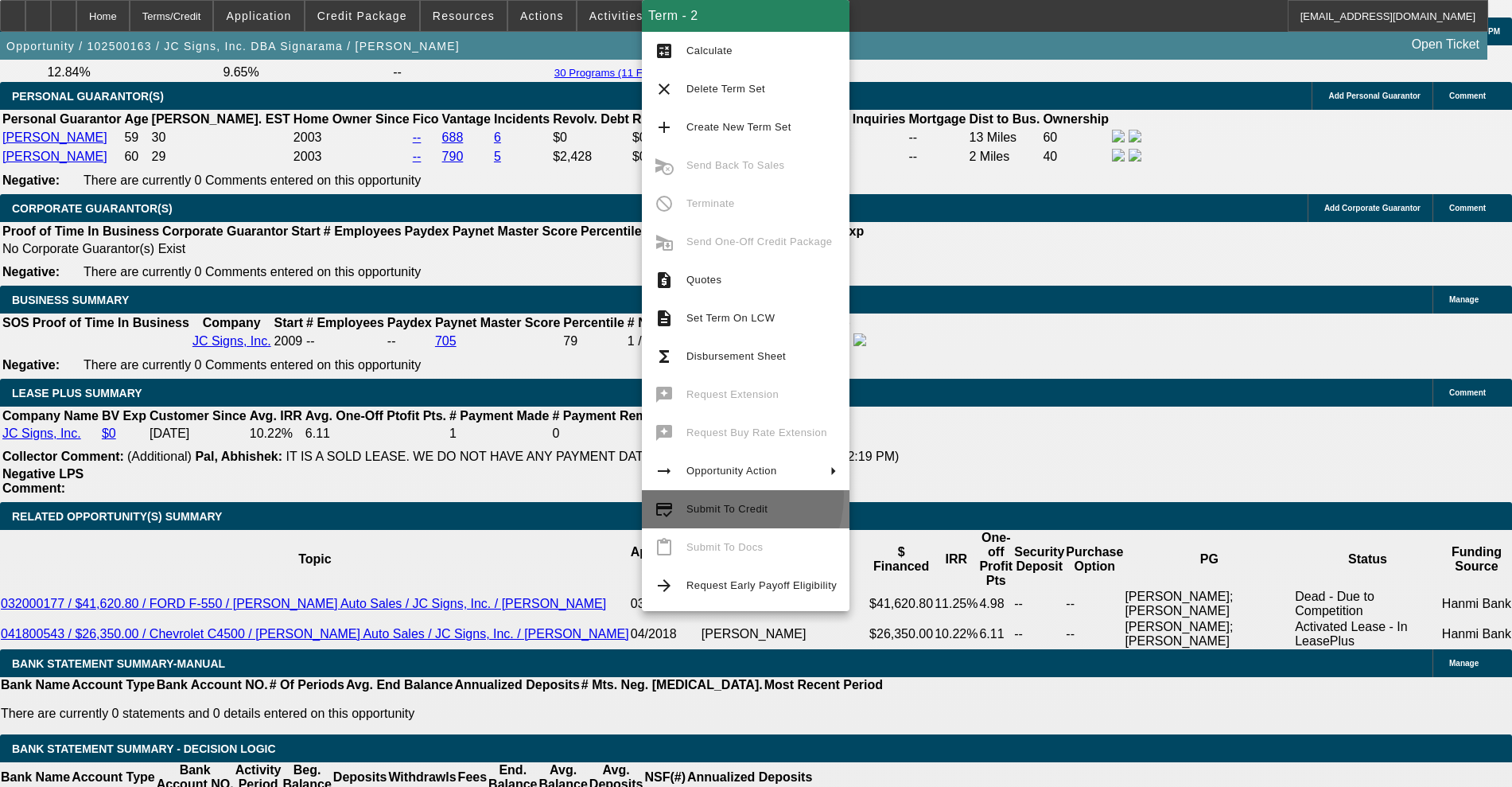
click at [718, 495] on button "credit_score Submit To Credit" at bounding box center [746, 509] width 208 height 38
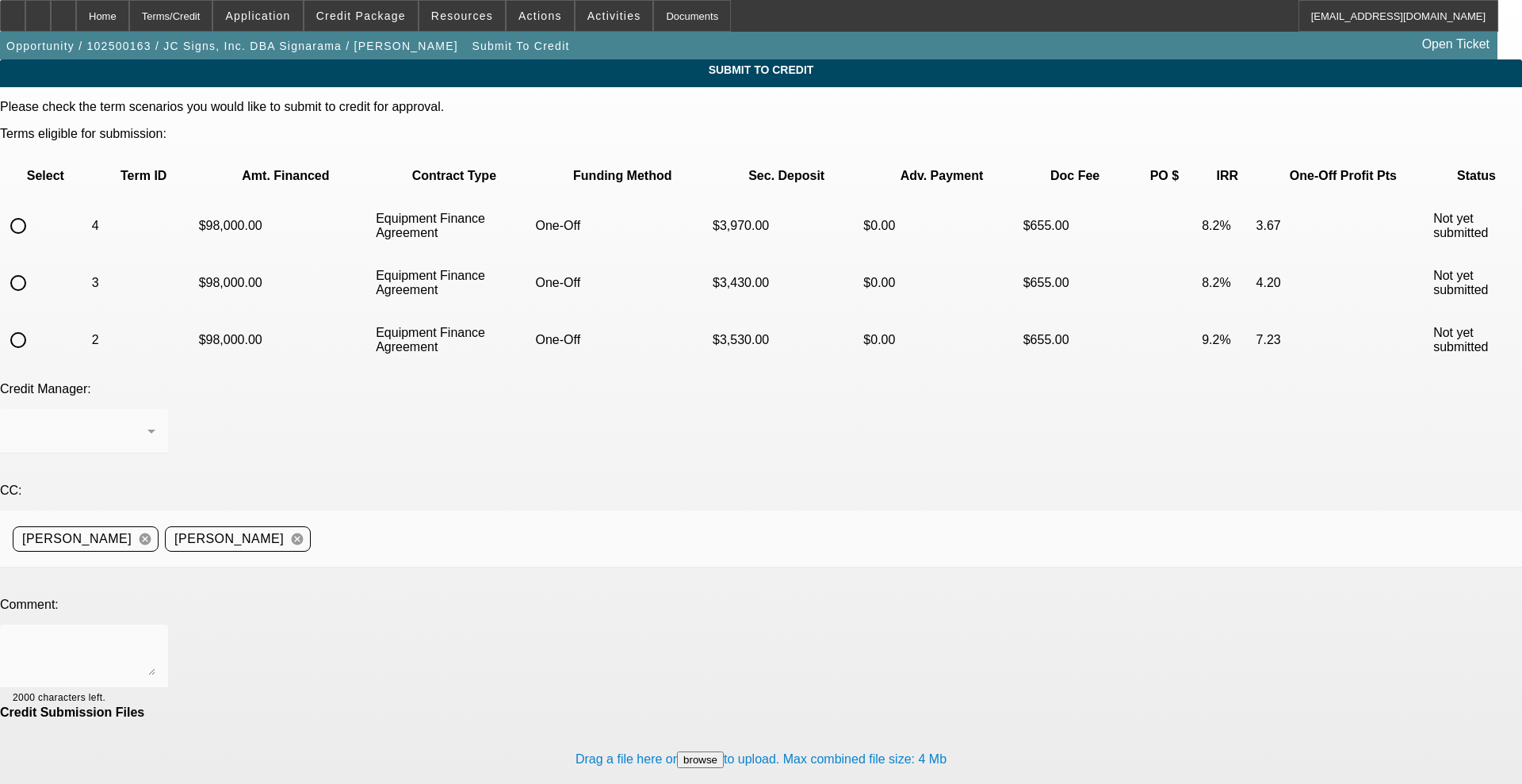
click at [34, 324] on input "radio" at bounding box center [18, 339] width 32 height 32
radio input "true"
click at [156, 625] on div at bounding box center [84, 657] width 143 height 63
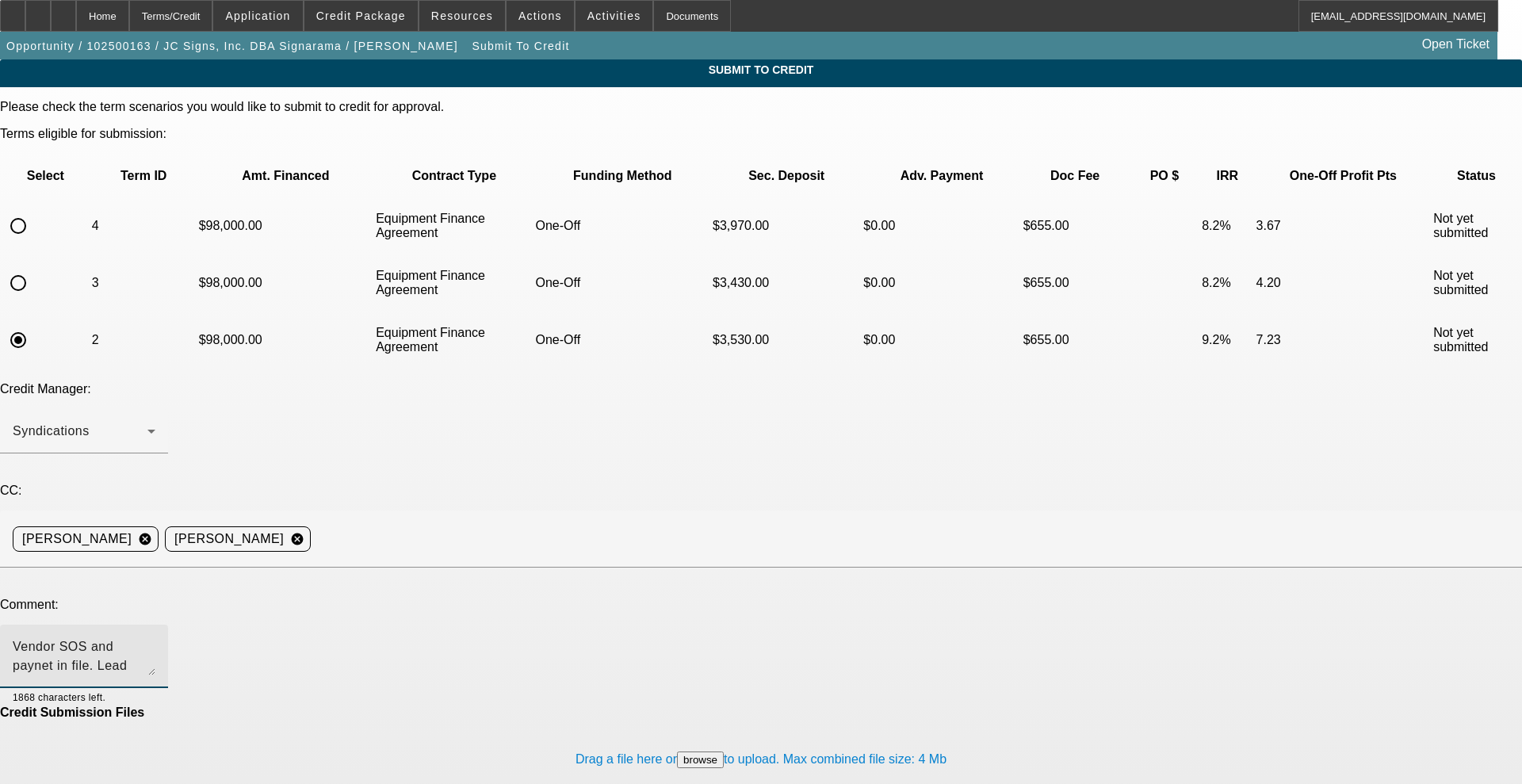
click at [156, 637] on textarea "Vendor SOS and paynet in file. Lead time from order to delivery is 3-4 weeks. P…" at bounding box center [84, 656] width 143 height 38
type textarea "Vendor SOS and paynet in file. Lead time from order to delivery is 3-4 weeks. P…"
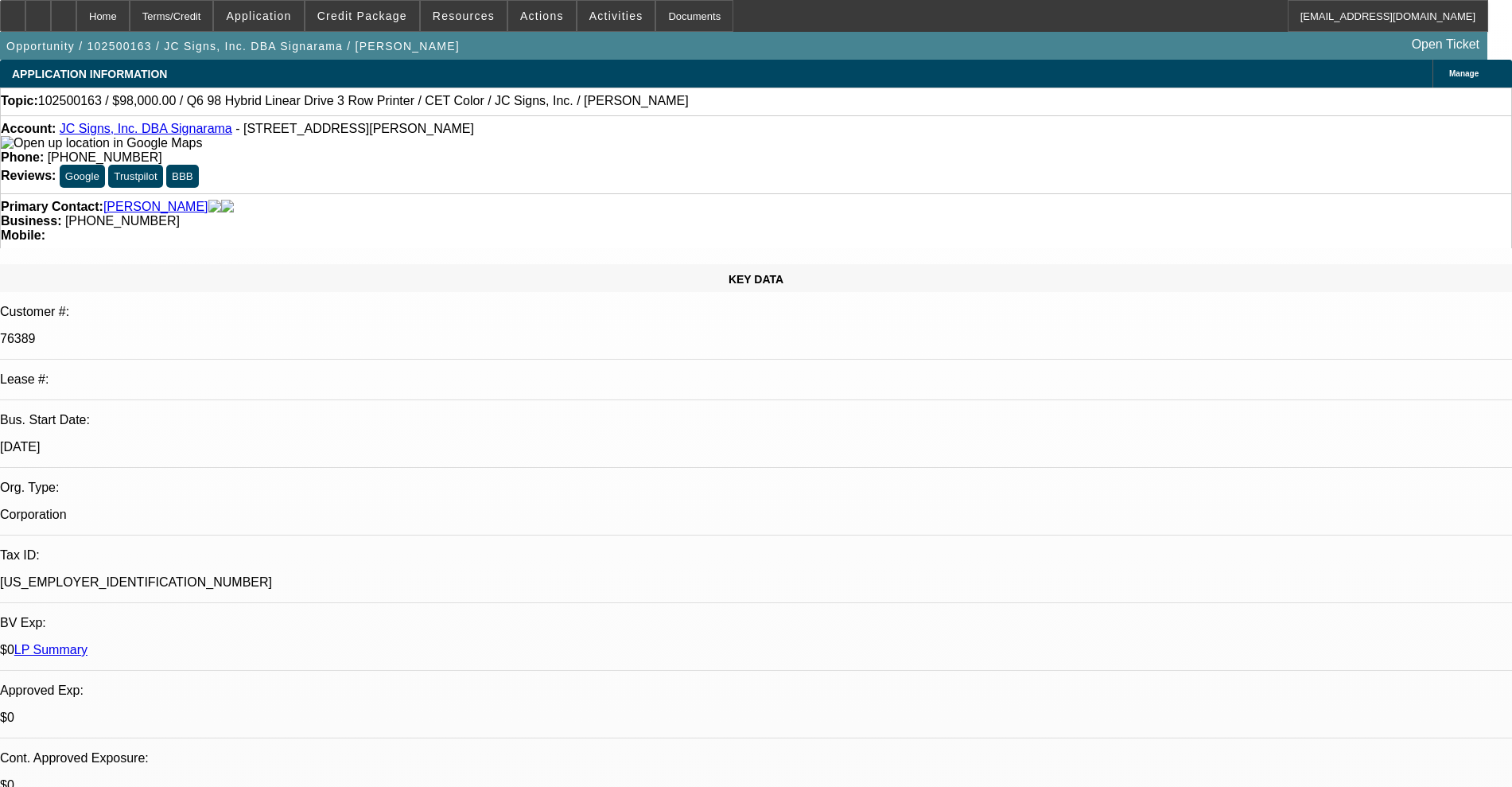
select select "0"
select select "2"
select select "0"
select select "6"
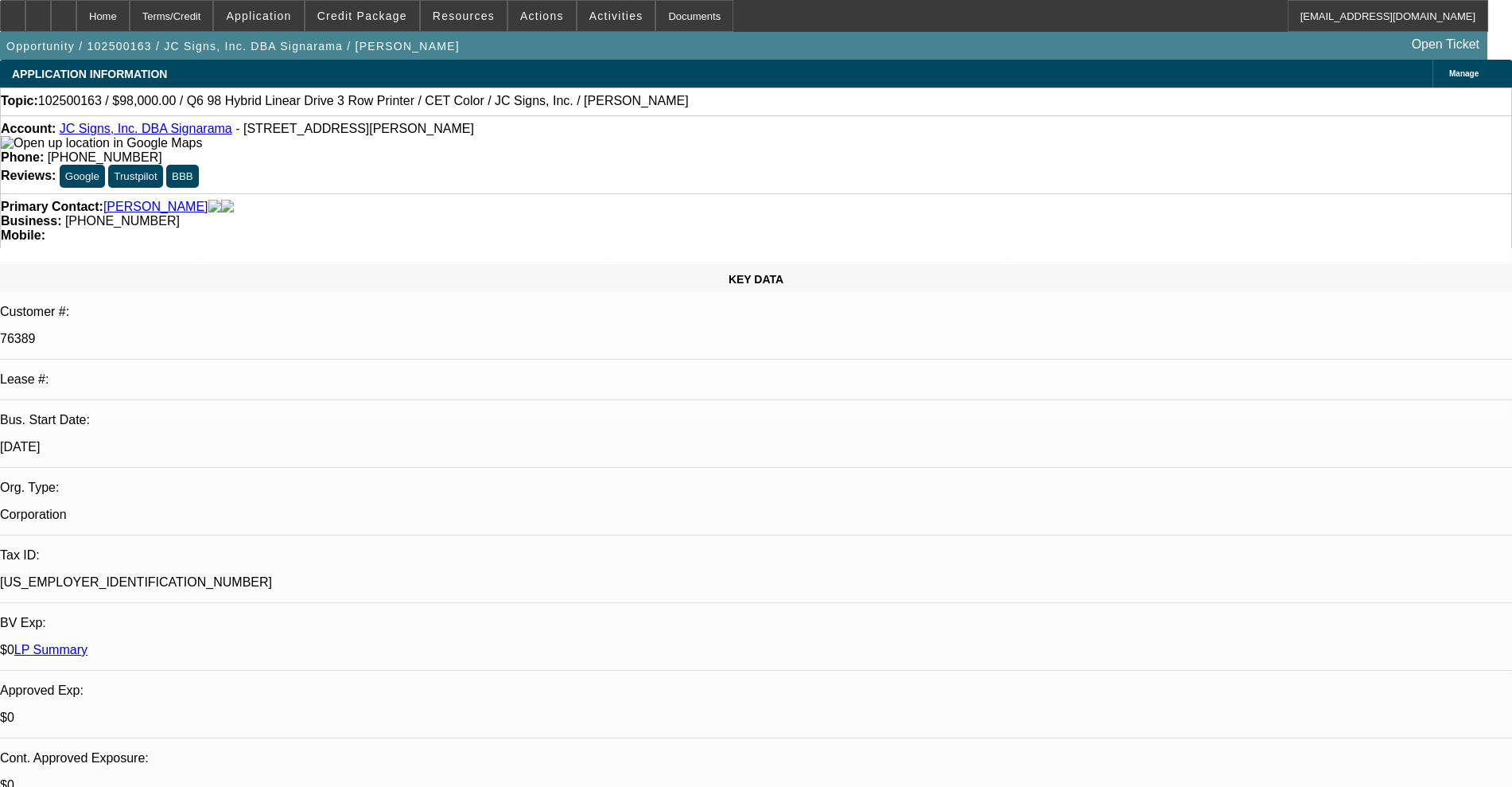
select select "0"
select select "2"
select select "0"
select select "6"
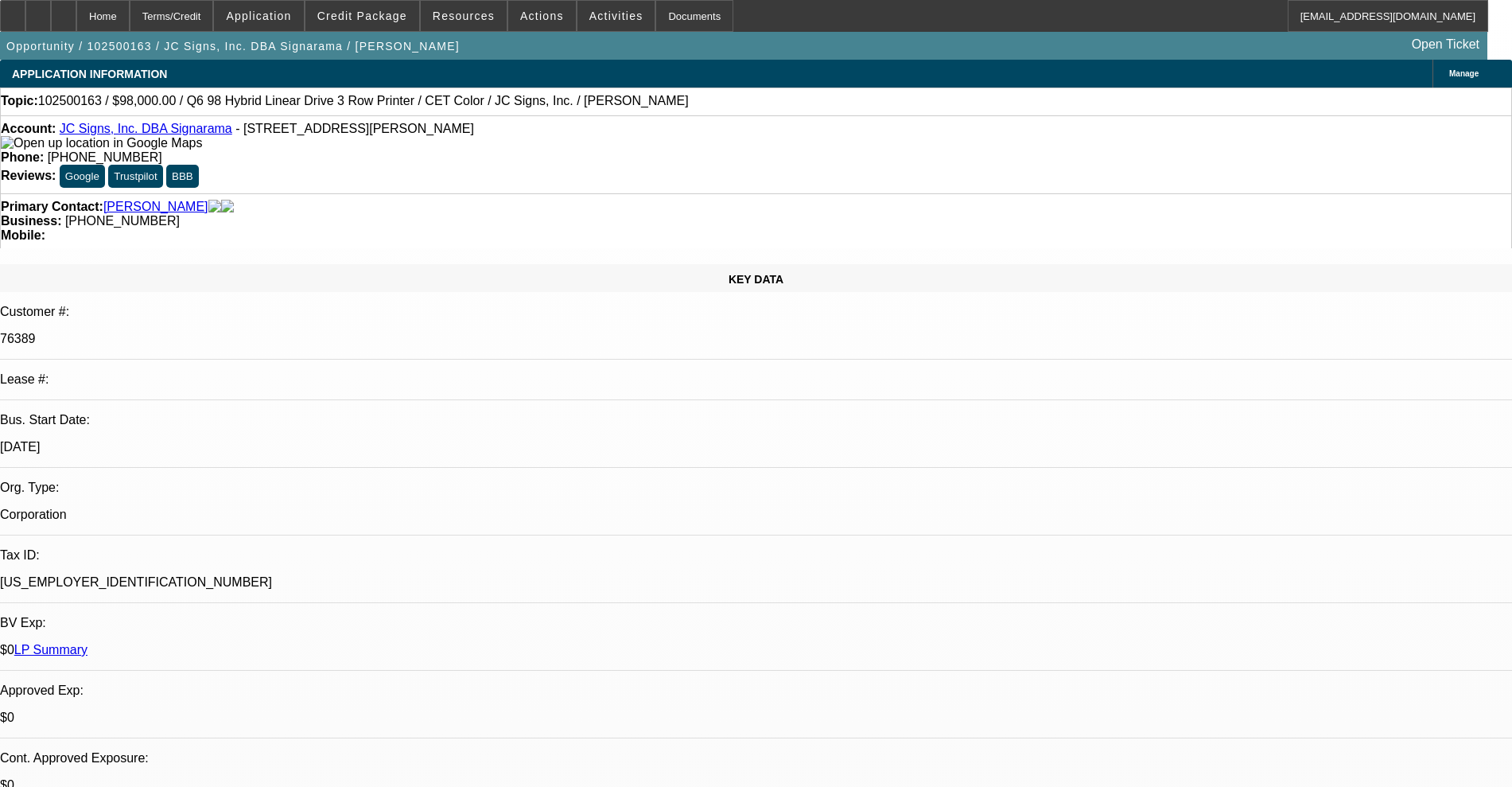
select select "0"
select select "2"
select select "0"
select select "6"
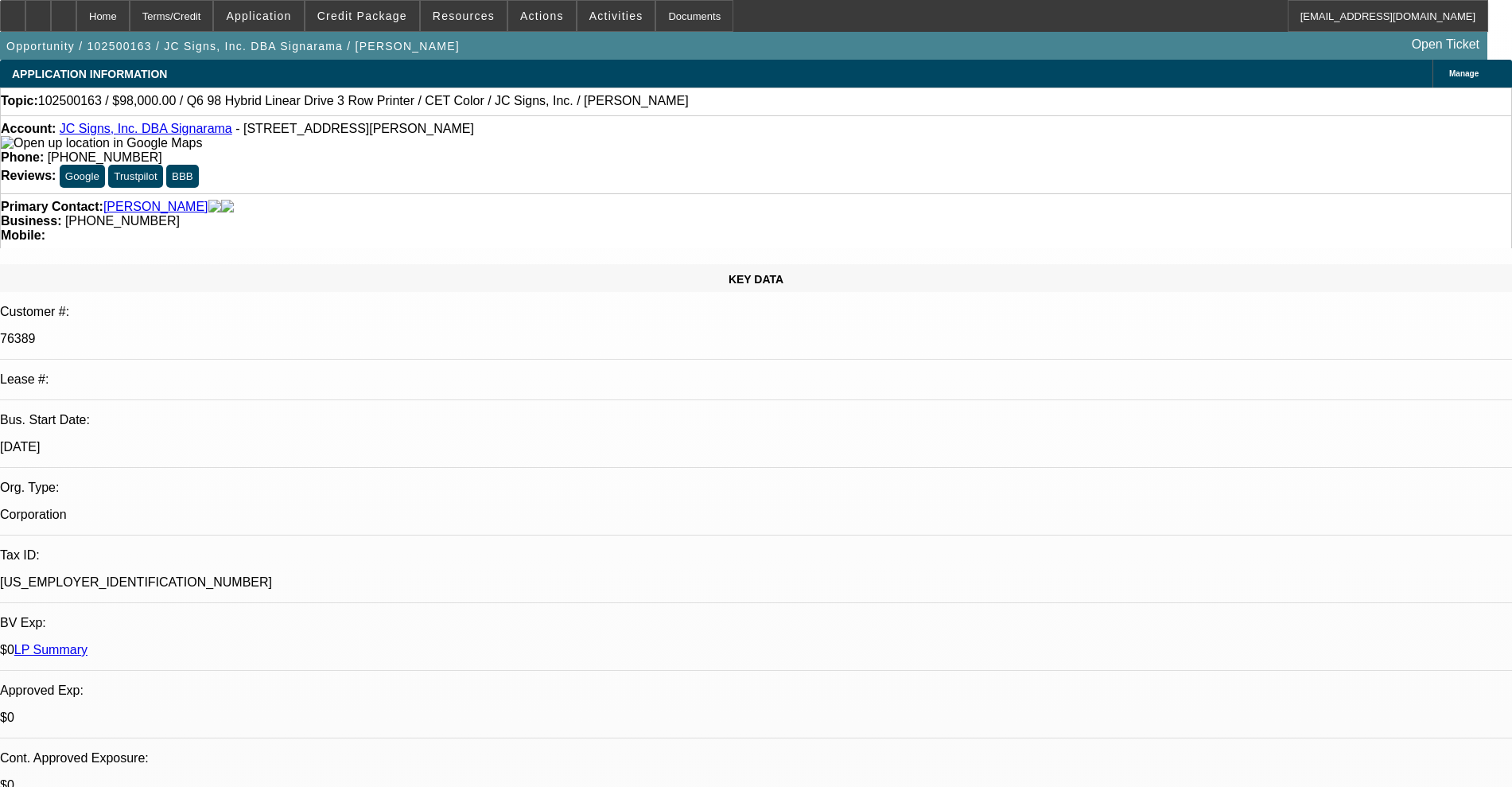
select select "0"
select select "2"
select select "0"
select select "6"
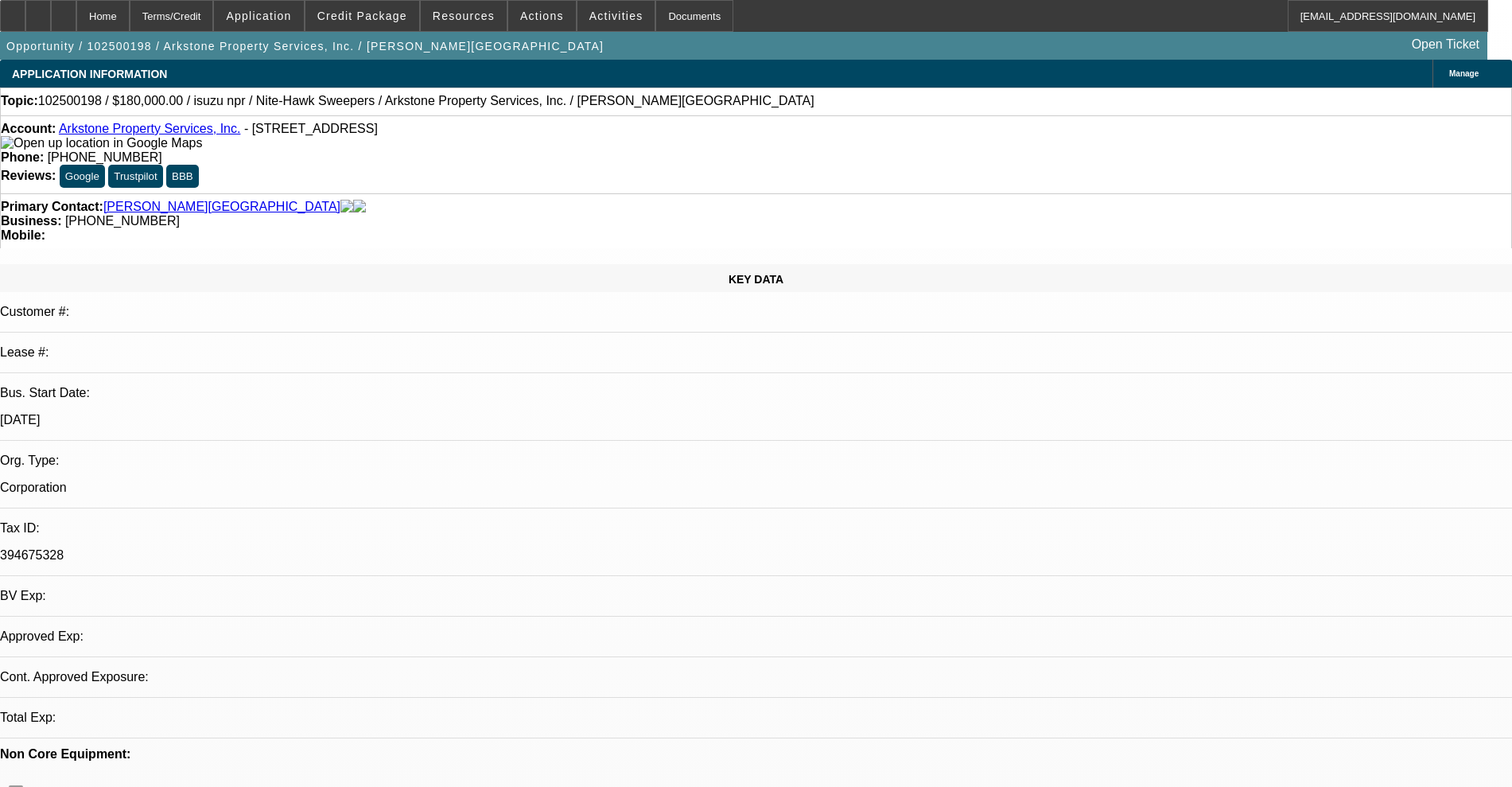
select select "0"
select select "0.1"
select select "4"
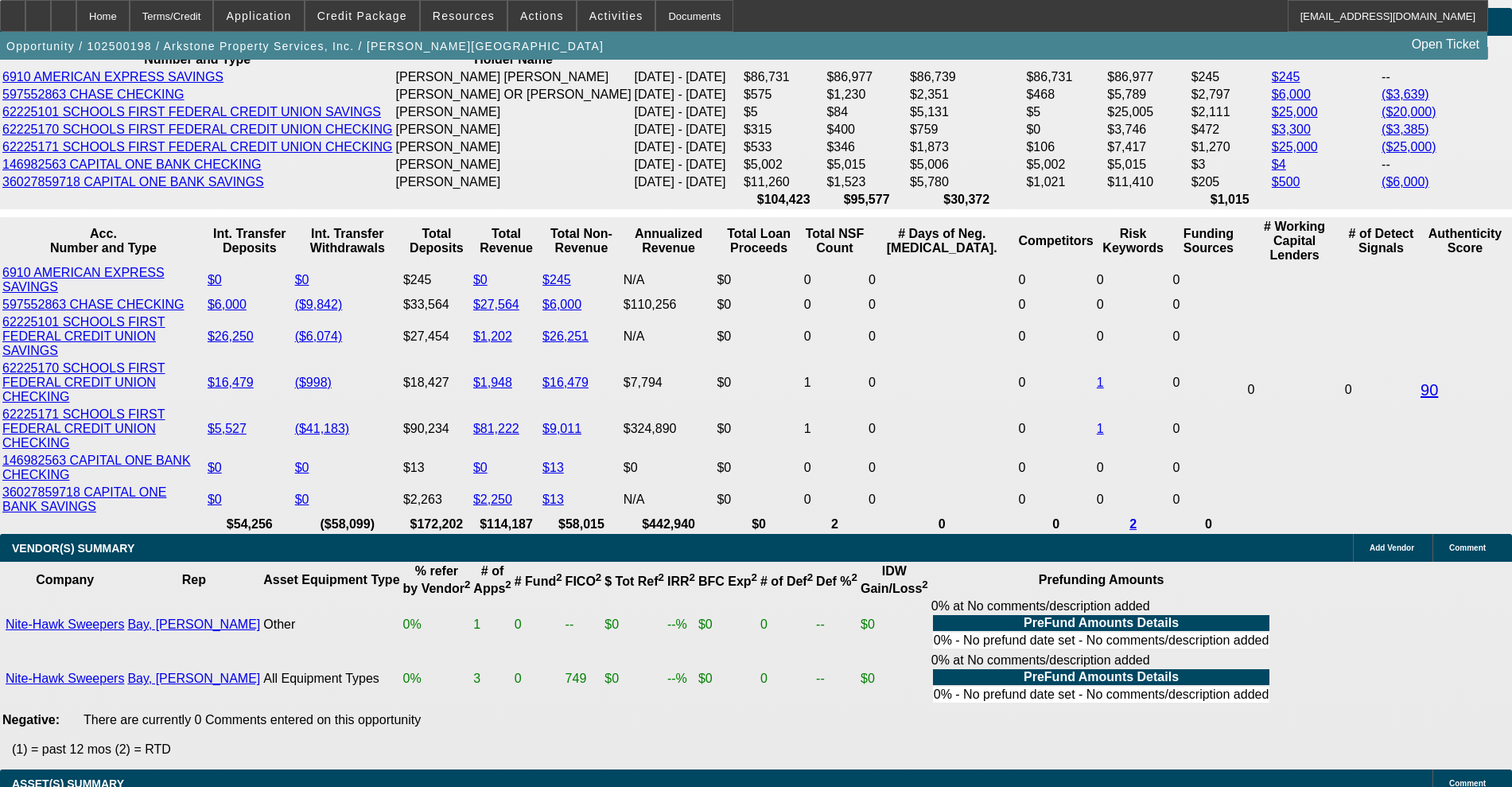
scroll to position [2486, 0]
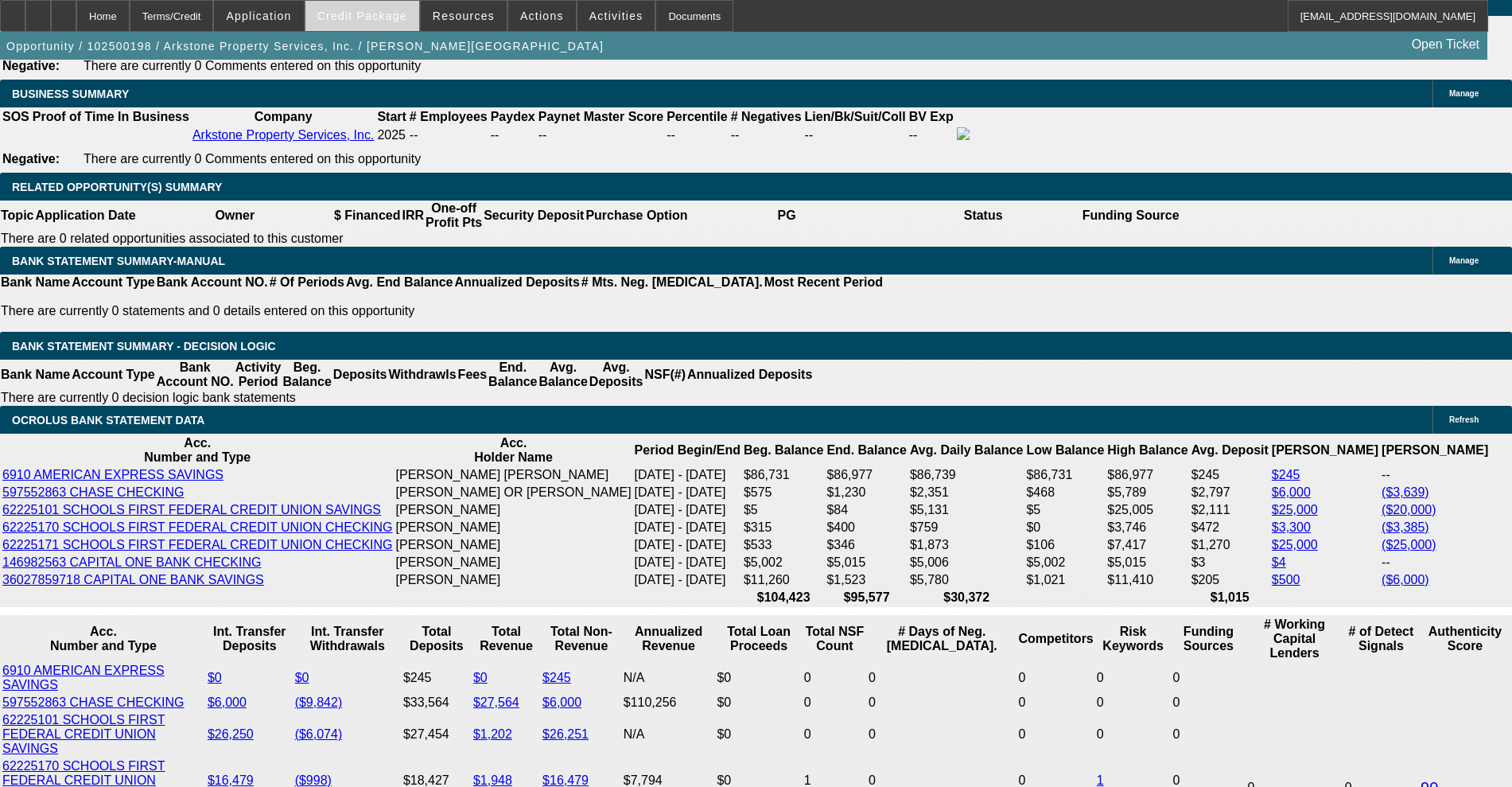
click at [353, 16] on span "Credit Package" at bounding box center [362, 15] width 90 height 13
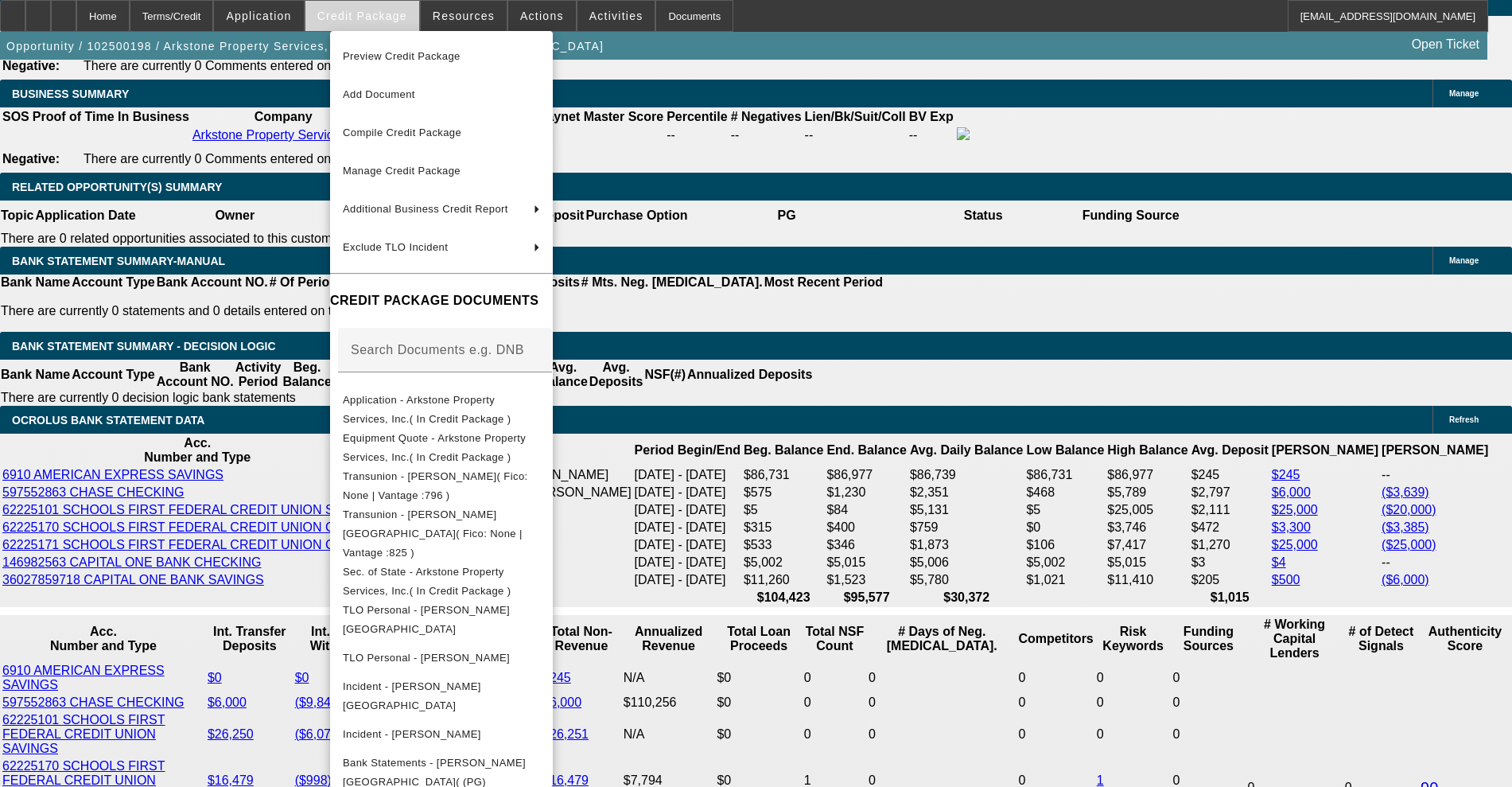
click at [353, 16] on div at bounding box center [756, 393] width 1512 height 787
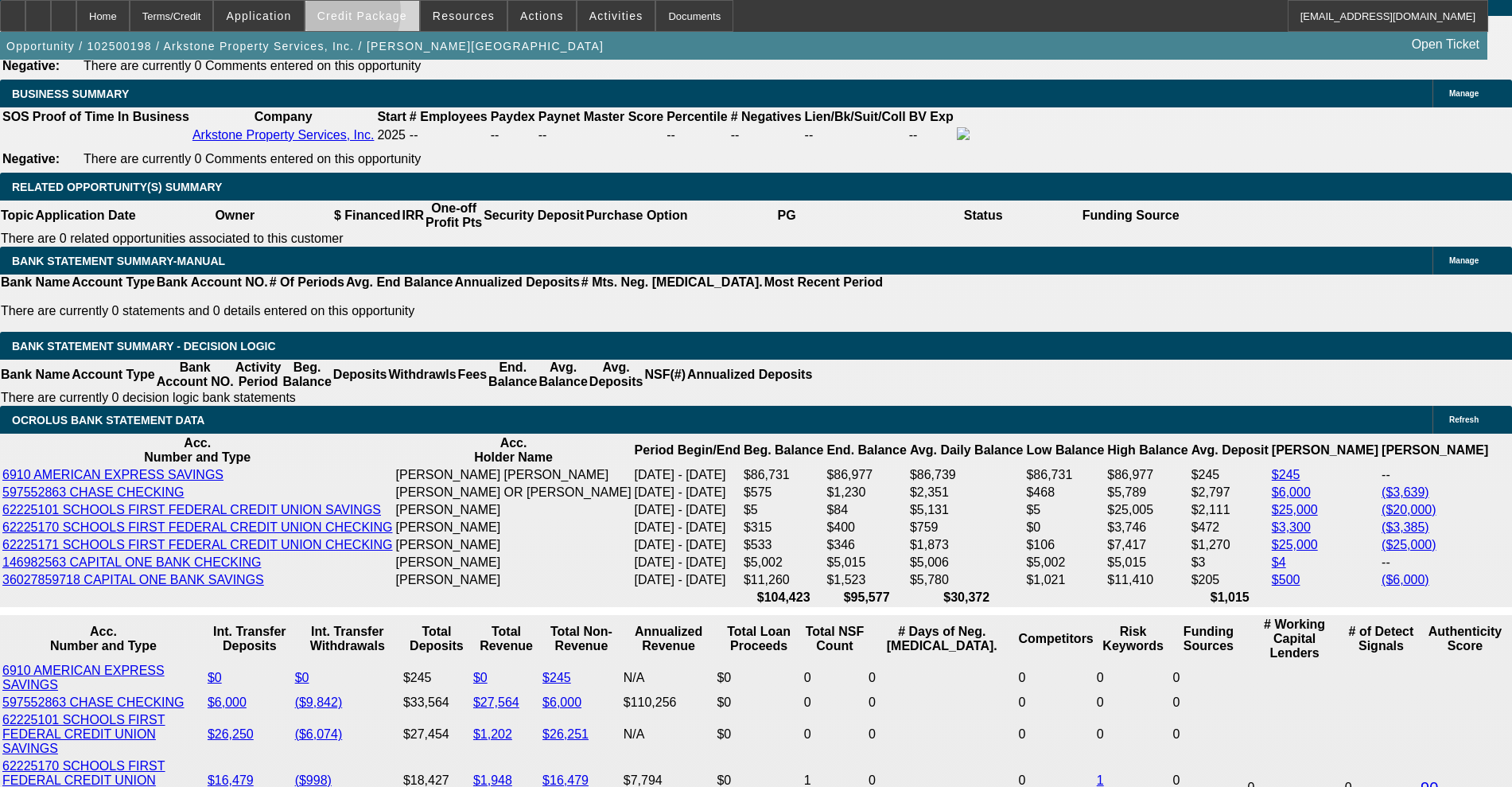
click at [353, 16] on span "Credit Package" at bounding box center [362, 15] width 90 height 13
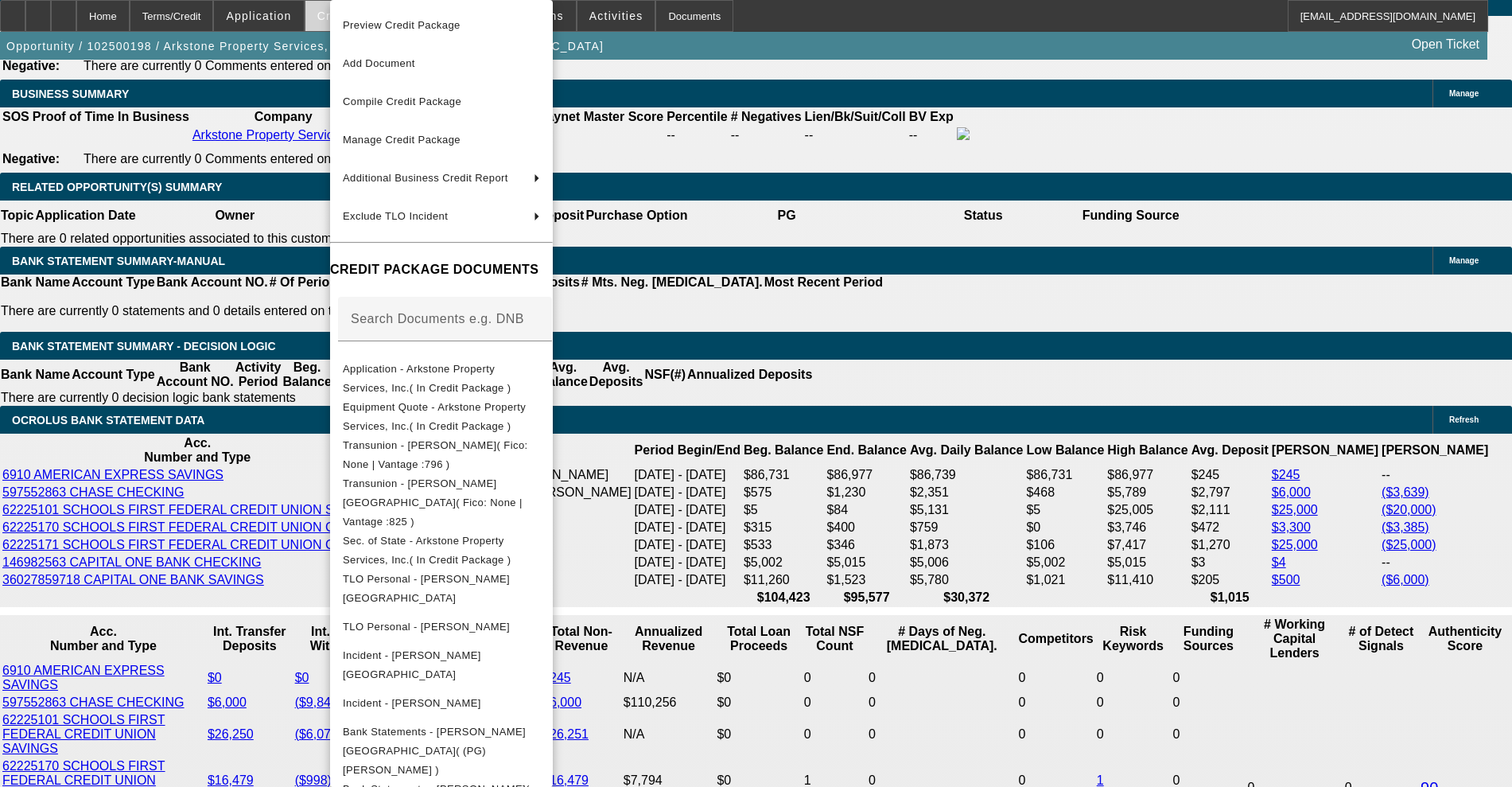
click at [353, 16] on span "Preview Credit Package" at bounding box center [442, 26] width 197 height 19
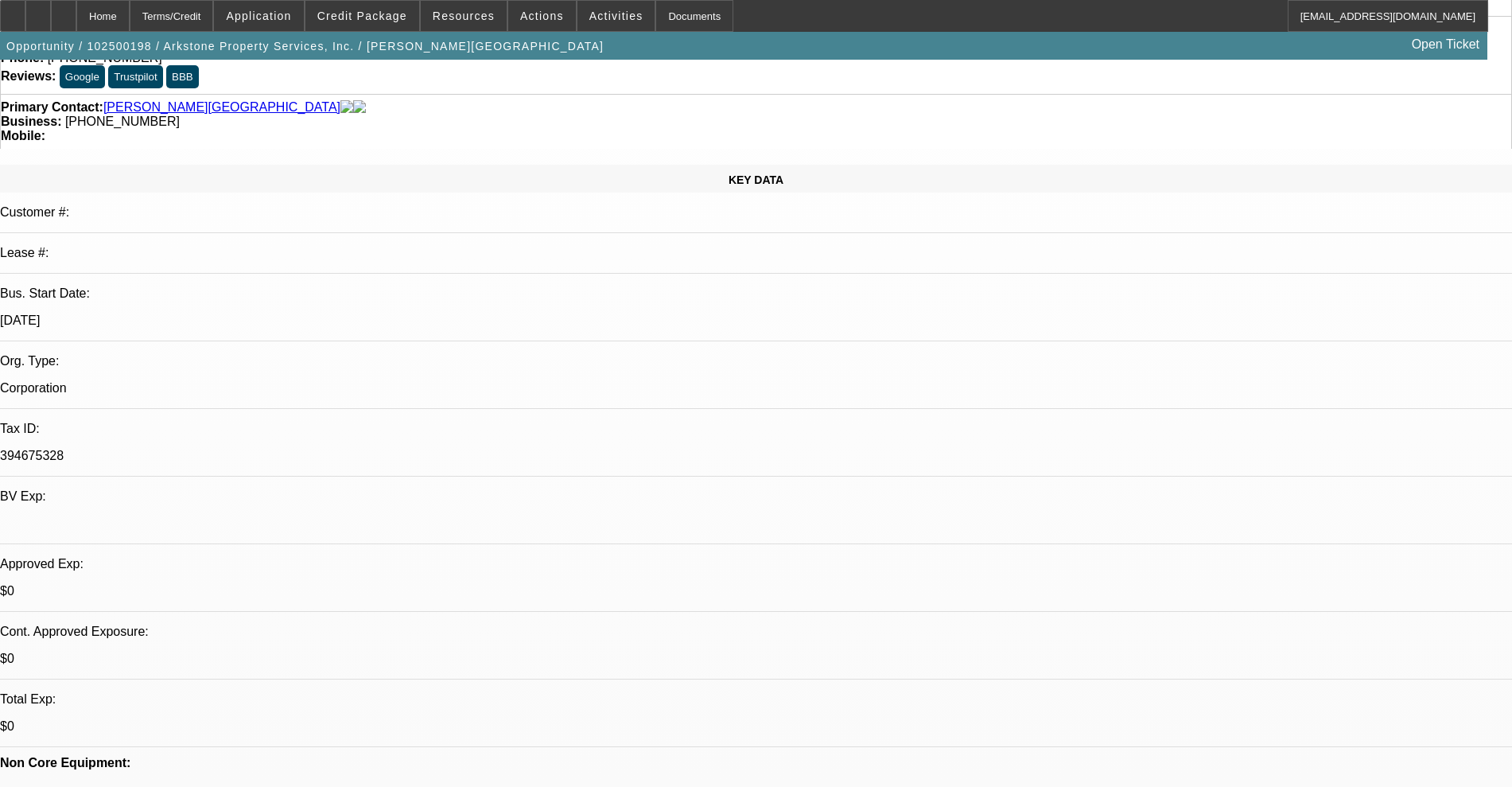
scroll to position [0, 0]
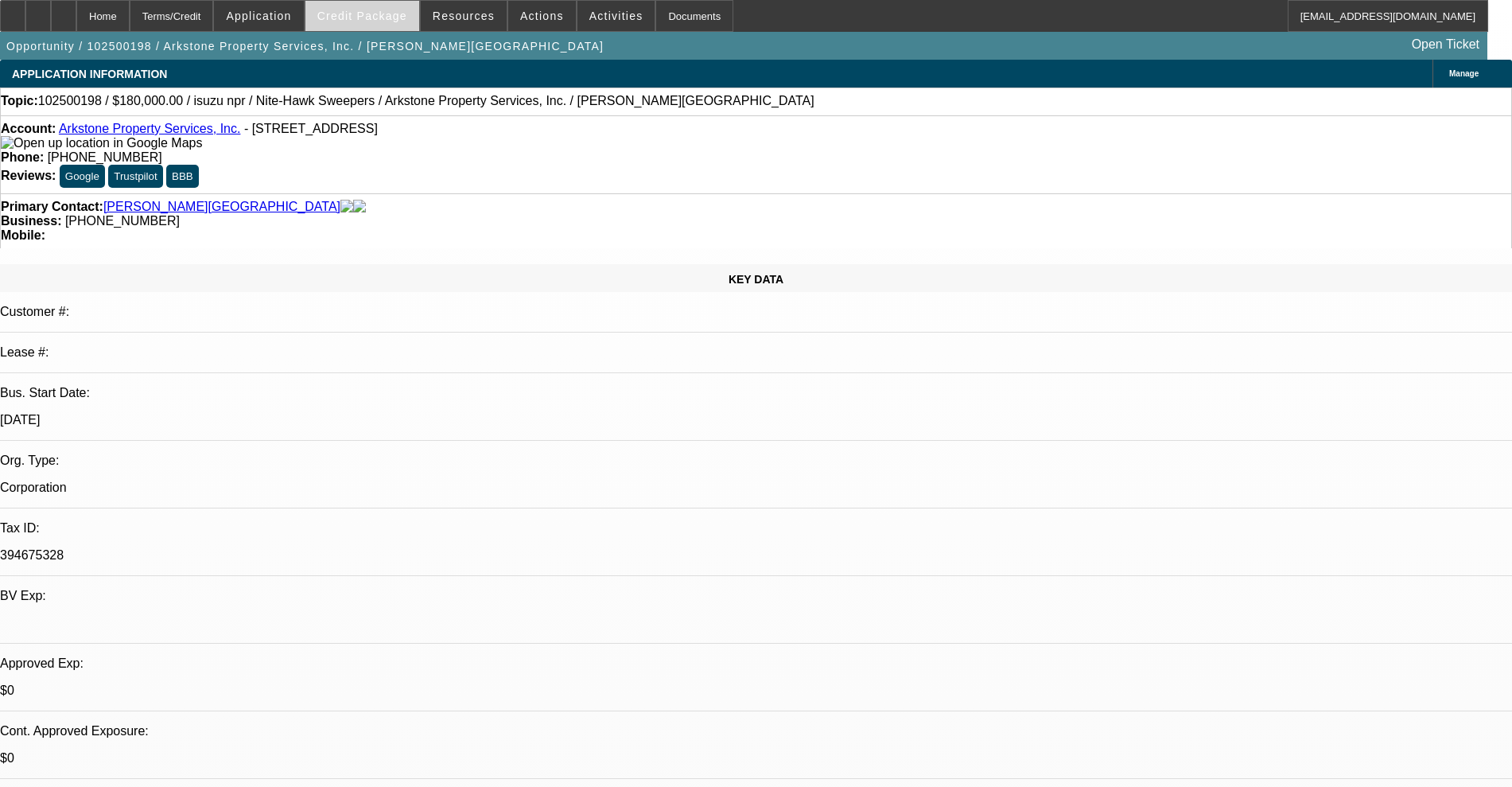
click at [360, 17] on span "Credit Package" at bounding box center [362, 15] width 90 height 13
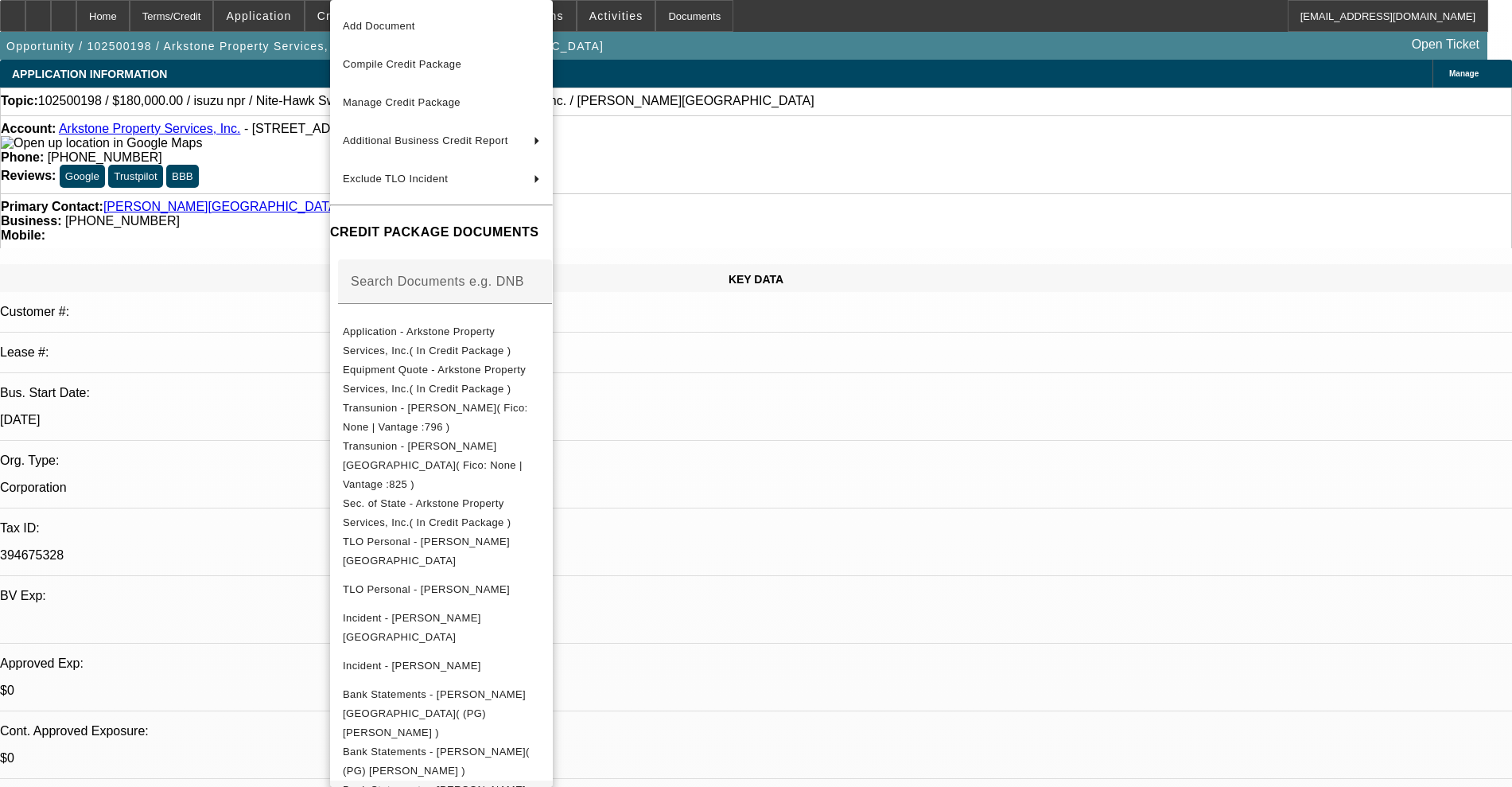
scroll to position [70, 0]
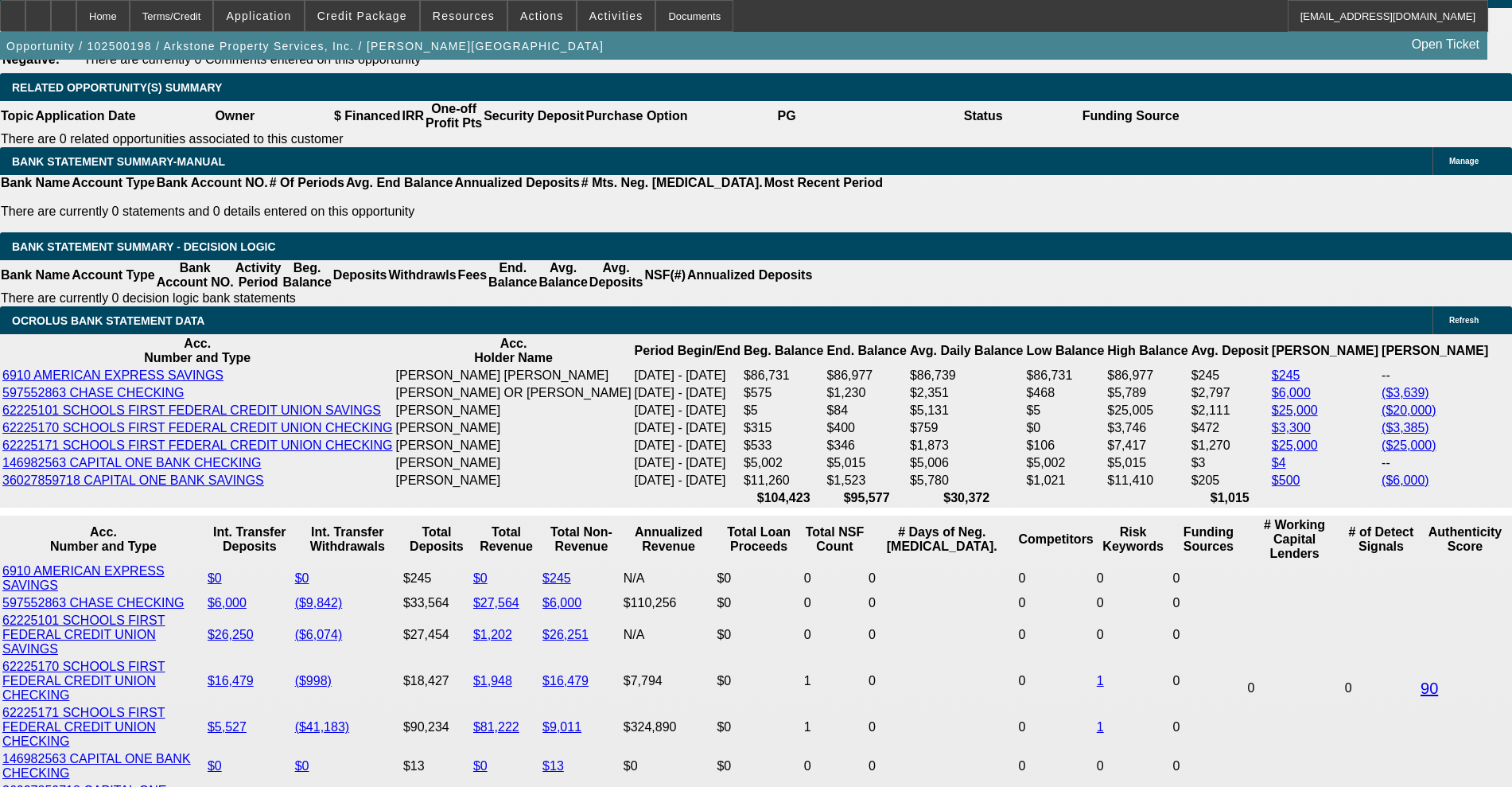
scroll to position [2885, 0]
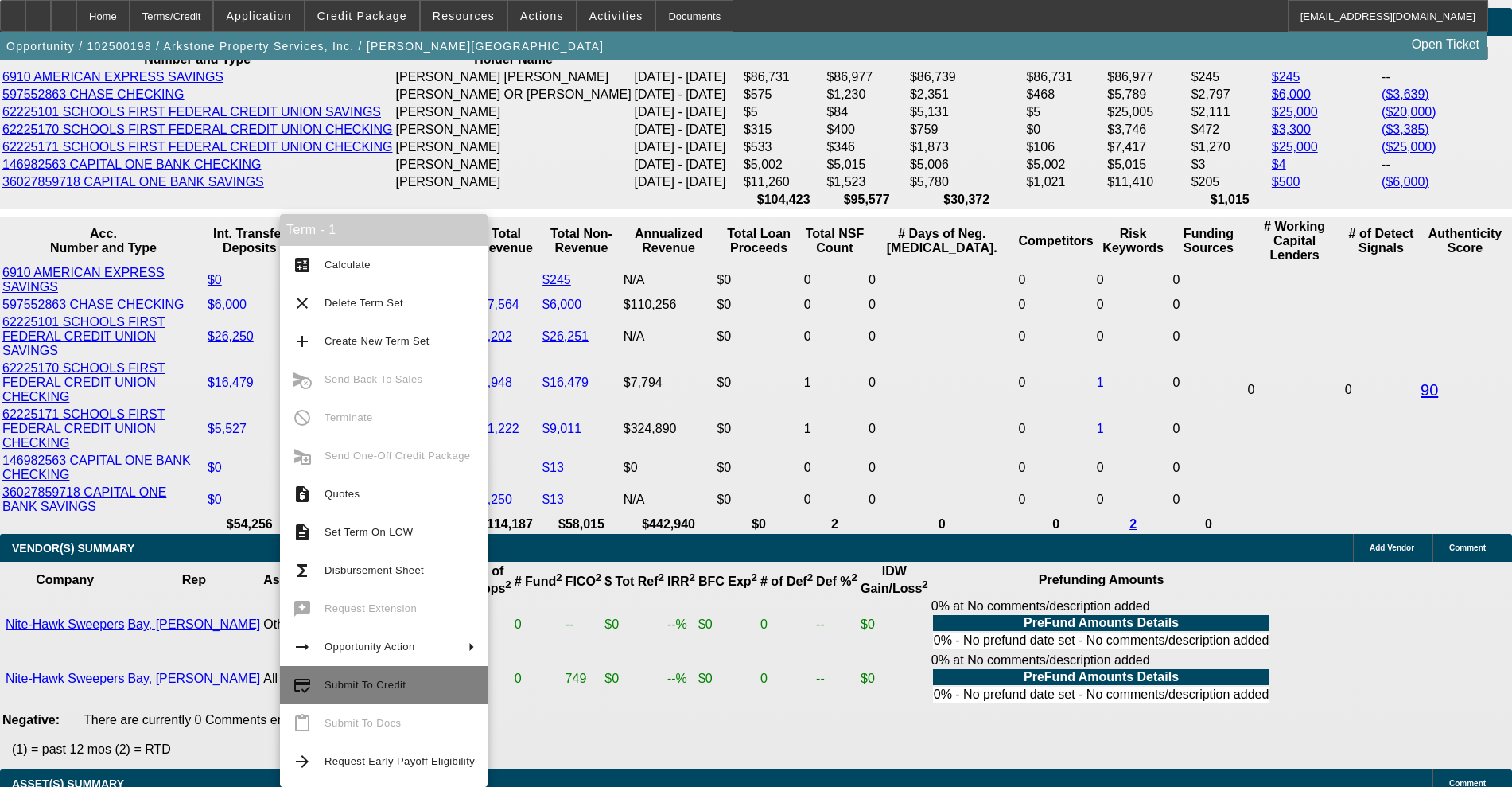
click at [333, 681] on span "Submit To Credit" at bounding box center [365, 685] width 82 height 12
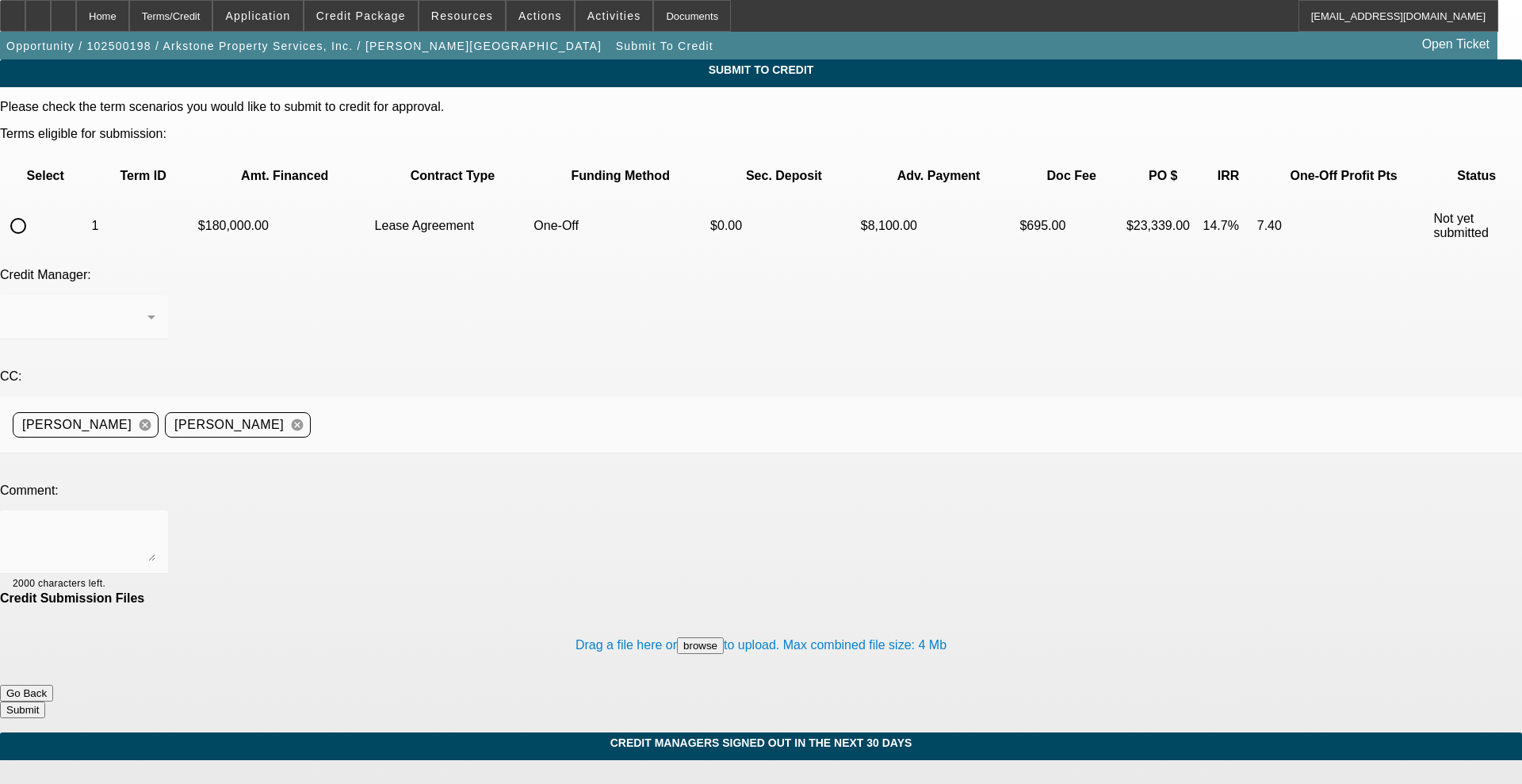
click at [34, 210] on input "radio" at bounding box center [18, 226] width 32 height 32
radio input "true"
click at [156, 523] on textarea at bounding box center [84, 542] width 143 height 38
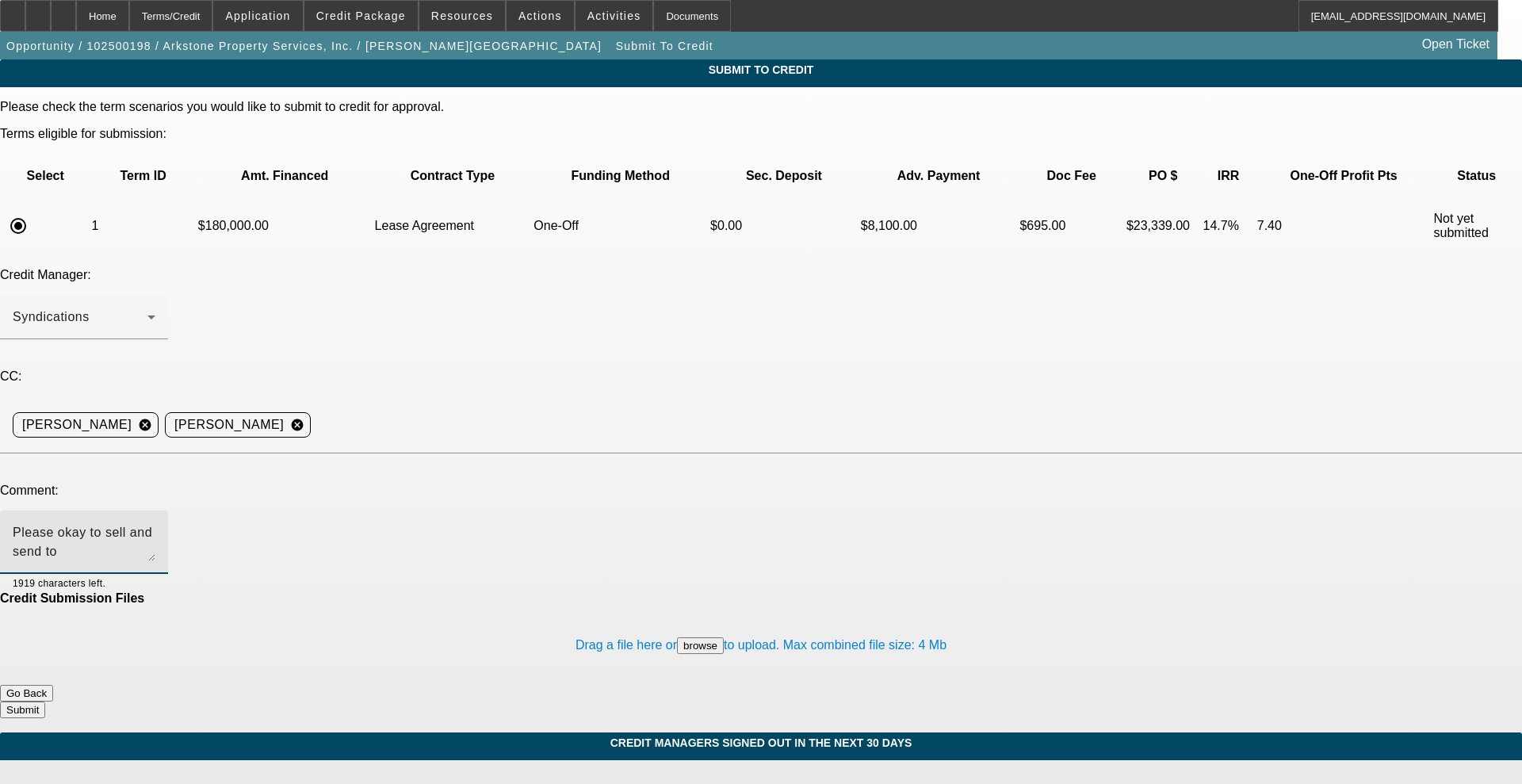
type textarea "Please okay to sell and send to [GEOGRAPHIC_DATA]. Write up in notes. Thanks, […"
click at [45, 701] on button "Submit" at bounding box center [22, 709] width 45 height 16
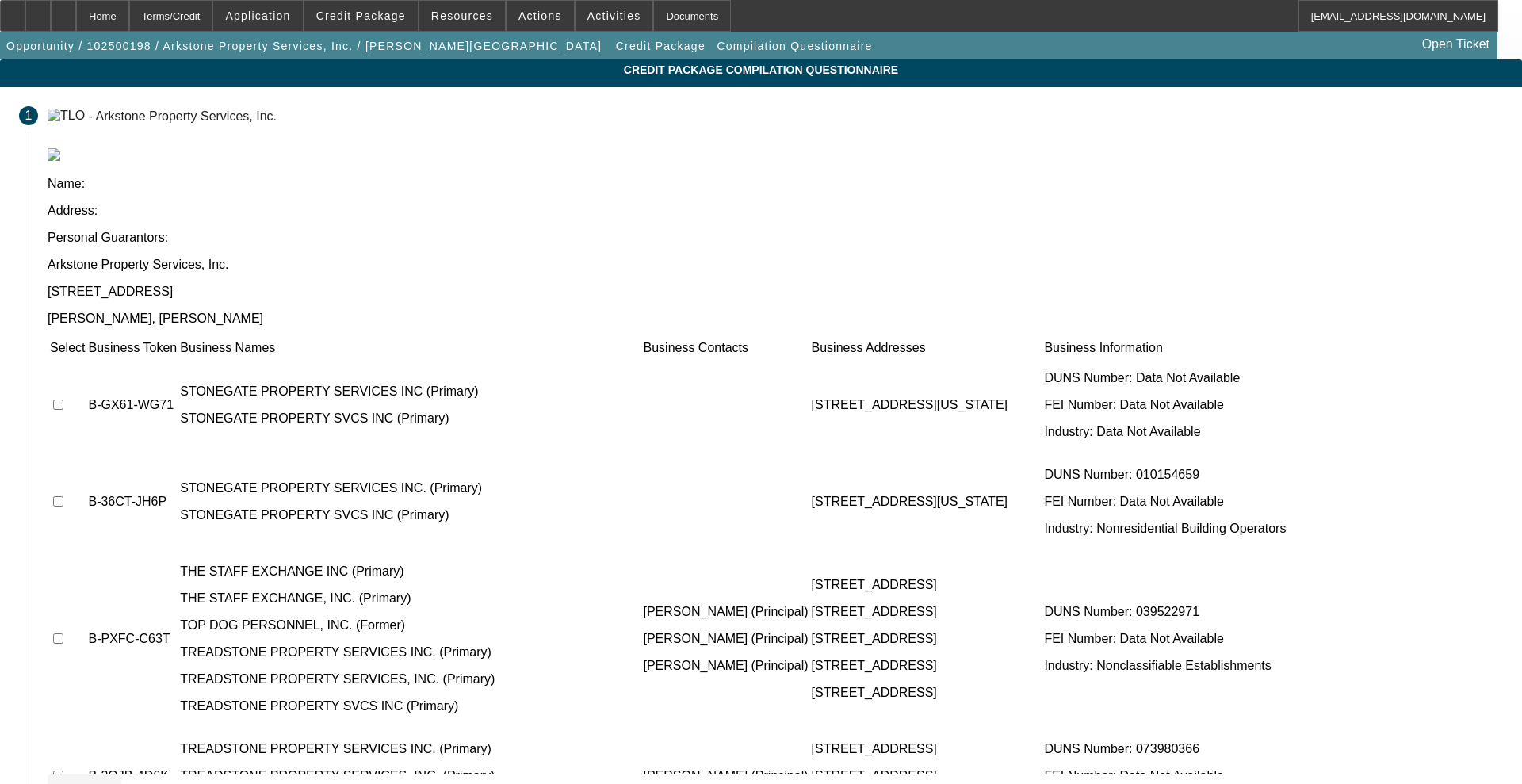
click at [54, 782] on icon at bounding box center [54, 788] width 0 height 13
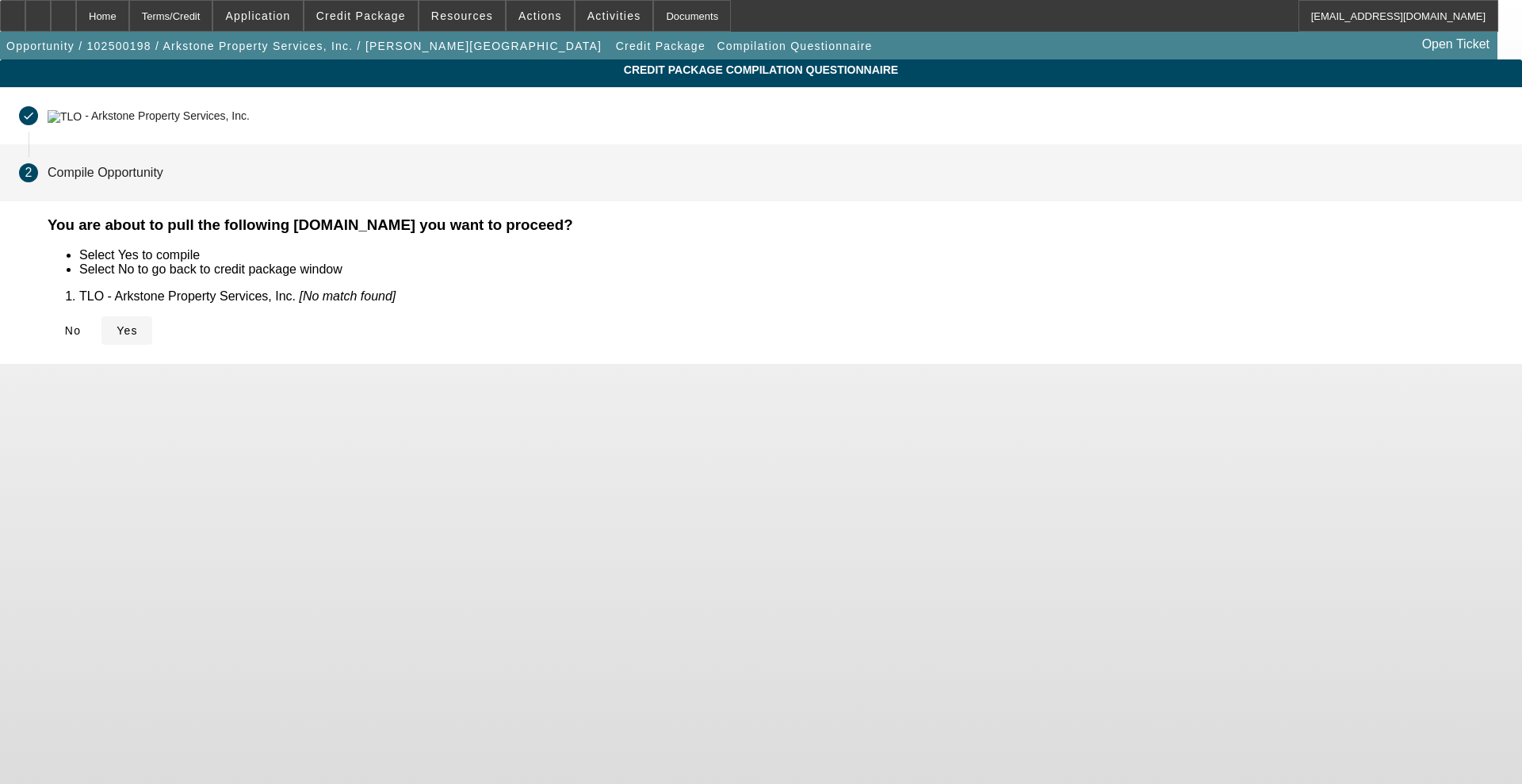
click at [116, 330] on icon at bounding box center [116, 330] width 0 height 13
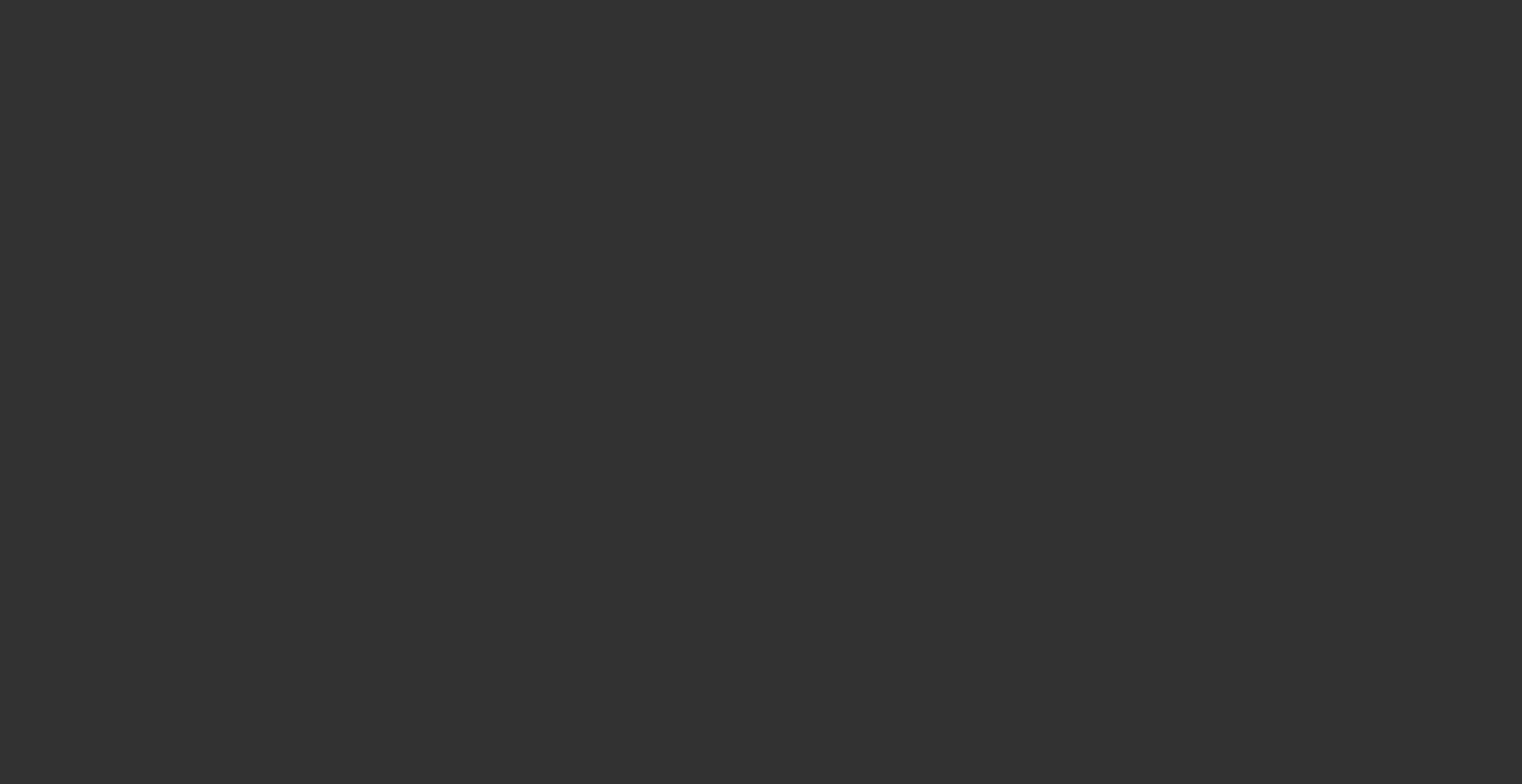
select select "0"
select select "0.1"
select select "4"
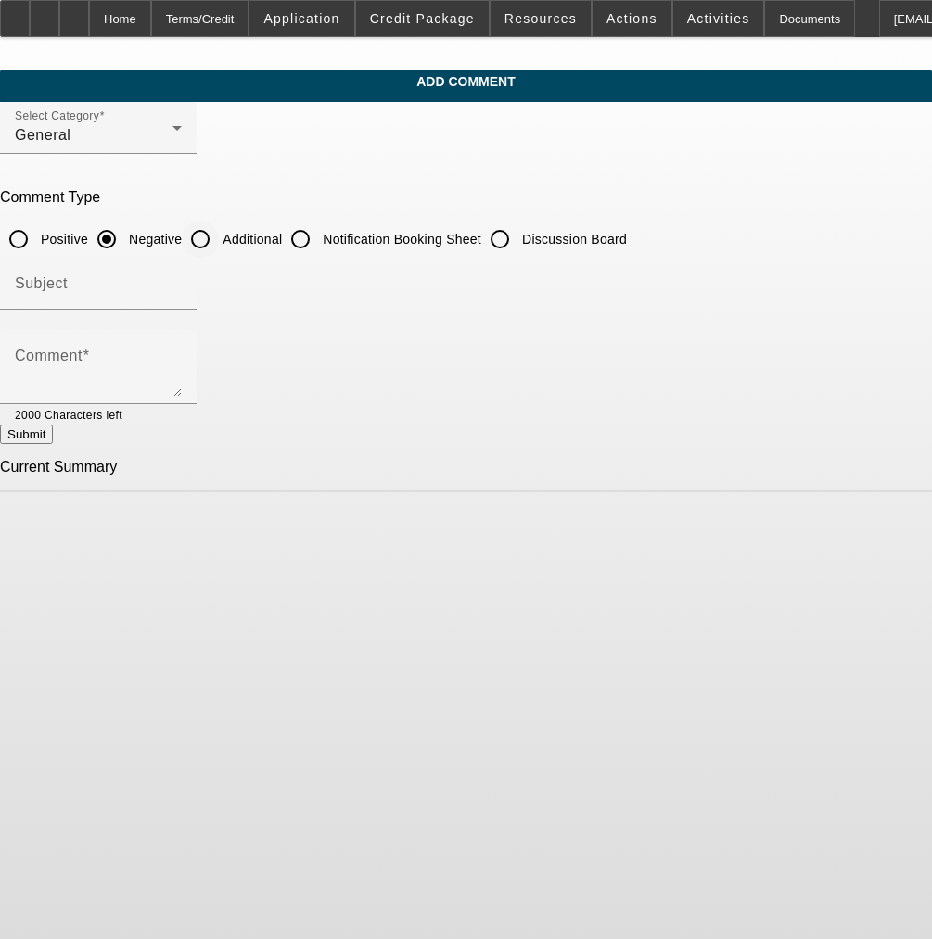
click at [219, 234] on input "Additional" at bounding box center [200, 239] width 37 height 37
radio input "true"
click at [182, 284] on input "Subject" at bounding box center [98, 291] width 167 height 22
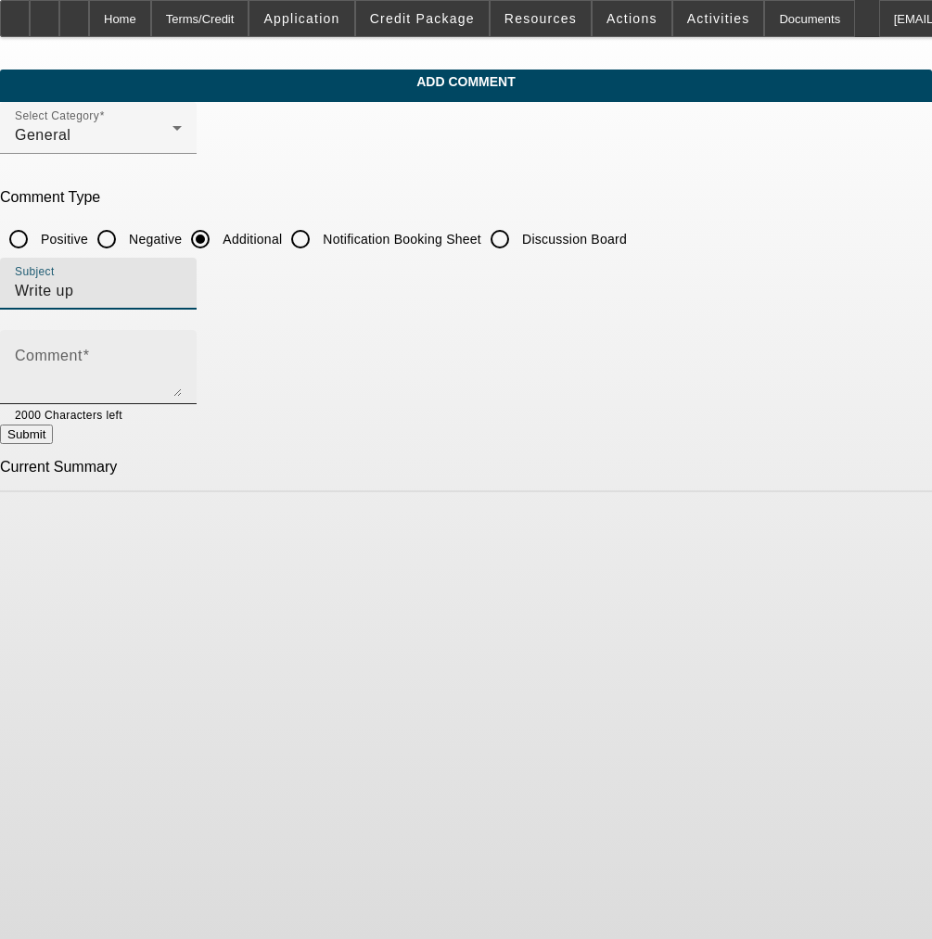
type input "Write up"
click at [182, 347] on div "Comment" at bounding box center [98, 367] width 167 height 74
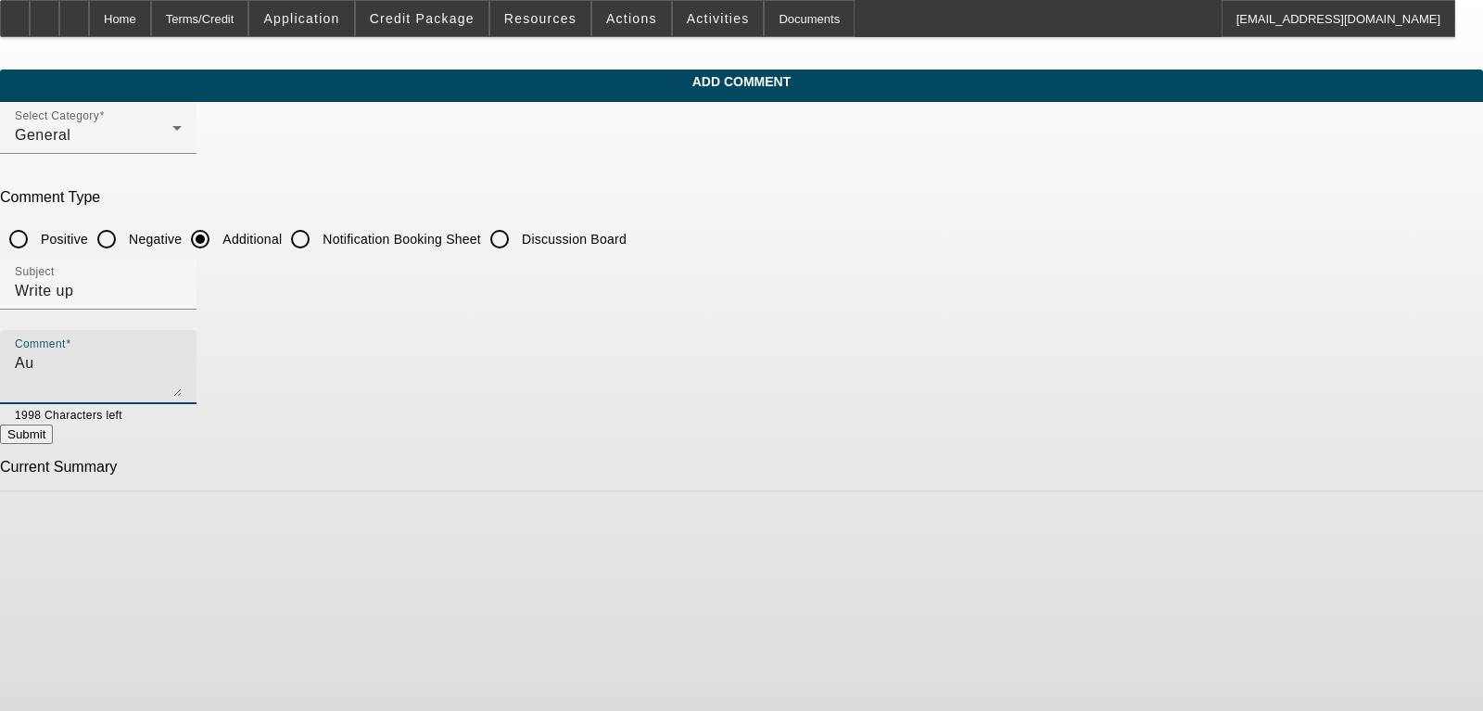
type textarea "A"
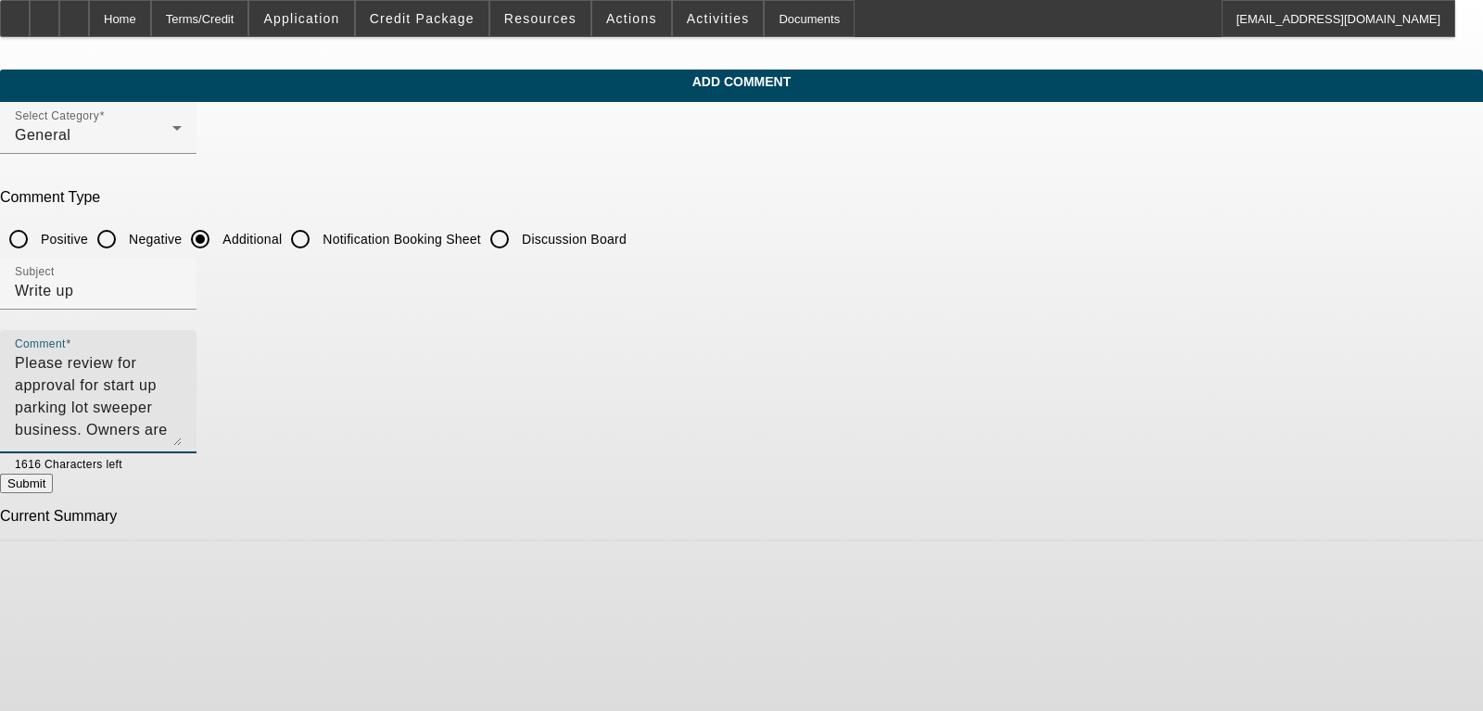
drag, startPoint x: 1068, startPoint y: 385, endPoint x: 1077, endPoint y: 434, distance: 50.0
click at [197, 434] on div "Comment Please review for approval for start up parking lot sweeper business. O…" at bounding box center [98, 391] width 197 height 123
click at [182, 385] on textarea "Please review for approval for start up parking lot sweeper business. Owners ar…" at bounding box center [98, 399] width 167 height 94
click at [182, 428] on textarea "Please review for approval for start up parking lot sweeper business. Owners ar…" at bounding box center [98, 399] width 167 height 94
drag, startPoint x: 778, startPoint y: 427, endPoint x: 554, endPoint y: 362, distance: 232.9
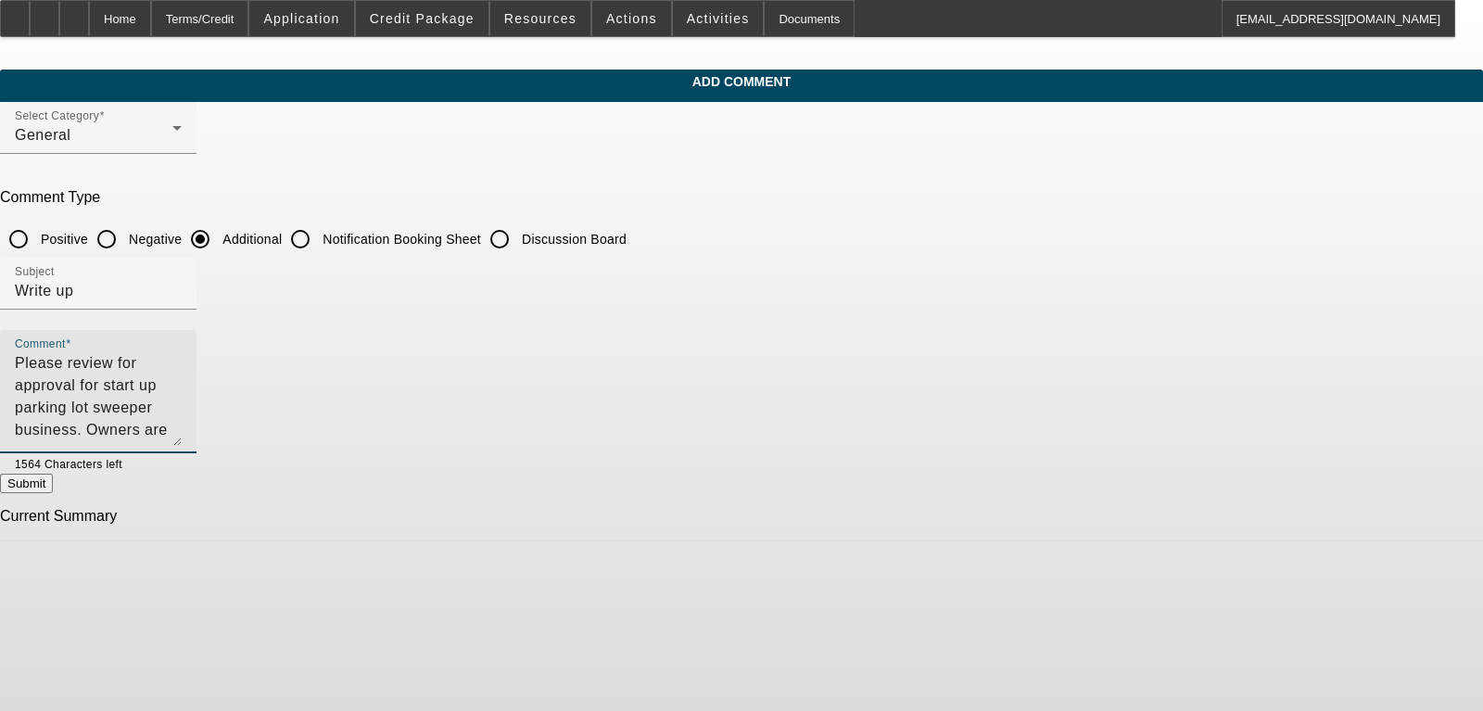
click at [182, 362] on textarea "Please review for approval for start up parking lot sweeper business. Owners ar…" at bounding box center [98, 399] width 167 height 94
paste textarea "ArkStone Property Services is a newly formed commercial exterior maintenance co…"
type textarea "Please review for approval. ArkStone Property Services is a newly formed commer…"
click at [53, 491] on button "Submit" at bounding box center [26, 483] width 53 height 19
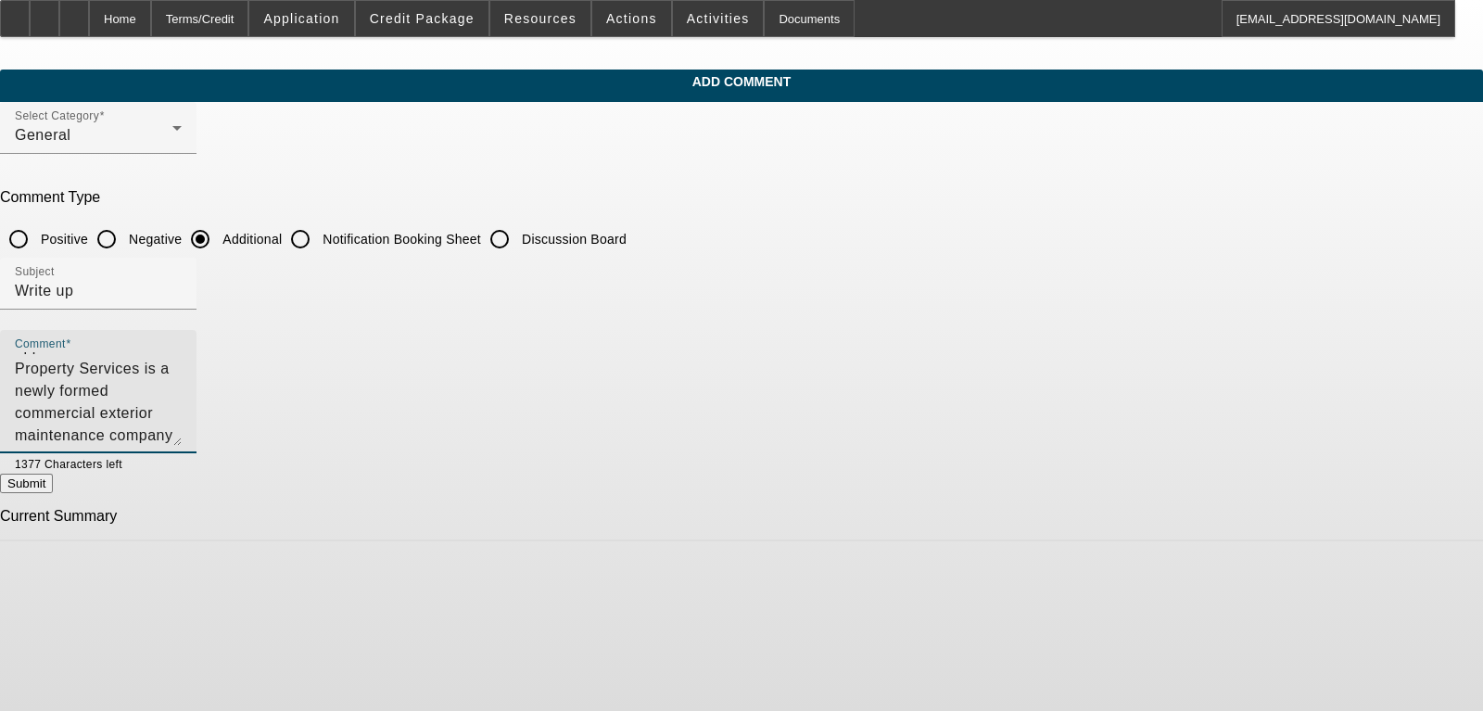
radio input "true"
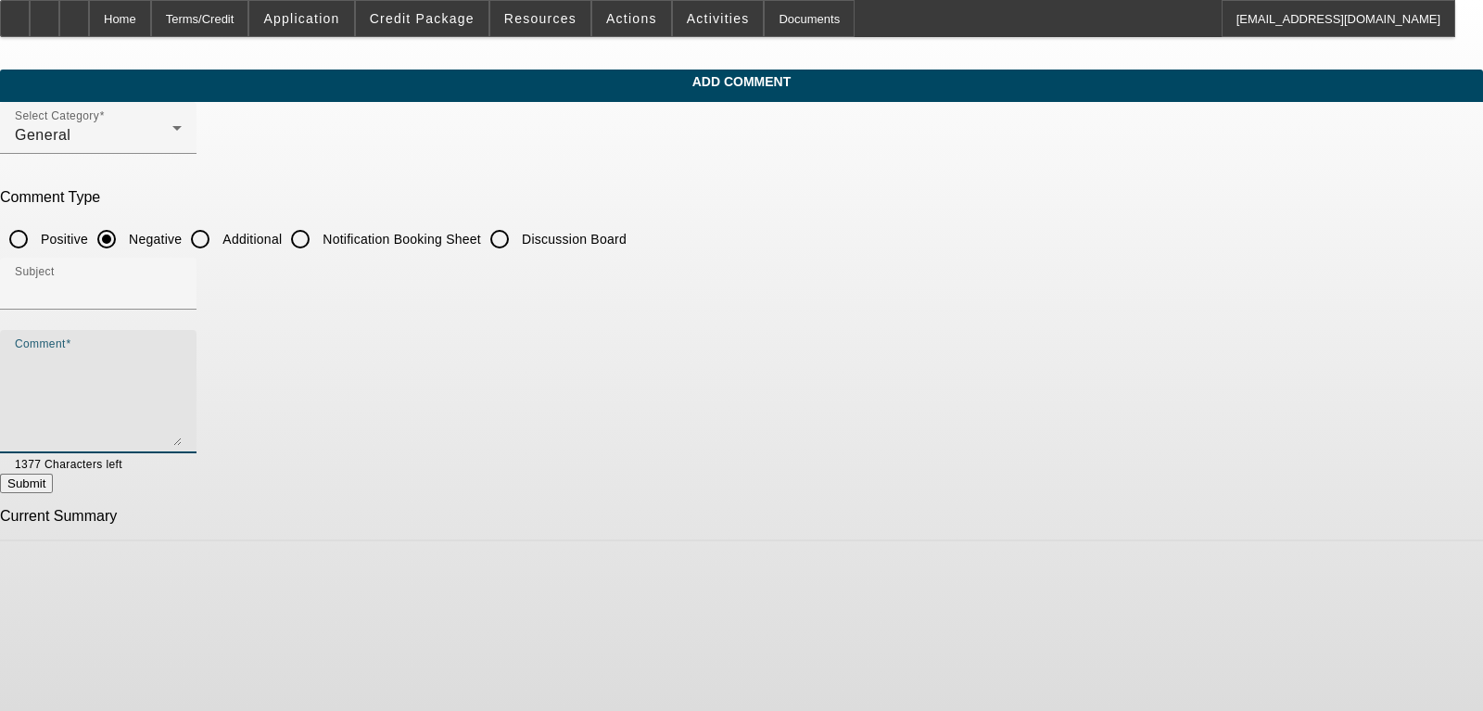
scroll to position [0, 0]
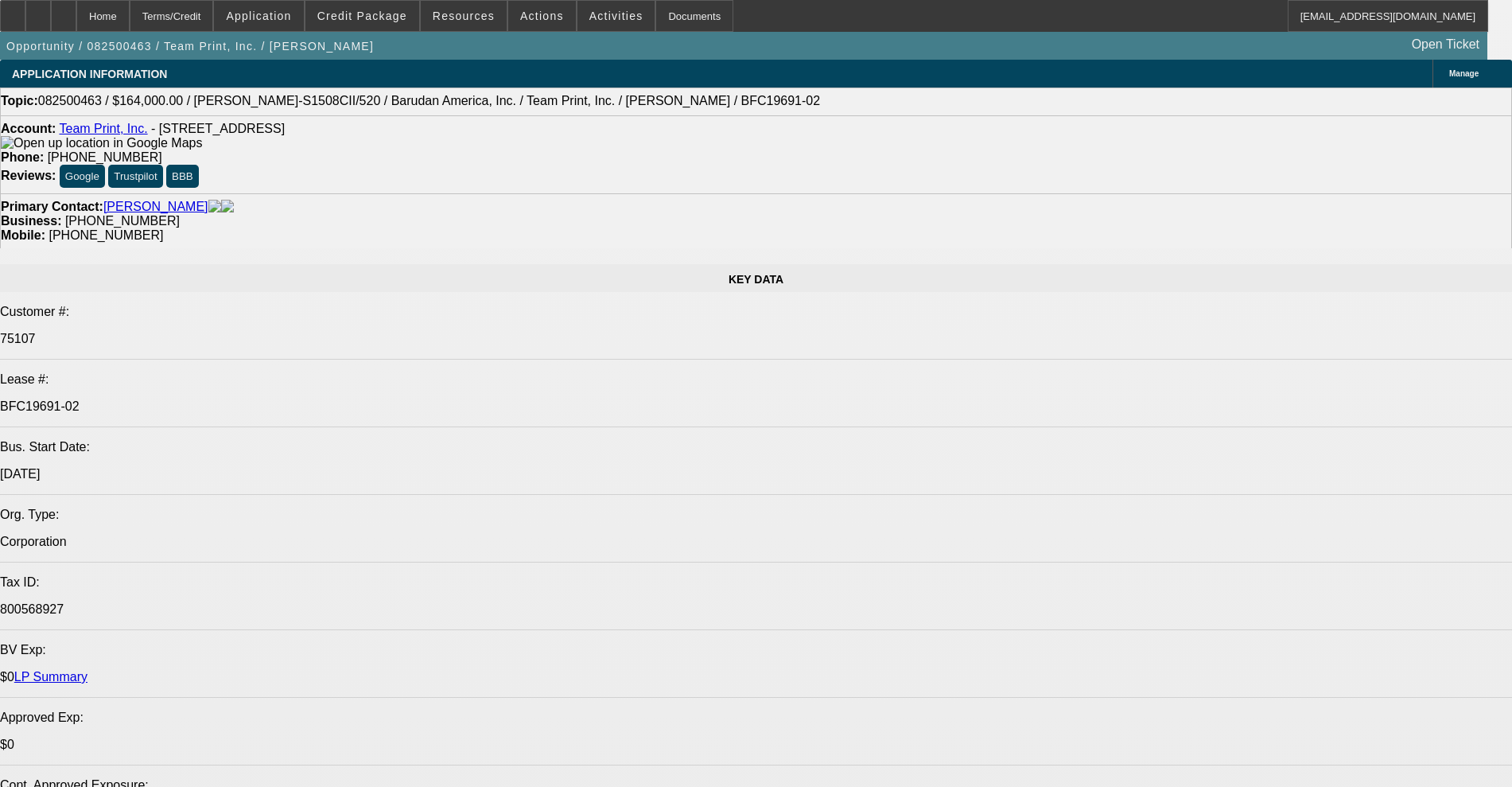
select select "0"
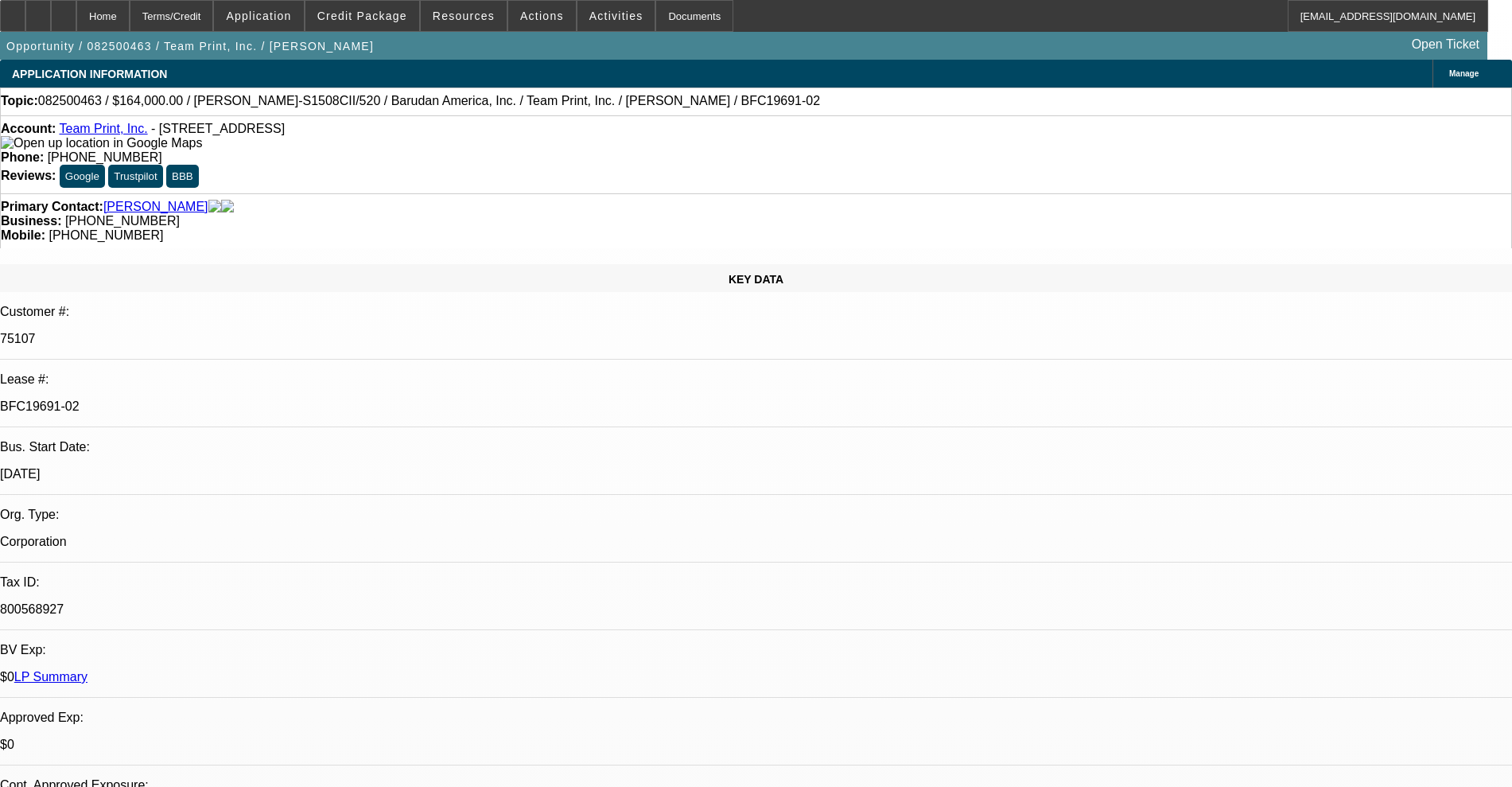
select select "0"
select select "2"
select select "0"
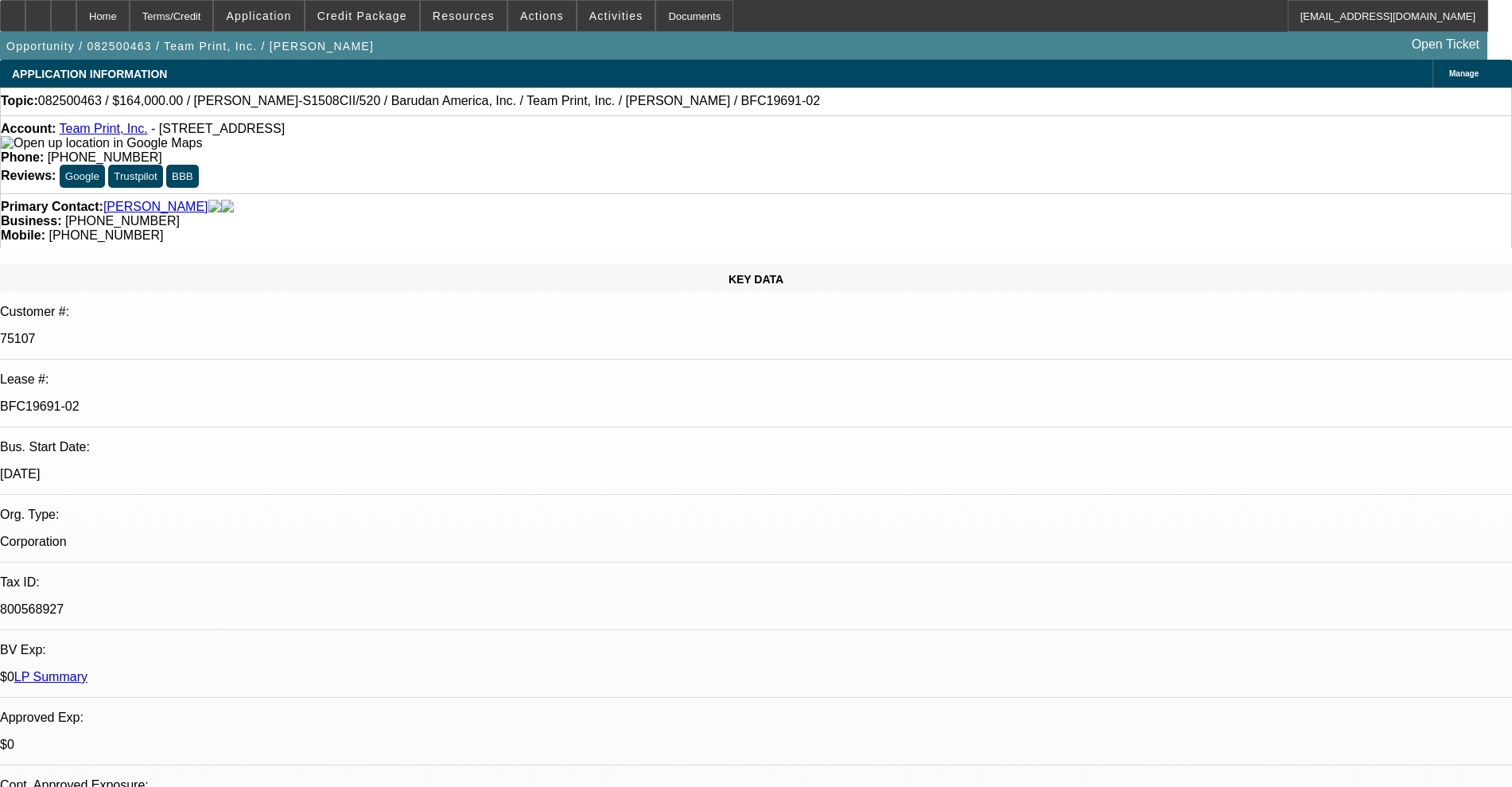
select select "0"
select select "2"
select select "0"
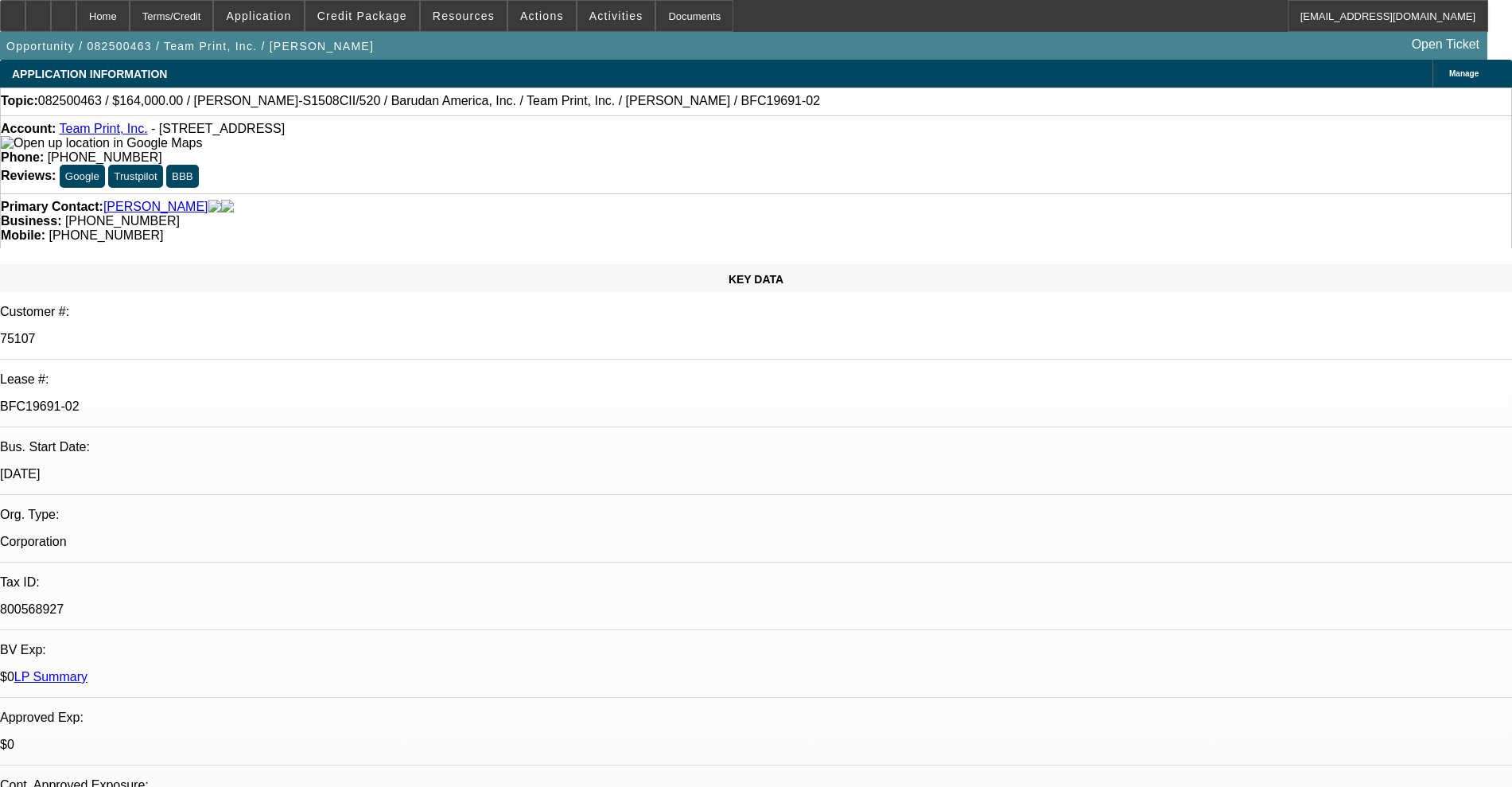
select select "2"
click at [104, 130] on link "Team Print, Inc." at bounding box center [103, 129] width 88 height 14
